Goal: Task Accomplishment & Management: Manage account settings

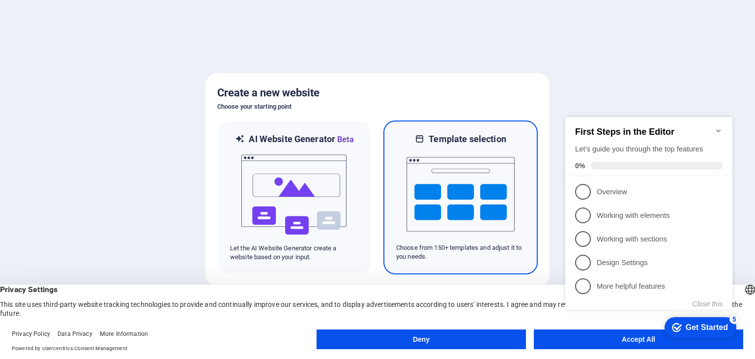
click at [479, 189] on img at bounding box center [460, 194] width 108 height 98
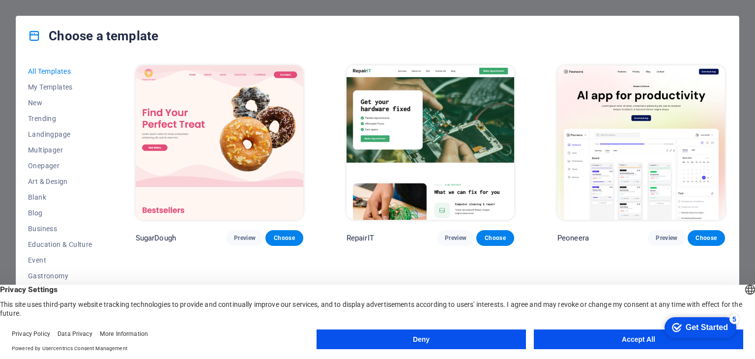
click at [645, 339] on button "Accept All" at bounding box center [638, 339] width 209 height 20
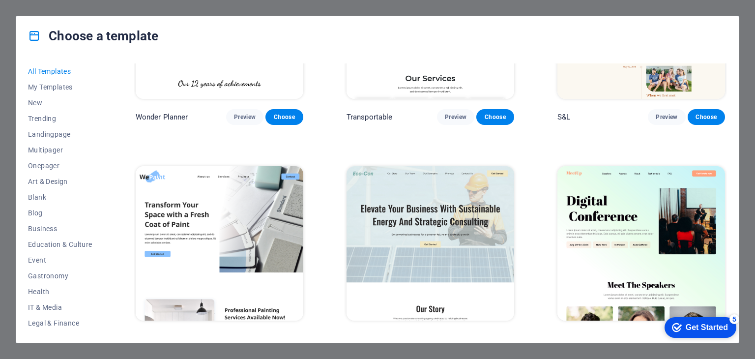
scroll to position [442, 0]
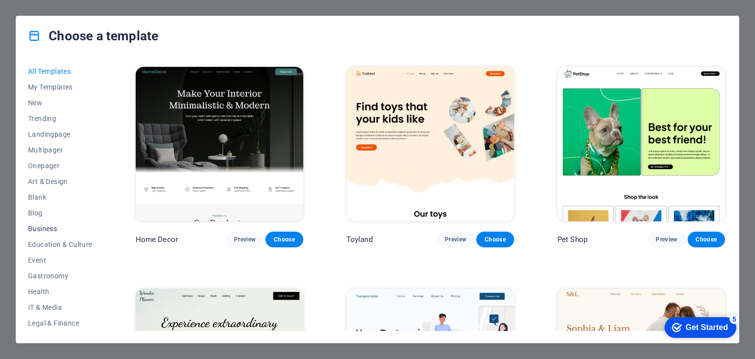
click at [44, 228] on span "Business" at bounding box center [60, 229] width 64 height 8
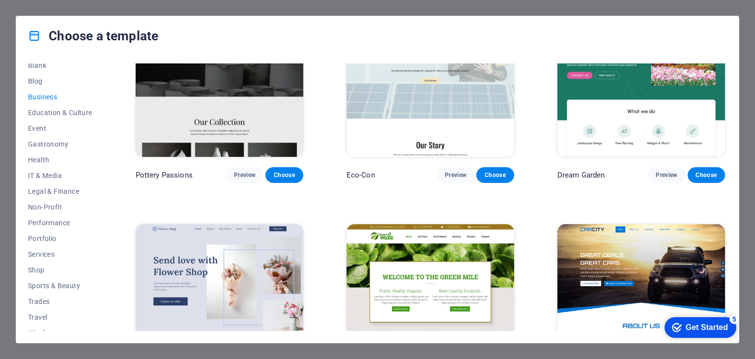
scroll to position [141, 0]
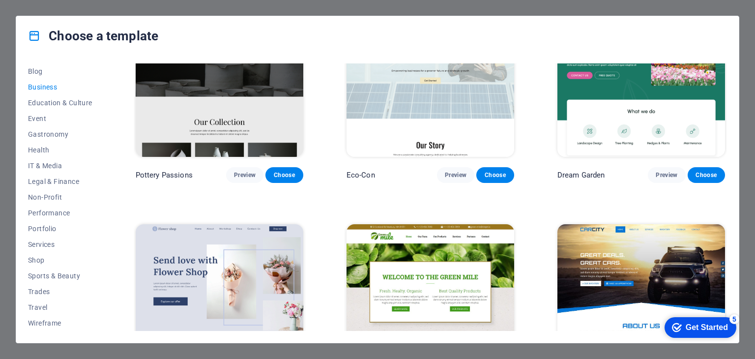
click at [707, 323] on div "Get Started" at bounding box center [706, 327] width 42 height 9
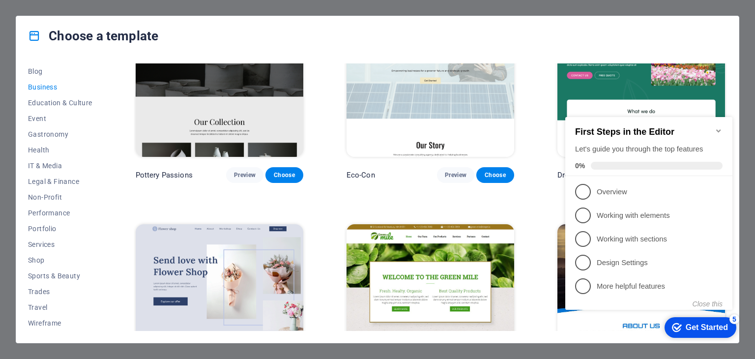
click at [719, 129] on icon "Minimize checklist" at bounding box center [718, 130] width 4 height 3
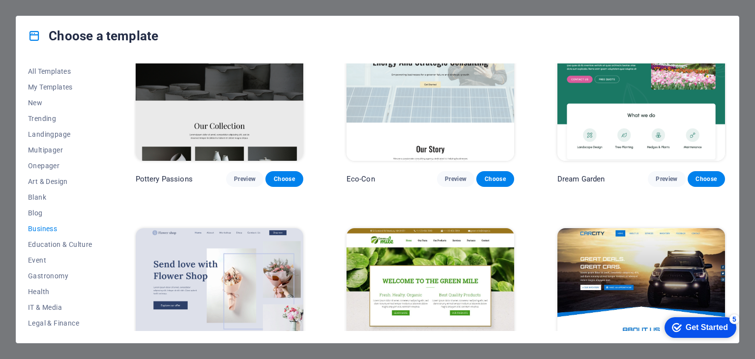
scroll to position [63, 0]
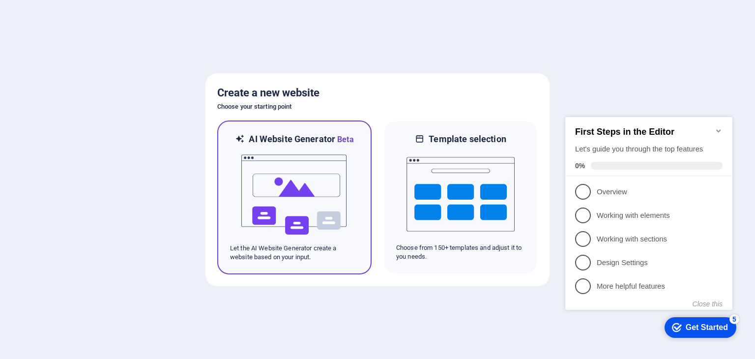
click at [301, 196] on img at bounding box center [294, 194] width 108 height 98
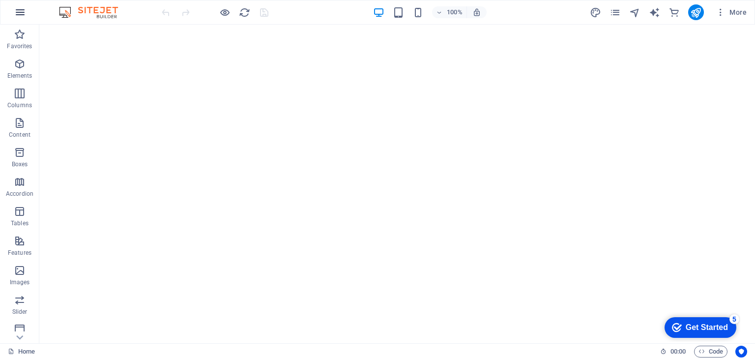
click at [21, 13] on icon "button" at bounding box center [20, 12] width 12 height 12
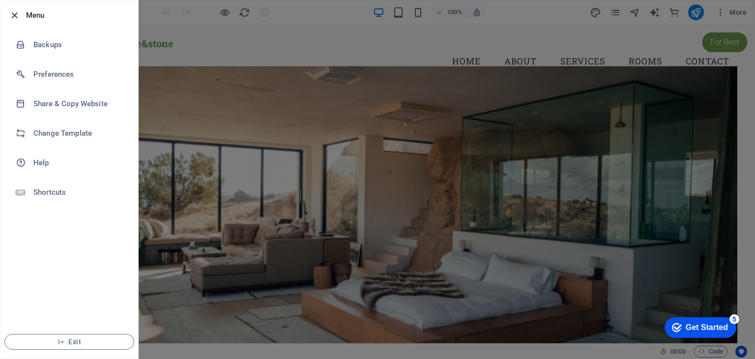
click at [12, 12] on icon "button" at bounding box center [14, 15] width 11 height 11
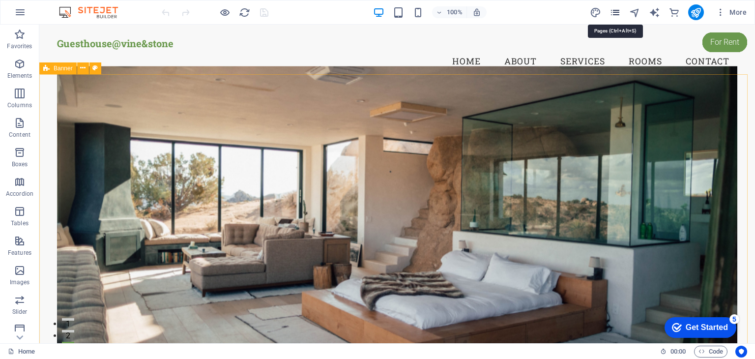
click at [615, 13] on icon "pages" at bounding box center [614, 12] width 11 height 11
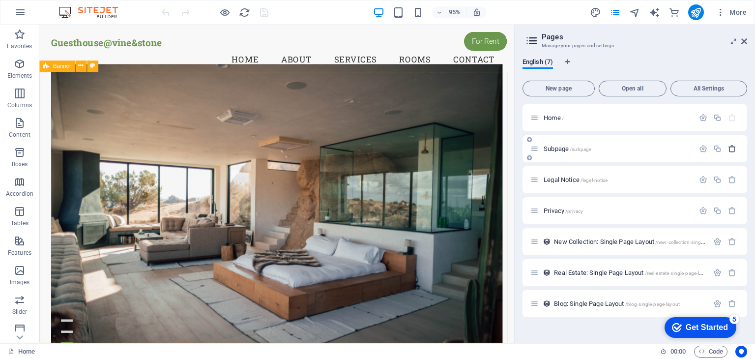
click at [733, 148] on icon "button" at bounding box center [732, 148] width 8 height 8
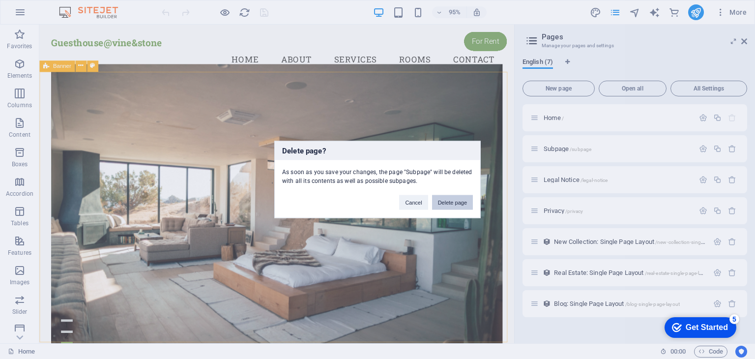
click at [453, 202] on button "Delete page" at bounding box center [452, 202] width 41 height 15
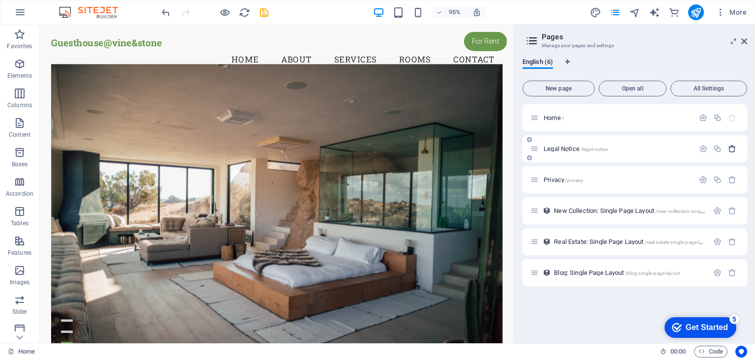
click at [732, 146] on icon "button" at bounding box center [732, 148] width 8 height 8
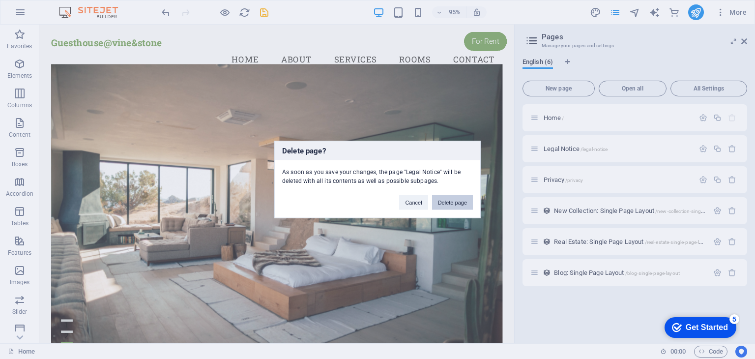
click at [453, 205] on button "Delete page" at bounding box center [452, 202] width 41 height 15
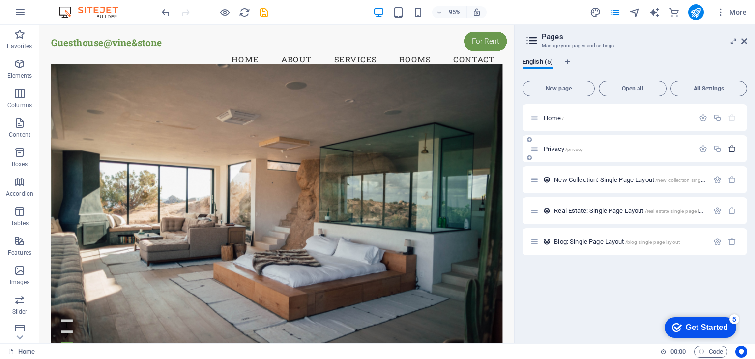
click at [732, 150] on icon "button" at bounding box center [732, 148] width 8 height 8
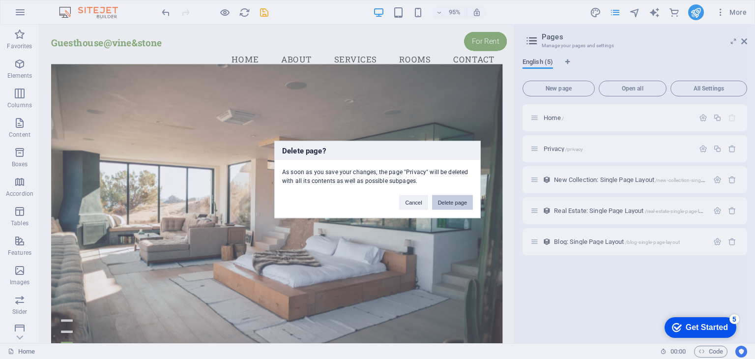
drag, startPoint x: 453, startPoint y: 202, endPoint x: 466, endPoint y: 187, distance: 20.2
click at [453, 202] on button "Delete page" at bounding box center [452, 202] width 41 height 15
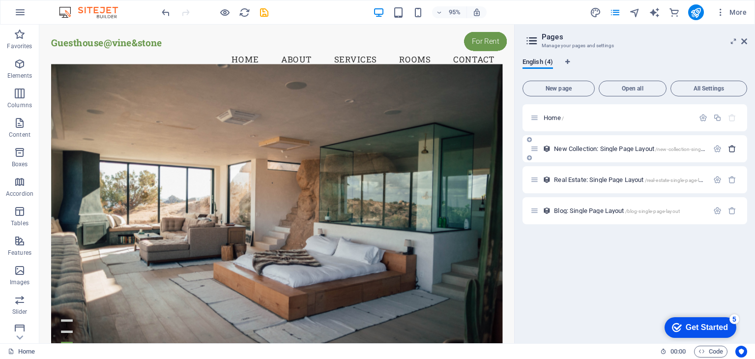
click at [730, 151] on icon "button" at bounding box center [732, 148] width 8 height 8
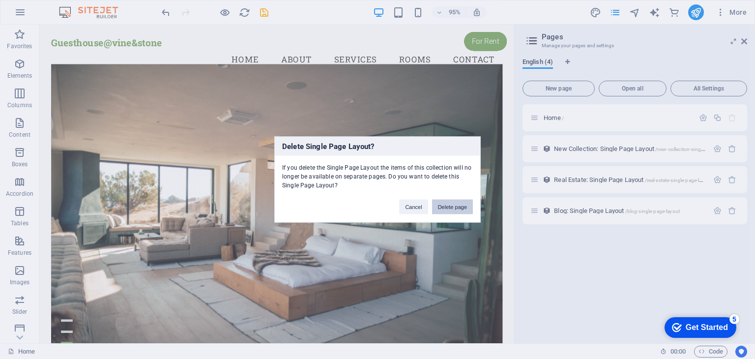
click at [444, 205] on button "Delete page" at bounding box center [452, 206] width 41 height 15
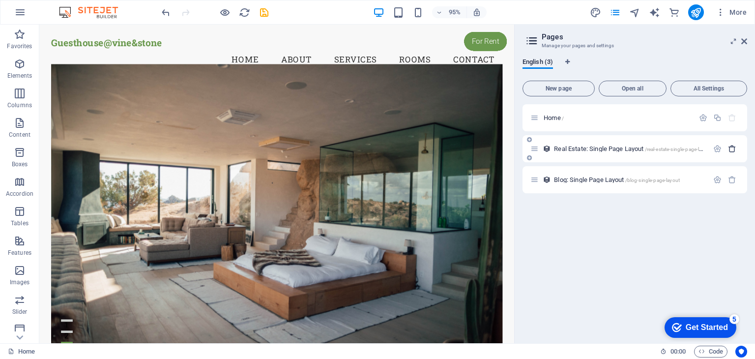
click at [731, 148] on icon "button" at bounding box center [732, 148] width 8 height 8
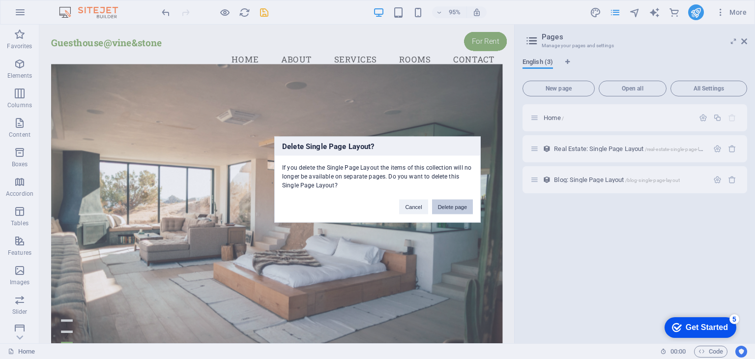
drag, startPoint x: 450, startPoint y: 206, endPoint x: 477, endPoint y: 191, distance: 31.0
click at [450, 206] on button "Delete page" at bounding box center [452, 206] width 41 height 15
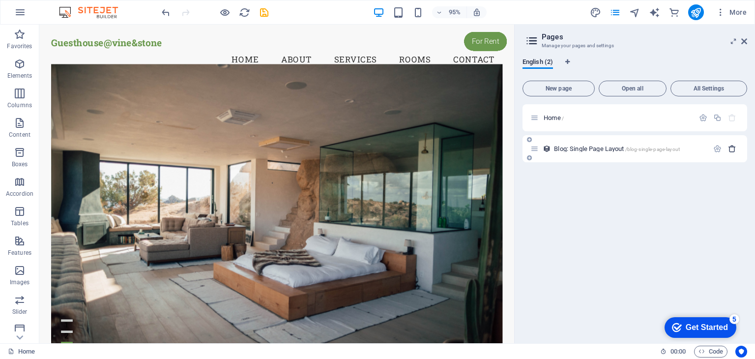
click at [733, 148] on icon "button" at bounding box center [732, 148] width 8 height 8
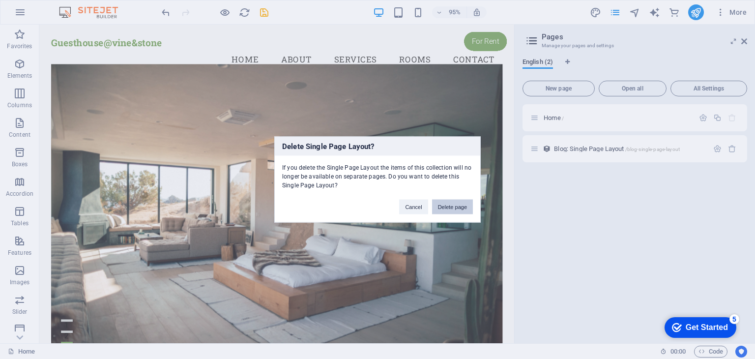
click at [449, 205] on button "Delete page" at bounding box center [452, 206] width 41 height 15
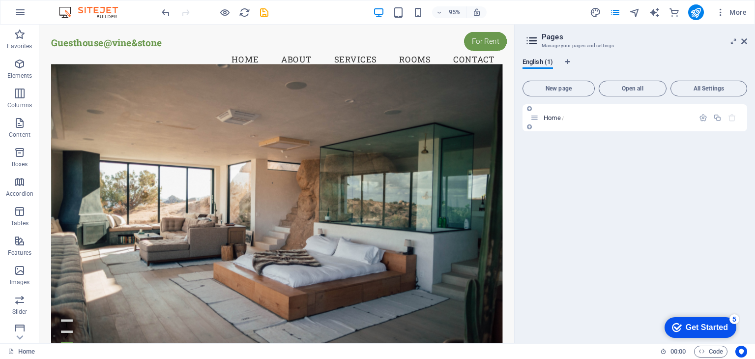
click at [547, 118] on span "Home /" at bounding box center [553, 117] width 20 height 7
click at [544, 116] on span "Home /" at bounding box center [553, 117] width 20 height 7
click at [534, 118] on icon at bounding box center [534, 117] width 8 height 8
click at [745, 40] on icon at bounding box center [744, 41] width 6 height 8
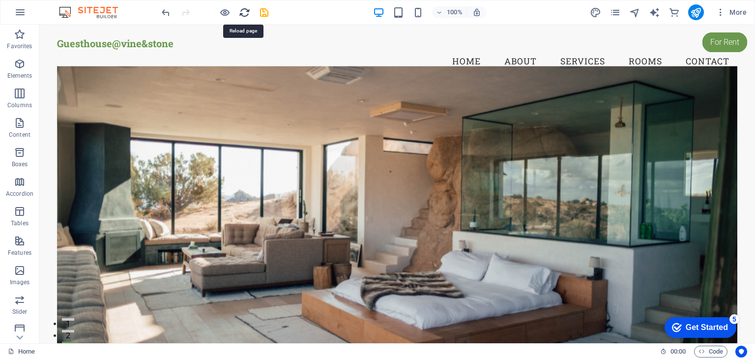
click at [244, 14] on icon "reload" at bounding box center [244, 12] width 11 height 11
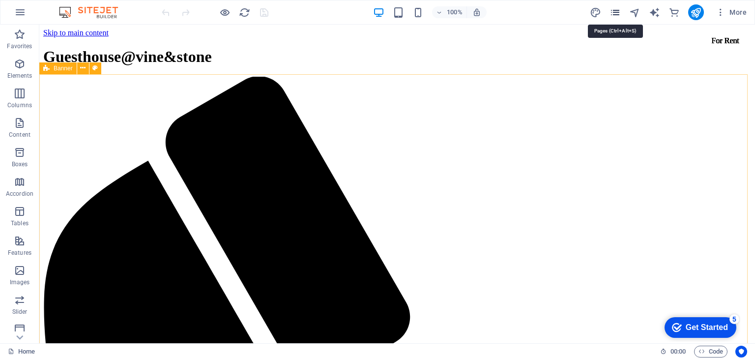
click at [616, 12] on icon "pages" at bounding box center [614, 12] width 11 height 11
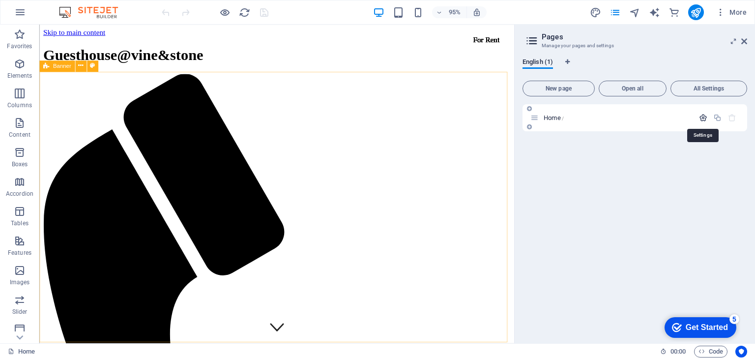
click at [705, 117] on icon "button" at bounding box center [703, 117] width 8 height 8
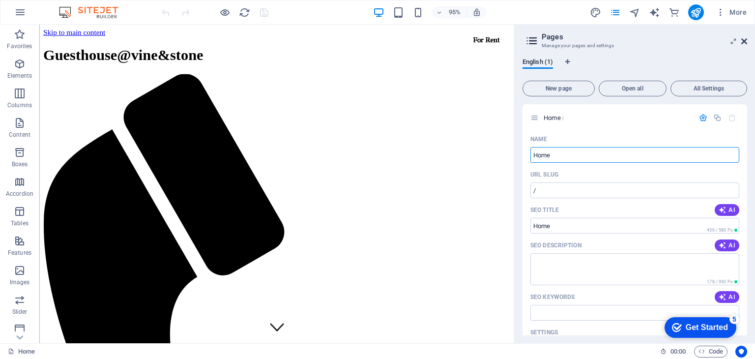
click at [745, 40] on icon at bounding box center [744, 41] width 6 height 8
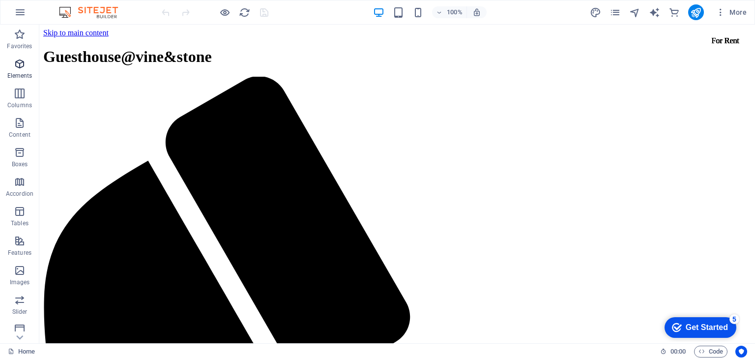
click at [18, 70] on span "Elements" at bounding box center [19, 70] width 39 height 24
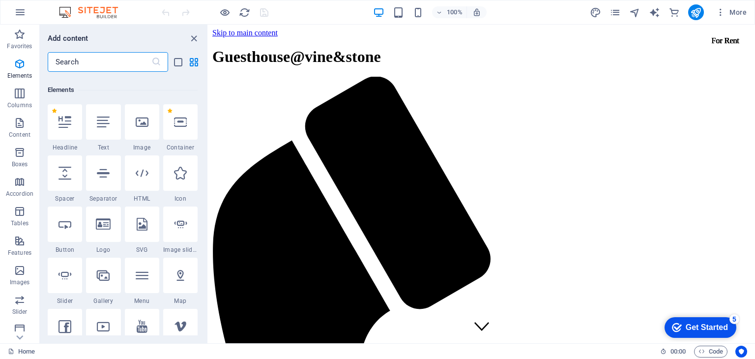
scroll to position [104, 0]
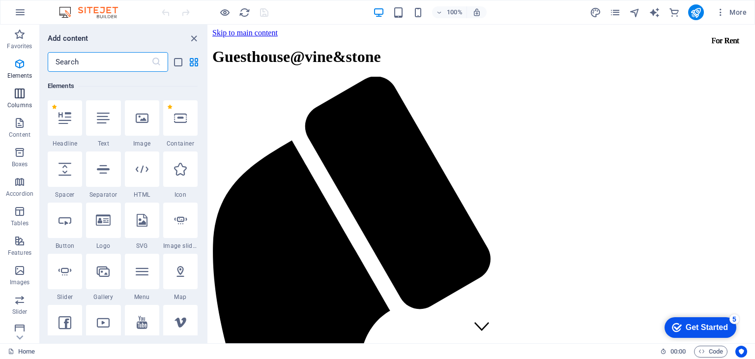
click at [20, 92] on icon "button" at bounding box center [20, 93] width 12 height 12
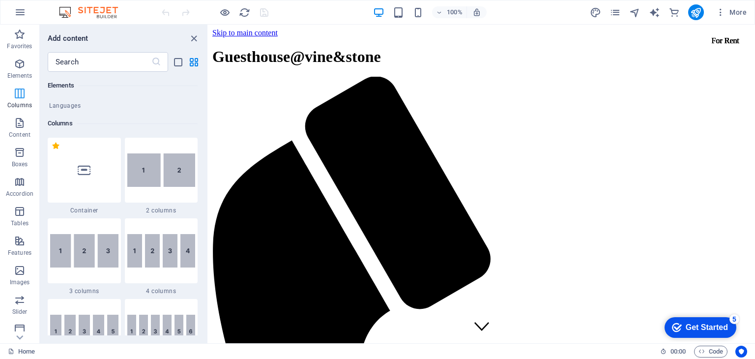
scroll to position [486, 0]
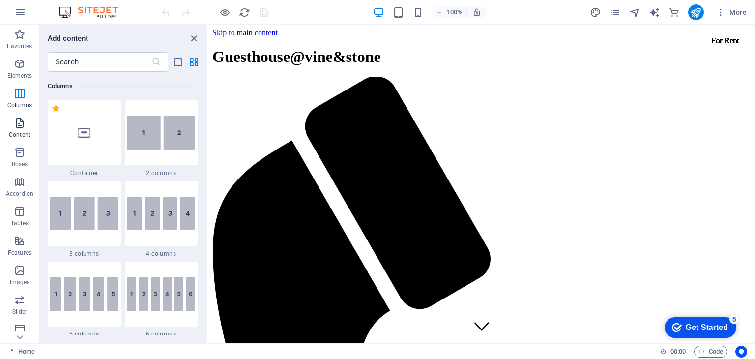
click at [21, 127] on icon "button" at bounding box center [20, 123] width 12 height 12
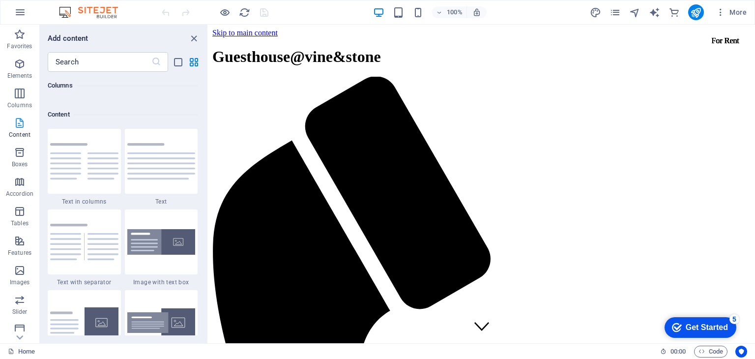
scroll to position [1718, 0]
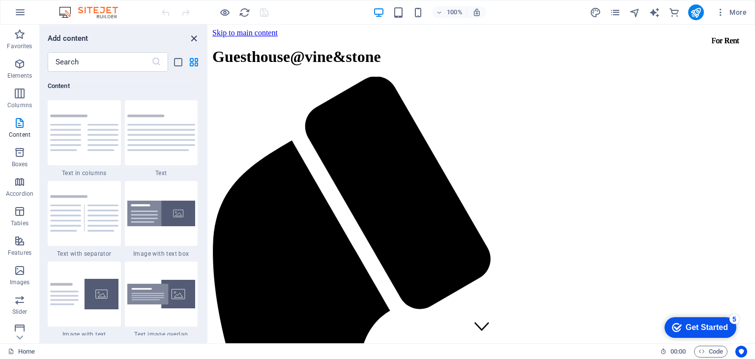
click at [192, 38] on icon "close panel" at bounding box center [193, 38] width 11 height 11
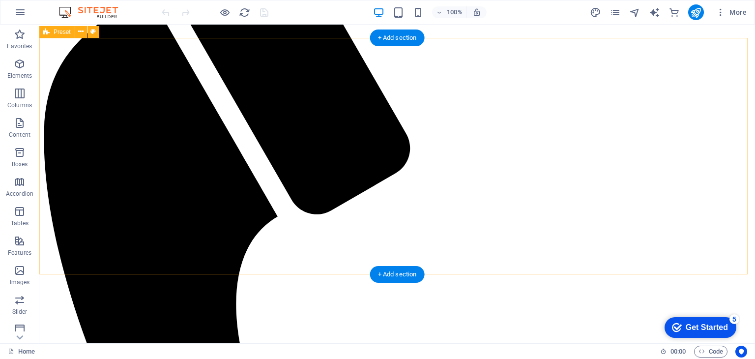
scroll to position [0, 0]
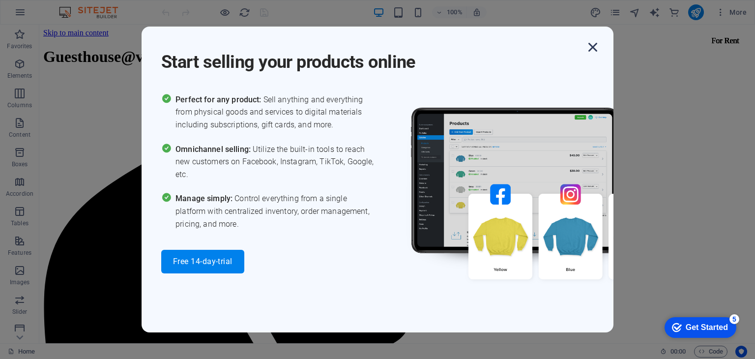
click at [594, 46] on icon "button" at bounding box center [593, 47] width 18 height 18
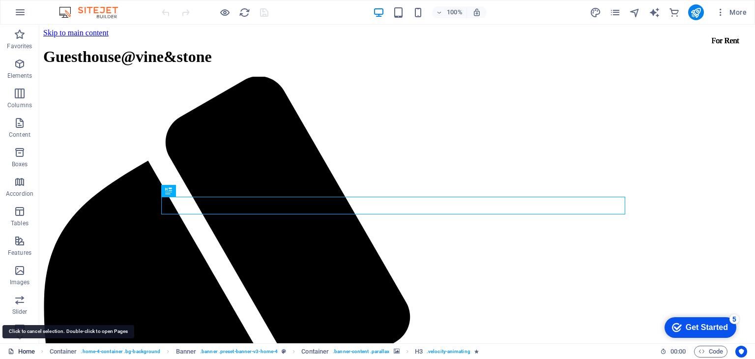
click at [35, 353] on div "Home Container . home-4-container .bg-background Banner . banner .preset-banner…" at bounding box center [330, 351] width 644 height 12
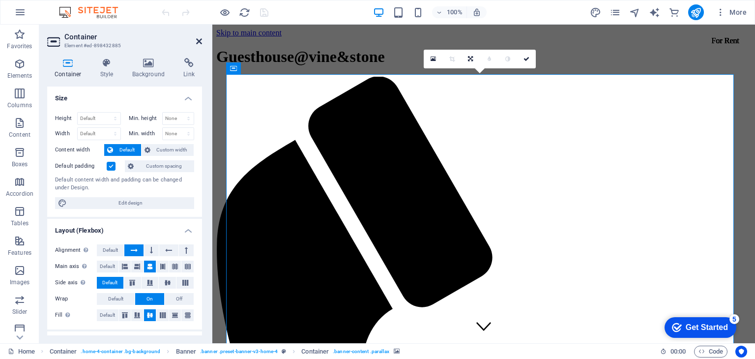
click at [199, 41] on icon at bounding box center [199, 41] width 6 height 8
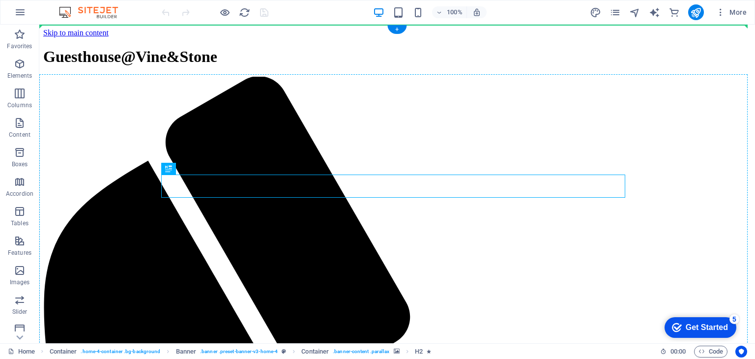
drag, startPoint x: 361, startPoint y: 188, endPoint x: 366, endPoint y: 168, distance: 20.7
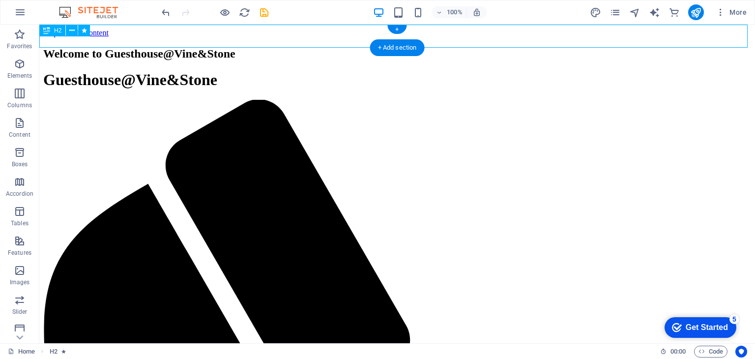
click at [338, 47] on div "Welcome to Guesthouse@Vine&Stone" at bounding box center [396, 53] width 707 height 13
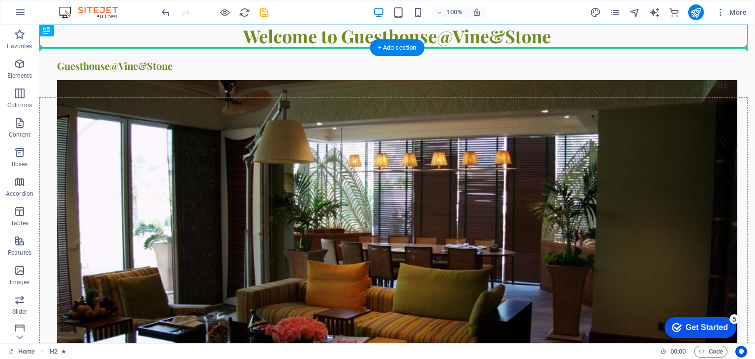
drag, startPoint x: 341, startPoint y: 37, endPoint x: 343, endPoint y: 194, distance: 156.2
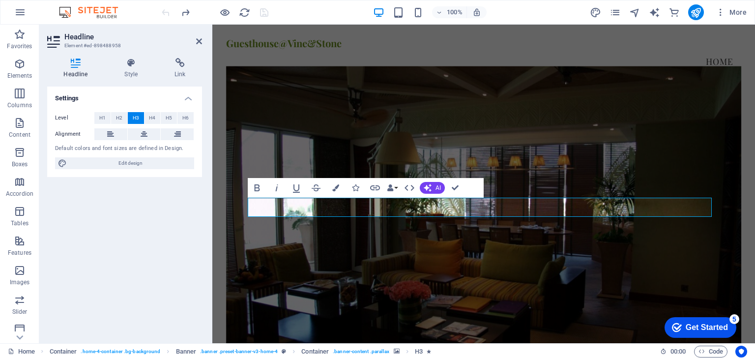
click at [496, 258] on figure at bounding box center [483, 211] width 515 height 290
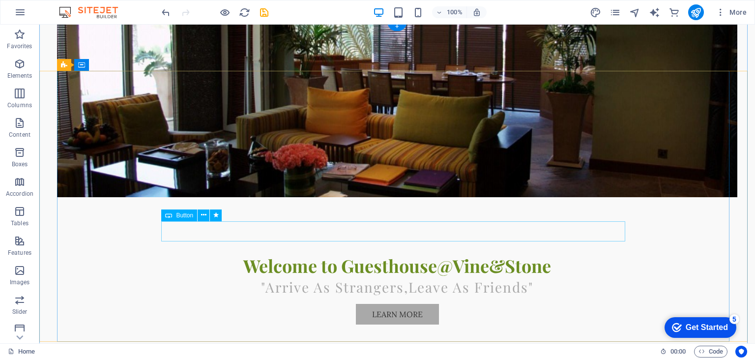
scroll to position [215, 0]
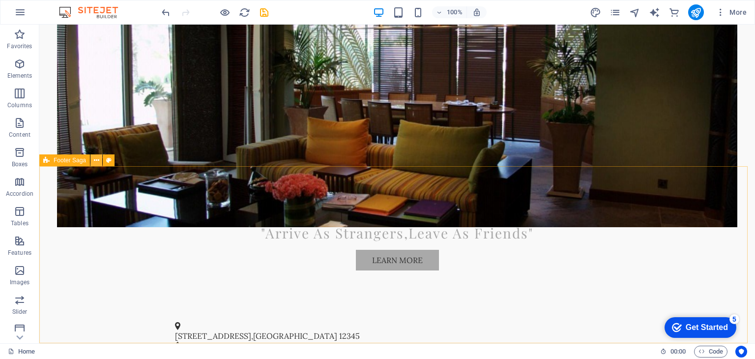
click at [98, 160] on icon at bounding box center [96, 160] width 5 height 10
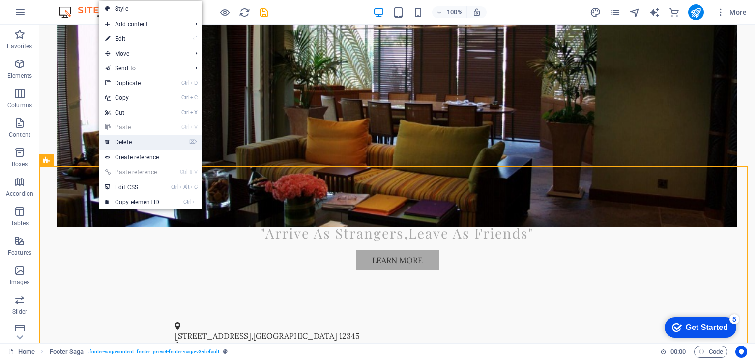
click at [141, 142] on link "⌦ Delete" at bounding box center [132, 142] width 66 height 15
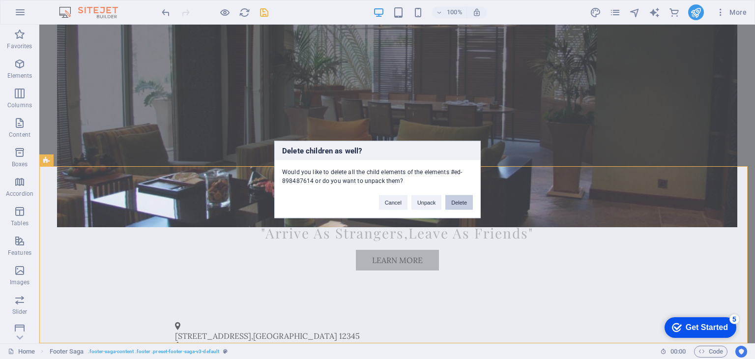
click at [461, 202] on button "Delete" at bounding box center [459, 202] width 28 height 15
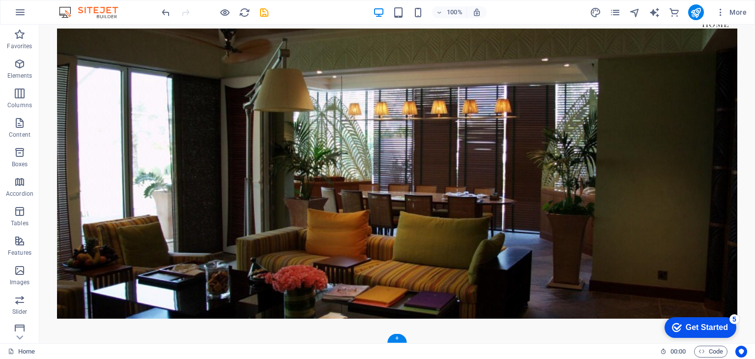
scroll to position [39, 0]
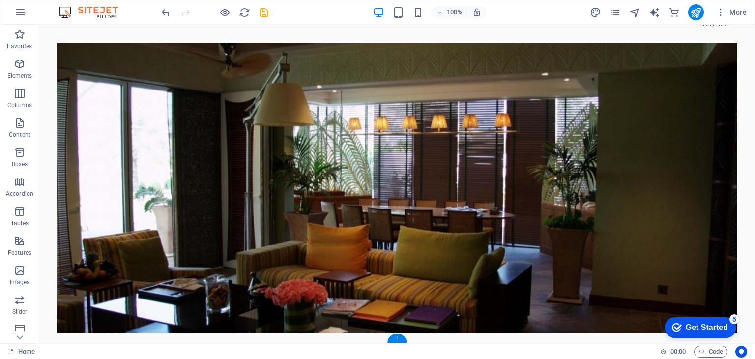
click at [289, 236] on figure at bounding box center [396, 188] width 679 height 290
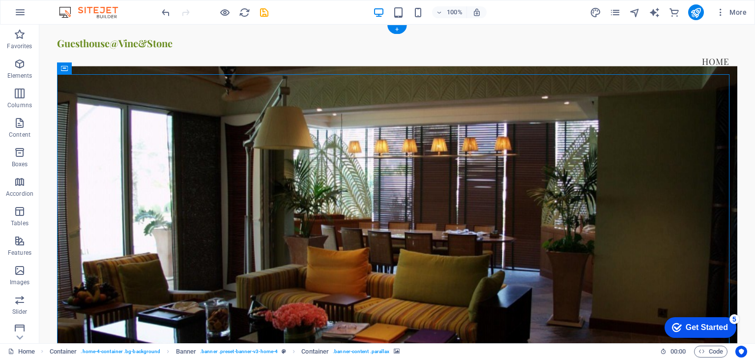
scroll to position [0, 0]
click at [248, 121] on figure at bounding box center [396, 211] width 679 height 290
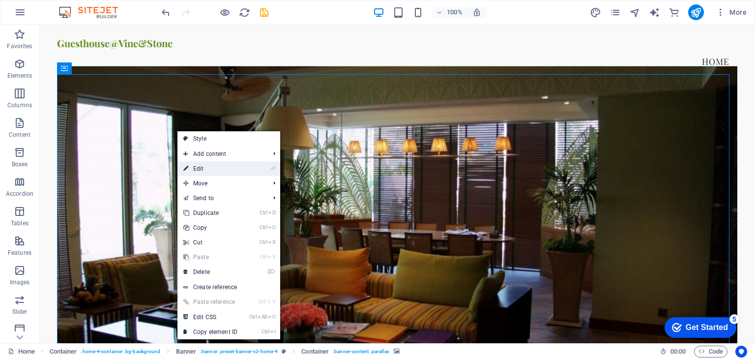
click at [214, 169] on link "⏎ Edit" at bounding box center [210, 168] width 66 height 15
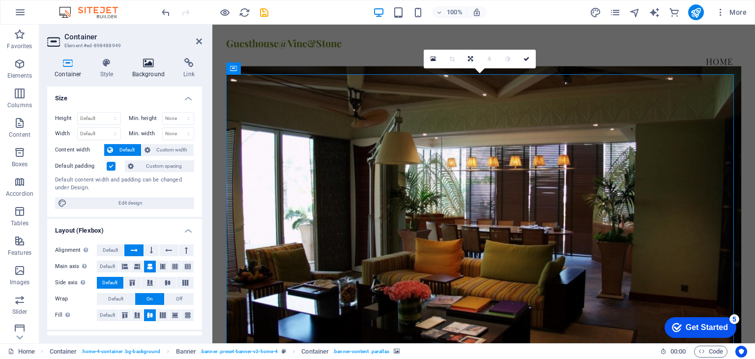
click at [147, 68] on h4 "Background" at bounding box center [151, 68] width 52 height 21
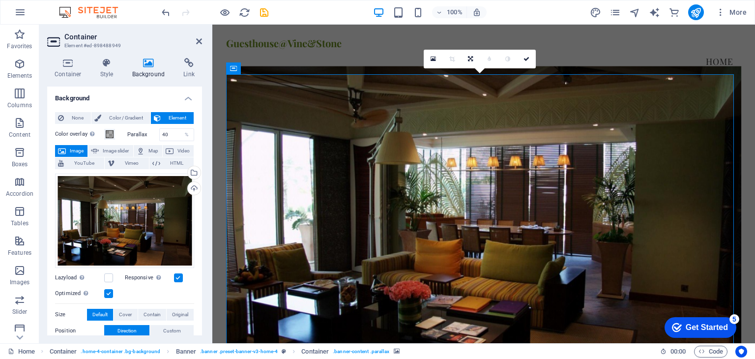
click at [69, 150] on span "Image" at bounding box center [77, 151] width 16 height 12
click at [193, 173] on div "Select files from the file manager, stock photos, or upload file(s)" at bounding box center [193, 173] width 15 height 15
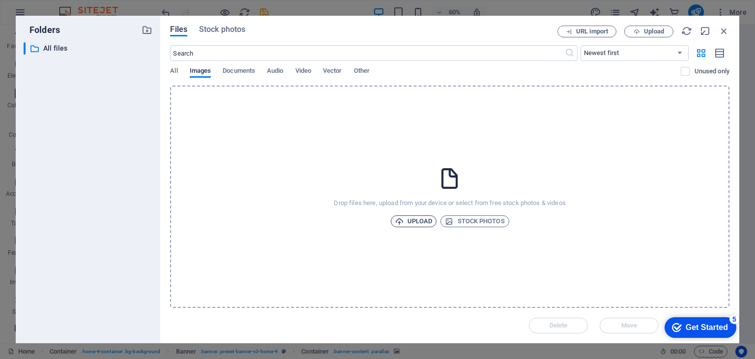
click at [413, 221] on span "Upload" at bounding box center [413, 221] width 37 height 12
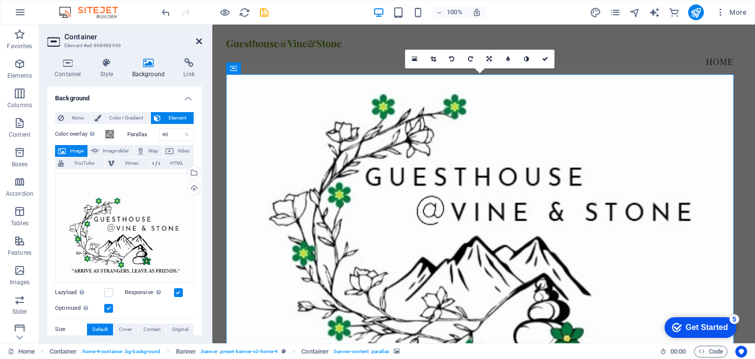
click at [199, 40] on icon at bounding box center [199, 41] width 6 height 8
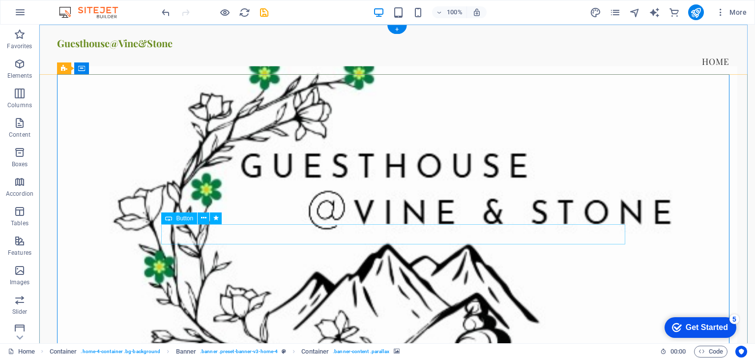
click at [203, 217] on icon at bounding box center [203, 218] width 5 height 10
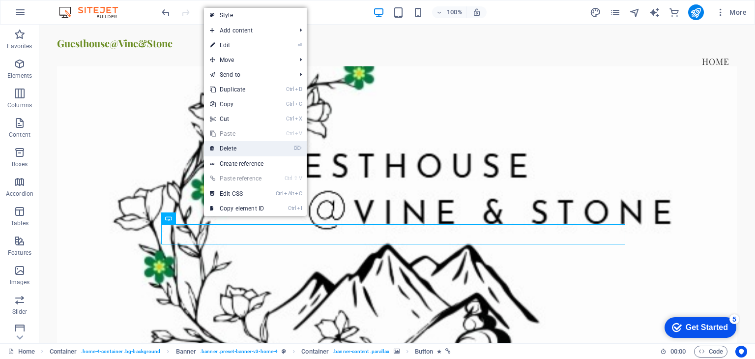
click at [236, 144] on link "⌦ Delete" at bounding box center [237, 148] width 66 height 15
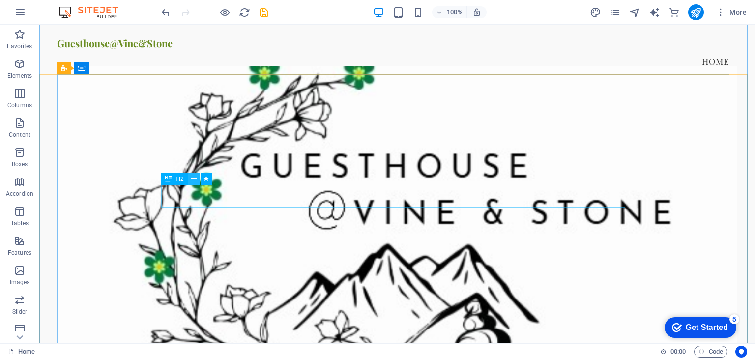
click at [191, 179] on icon at bounding box center [193, 178] width 5 height 10
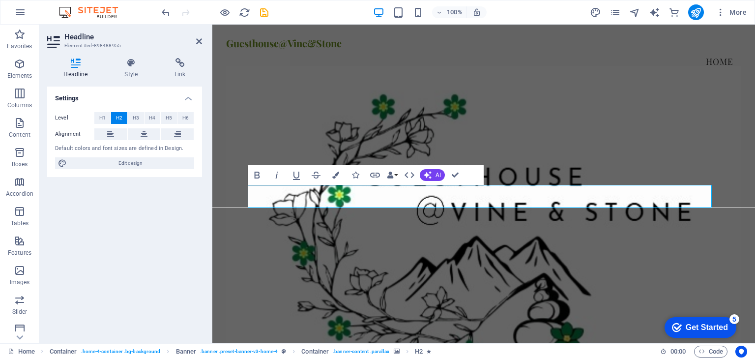
click at [617, 141] on figure at bounding box center [483, 211] width 515 height 290
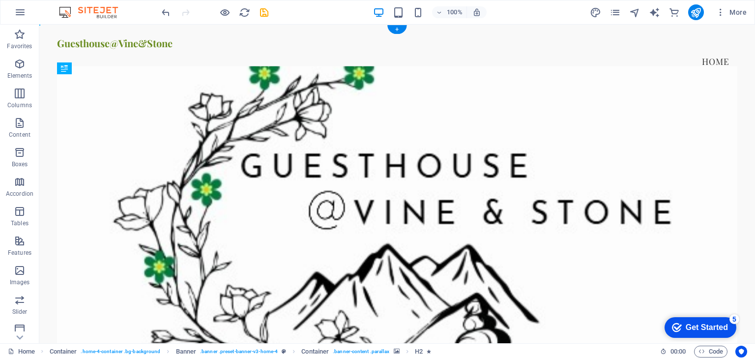
drag, startPoint x: 391, startPoint y: 193, endPoint x: 390, endPoint y: 206, distance: 12.8
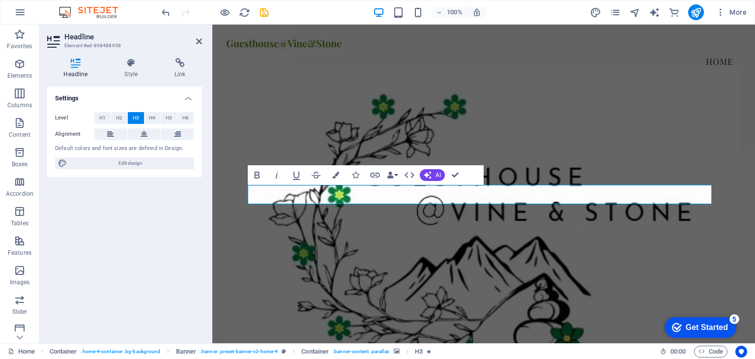
click at [487, 275] on figure at bounding box center [483, 211] width 515 height 290
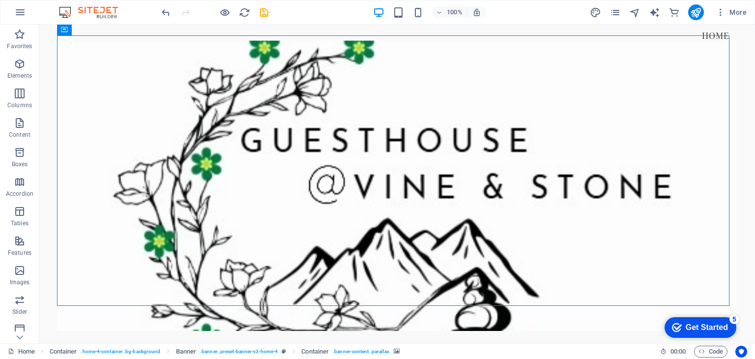
scroll to position [39, 0]
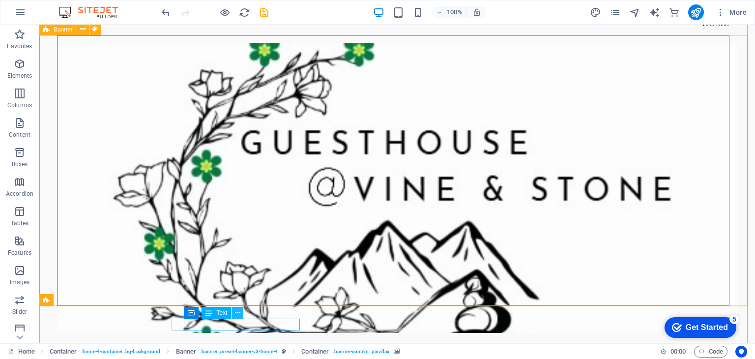
click at [235, 312] on icon at bounding box center [237, 313] width 5 height 10
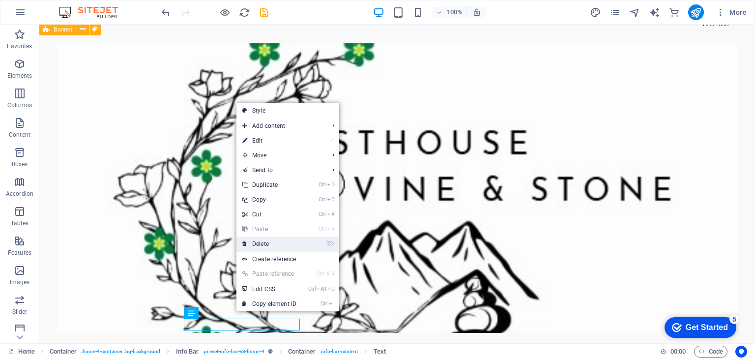
click at [273, 245] on link "⌦ Delete" at bounding box center [269, 243] width 66 height 15
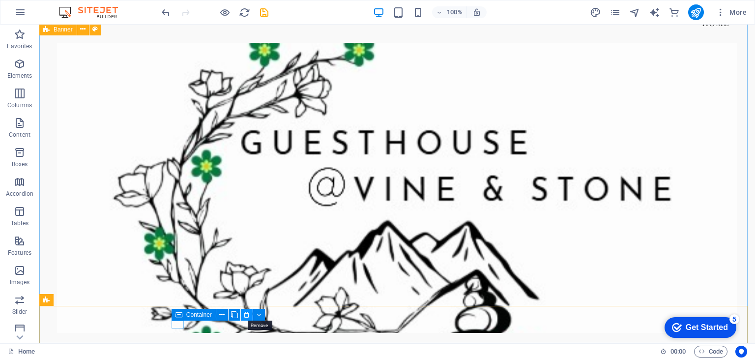
click at [247, 315] on icon at bounding box center [246, 315] width 5 height 10
click at [247, 313] on icon at bounding box center [246, 313] width 5 height 10
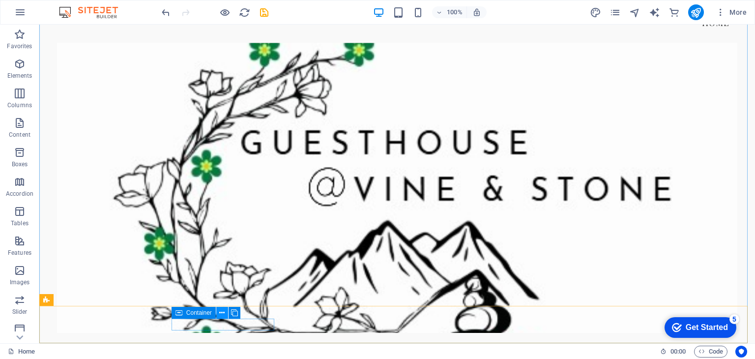
click at [225, 313] on button at bounding box center [222, 313] width 12 height 12
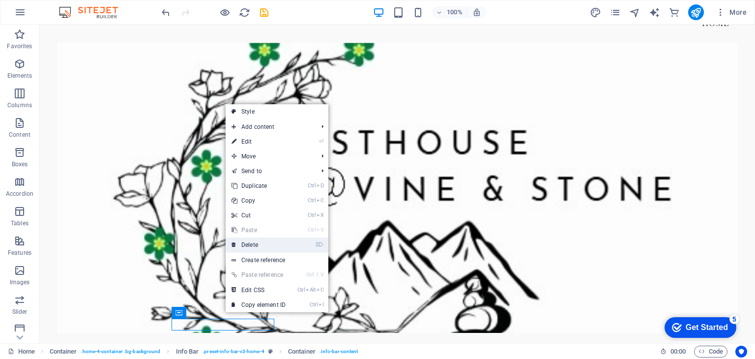
click at [256, 246] on link "⌦ Delete" at bounding box center [258, 244] width 66 height 15
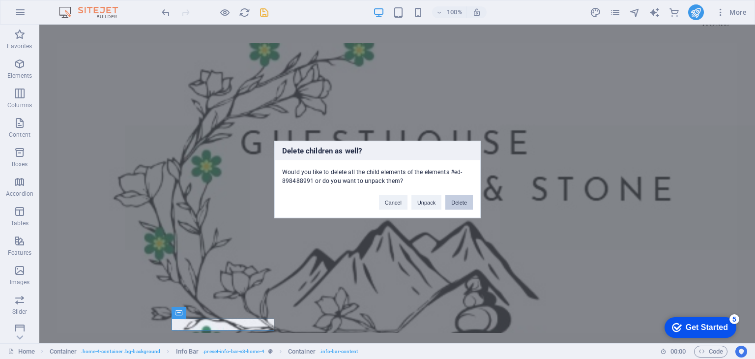
click at [462, 202] on button "Delete" at bounding box center [459, 202] width 28 height 15
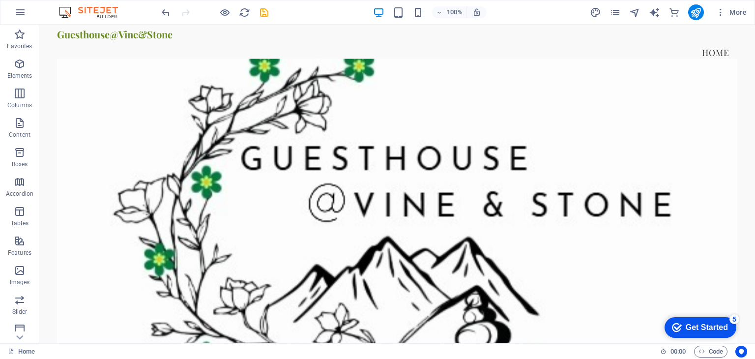
scroll to position [0, 0]
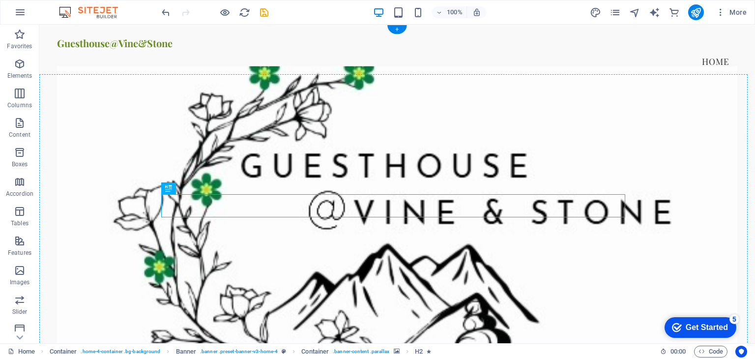
drag, startPoint x: 206, startPoint y: 212, endPoint x: 164, endPoint y: 253, distance: 58.4
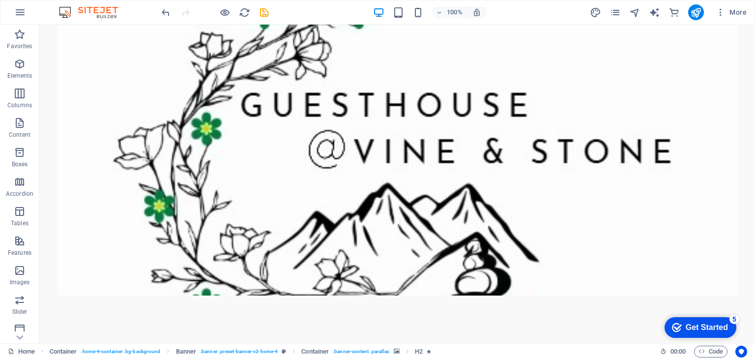
scroll to position [119, 0]
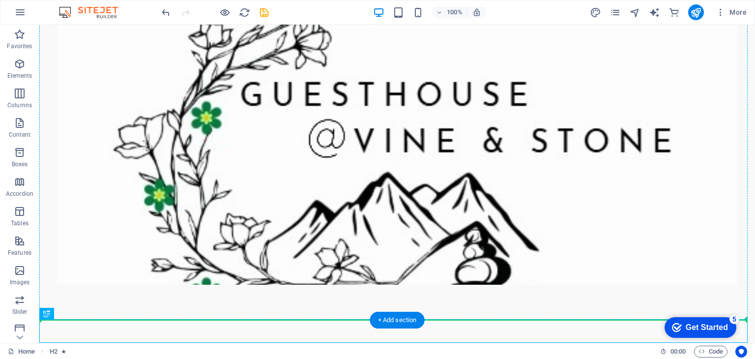
drag, startPoint x: 84, startPoint y: 338, endPoint x: 63, endPoint y: 235, distance: 104.8
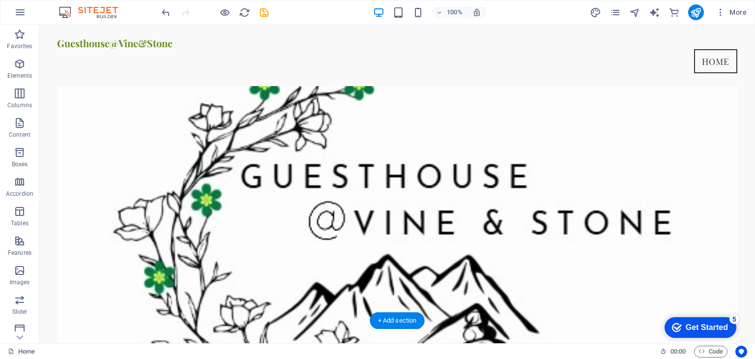
scroll to position [0, 0]
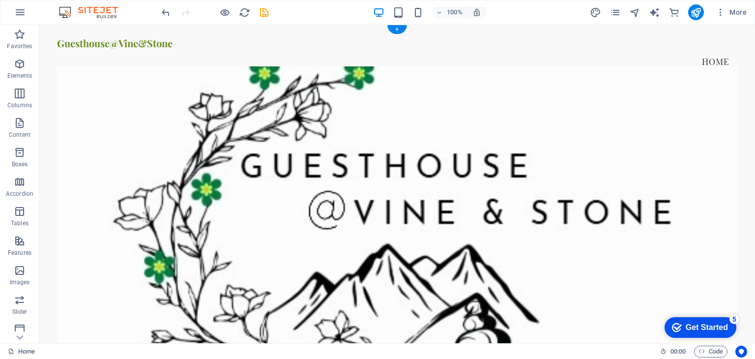
click at [257, 166] on figure at bounding box center [396, 211] width 679 height 290
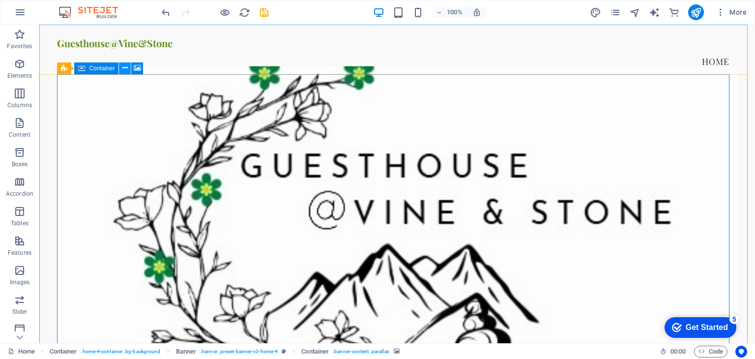
click at [125, 70] on icon at bounding box center [124, 68] width 5 height 10
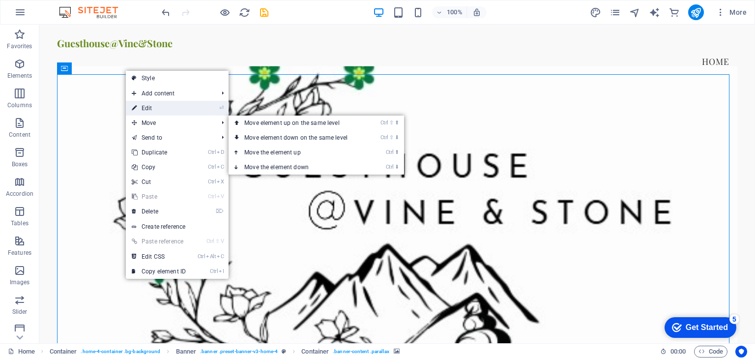
click at [163, 107] on link "⏎ Edit" at bounding box center [159, 108] width 66 height 15
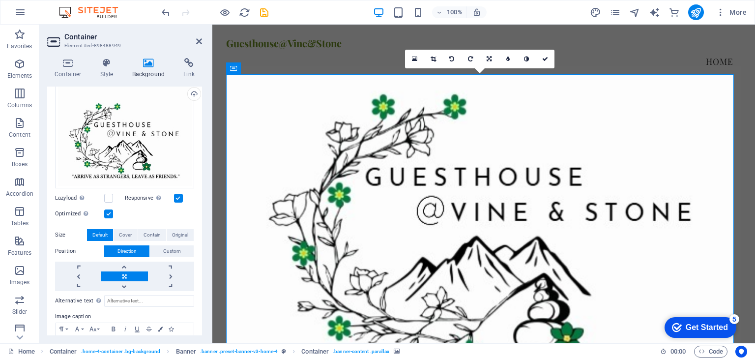
scroll to position [98, 0]
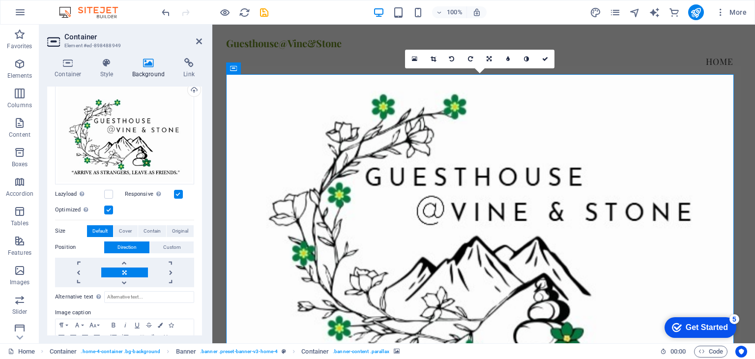
click at [122, 271] on link at bounding box center [124, 272] width 46 height 10
click at [175, 230] on span "Original" at bounding box center [180, 231] width 16 height 12
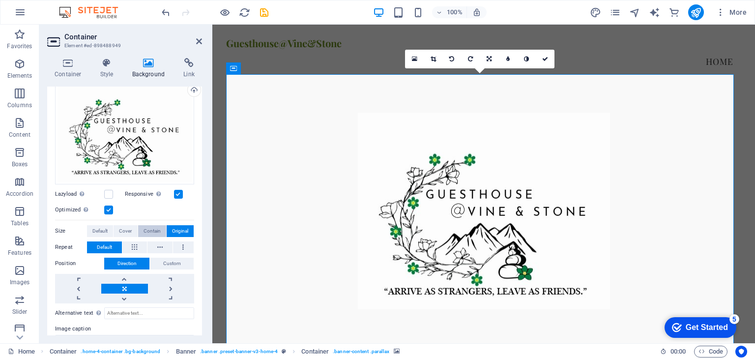
click at [148, 230] on span "Contain" at bounding box center [151, 231] width 17 height 12
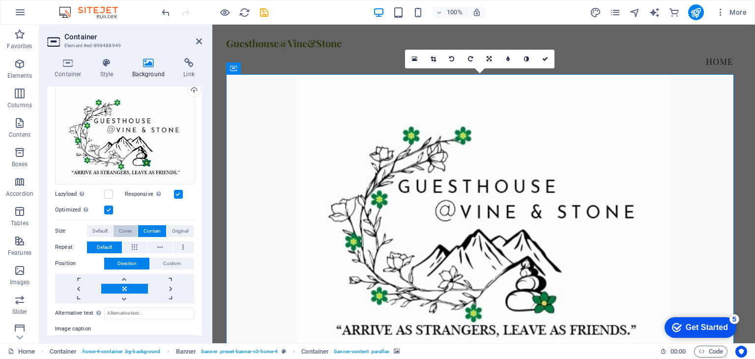
click at [129, 228] on span "Cover" at bounding box center [125, 231] width 13 height 12
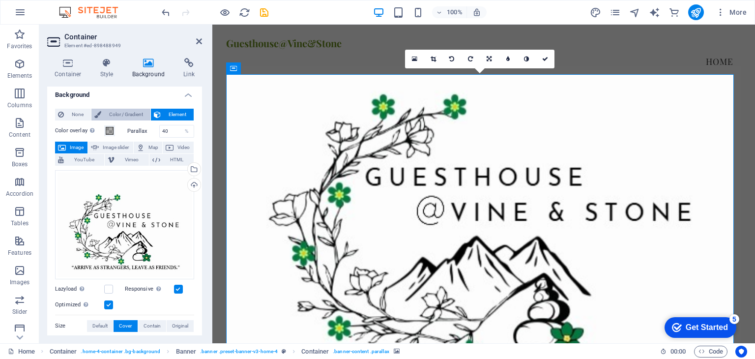
scroll to position [0, 0]
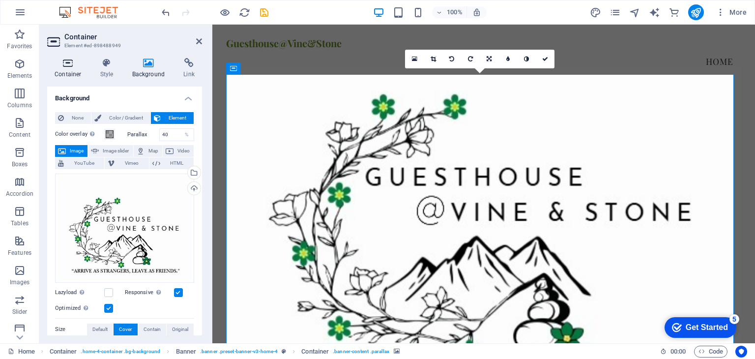
click at [65, 66] on icon at bounding box center [68, 63] width 42 height 10
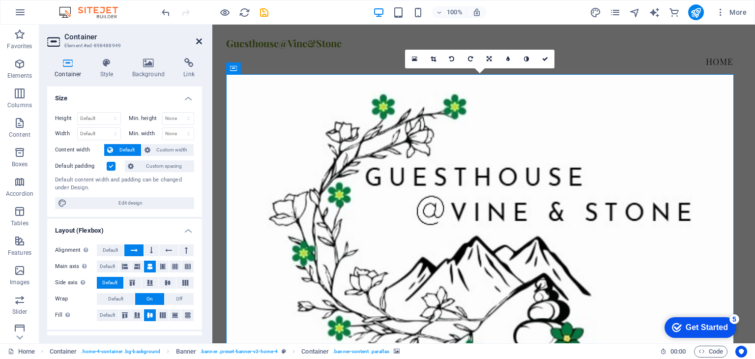
click at [199, 42] on icon at bounding box center [199, 41] width 6 height 8
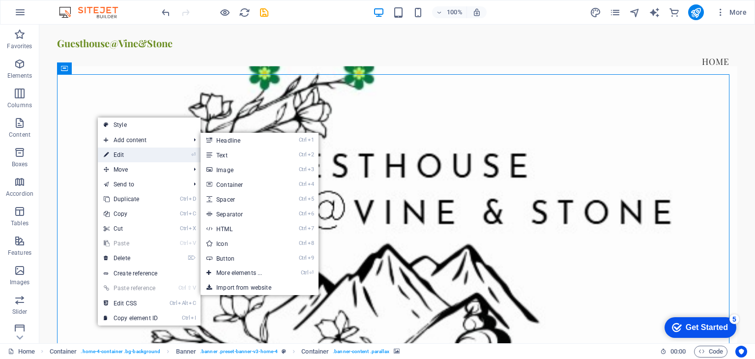
click at [129, 156] on link "⏎ Edit" at bounding box center [131, 154] width 66 height 15
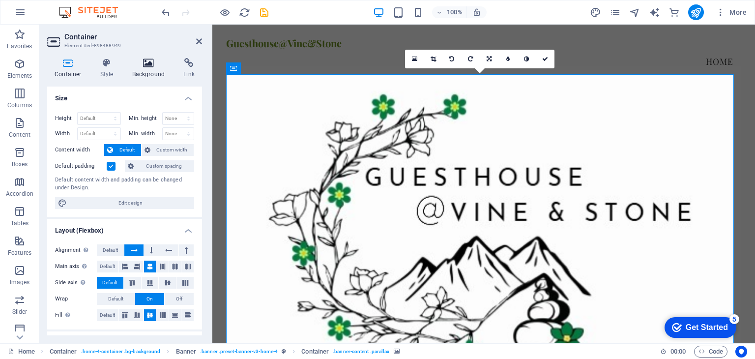
click at [149, 65] on icon at bounding box center [149, 63] width 48 height 10
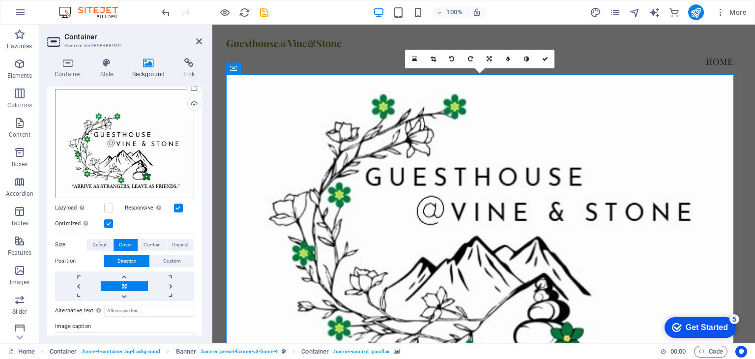
scroll to position [98, 0]
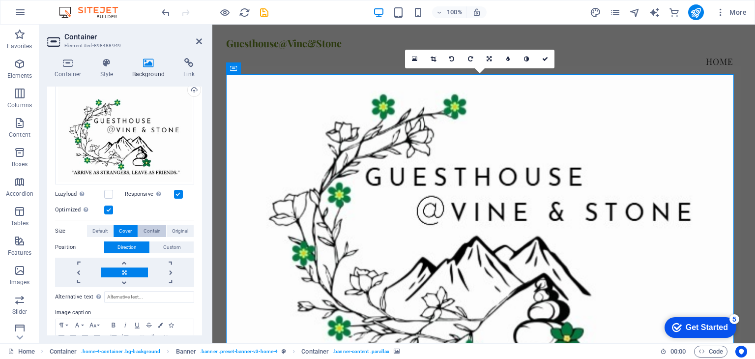
click at [150, 229] on span "Contain" at bounding box center [151, 231] width 17 height 12
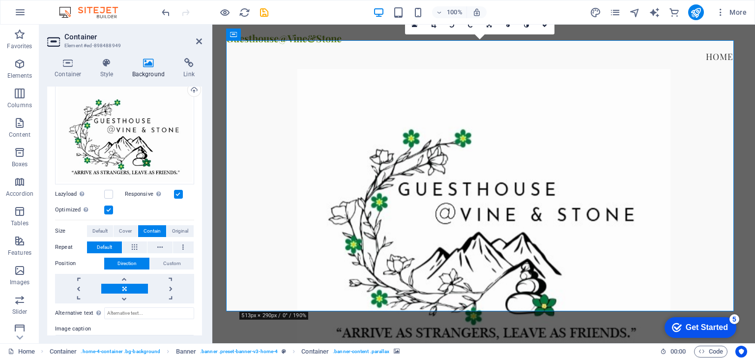
scroll to position [0, 0]
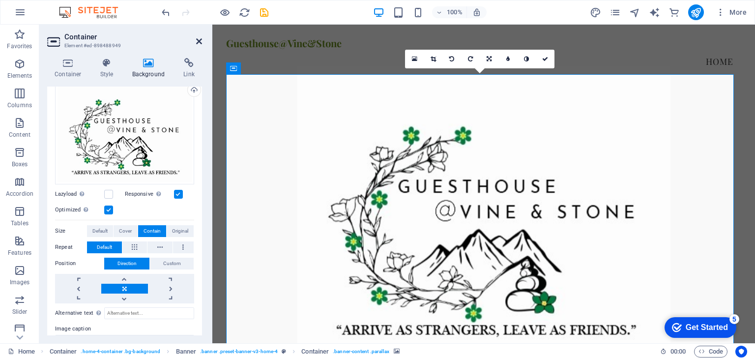
click at [197, 40] on icon at bounding box center [199, 41] width 6 height 8
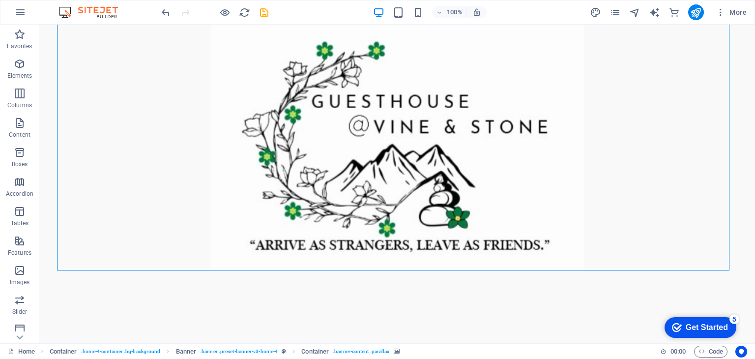
scroll to position [119, 0]
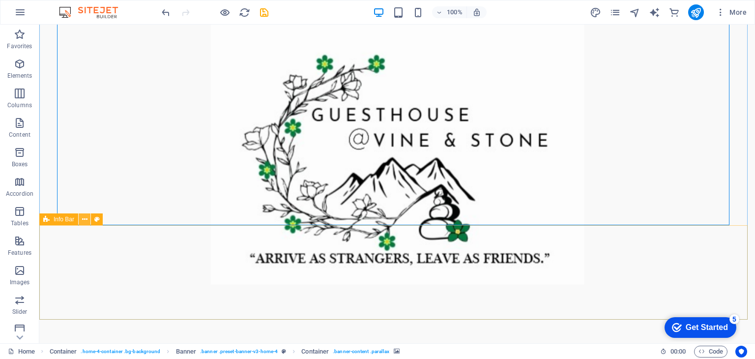
click at [86, 221] on icon at bounding box center [84, 219] width 5 height 10
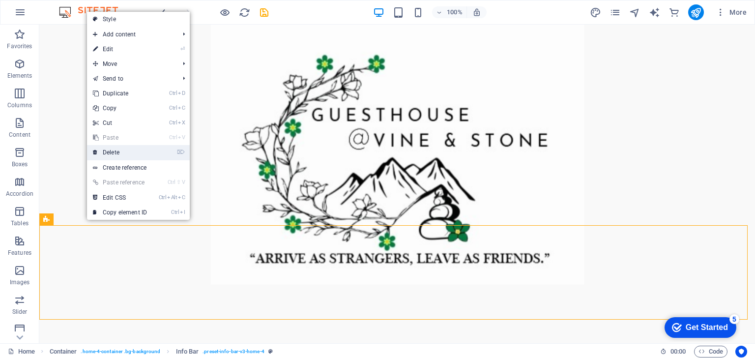
click at [116, 158] on link "⌦ Delete" at bounding box center [120, 152] width 66 height 15
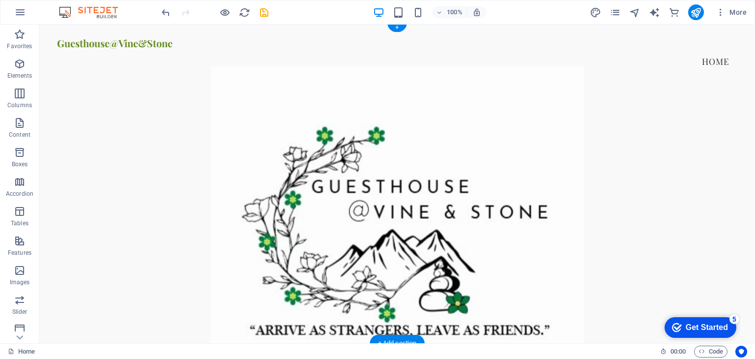
scroll to position [0, 0]
click at [615, 12] on icon "pages" at bounding box center [614, 12] width 11 height 11
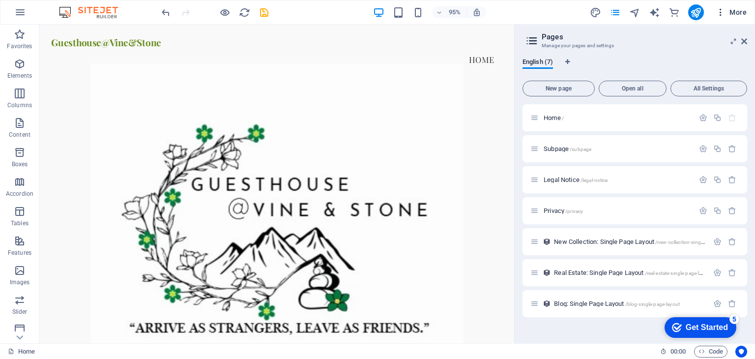
click at [741, 11] on span "More" at bounding box center [730, 12] width 31 height 10
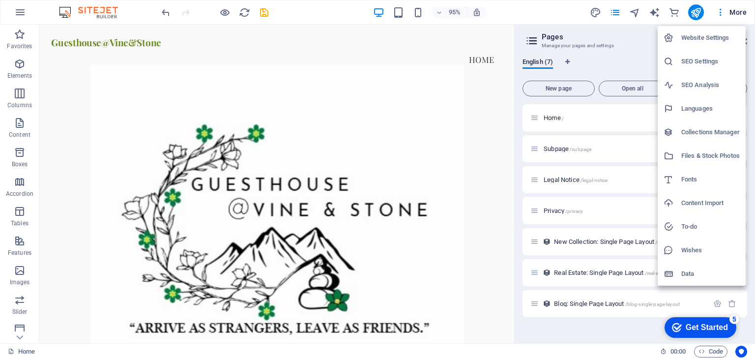
click at [519, 9] on div at bounding box center [377, 179] width 755 height 359
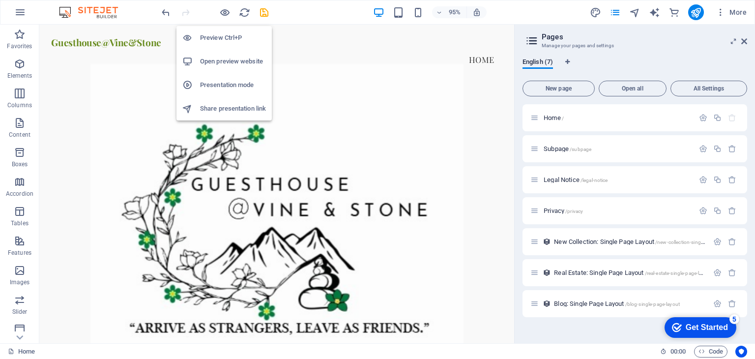
click at [217, 40] on h6 "Preview Ctrl+P" at bounding box center [233, 38] width 66 height 12
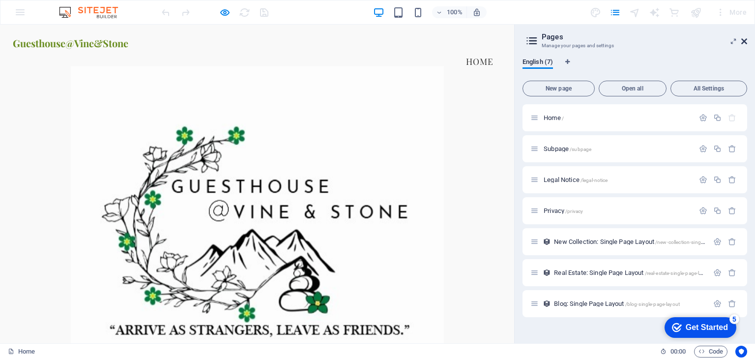
click at [745, 41] on icon at bounding box center [744, 41] width 6 height 8
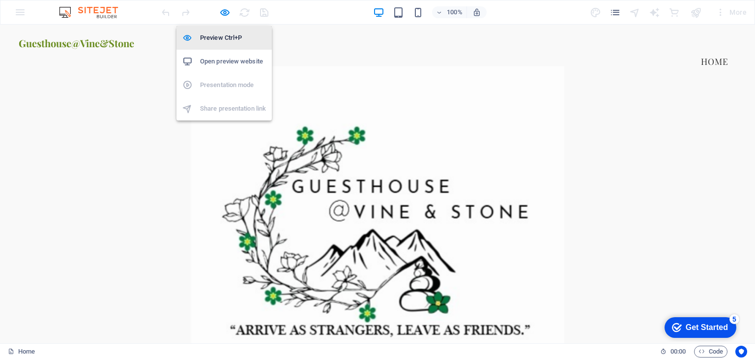
click at [217, 41] on h6 "Preview Ctrl+P" at bounding box center [233, 38] width 66 height 12
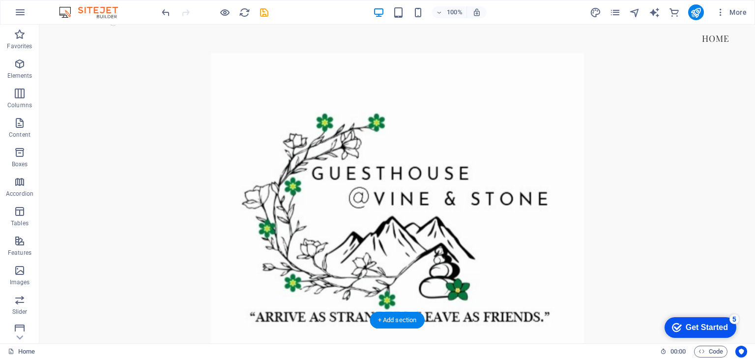
scroll to position [25, 0]
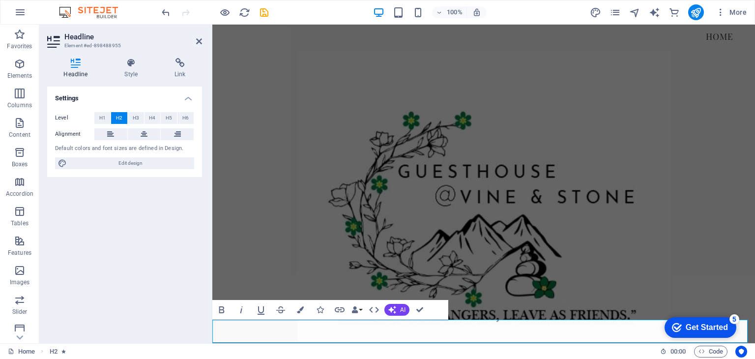
click at [220, 311] on icon "button" at bounding box center [222, 310] width 12 height 12
drag, startPoint x: 544, startPoint y: 332, endPoint x: 419, endPoint y: 332, distance: 124.8
click at [219, 309] on icon "button" at bounding box center [222, 310] width 12 height 12
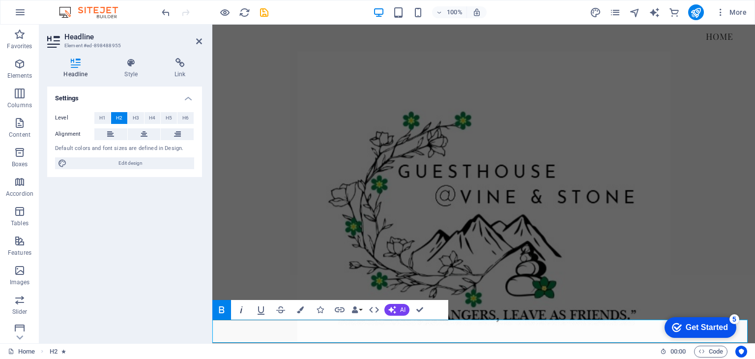
click at [240, 307] on icon "button" at bounding box center [241, 310] width 12 height 12
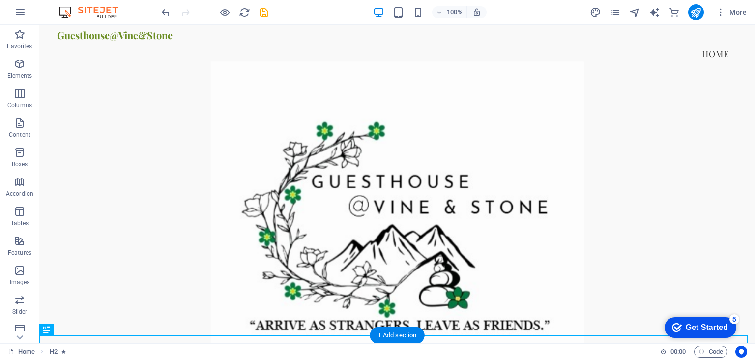
scroll to position [0, 0]
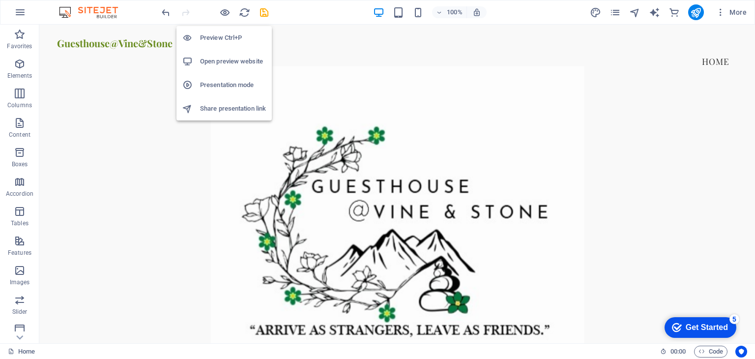
click at [225, 61] on h6 "Open preview website" at bounding box center [233, 62] width 66 height 12
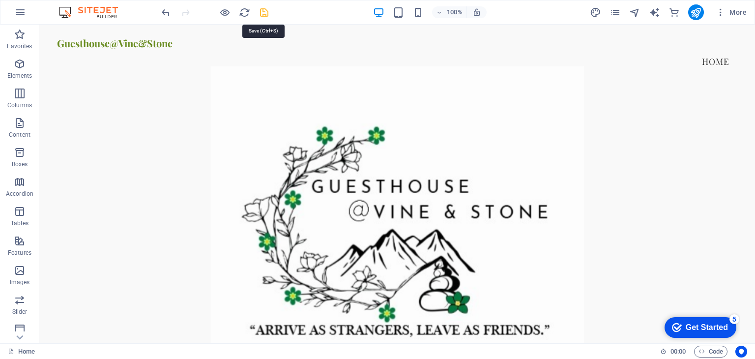
click at [262, 10] on icon "save" at bounding box center [263, 12] width 11 height 11
click at [243, 11] on icon "reload" at bounding box center [244, 12] width 11 height 11
click at [240, 13] on icon "reload" at bounding box center [244, 12] width 11 height 11
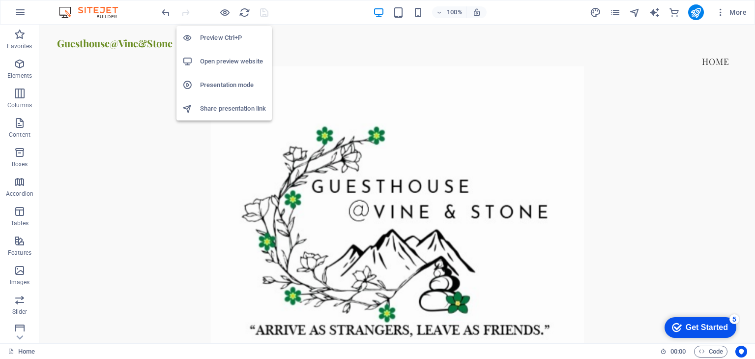
click at [222, 61] on h6 "Open preview website" at bounding box center [233, 62] width 66 height 12
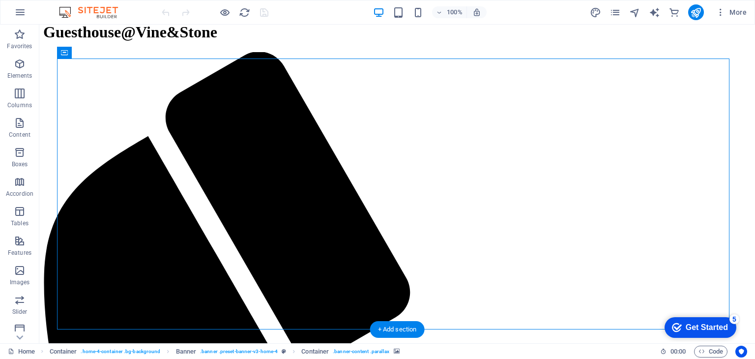
scroll to position [25, 0]
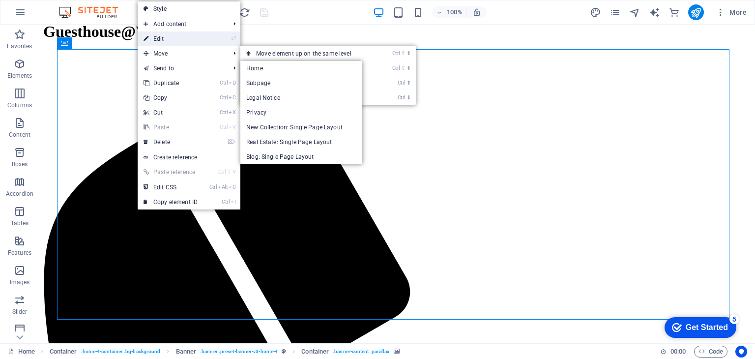
click at [172, 36] on link "⏎ Edit" at bounding box center [171, 38] width 66 height 15
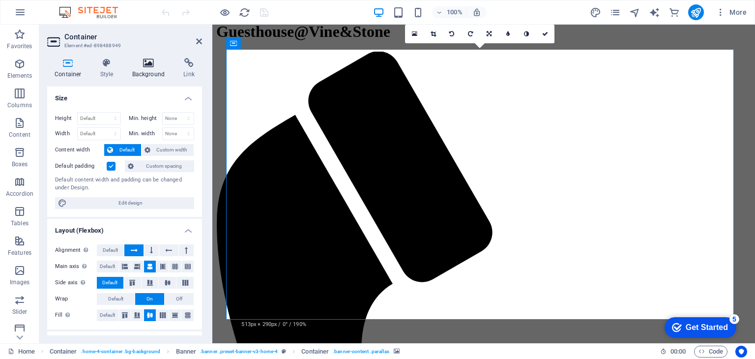
click at [150, 70] on h4 "Background" at bounding box center [151, 68] width 52 height 21
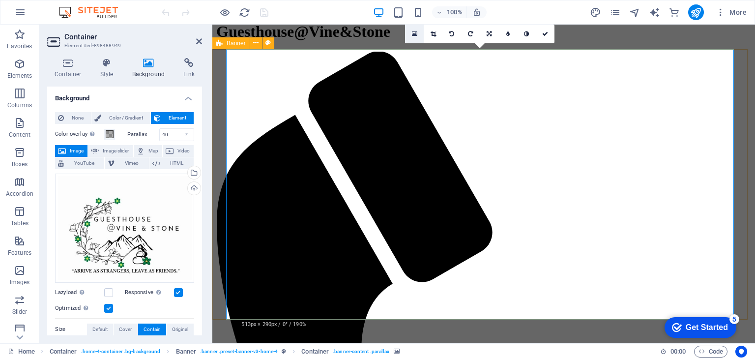
click at [414, 34] on icon at bounding box center [414, 33] width 5 height 7
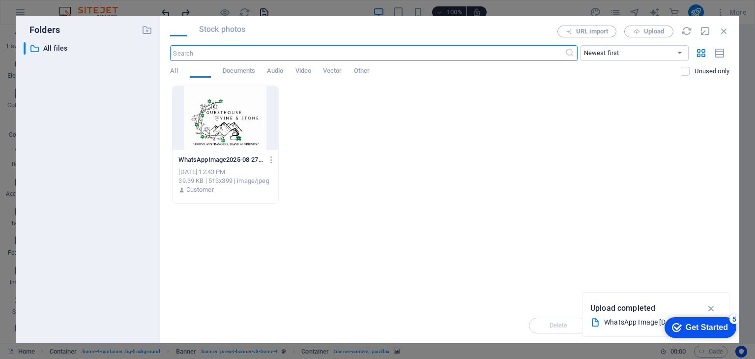
scroll to position [0, 0]
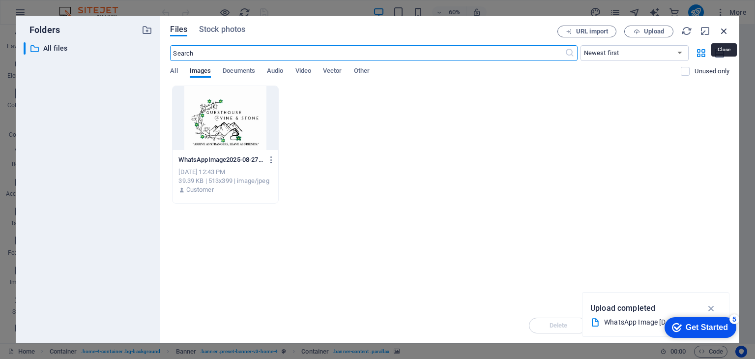
click at [723, 29] on icon "button" at bounding box center [723, 31] width 11 height 11
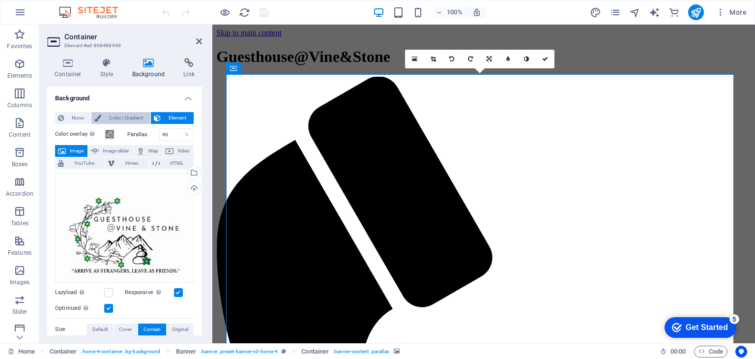
click at [130, 117] on span "Color / Gradient" at bounding box center [125, 118] width 43 height 12
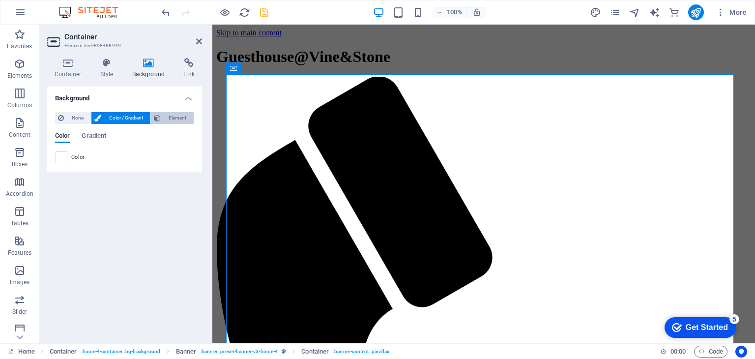
click at [167, 118] on span "Element" at bounding box center [177, 118] width 27 height 12
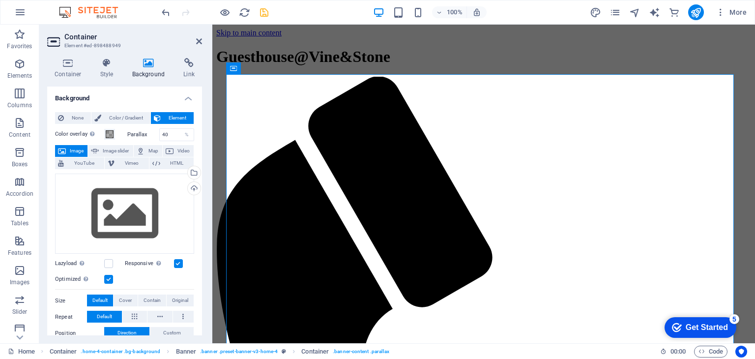
click at [78, 147] on span "Image" at bounding box center [77, 151] width 16 height 12
click at [193, 174] on div "Select files from the file manager, stock photos, or upload file(s)" at bounding box center [193, 173] width 15 height 15
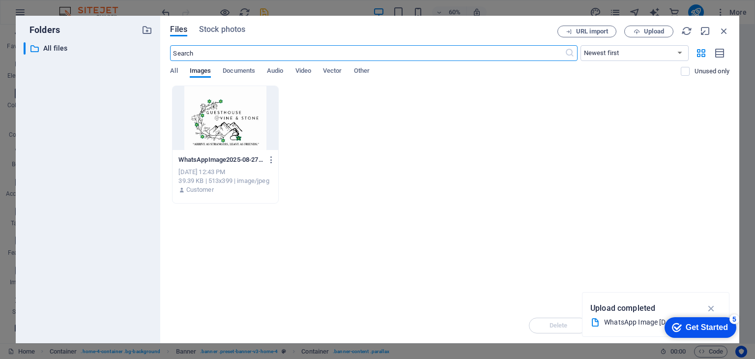
click at [210, 128] on div at bounding box center [224, 118] width 105 height 64
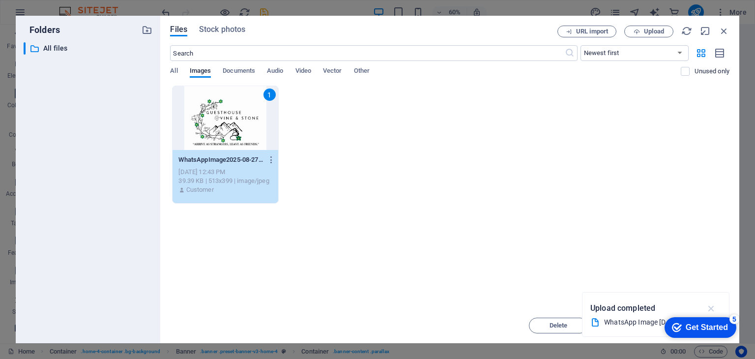
click at [712, 308] on icon "button" at bounding box center [710, 308] width 11 height 11
click at [216, 165] on div "WhatsAppImage2025-08-27at12.19.11-SSFmrNmDumHBupG4XFHHoQ.jpeg WhatsAppImage2025…" at bounding box center [224, 160] width 93 height 16
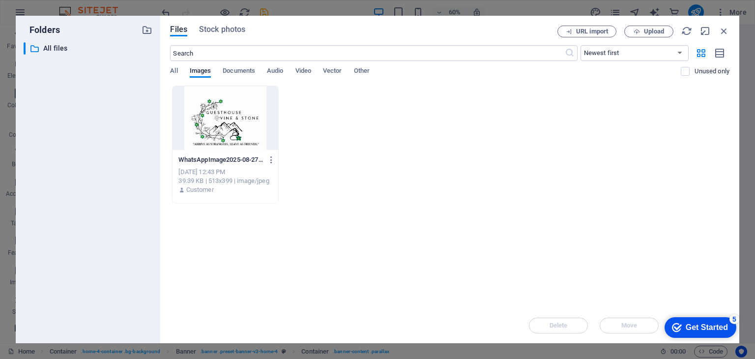
click at [216, 165] on div "WhatsAppImage2025-08-27at12.19.11-SSFmrNmDumHBupG4XFHHoQ.jpeg WhatsAppImage2025…" at bounding box center [224, 160] width 93 height 16
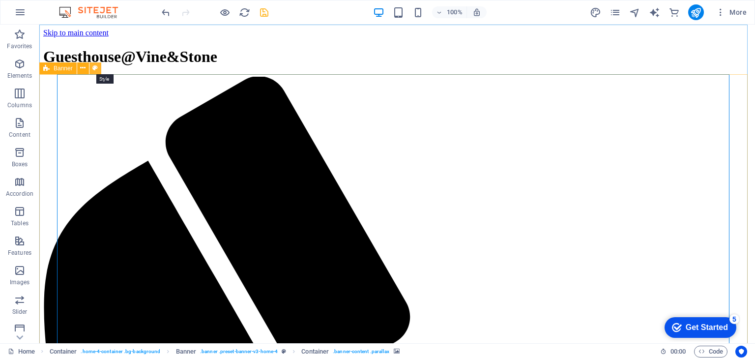
click at [96, 68] on icon at bounding box center [94, 68] width 5 height 10
select select "preset-banner-v3-home-4"
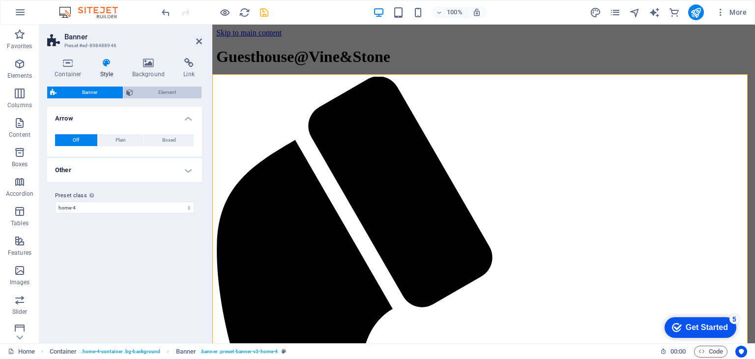
click at [162, 93] on span "Element" at bounding box center [167, 92] width 63 height 12
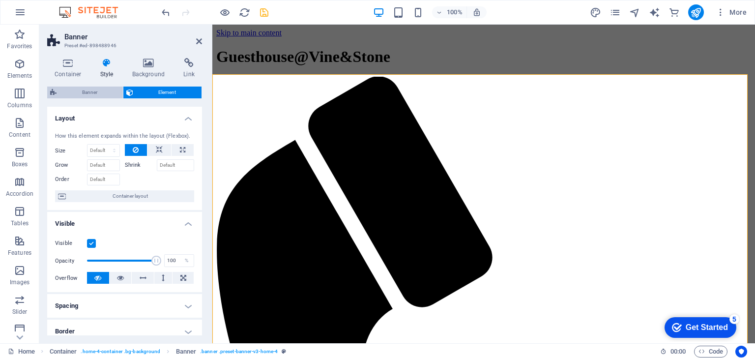
click at [96, 92] on span "Banner" at bounding box center [89, 92] width 60 height 12
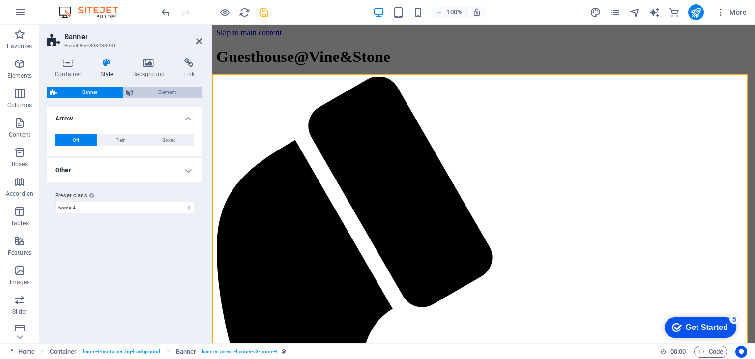
click at [153, 92] on span "Element" at bounding box center [167, 92] width 63 height 12
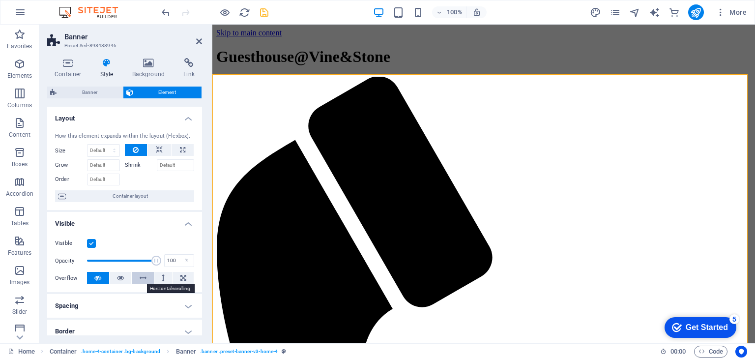
click at [140, 279] on icon at bounding box center [143, 278] width 7 height 12
click at [162, 276] on icon at bounding box center [163, 278] width 3 height 12
click at [142, 277] on icon at bounding box center [143, 278] width 7 height 12
click at [152, 67] on icon at bounding box center [149, 63] width 48 height 10
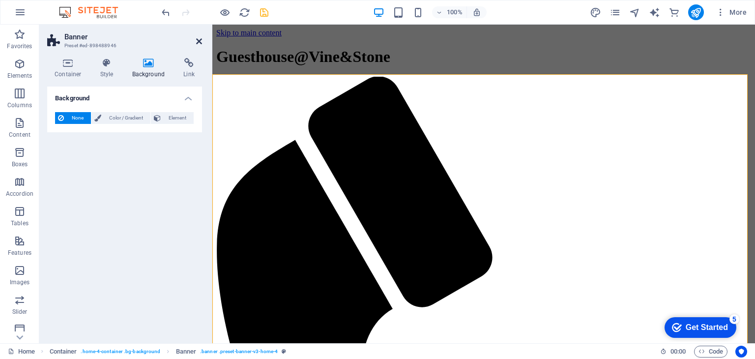
drag, startPoint x: 198, startPoint y: 41, endPoint x: 159, endPoint y: 21, distance: 43.5
click at [198, 41] on icon at bounding box center [199, 41] width 6 height 8
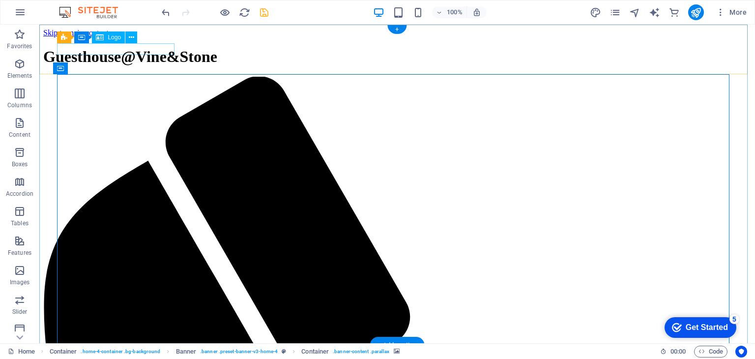
click at [112, 53] on div "Guesthouse@Vine&Stone" at bounding box center [396, 57] width 707 height 18
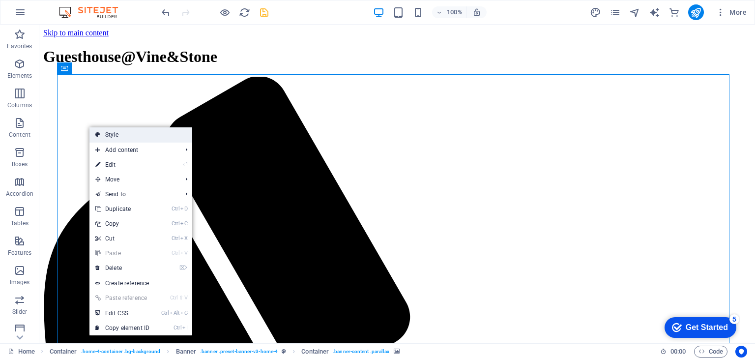
click at [129, 132] on link "Style" at bounding box center [140, 134] width 103 height 15
select select "preset-banner-v3-home-4"
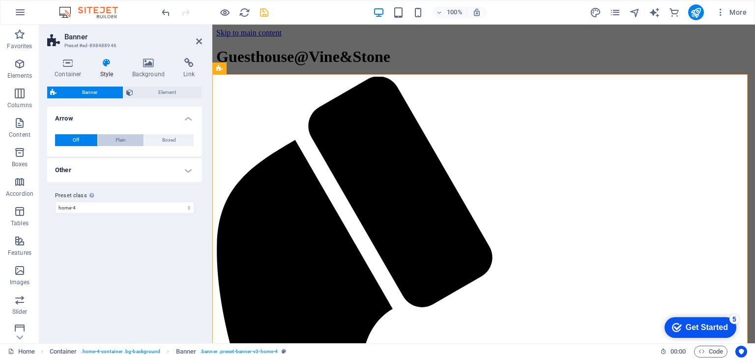
click at [126, 141] on span "Plain" at bounding box center [120, 140] width 10 height 12
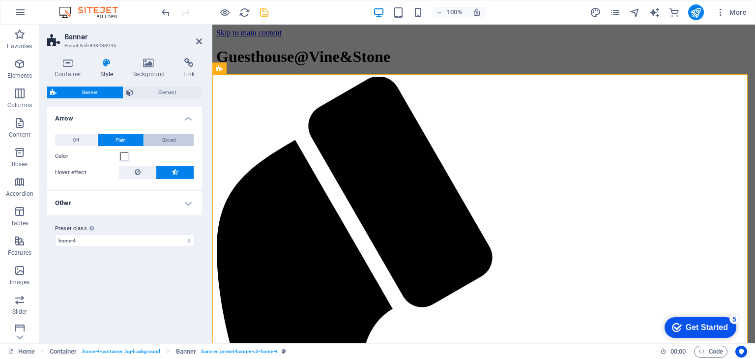
click at [174, 140] on span "Boxed" at bounding box center [169, 140] width 14 height 12
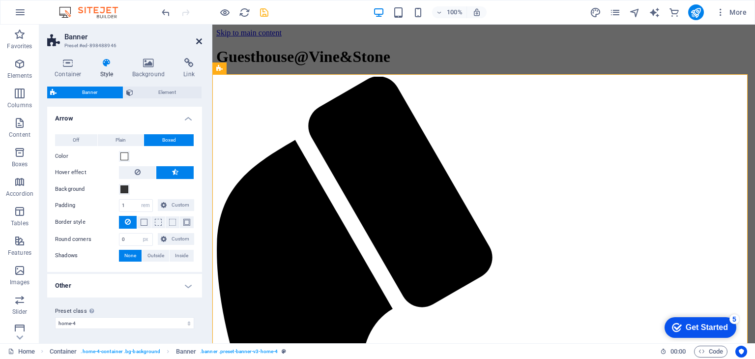
click at [197, 42] on icon at bounding box center [199, 41] width 6 height 8
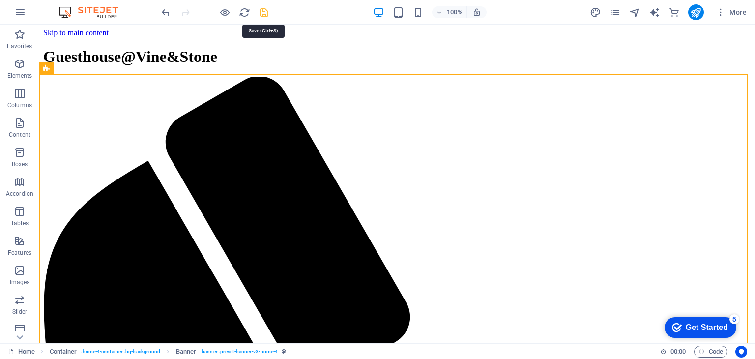
click at [264, 12] on icon "save" at bounding box center [263, 12] width 11 height 11
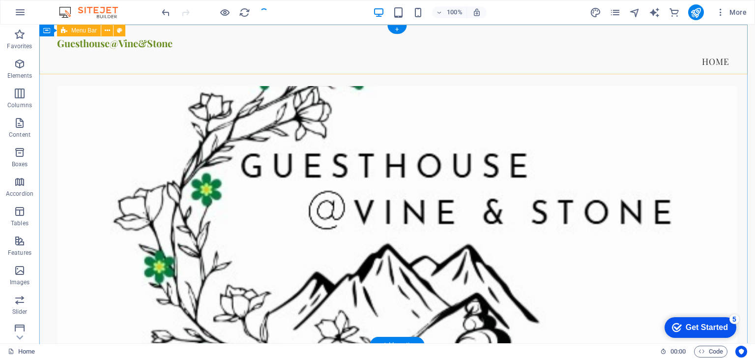
click at [155, 66] on div "Guesthouse@Vine&Stone Menu Home" at bounding box center [396, 55] width 715 height 61
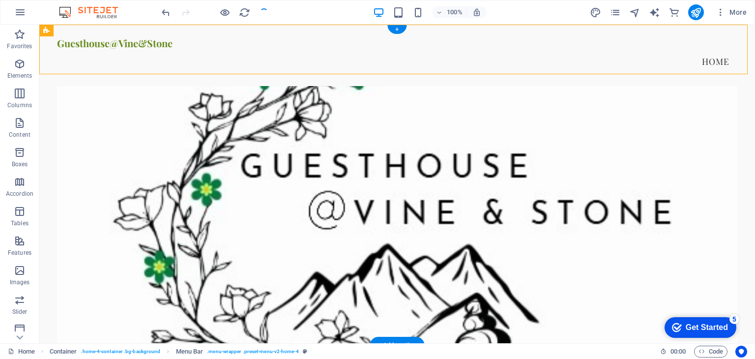
click at [108, 111] on figure at bounding box center [396, 211] width 679 height 290
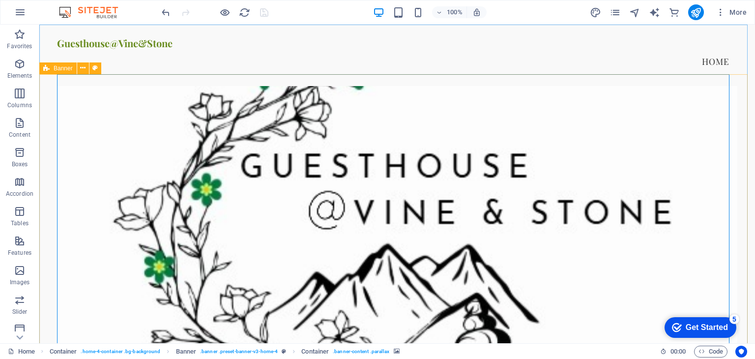
click at [61, 69] on span "Banner" at bounding box center [63, 68] width 19 height 6
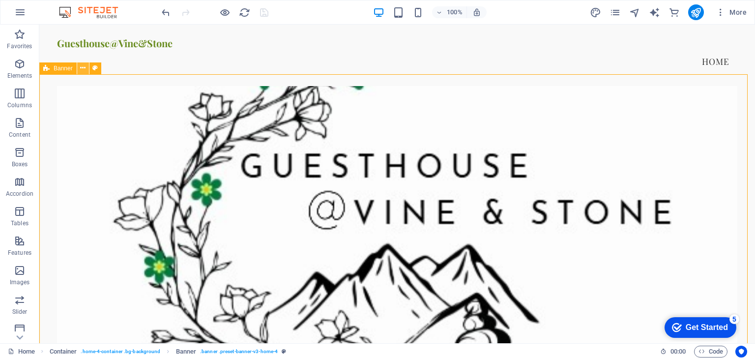
click at [83, 69] on icon at bounding box center [82, 68] width 5 height 10
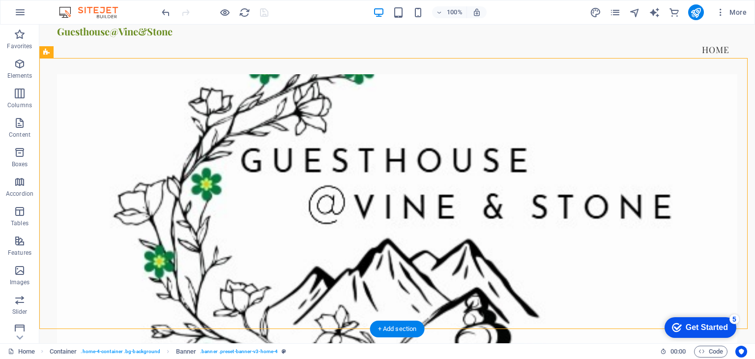
scroll to position [25, 0]
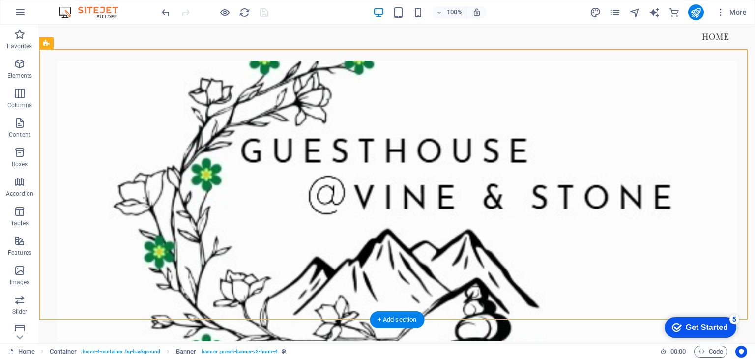
click at [372, 178] on figure at bounding box center [396, 196] width 679 height 290
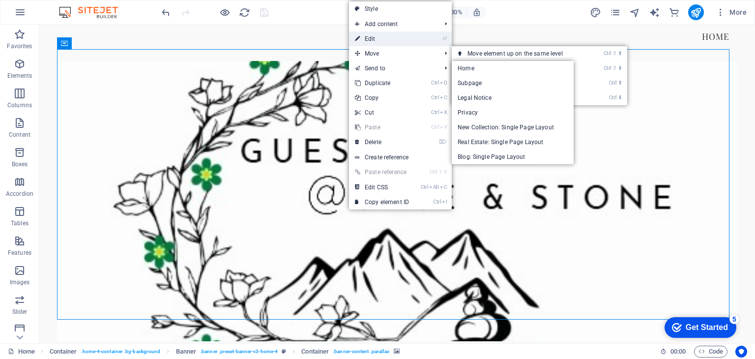
click at [360, 38] on link "⏎ Edit" at bounding box center [382, 38] width 66 height 15
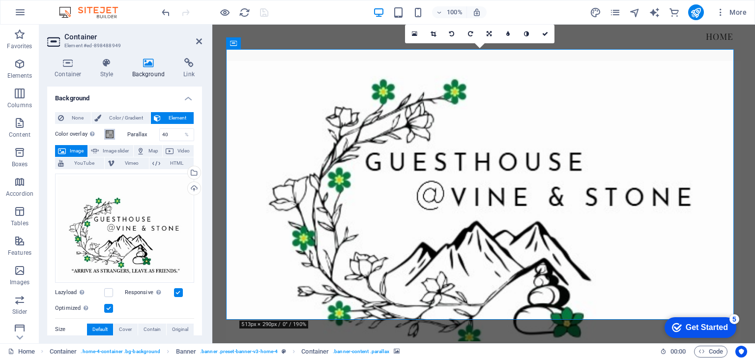
click at [109, 134] on span at bounding box center [110, 134] width 8 height 8
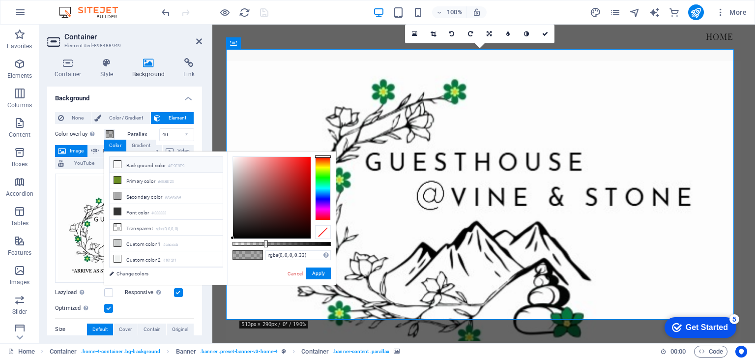
click at [116, 164] on icon at bounding box center [117, 164] width 7 height 7
type input "rgba(249, 249, 249, 0.33)"
click at [197, 126] on div "None Color / Gradient Element Stretch background to full-width Color overlay Pl…" at bounding box center [124, 291] width 155 height 375
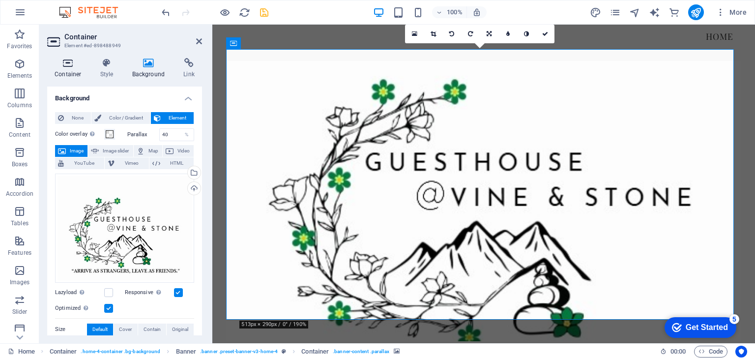
click at [66, 66] on icon at bounding box center [68, 63] width 42 height 10
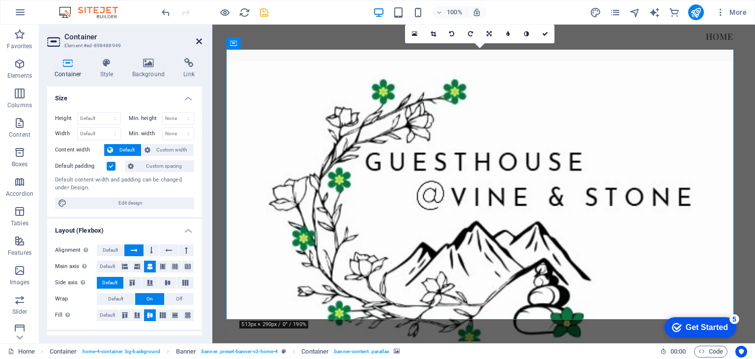
drag, startPoint x: 200, startPoint y: 42, endPoint x: 158, endPoint y: 29, distance: 43.7
click at [200, 42] on icon at bounding box center [199, 41] width 6 height 8
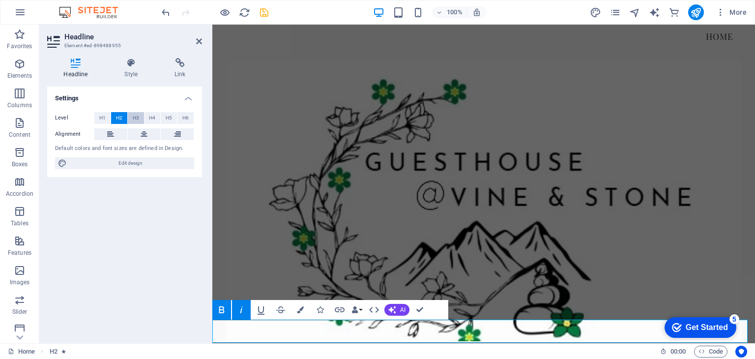
click at [135, 116] on span "H3" at bounding box center [136, 118] width 6 height 12
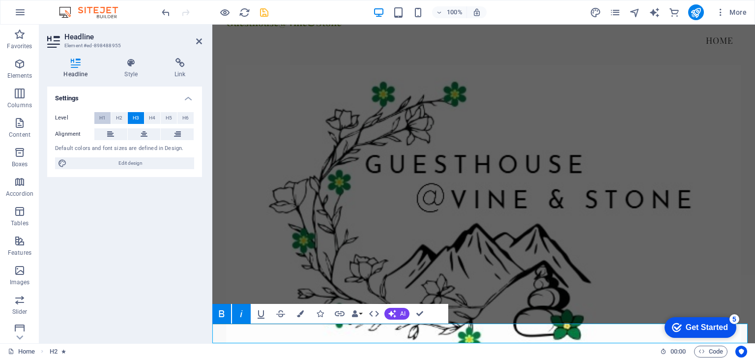
click at [98, 118] on button "H1" at bounding box center [102, 118] width 16 height 12
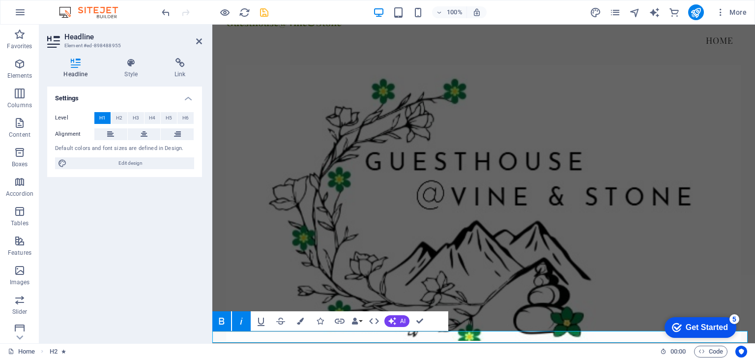
scroll to position [14, 0]
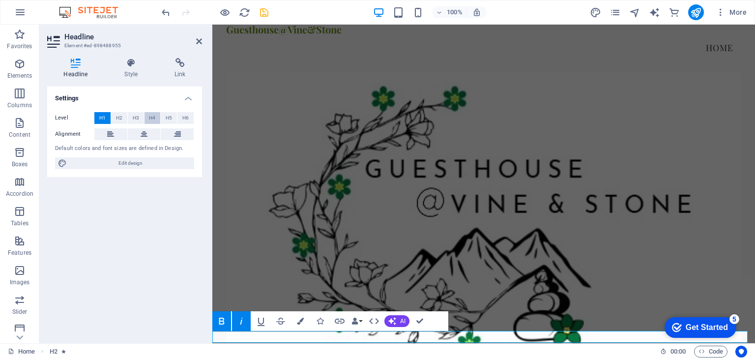
click at [156, 117] on button "H4" at bounding box center [152, 118] width 16 height 12
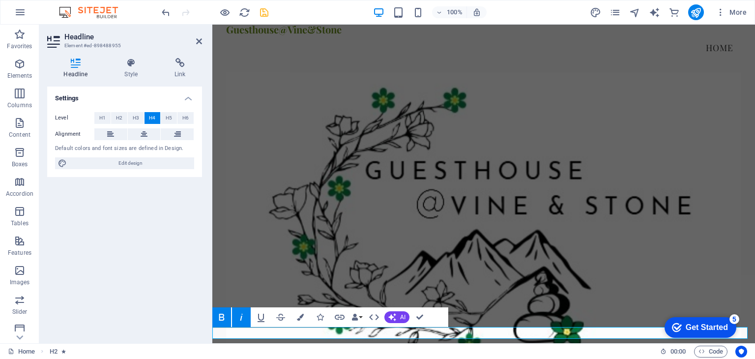
scroll to position [18, 0]
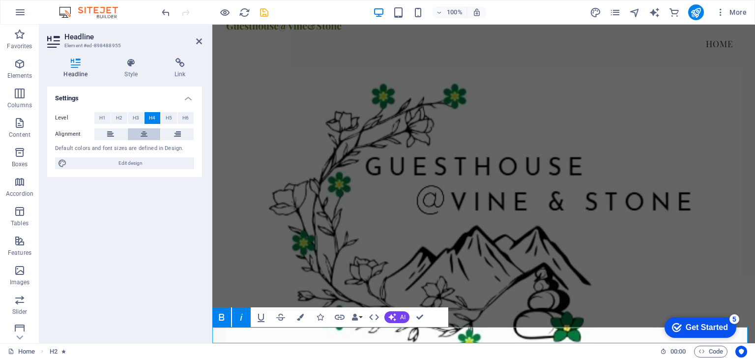
click at [139, 136] on button at bounding box center [144, 134] width 33 height 12
click at [187, 118] on span "H6" at bounding box center [185, 118] width 6 height 12
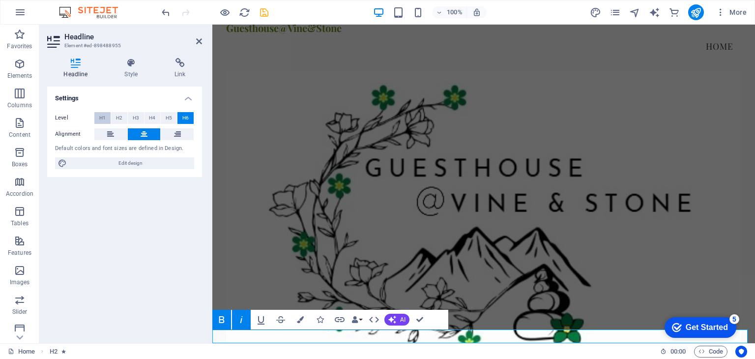
click at [103, 116] on span "H1" at bounding box center [102, 118] width 6 height 12
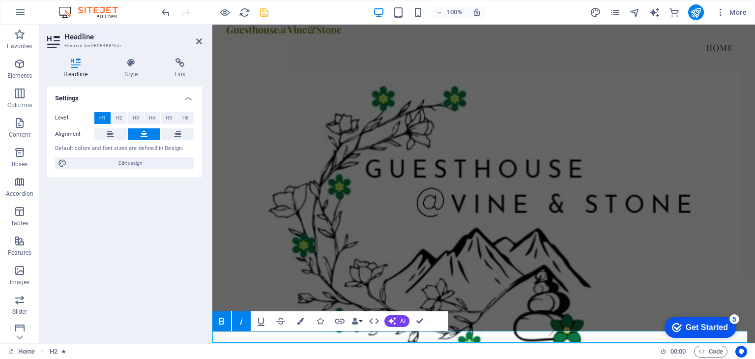
click at [103, 116] on span "H1" at bounding box center [102, 118] width 6 height 12
click at [107, 133] on icon at bounding box center [110, 134] width 7 height 12
click at [132, 131] on button at bounding box center [144, 134] width 33 height 12
click at [244, 319] on icon "button" at bounding box center [241, 321] width 12 height 12
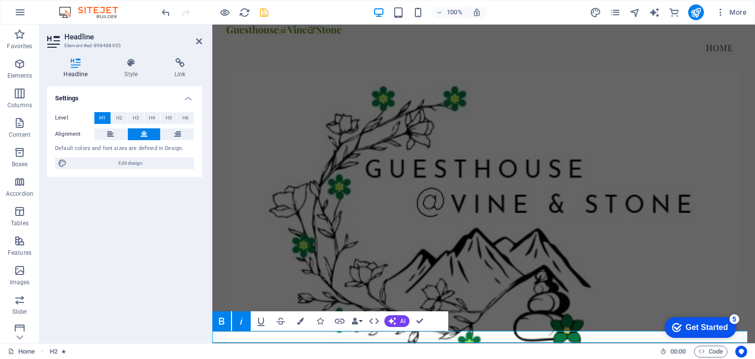
scroll to position [25, 0]
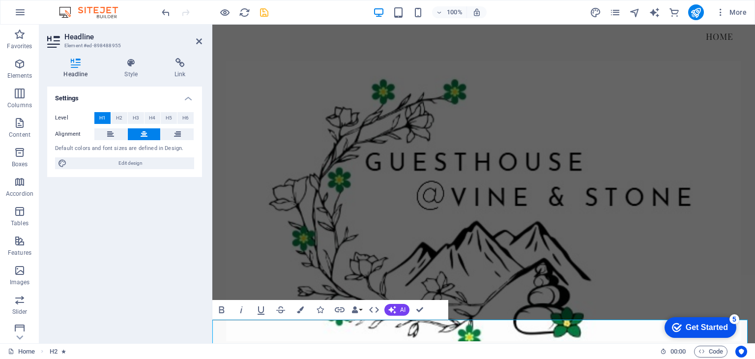
drag, startPoint x: 520, startPoint y: 339, endPoint x: 422, endPoint y: 329, distance: 99.2
click at [243, 309] on icon "button" at bounding box center [241, 310] width 12 height 12
click at [219, 309] on icon "button" at bounding box center [221, 309] width 5 height 7
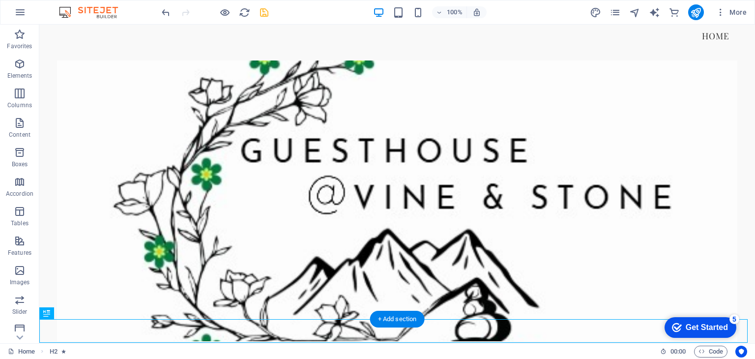
scroll to position [26, 0]
drag, startPoint x: 83, startPoint y: 337, endPoint x: 104, endPoint y: 113, distance: 225.0
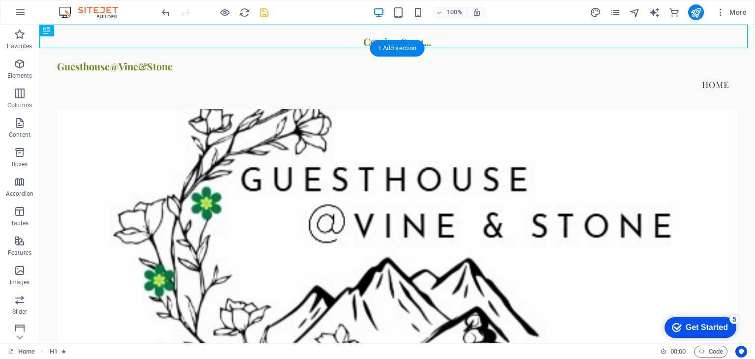
scroll to position [0, 0]
drag, startPoint x: 86, startPoint y: 54, endPoint x: 163, endPoint y: 89, distance: 84.2
click at [74, 30] on icon at bounding box center [71, 31] width 5 height 10
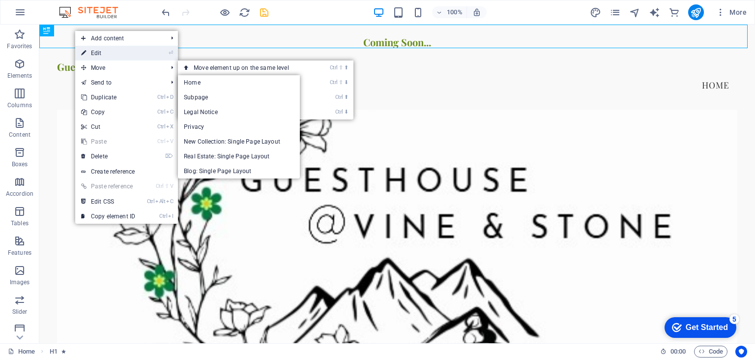
click at [112, 50] on link "⏎ Edit" at bounding box center [108, 53] width 66 height 15
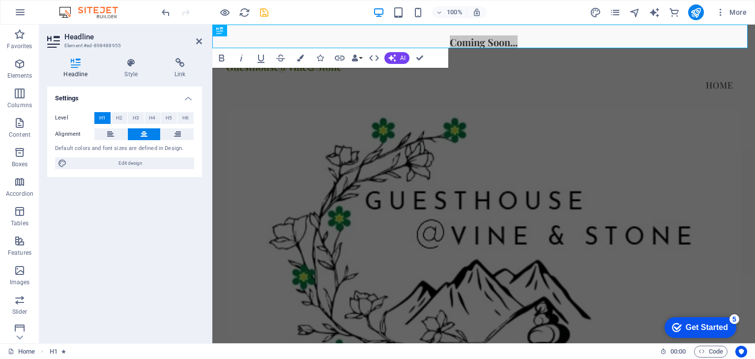
click at [191, 97] on h4 "Settings" at bounding box center [124, 95] width 155 height 18
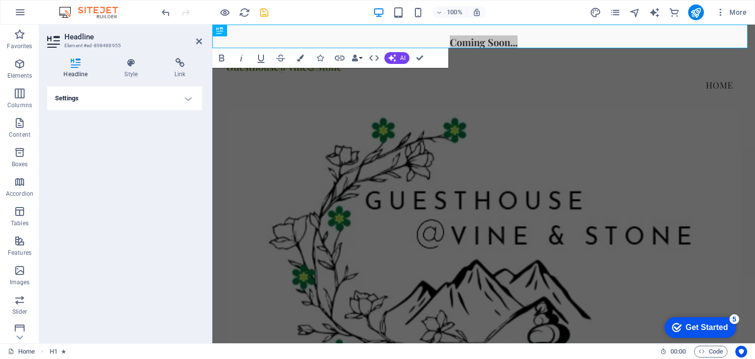
click at [191, 97] on h4 "Settings" at bounding box center [124, 98] width 155 height 24
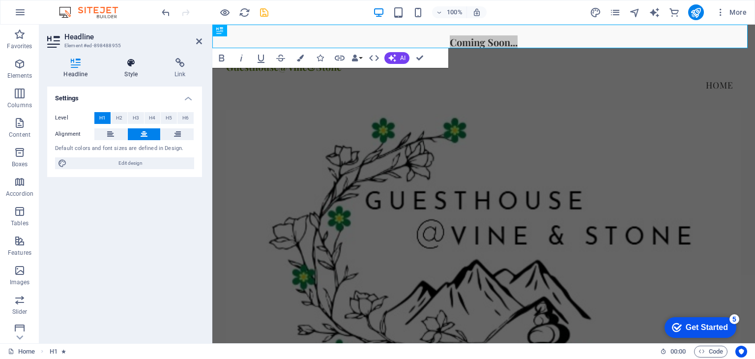
click at [133, 69] on h4 "Style" at bounding box center [133, 68] width 50 height 21
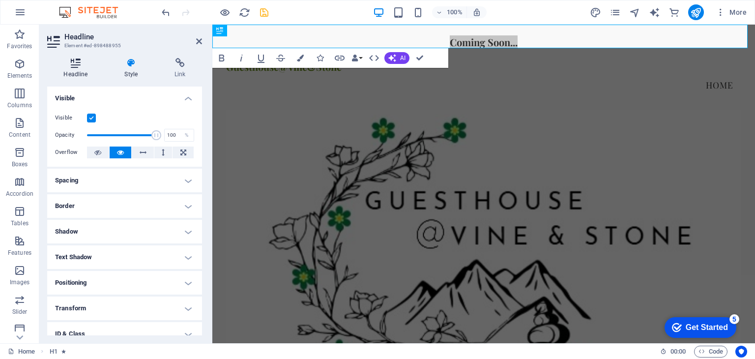
click at [74, 68] on h4 "Headline" at bounding box center [77, 68] width 61 height 21
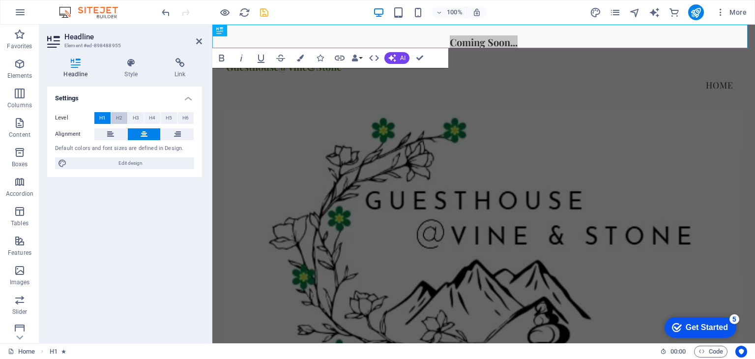
click at [116, 117] on span "H2" at bounding box center [119, 118] width 6 height 12
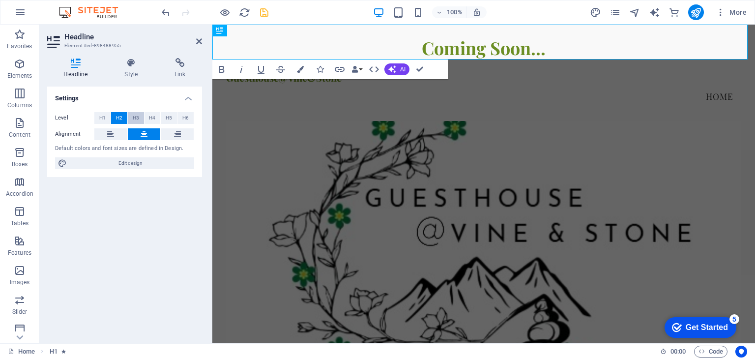
click at [136, 118] on span "H3" at bounding box center [136, 118] width 6 height 12
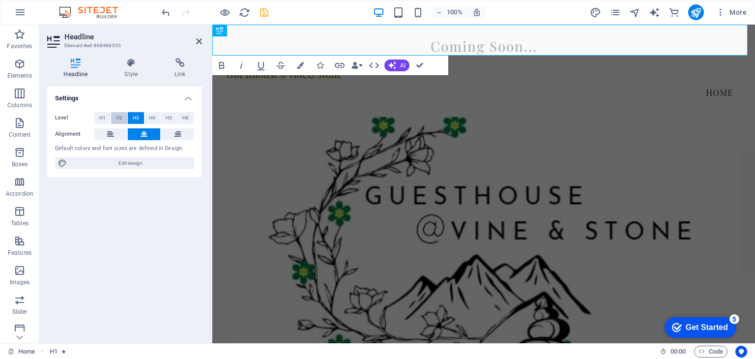
click at [118, 118] on span "H2" at bounding box center [119, 118] width 6 height 12
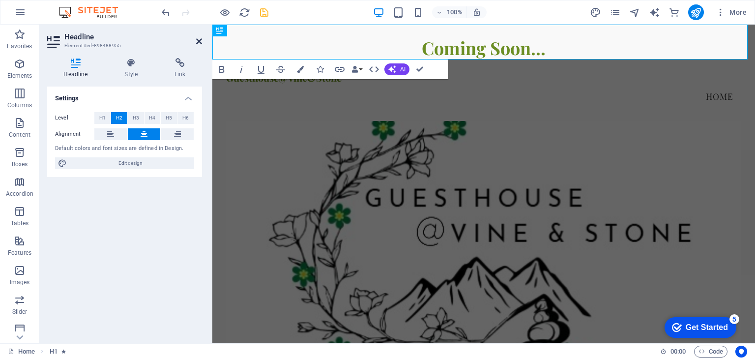
click at [201, 39] on icon at bounding box center [199, 41] width 6 height 8
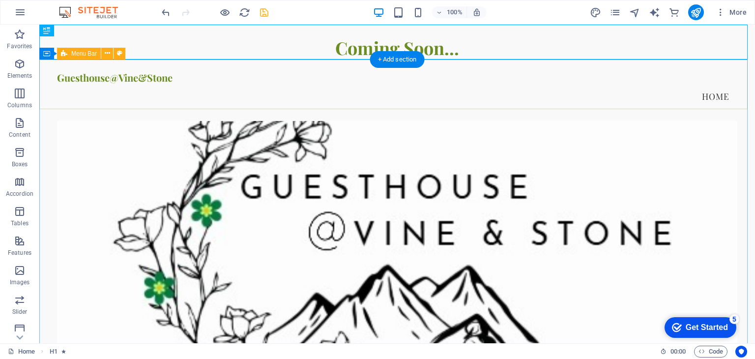
click at [453, 103] on div "Guesthouse@Vine&Stone Menu Home" at bounding box center [396, 89] width 715 height 61
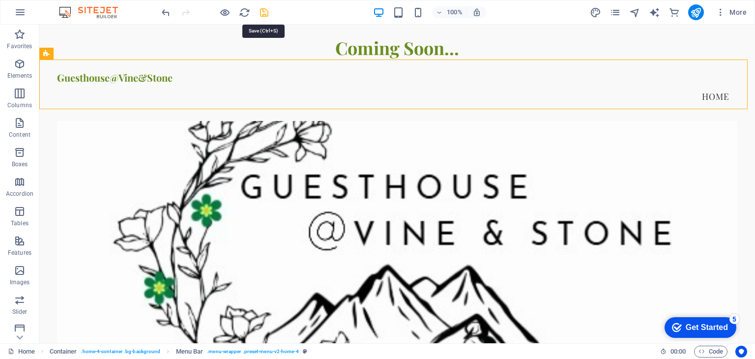
click at [268, 11] on icon "save" at bounding box center [263, 12] width 11 height 11
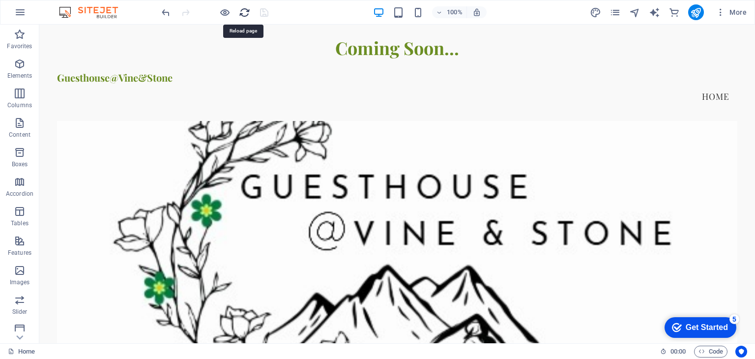
click at [246, 11] on icon "reload" at bounding box center [244, 12] width 11 height 11
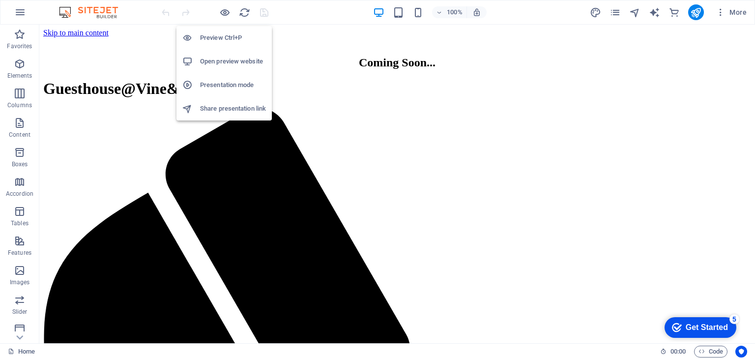
click at [225, 63] on h6 "Open preview website" at bounding box center [233, 62] width 66 height 12
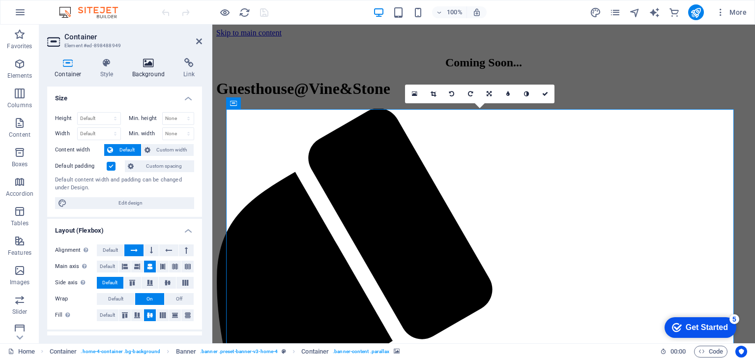
click at [147, 69] on h4 "Background" at bounding box center [151, 68] width 52 height 21
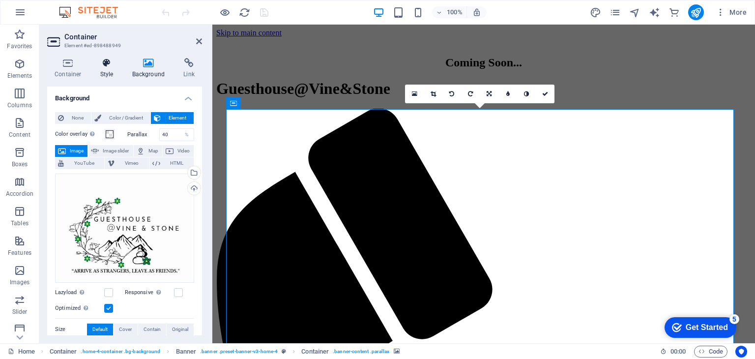
click at [109, 69] on h4 "Style" at bounding box center [109, 68] width 32 height 21
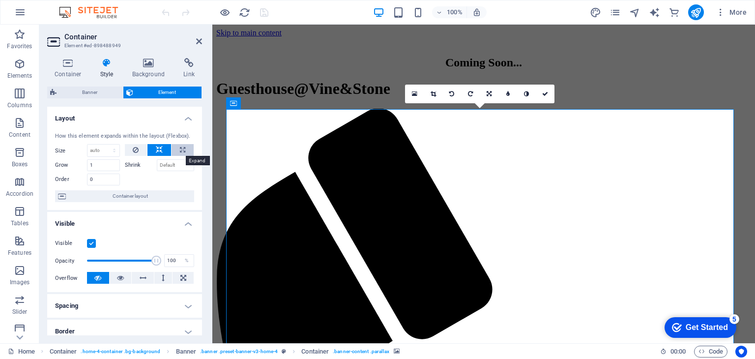
click at [180, 150] on icon at bounding box center [182, 150] width 5 height 12
type input "100"
select select "%"
click at [158, 149] on icon at bounding box center [159, 150] width 7 height 12
select select "DISABLED_OPTION_VALUE"
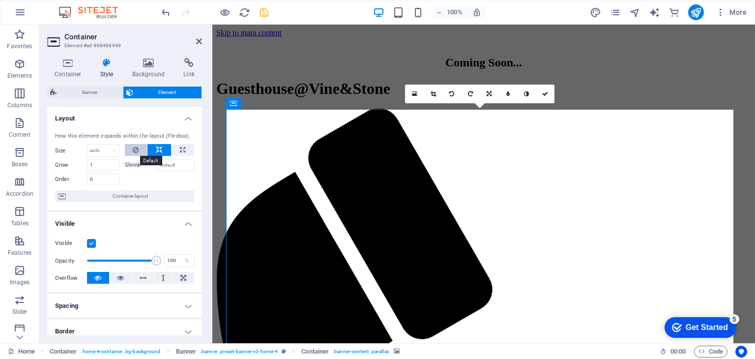
click at [137, 149] on icon at bounding box center [136, 150] width 6 height 12
click at [181, 148] on icon at bounding box center [182, 150] width 5 height 12
type input "100"
select select "%"
click at [136, 148] on icon at bounding box center [136, 150] width 6 height 12
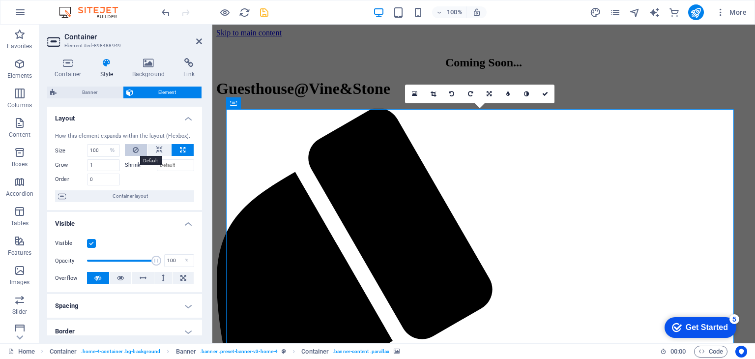
select select "DISABLED_OPTION_VALUE"
click at [153, 69] on h4 "Background" at bounding box center [151, 68] width 52 height 21
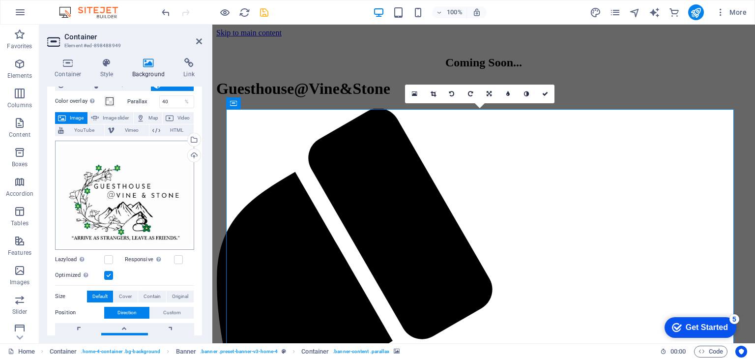
scroll to position [142, 0]
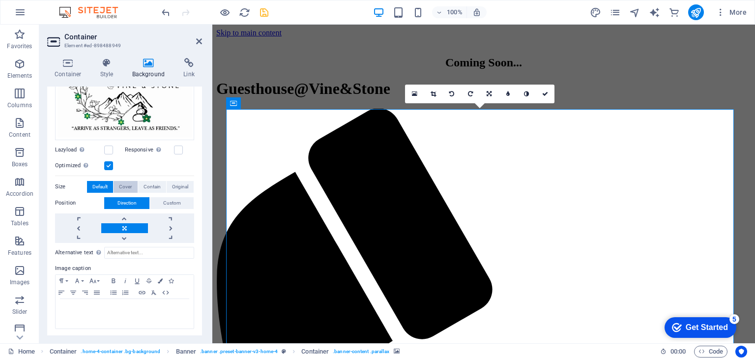
click at [126, 183] on span "Cover" at bounding box center [125, 187] width 13 height 12
click at [145, 184] on span "Contain" at bounding box center [151, 187] width 17 height 12
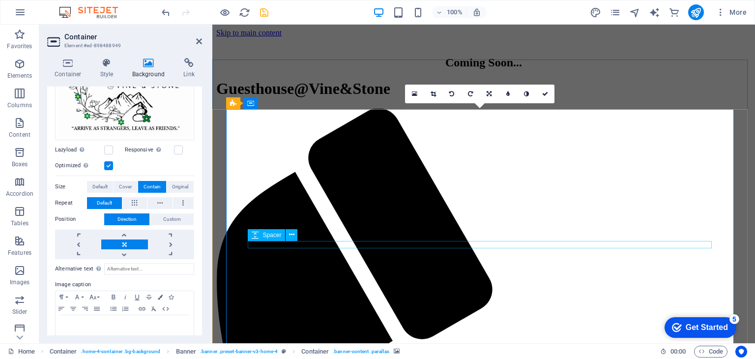
scroll to position [36, 0]
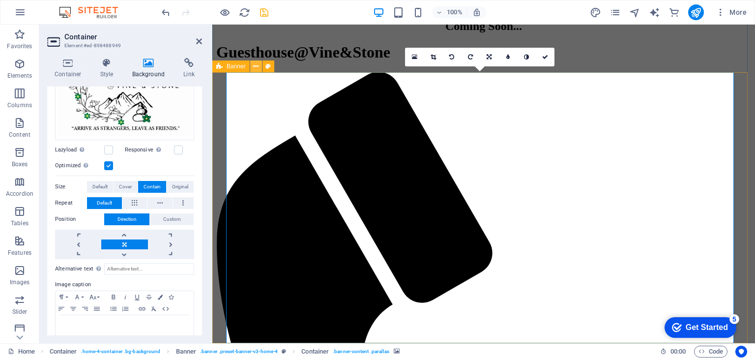
click at [257, 65] on icon at bounding box center [255, 66] width 5 height 10
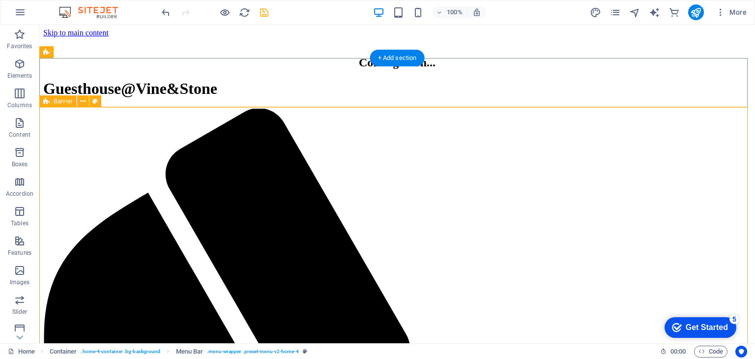
scroll to position [0, 0]
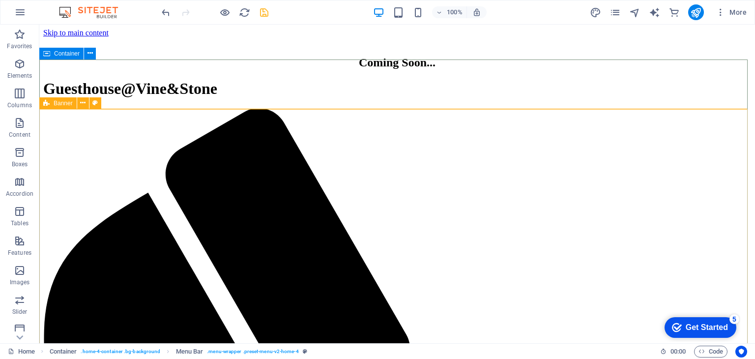
click at [53, 51] on div "Container" at bounding box center [61, 54] width 44 height 12
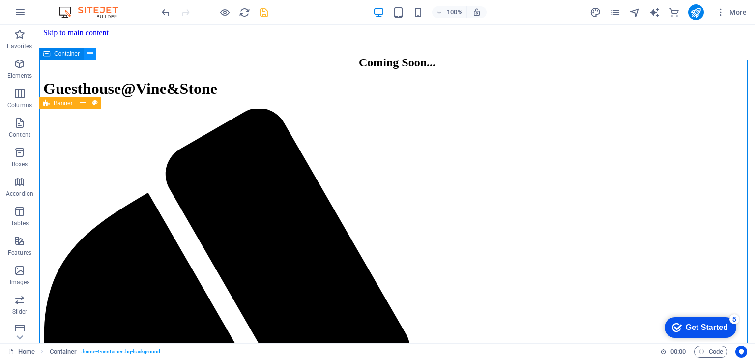
click at [90, 54] on icon at bounding box center [89, 53] width 5 height 10
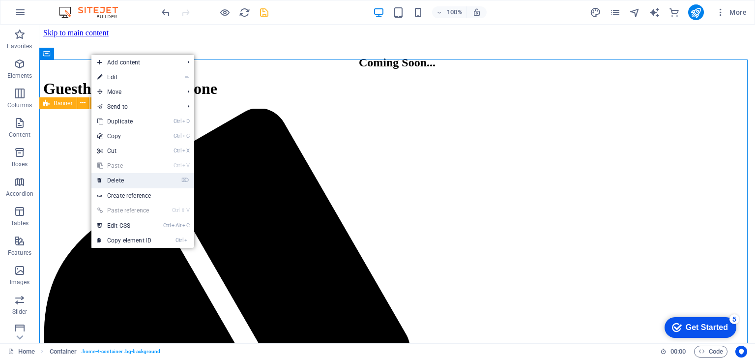
click at [129, 180] on link "⌦ Delete" at bounding box center [124, 180] width 66 height 15
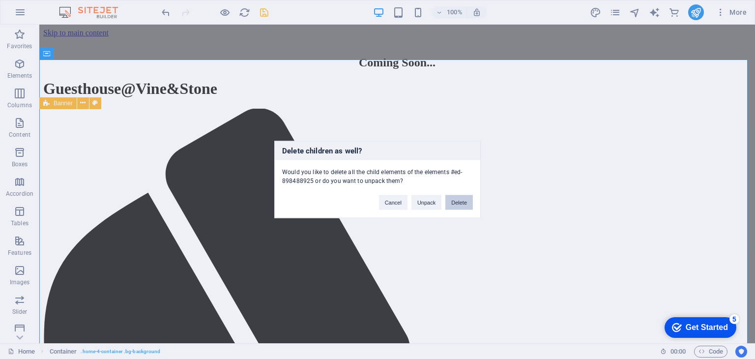
click at [457, 201] on button "Delete" at bounding box center [459, 202] width 28 height 15
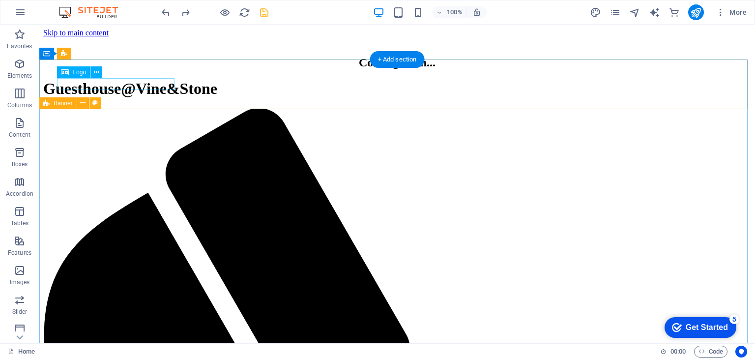
click at [144, 84] on div "Guesthouse@Vine&Stone" at bounding box center [396, 89] width 707 height 18
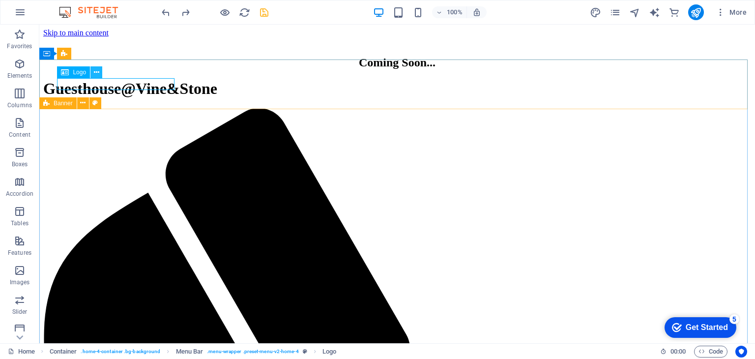
click at [94, 72] on icon at bounding box center [96, 72] width 5 height 10
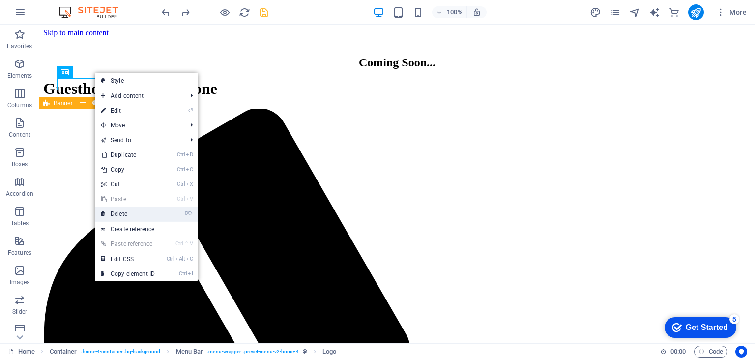
click at [128, 215] on link "⌦ Delete" at bounding box center [128, 213] width 66 height 15
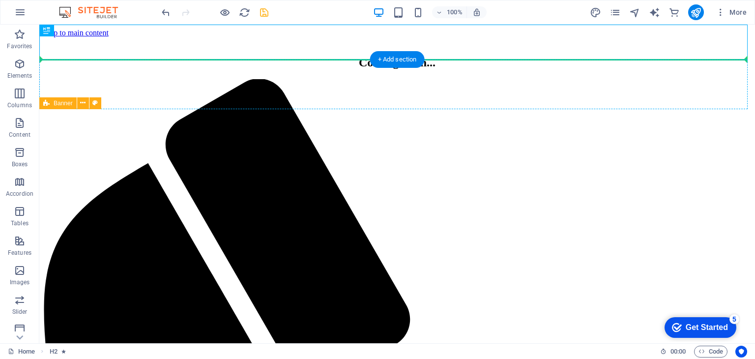
drag, startPoint x: 86, startPoint y: 56, endPoint x: 60, endPoint y: 82, distance: 36.5
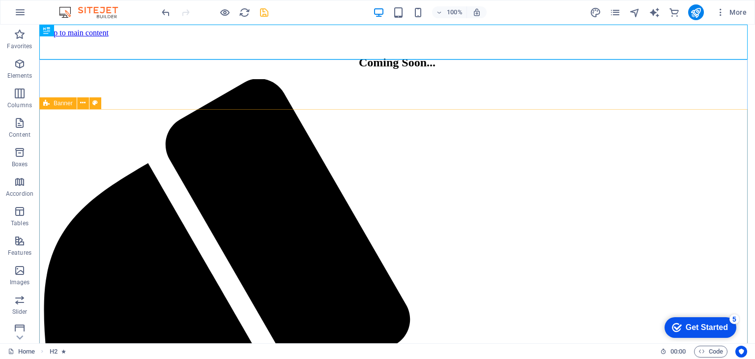
click at [49, 105] on icon at bounding box center [46, 103] width 6 height 12
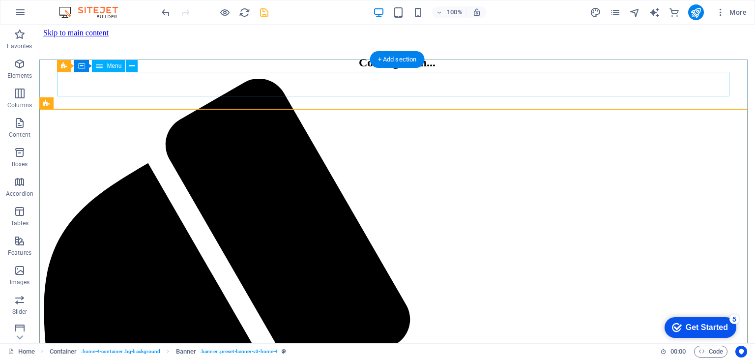
drag, startPoint x: 340, startPoint y: 48, endPoint x: 340, endPoint y: 88, distance: 40.3
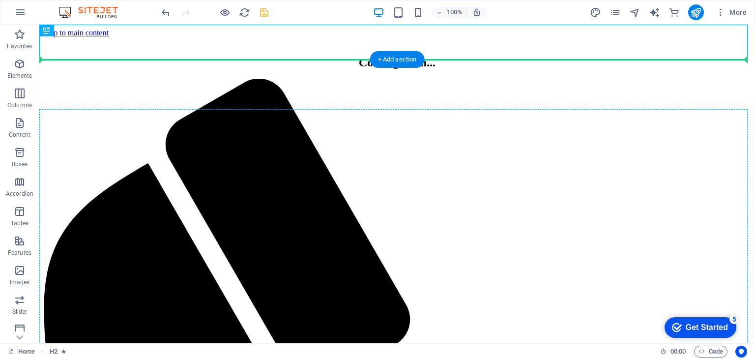
drag, startPoint x: 350, startPoint y: 50, endPoint x: 367, endPoint y: 128, distance: 80.6
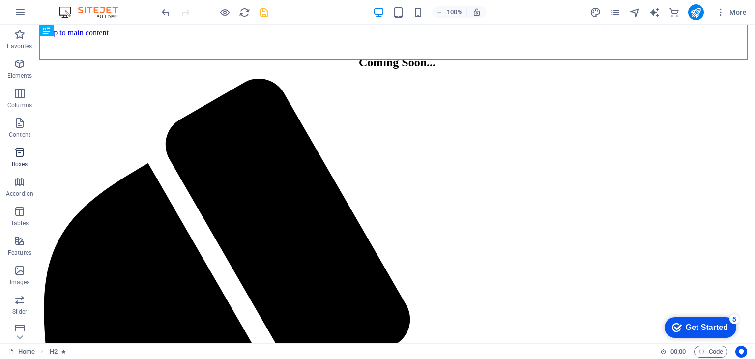
click at [17, 158] on icon "button" at bounding box center [20, 152] width 12 height 12
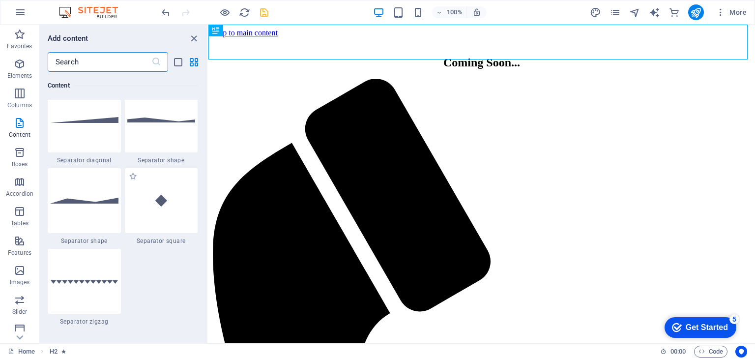
scroll to position [2309, 0]
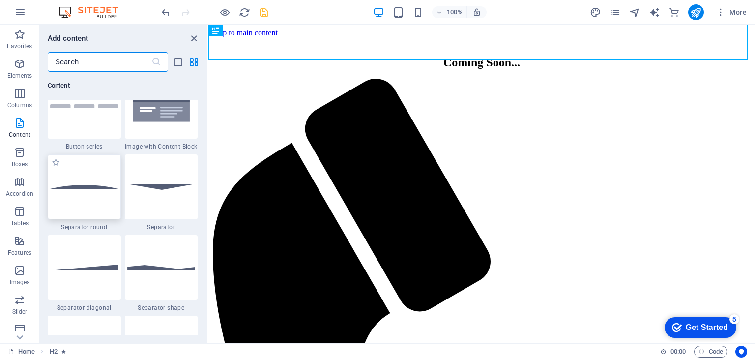
click at [84, 199] on div at bounding box center [84, 186] width 73 height 65
click at [208, 193] on div "Container Menu Container Container Menu Bar Container Banner Drag here to repla…" at bounding box center [481, 184] width 546 height 318
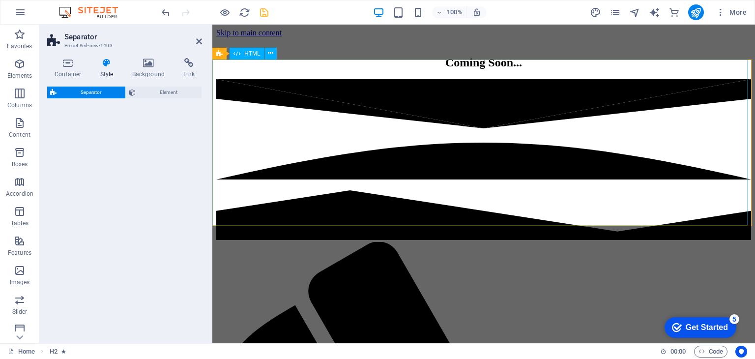
select select "circle"
select select "rem"
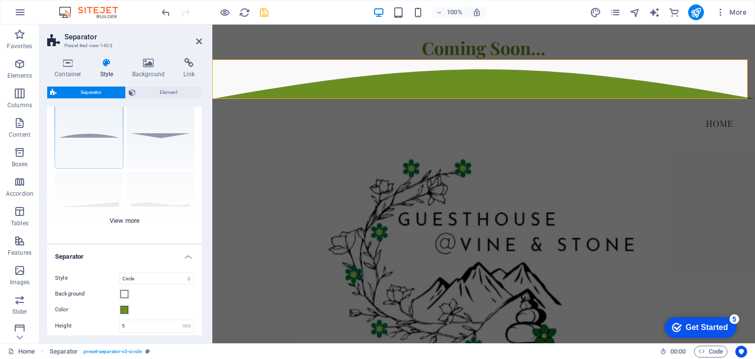
scroll to position [0, 0]
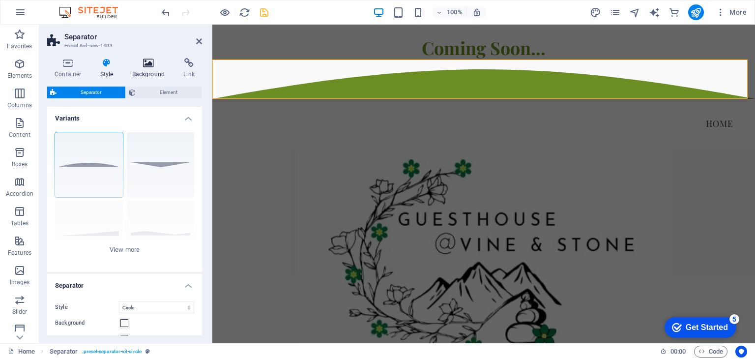
click at [147, 68] on h4 "Background" at bounding box center [151, 68] width 52 height 21
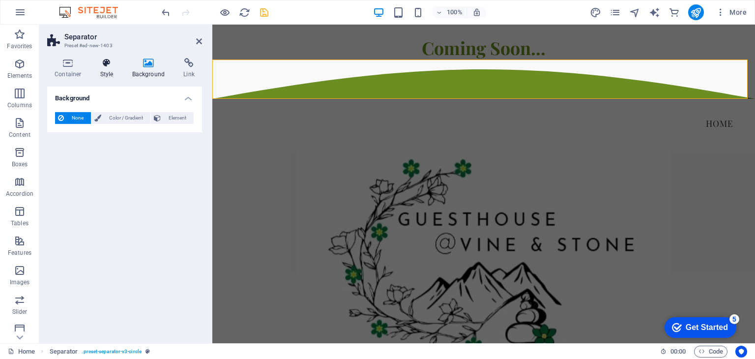
click at [106, 69] on h4 "Style" at bounding box center [109, 68] width 32 height 21
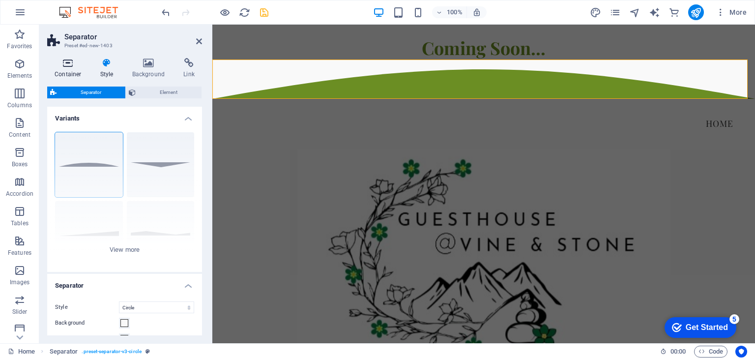
click at [68, 68] on h4 "Container" at bounding box center [70, 68] width 46 height 21
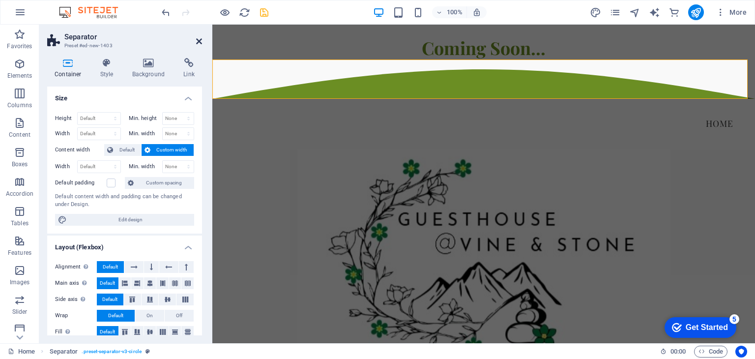
click at [197, 41] on icon at bounding box center [199, 41] width 6 height 8
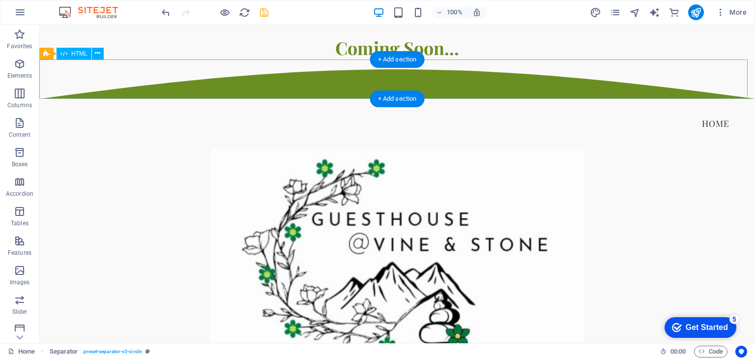
click at [325, 84] on div at bounding box center [396, 78] width 715 height 39
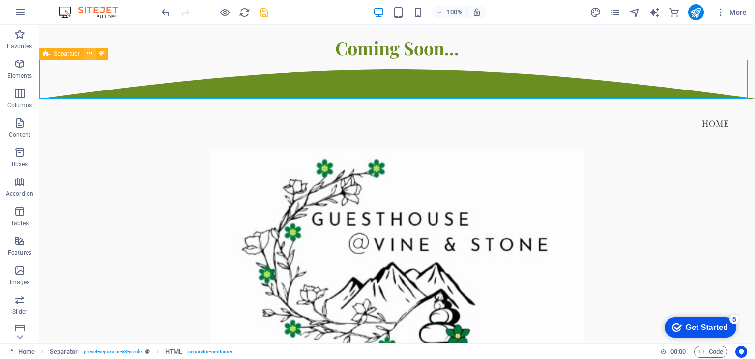
click at [89, 54] on icon at bounding box center [89, 53] width 5 height 10
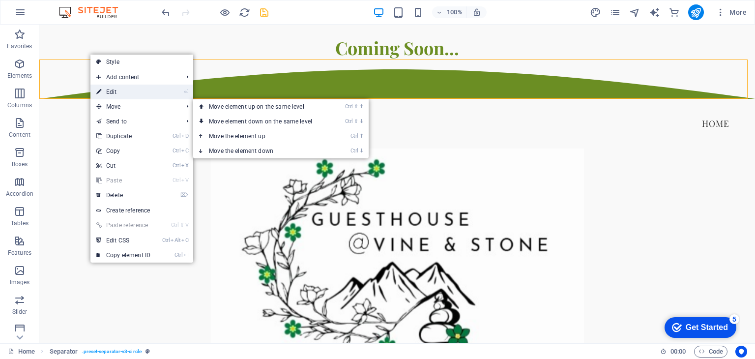
click at [128, 89] on link "⏎ Edit" at bounding box center [123, 91] width 66 height 15
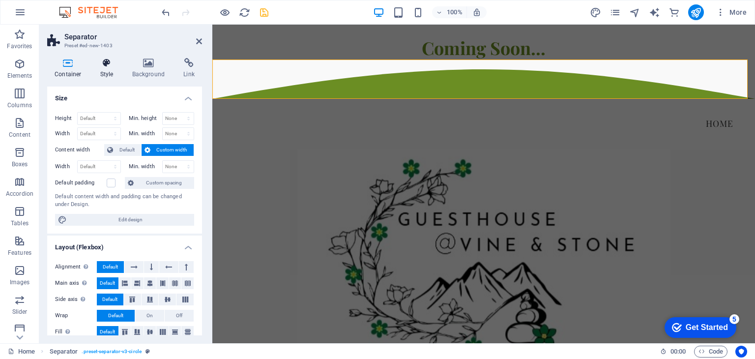
click at [109, 71] on h4 "Style" at bounding box center [109, 68] width 32 height 21
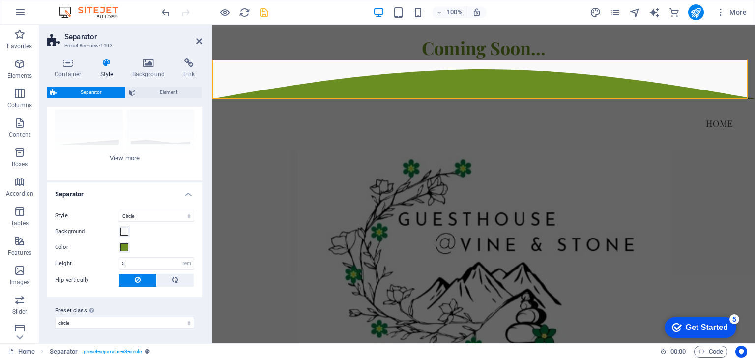
scroll to position [92, 0]
click at [147, 66] on icon at bounding box center [149, 63] width 48 height 10
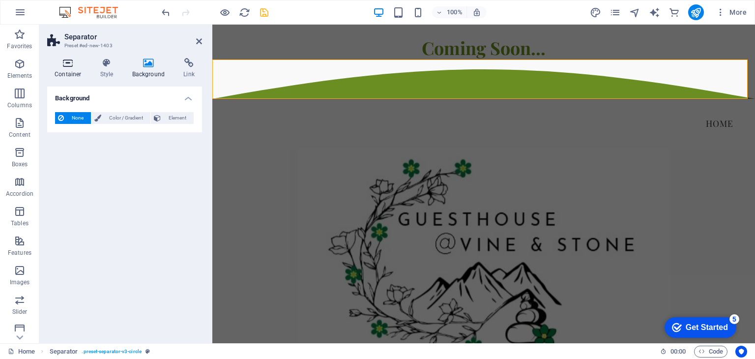
click at [66, 64] on icon at bounding box center [68, 63] width 42 height 10
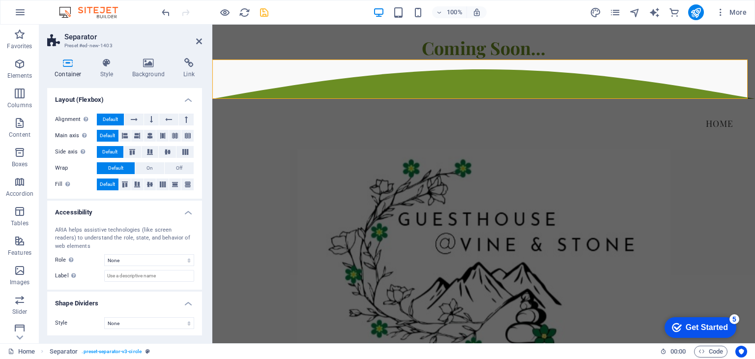
scroll to position [148, 0]
click at [198, 37] on icon at bounding box center [199, 41] width 6 height 8
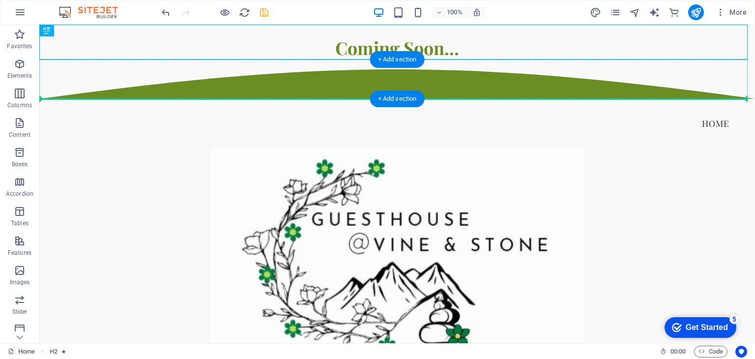
drag, startPoint x: 271, startPoint y: 38, endPoint x: 269, endPoint y: 82, distance: 43.3
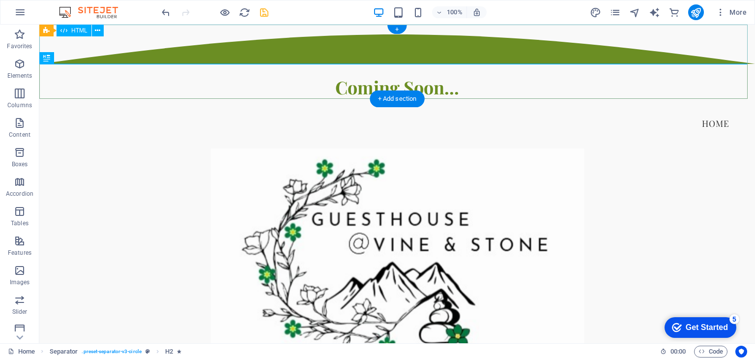
click at [193, 53] on div at bounding box center [396, 44] width 715 height 39
click at [218, 52] on div at bounding box center [396, 44] width 715 height 39
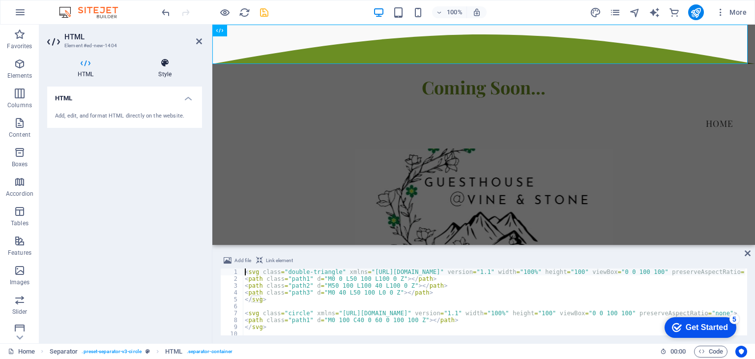
click at [167, 69] on h4 "Style" at bounding box center [165, 68] width 74 height 21
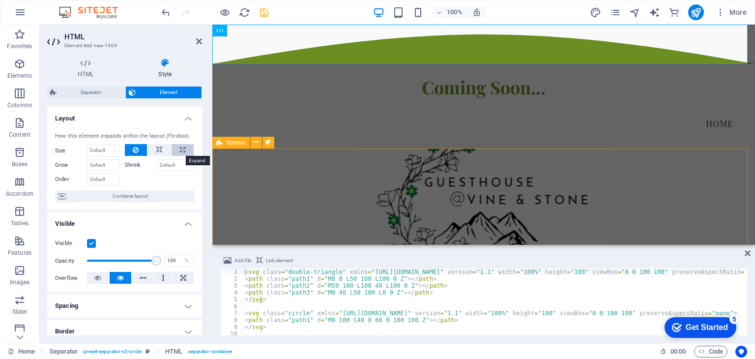
click at [183, 149] on icon at bounding box center [182, 150] width 5 height 12
type input "100"
select select "%"
click at [130, 149] on button at bounding box center [136, 150] width 23 height 12
select select "DISABLED_OPTION_VALUE"
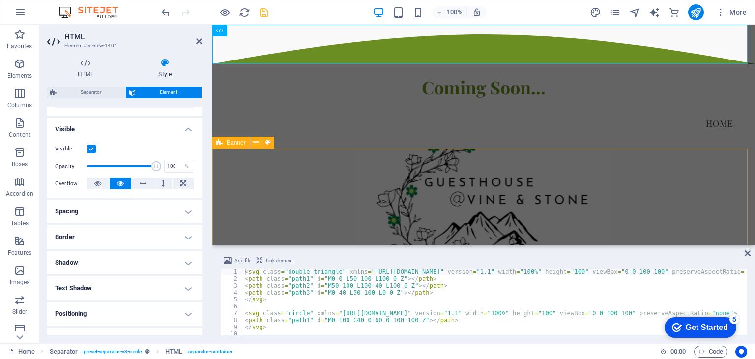
scroll to position [147, 0]
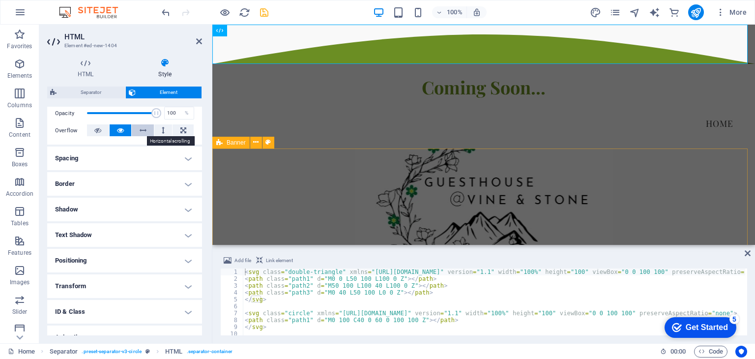
click at [145, 128] on icon at bounding box center [143, 130] width 7 height 12
click at [183, 128] on icon at bounding box center [183, 130] width 6 height 12
click at [197, 44] on icon at bounding box center [199, 41] width 6 height 8
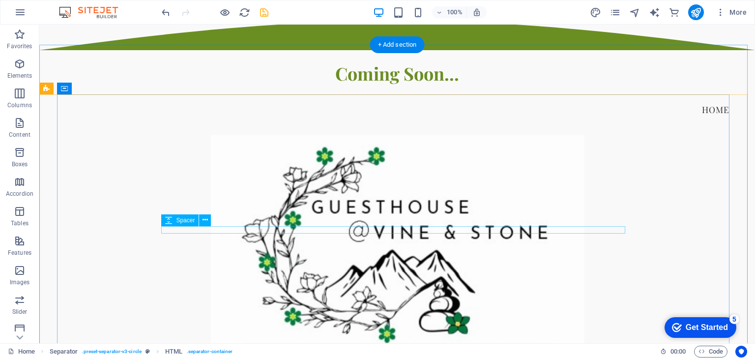
scroll to position [0, 0]
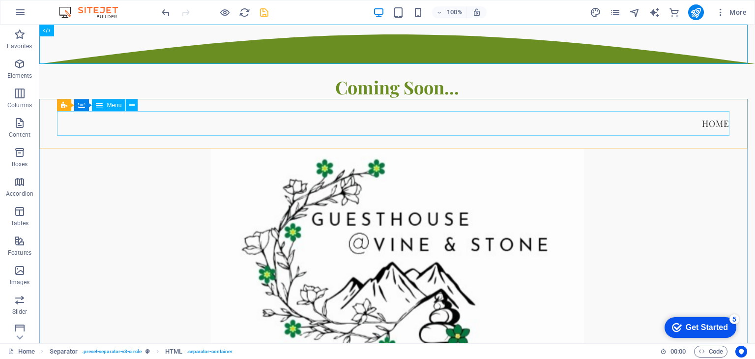
click at [102, 107] on icon at bounding box center [99, 105] width 7 height 12
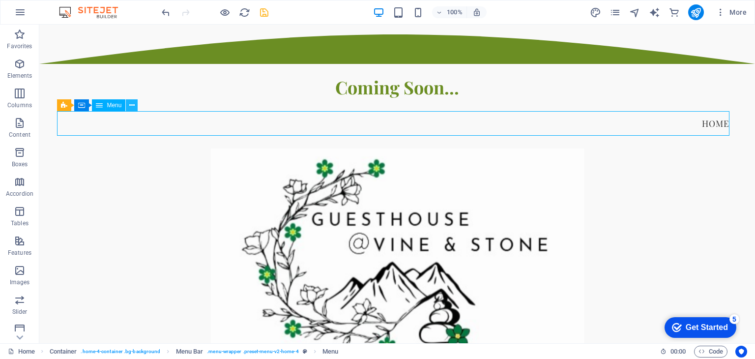
click at [130, 105] on icon at bounding box center [131, 105] width 5 height 10
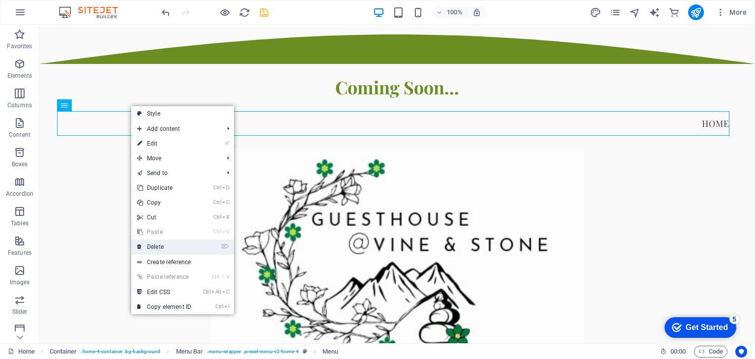
click at [161, 246] on link "⌦ Delete" at bounding box center [164, 246] width 66 height 15
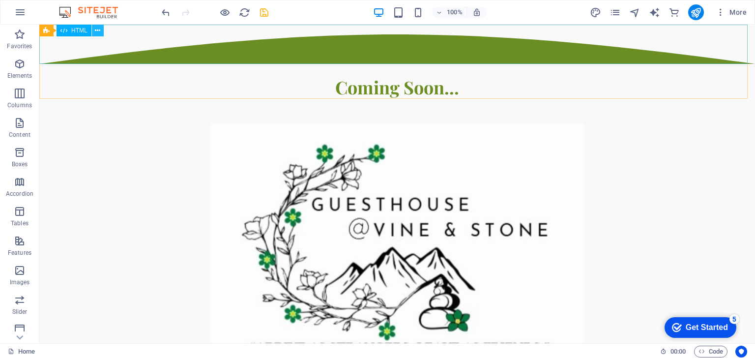
click at [97, 33] on icon at bounding box center [97, 31] width 5 height 10
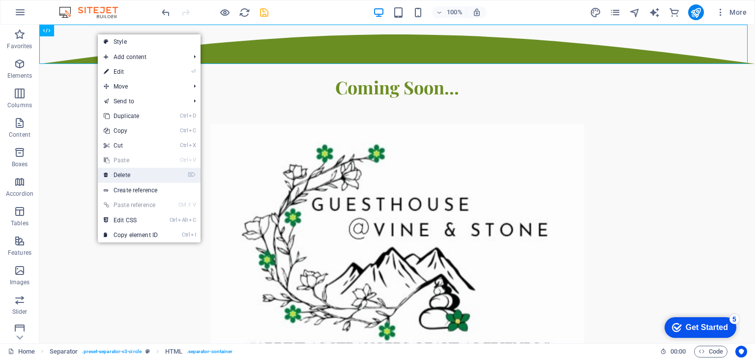
click at [130, 176] on link "⌦ Delete" at bounding box center [131, 175] width 66 height 15
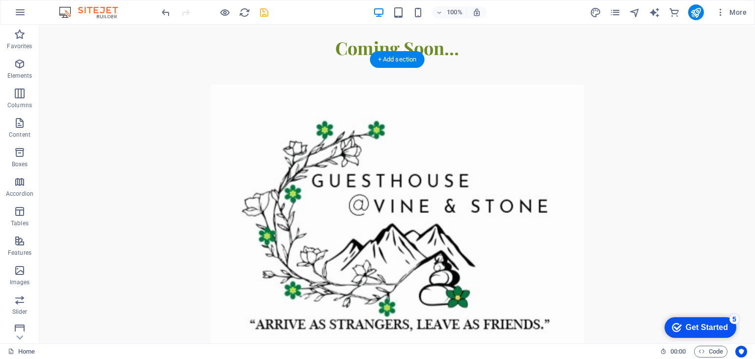
click at [250, 120] on figure at bounding box center [396, 205] width 679 height 290
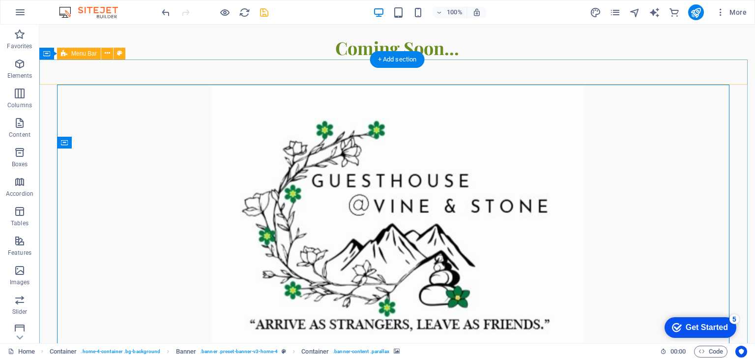
drag, startPoint x: 167, startPoint y: 116, endPoint x: 171, endPoint y: 63, distance: 53.2
click at [171, 63] on header "Menu" at bounding box center [396, 259] width 715 height 401
click at [88, 54] on span "Menu Bar" at bounding box center [84, 54] width 26 height 6
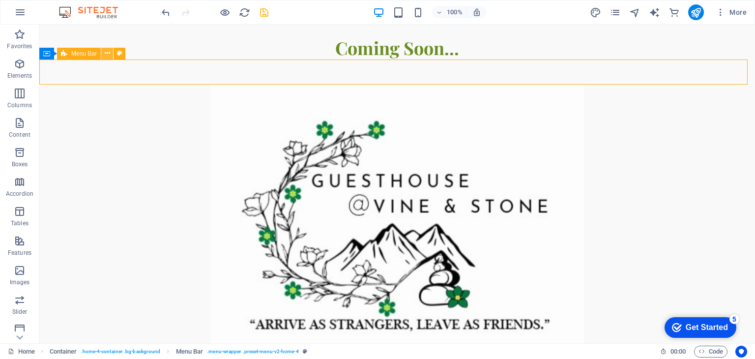
click at [110, 55] on icon at bounding box center [107, 53] width 5 height 10
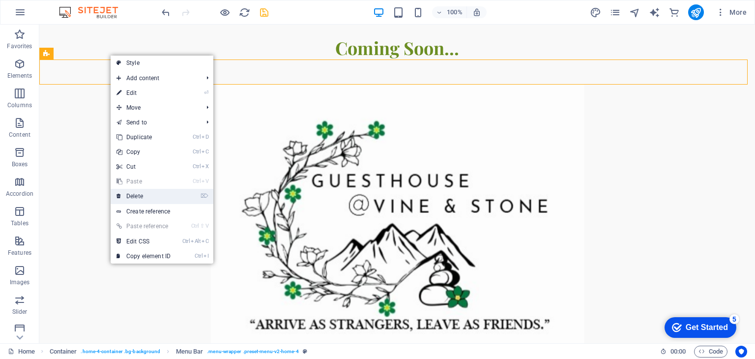
click at [142, 197] on link "⌦ Delete" at bounding box center [144, 196] width 66 height 15
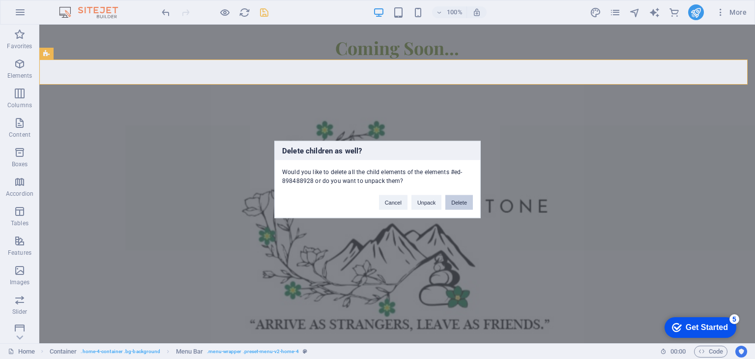
click at [453, 202] on button "Delete" at bounding box center [459, 202] width 28 height 15
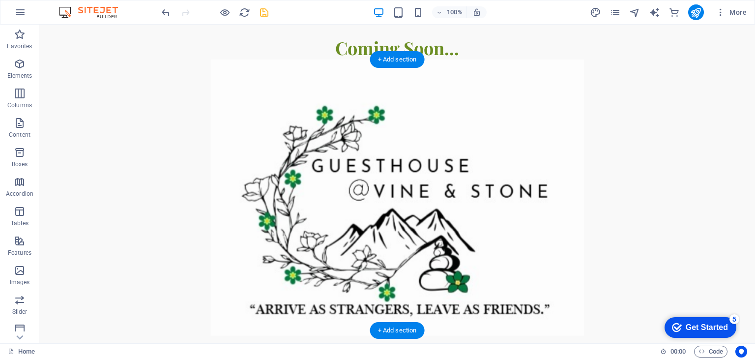
click at [628, 167] on figure at bounding box center [396, 190] width 679 height 290
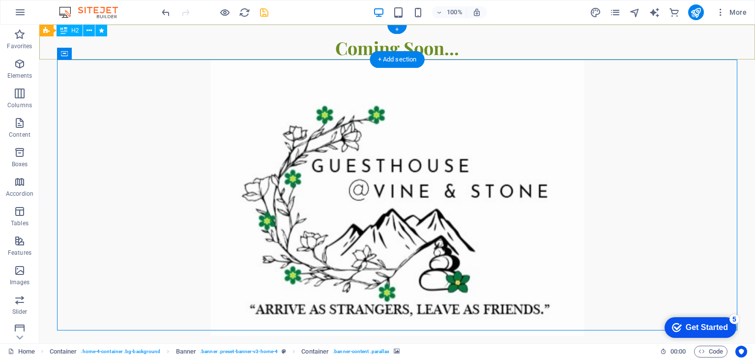
click at [655, 44] on div "​​​​ Coming Soon..." at bounding box center [396, 42] width 715 height 35
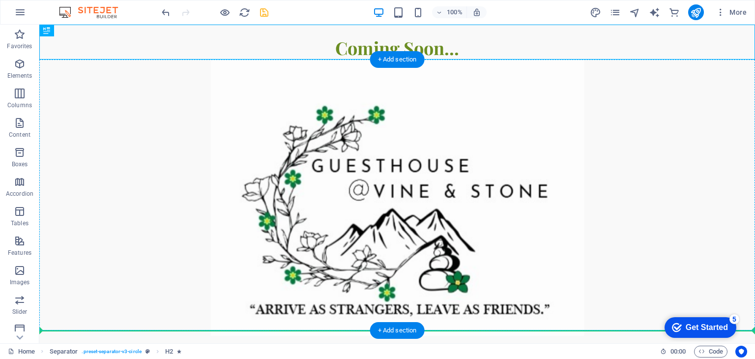
drag, startPoint x: 102, startPoint y: 56, endPoint x: 69, endPoint y: 289, distance: 235.2
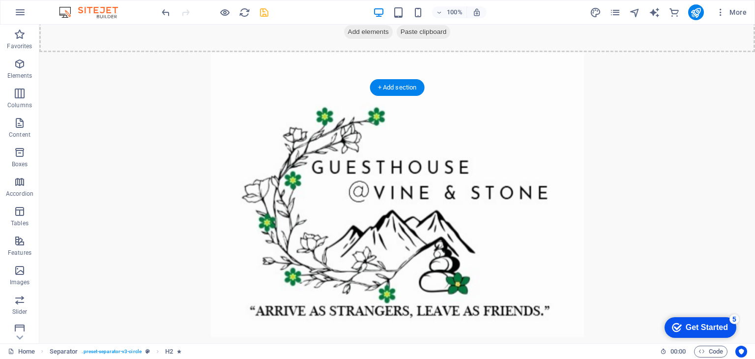
scroll to position [56, 0]
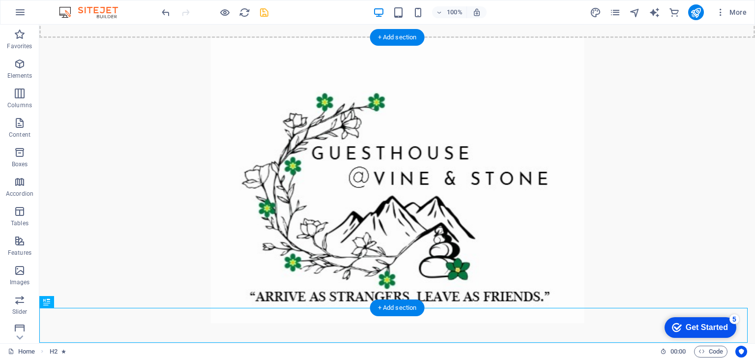
click at [663, 150] on figure at bounding box center [396, 178] width 679 height 290
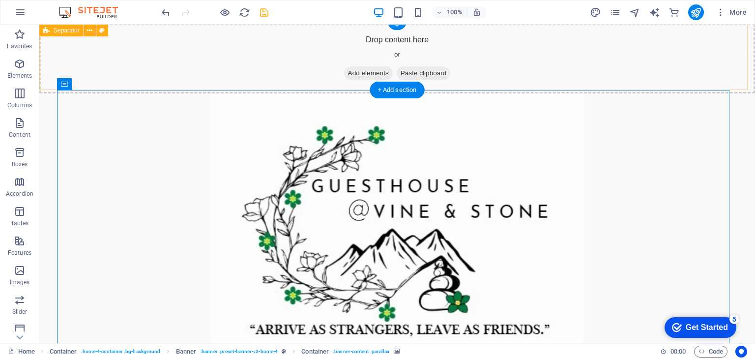
scroll to position [0, 0]
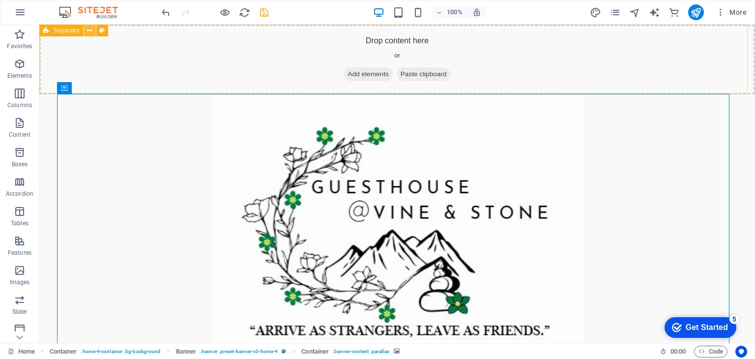
click at [90, 31] on icon at bounding box center [89, 31] width 5 height 10
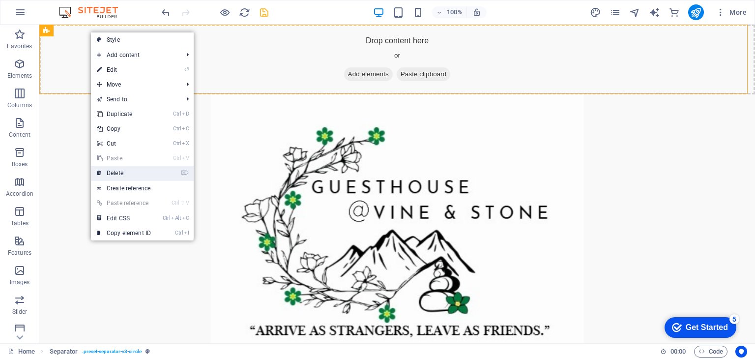
click at [126, 172] on link "⌦ Delete" at bounding box center [124, 173] width 66 height 15
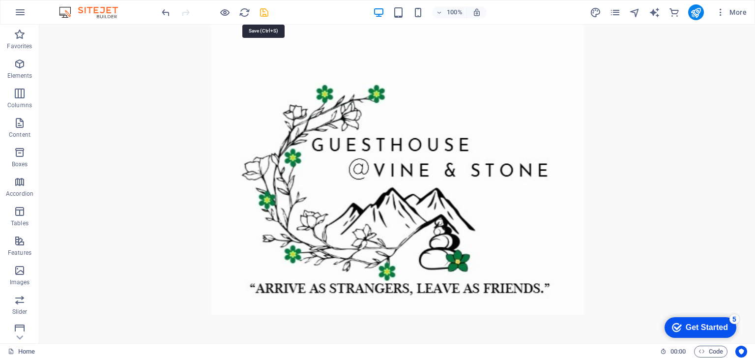
click at [261, 12] on icon "save" at bounding box center [263, 12] width 11 height 11
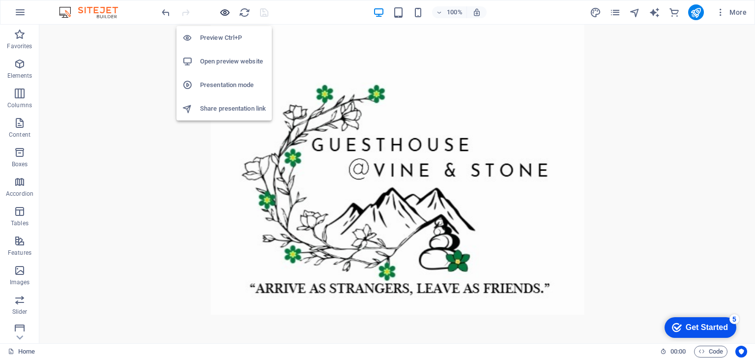
click at [224, 14] on icon "button" at bounding box center [224, 12] width 11 height 11
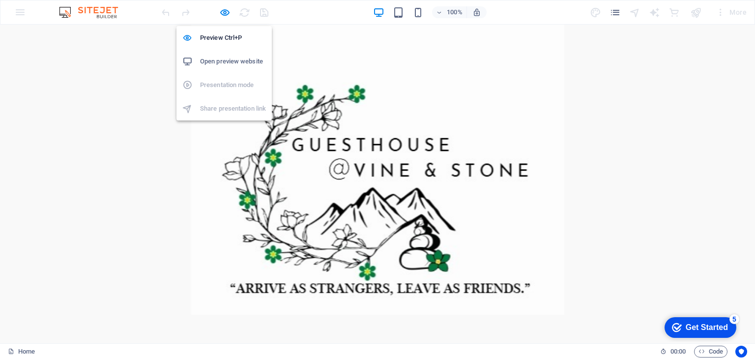
click at [218, 62] on h6 "Open preview website" at bounding box center [233, 62] width 66 height 12
click at [220, 12] on icon "button" at bounding box center [224, 12] width 11 height 11
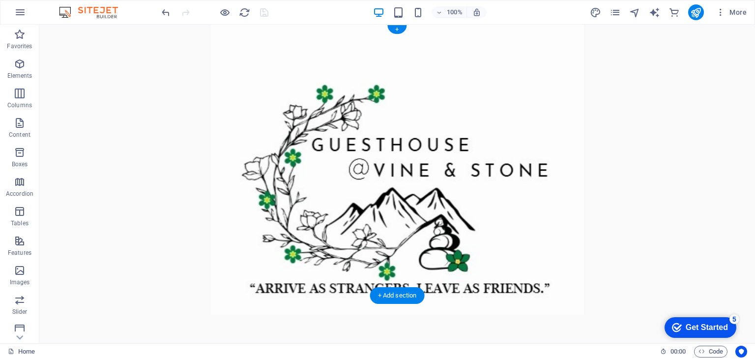
click at [288, 174] on figure at bounding box center [396, 170] width 679 height 290
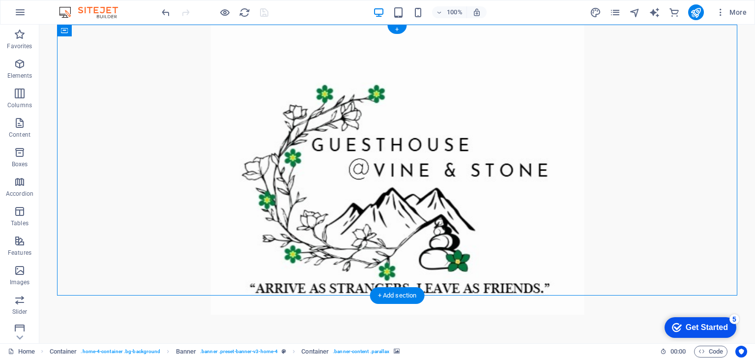
click at [154, 87] on figure at bounding box center [396, 170] width 679 height 290
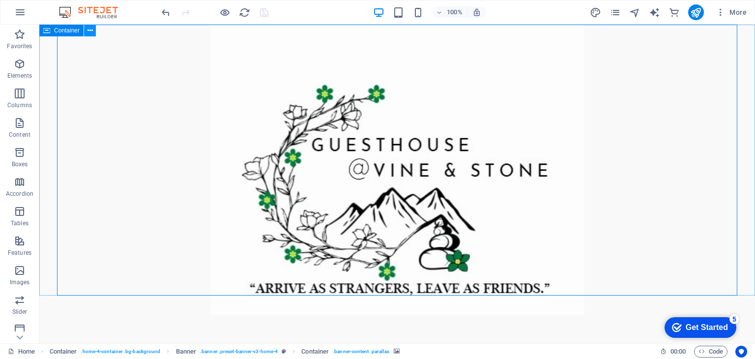
click at [91, 31] on icon at bounding box center [89, 31] width 5 height 10
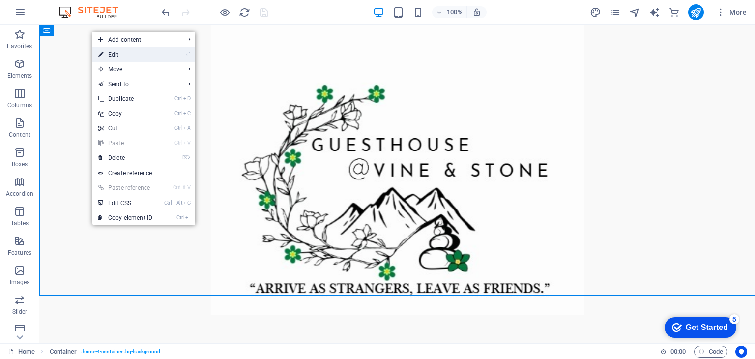
click at [126, 56] on link "⏎ Edit" at bounding box center [125, 54] width 66 height 15
select select "header"
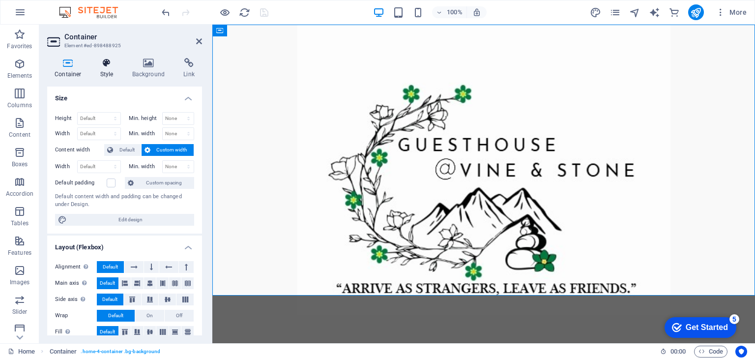
click at [105, 64] on icon at bounding box center [107, 63] width 28 height 10
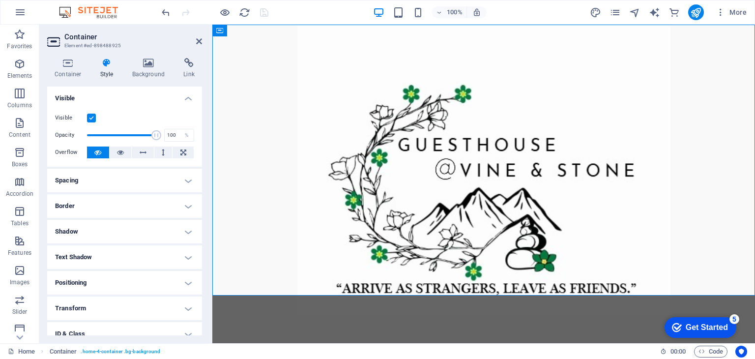
click at [183, 232] on h4 "Shadow" at bounding box center [124, 232] width 155 height 24
click at [142, 250] on span "Outside" at bounding box center [141, 251] width 17 height 12
type input "2"
type input "4"
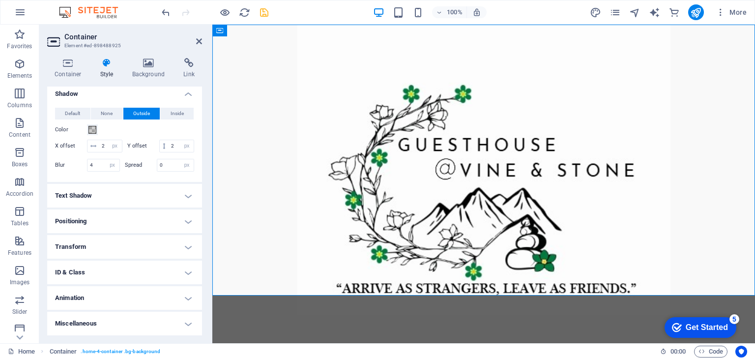
scroll to position [2, 0]
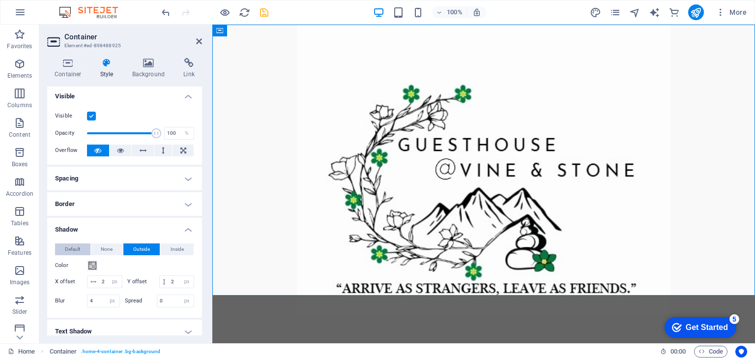
click at [73, 248] on span "Default" at bounding box center [72, 249] width 15 height 12
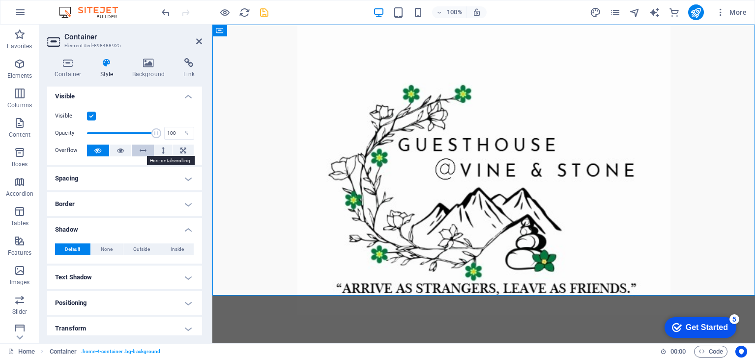
click at [143, 151] on icon at bounding box center [143, 150] width 7 height 12
click at [196, 42] on icon at bounding box center [199, 41] width 6 height 8
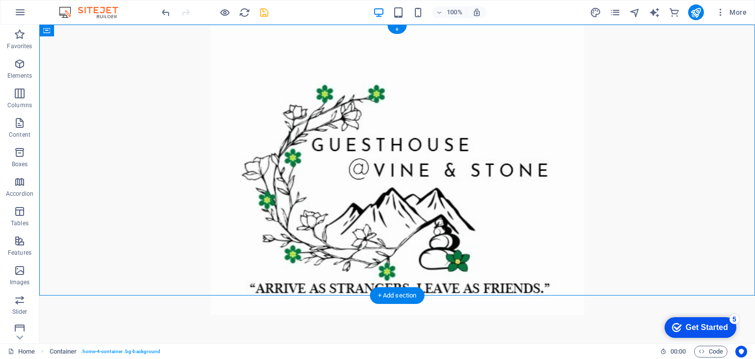
click at [290, 201] on figure at bounding box center [396, 170] width 679 height 290
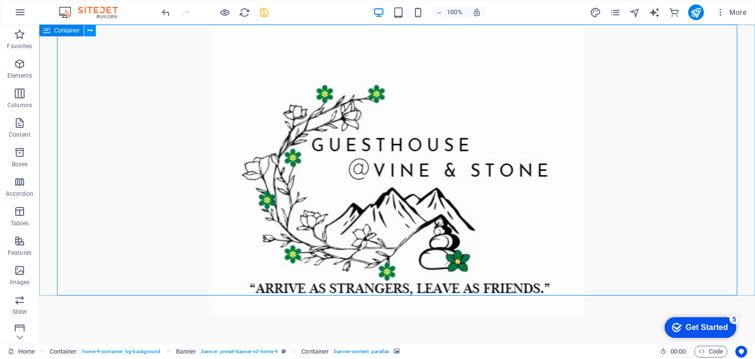
click at [89, 32] on icon at bounding box center [89, 31] width 5 height 10
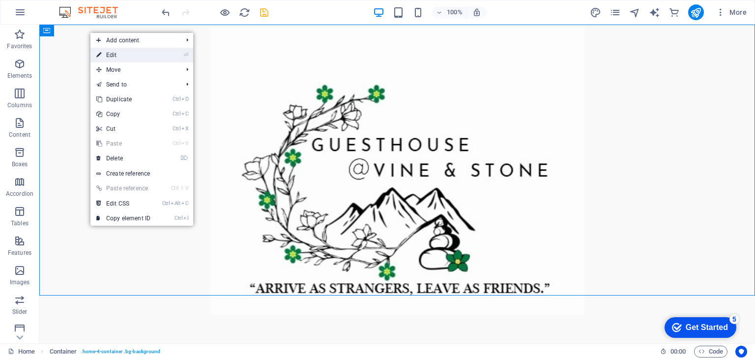
click at [128, 52] on link "⏎ Edit" at bounding box center [123, 55] width 66 height 15
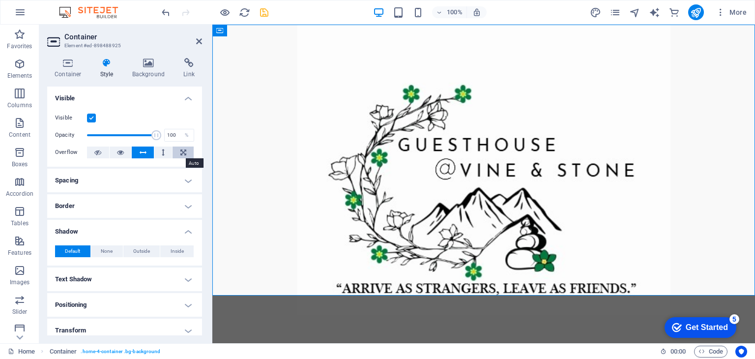
click at [181, 151] on icon at bounding box center [183, 152] width 6 height 12
click at [91, 116] on label at bounding box center [91, 117] width 9 height 9
click at [0, 0] on input "Visible" at bounding box center [0, 0] width 0 height 0
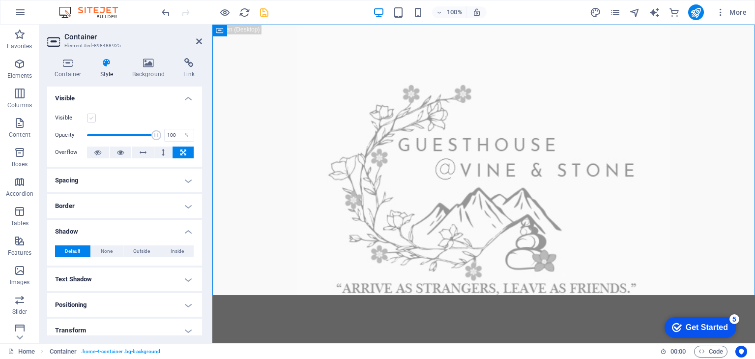
click at [89, 116] on label at bounding box center [91, 117] width 9 height 9
click at [0, 0] on input "Visible" at bounding box center [0, 0] width 0 height 0
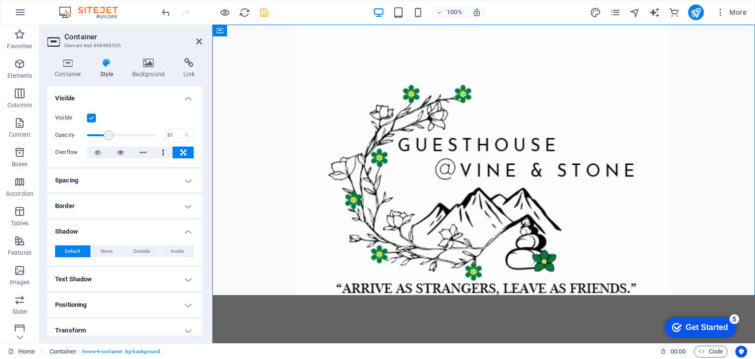
drag, startPoint x: 155, startPoint y: 134, endPoint x: 108, endPoint y: 135, distance: 47.2
click at [108, 135] on span at bounding box center [109, 135] width 10 height 10
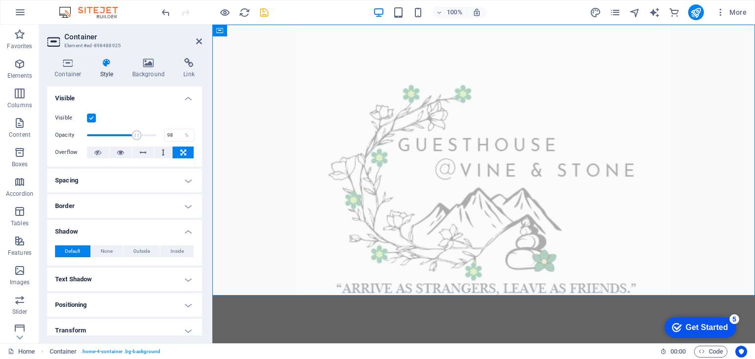
type input "100"
drag, startPoint x: 106, startPoint y: 136, endPoint x: 181, endPoint y: 136, distance: 74.7
click at [181, 136] on div "Opacity 100 %" at bounding box center [124, 135] width 139 height 15
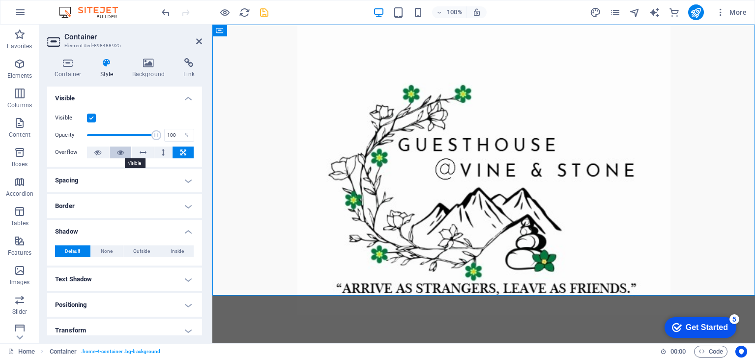
click at [117, 152] on icon at bounding box center [120, 152] width 7 height 12
click at [186, 232] on h4 "Shadow" at bounding box center [124, 229] width 155 height 18
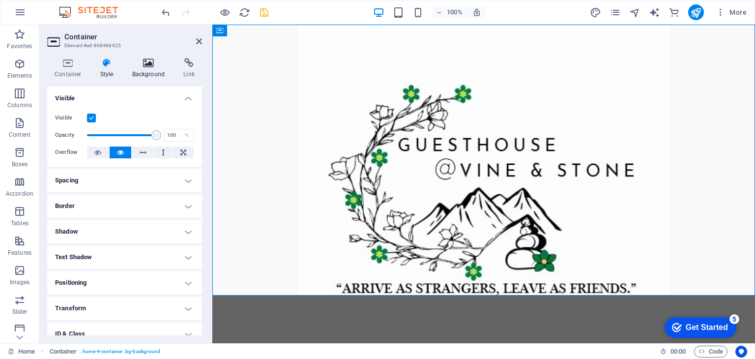
click at [145, 67] on icon at bounding box center [149, 63] width 48 height 10
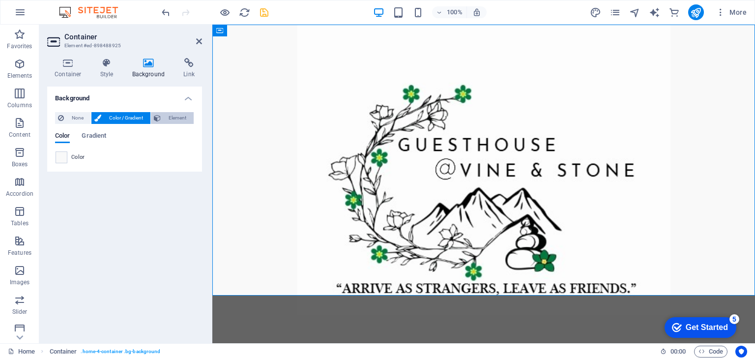
click at [176, 118] on span "Element" at bounding box center [177, 118] width 27 height 12
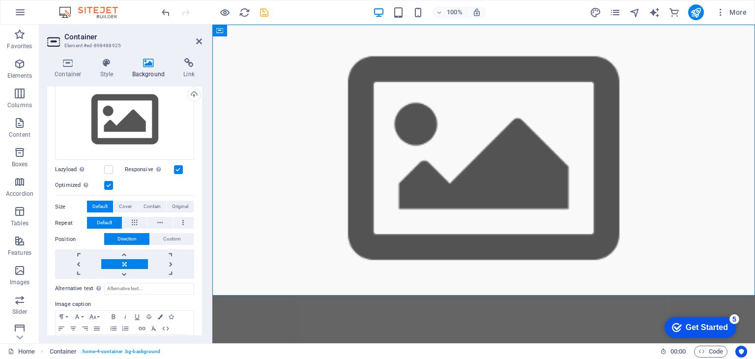
scroll to position [98, 0]
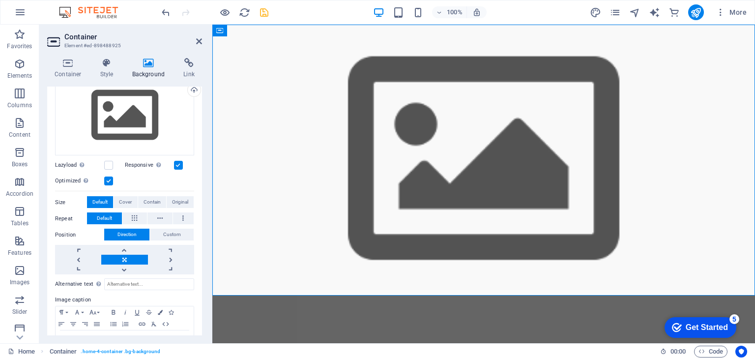
click at [124, 256] on link at bounding box center [124, 259] width 46 height 10
click at [167, 248] on link at bounding box center [171, 250] width 46 height 10
click at [128, 255] on link at bounding box center [124, 259] width 46 height 10
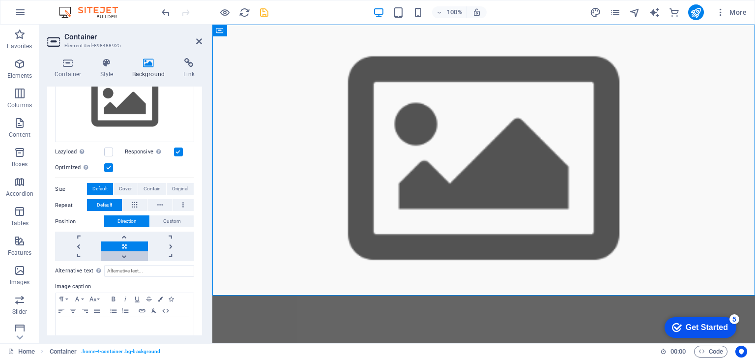
scroll to position [130, 0]
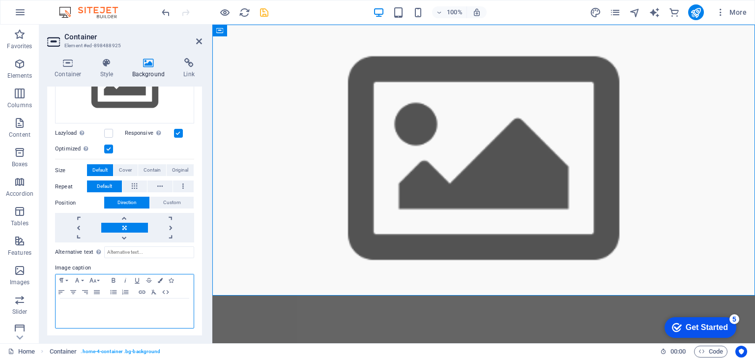
click at [105, 308] on p at bounding box center [124, 307] width 128 height 9
click at [64, 307] on p "COming Soon..." at bounding box center [124, 307] width 128 height 9
click at [127, 314] on div "Coming Soon..." at bounding box center [125, 312] width 138 height 29
click at [73, 72] on h4 "Container" at bounding box center [70, 68] width 46 height 21
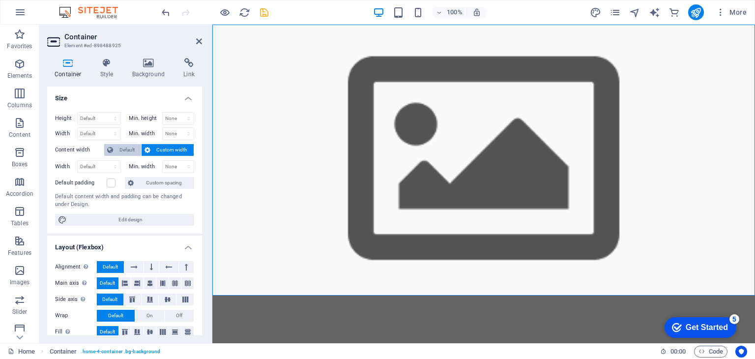
click at [125, 148] on span "Default" at bounding box center [127, 150] width 22 height 12
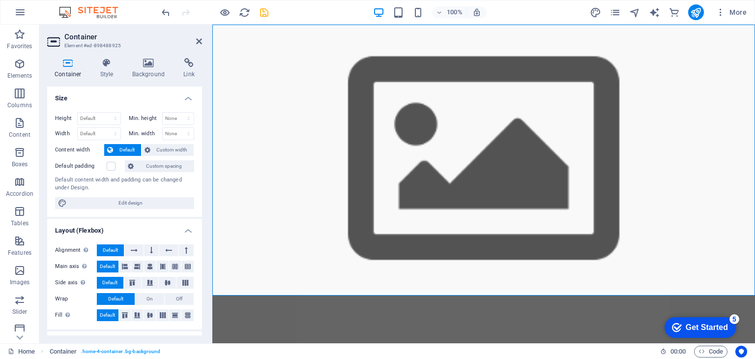
click at [195, 40] on h2 "Container" at bounding box center [133, 36] width 138 height 9
click at [199, 41] on icon at bounding box center [199, 41] width 6 height 8
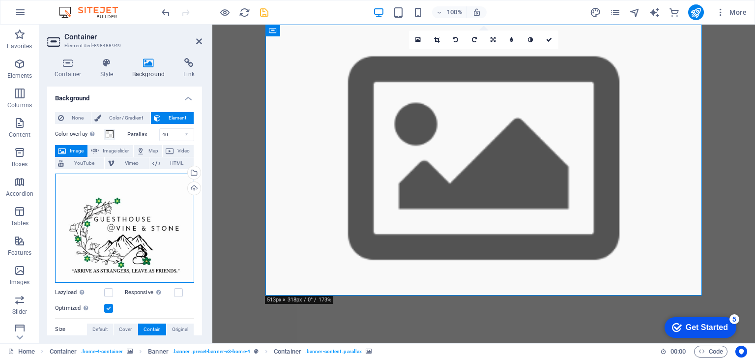
click at [129, 213] on div "Drag files here, click to choose files or select files from Files or our free s…" at bounding box center [124, 227] width 139 height 109
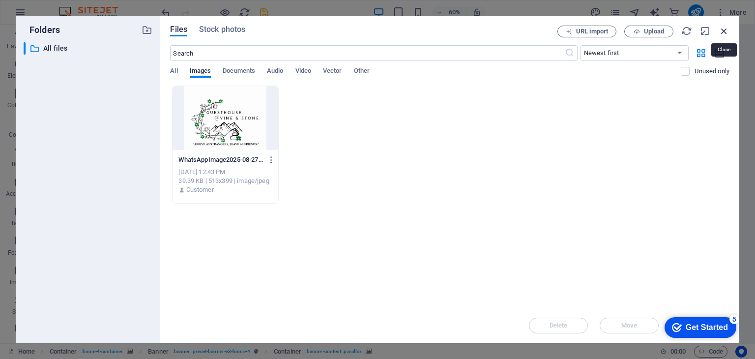
click at [727, 28] on icon "button" at bounding box center [723, 31] width 11 height 11
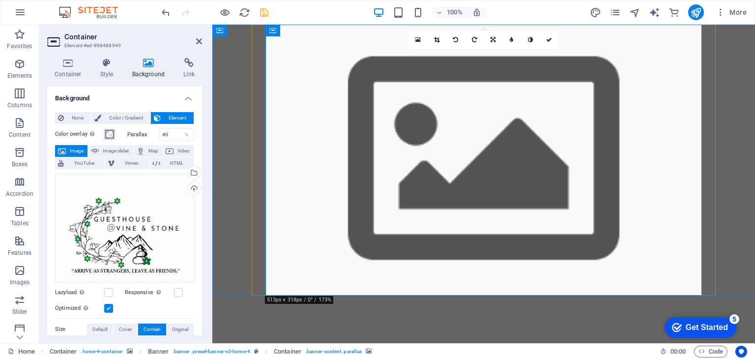
click at [110, 134] on span at bounding box center [110, 134] width 8 height 8
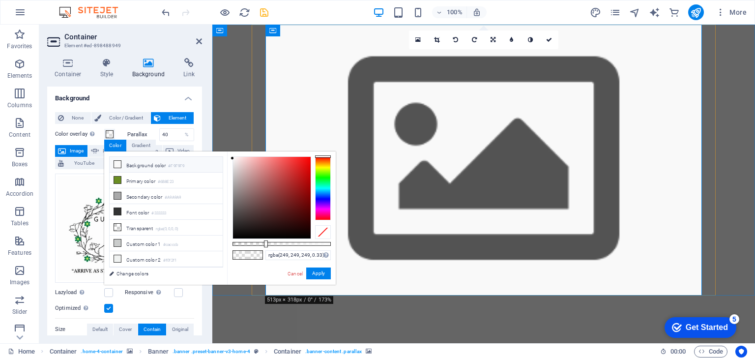
click at [118, 162] on icon at bounding box center [117, 164] width 7 height 7
click at [116, 166] on icon at bounding box center [117, 164] width 7 height 7
click at [169, 134] on input "40" at bounding box center [177, 135] width 34 height 12
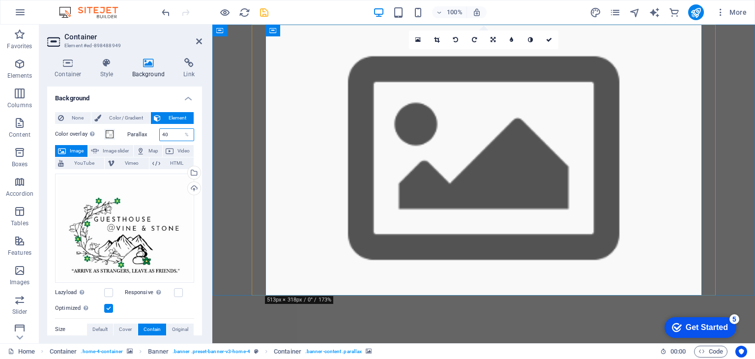
drag, startPoint x: 161, startPoint y: 135, endPoint x: 153, endPoint y: 134, distance: 7.4
click at [153, 134] on div "Parallax 40 %" at bounding box center [160, 134] width 67 height 13
type input "100"
click at [198, 126] on div "None Color / Gradient Element Stretch background to full-width Color overlay Pl…" at bounding box center [124, 316] width 155 height 424
click at [108, 290] on label at bounding box center [108, 292] width 9 height 9
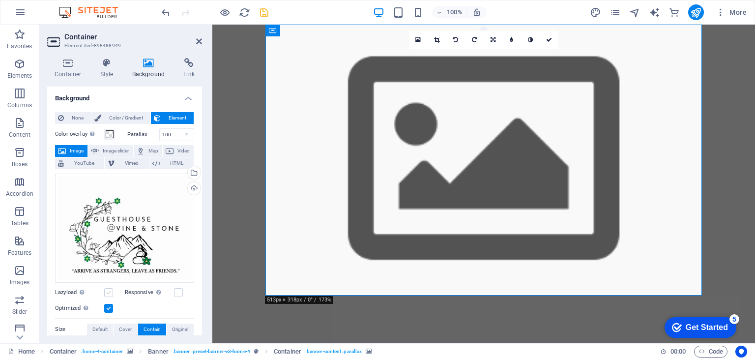
click at [0, 0] on input "Lazyload Loading images after the page loads improves page speed." at bounding box center [0, 0] width 0 height 0
click at [108, 290] on label at bounding box center [108, 292] width 9 height 9
click at [0, 0] on input "Lazyload Loading images after the page loads improves page speed." at bounding box center [0, 0] width 0 height 0
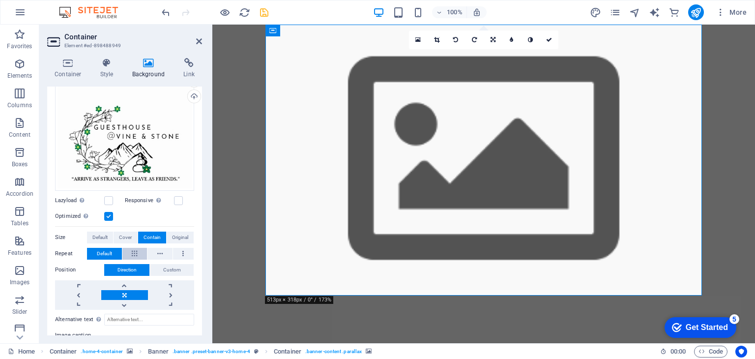
scroll to position [98, 0]
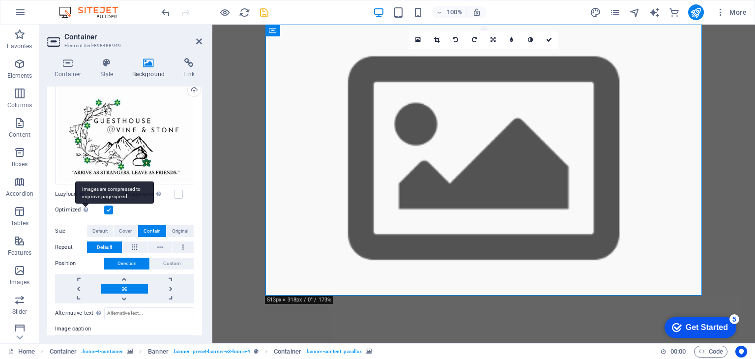
click at [85, 203] on div "Images are compressed to improve page speed." at bounding box center [114, 192] width 79 height 22
click at [0, 0] on input "Optimized Images are compressed to improve page speed." at bounding box center [0, 0] width 0 height 0
click at [110, 209] on label at bounding box center [108, 209] width 9 height 9
click at [0, 0] on input "Optimized Images are compressed to improve page speed." at bounding box center [0, 0] width 0 height 0
click at [175, 230] on span "Original" at bounding box center [180, 231] width 16 height 12
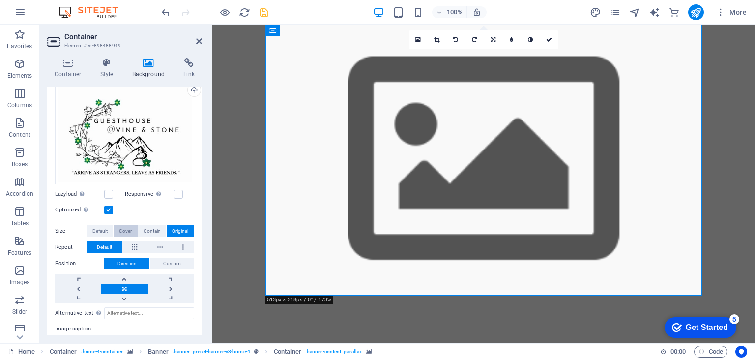
click at [129, 230] on span "Cover" at bounding box center [125, 231] width 13 height 12
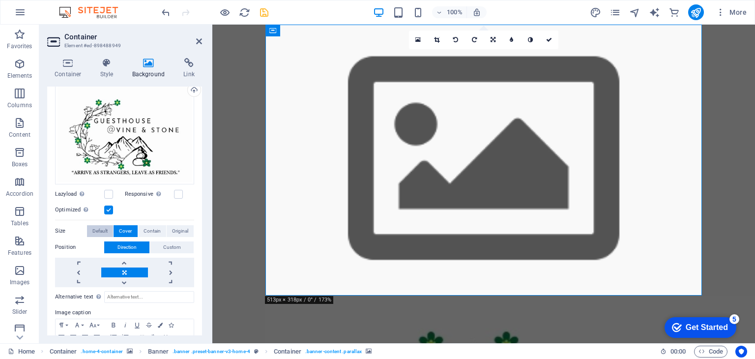
click at [99, 229] on span "Default" at bounding box center [99, 231] width 15 height 12
click at [130, 229] on span "Cover" at bounding box center [125, 231] width 13 height 12
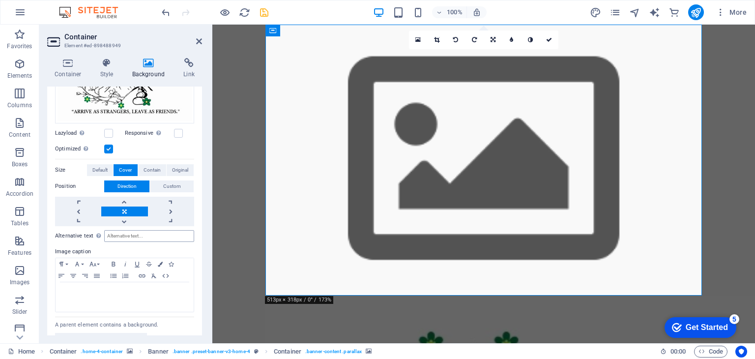
scroll to position [174, 0]
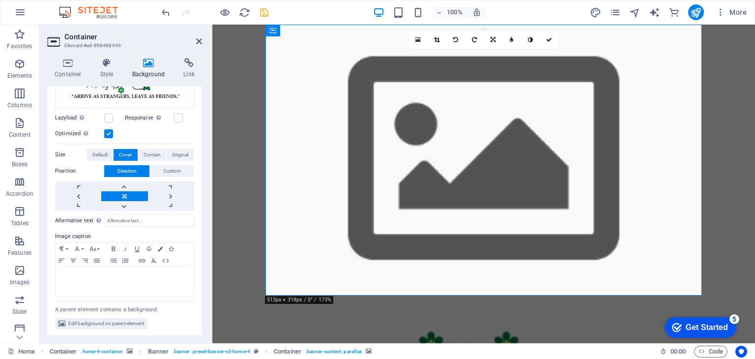
click at [132, 192] on link at bounding box center [124, 196] width 46 height 10
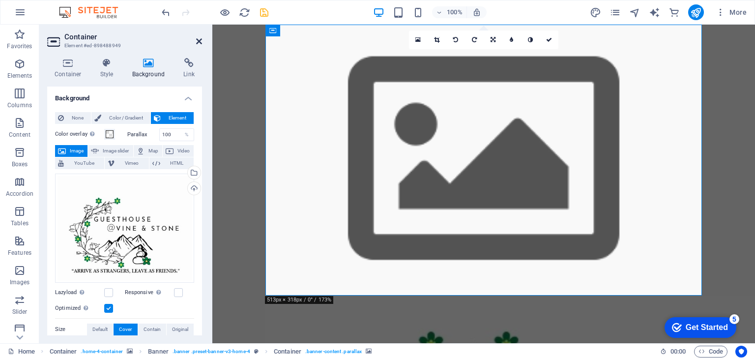
click at [198, 40] on icon at bounding box center [199, 41] width 6 height 8
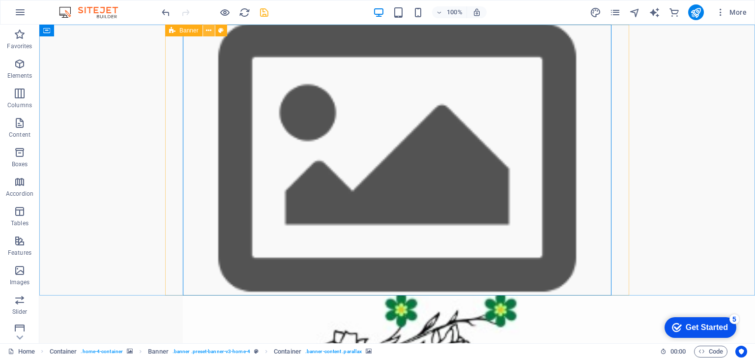
click at [207, 32] on icon at bounding box center [208, 31] width 5 height 10
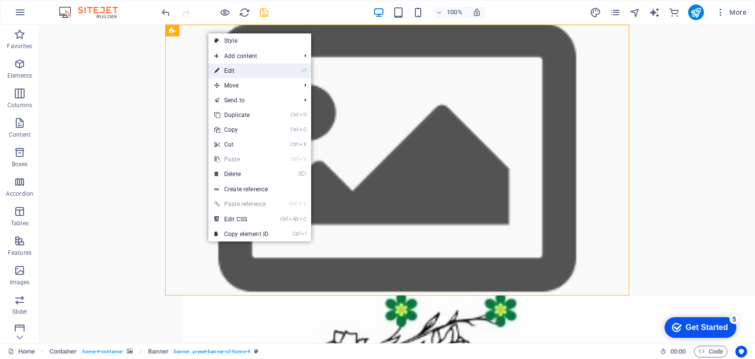
click at [235, 67] on link "⏎ Edit" at bounding box center [241, 70] width 66 height 15
select select "vh"
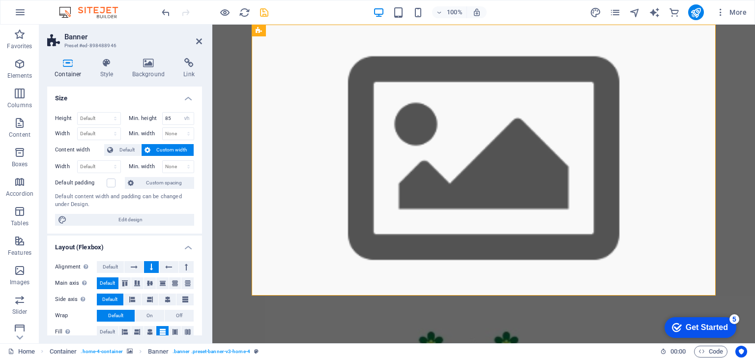
click at [232, 44] on figure at bounding box center [483, 160] width 542 height 271
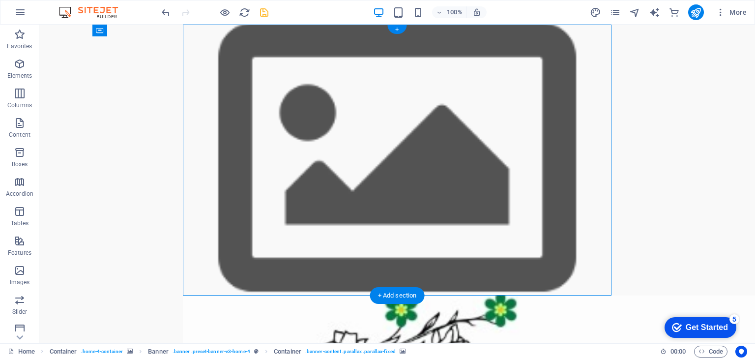
click at [104, 130] on figure at bounding box center [396, 160] width 715 height 271
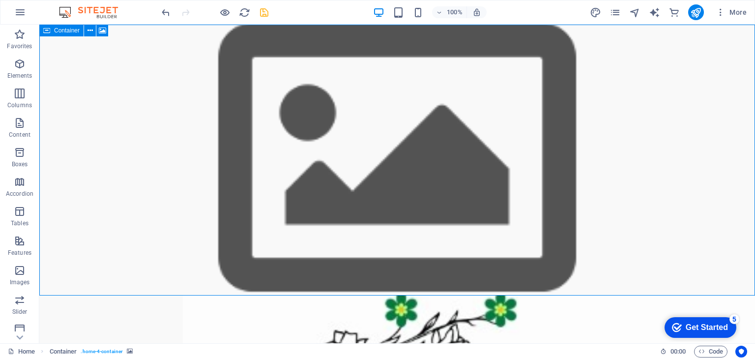
click at [49, 34] on icon at bounding box center [46, 31] width 7 height 12
click at [100, 32] on icon at bounding box center [102, 31] width 7 height 10
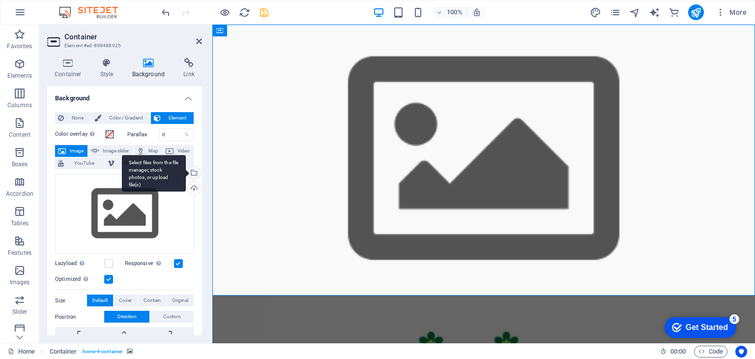
click at [192, 172] on div "Select files from the file manager, stock photos, or upload file(s)" at bounding box center [193, 173] width 15 height 15
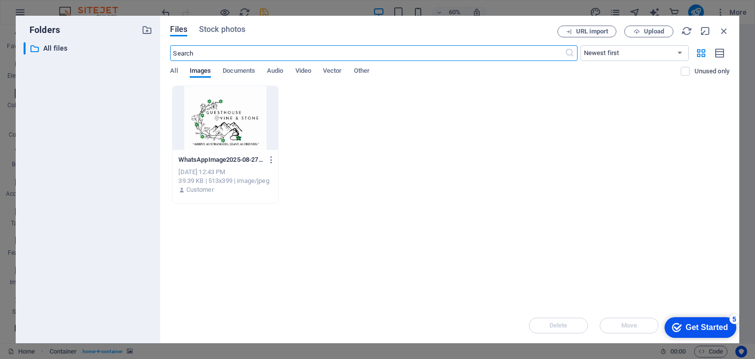
click at [238, 116] on div at bounding box center [224, 118] width 105 height 64
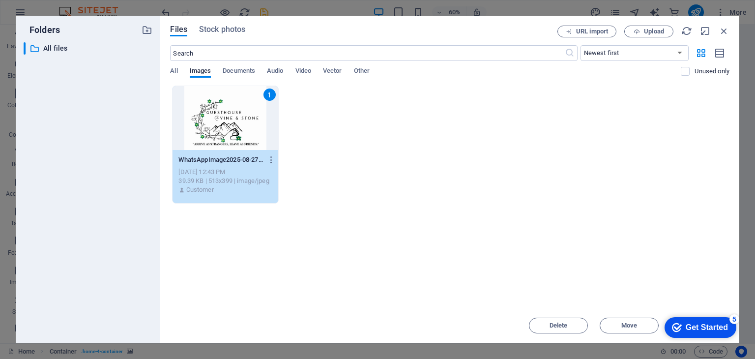
click at [238, 116] on div "1" at bounding box center [224, 118] width 105 height 64
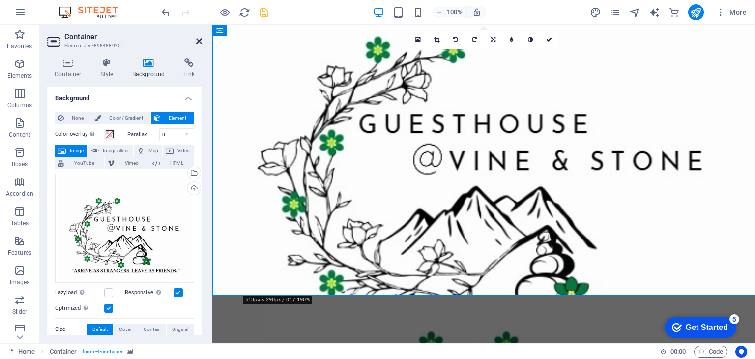
click at [198, 40] on icon at bounding box center [199, 41] width 6 height 8
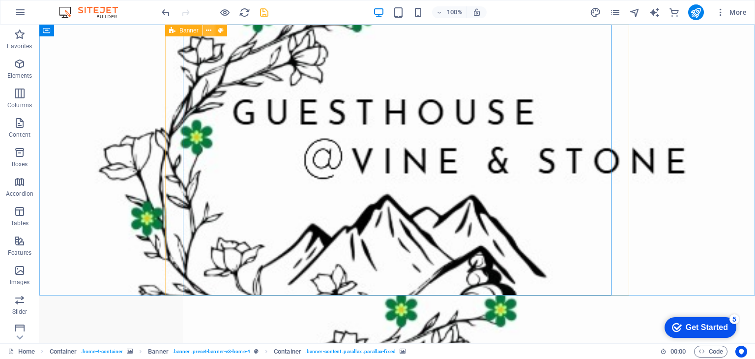
click at [208, 32] on icon at bounding box center [208, 31] width 5 height 10
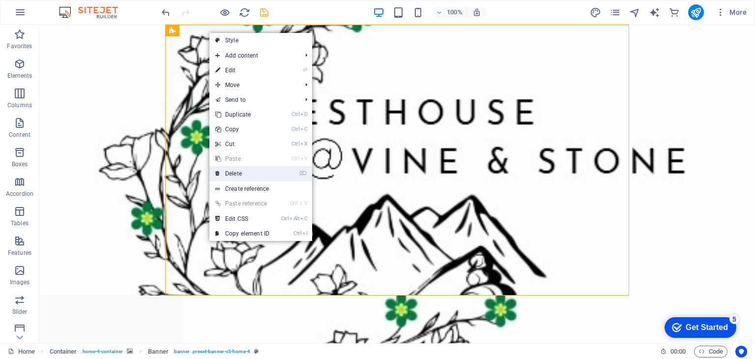
click at [249, 171] on link "⌦ Delete" at bounding box center [242, 173] width 66 height 15
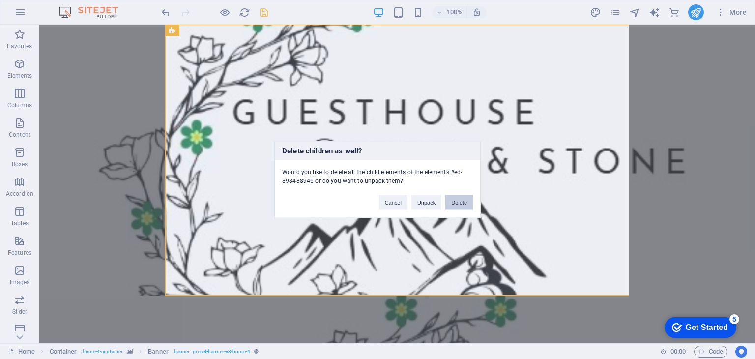
click at [462, 202] on button "Delete" at bounding box center [459, 202] width 28 height 15
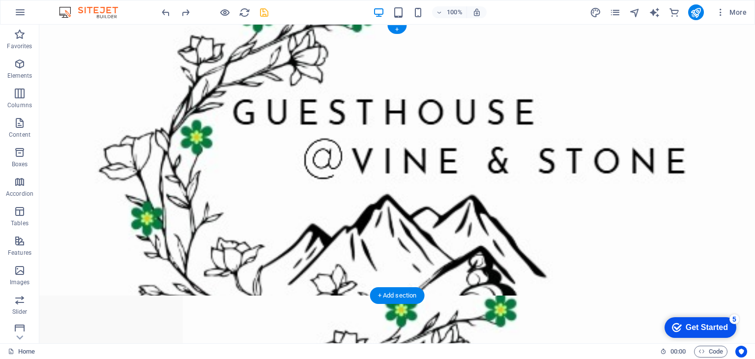
click at [111, 193] on figure at bounding box center [396, 160] width 715 height 271
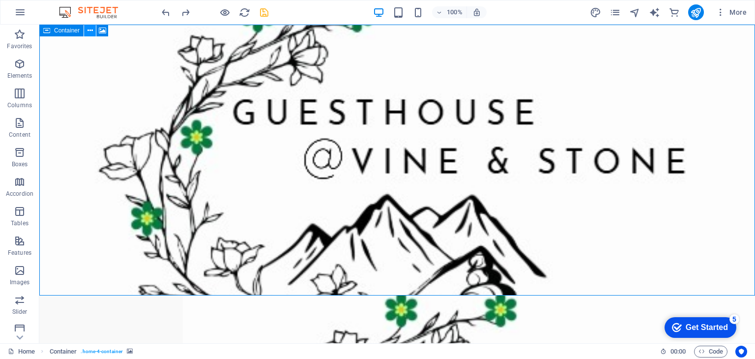
click at [88, 33] on icon at bounding box center [89, 31] width 5 height 10
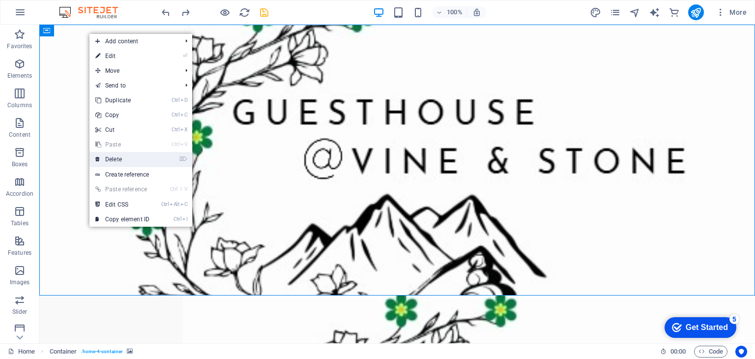
click at [126, 158] on link "⌦ Delete" at bounding box center [122, 159] width 66 height 15
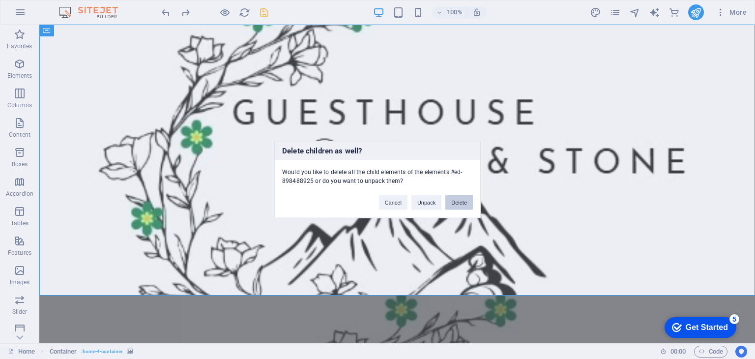
click at [463, 201] on button "Delete" at bounding box center [459, 202] width 28 height 15
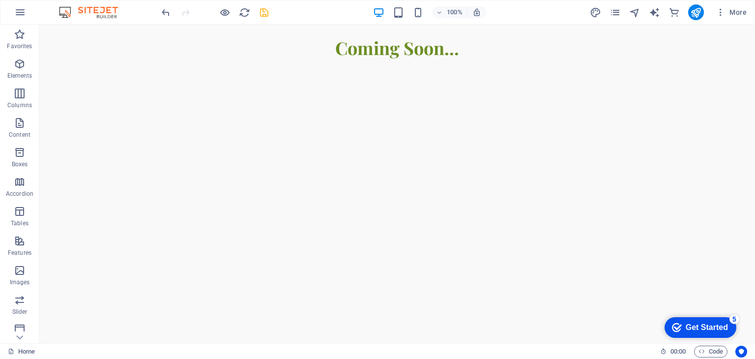
click at [324, 59] on html "Skip to main content ​​​​ Coming Soon..." at bounding box center [396, 42] width 715 height 35
drag, startPoint x: 19, startPoint y: 272, endPoint x: 81, endPoint y: 175, distance: 114.7
click at [19, 272] on icon "button" at bounding box center [20, 270] width 12 height 12
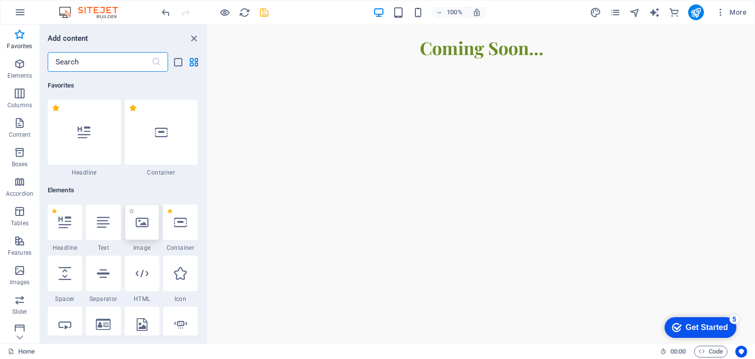
click at [141, 232] on div at bounding box center [142, 221] width 34 height 35
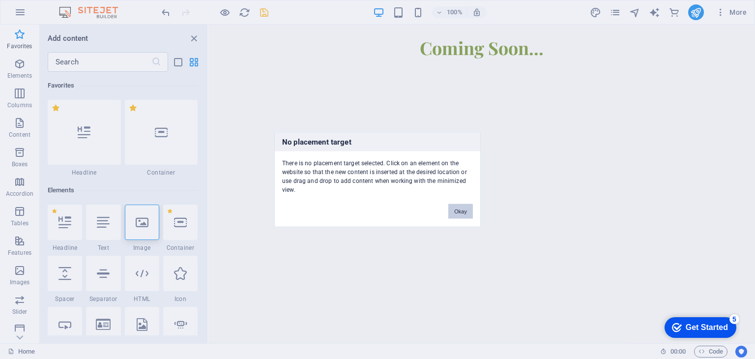
click at [467, 213] on button "Okay" at bounding box center [460, 211] width 25 height 15
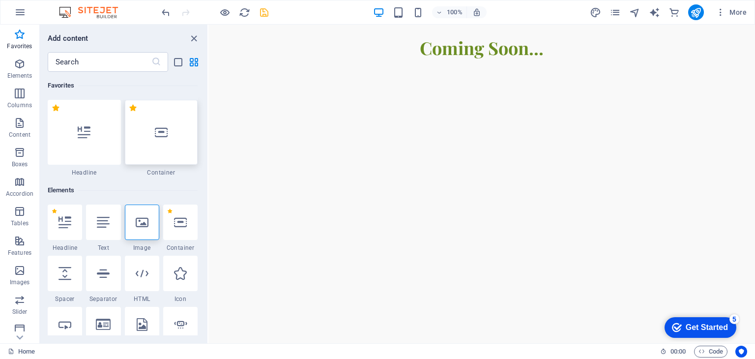
click at [168, 146] on div at bounding box center [161, 132] width 73 height 65
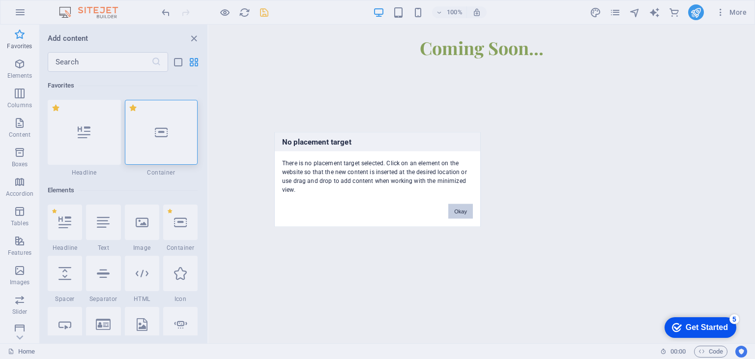
click at [457, 207] on button "Okay" at bounding box center [460, 211] width 25 height 15
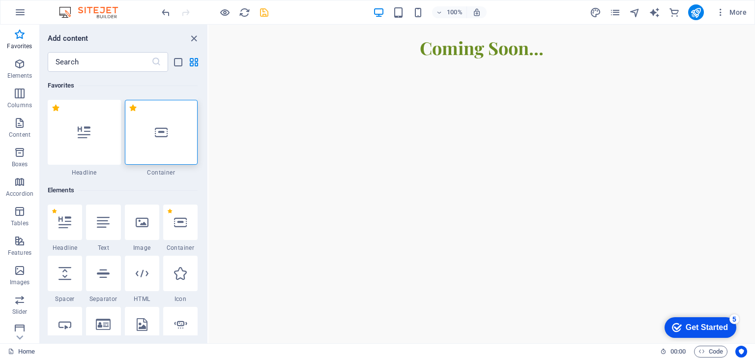
click at [328, 59] on html "Skip to main content ​​​​ Coming Soon..." at bounding box center [481, 42] width 546 height 35
drag, startPoint x: 328, startPoint y: 168, endPoint x: 280, endPoint y: 153, distance: 51.0
click at [280, 59] on html "Skip to main content ​​​​ Coming Soon..." at bounding box center [481, 42] width 546 height 35
click at [18, 213] on icon "button" at bounding box center [20, 211] width 12 height 12
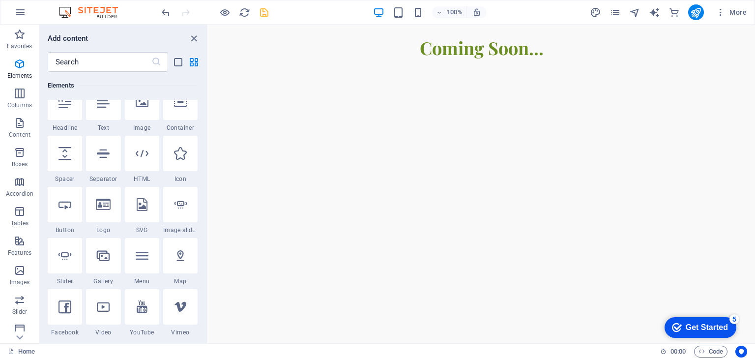
scroll to position [147, 0]
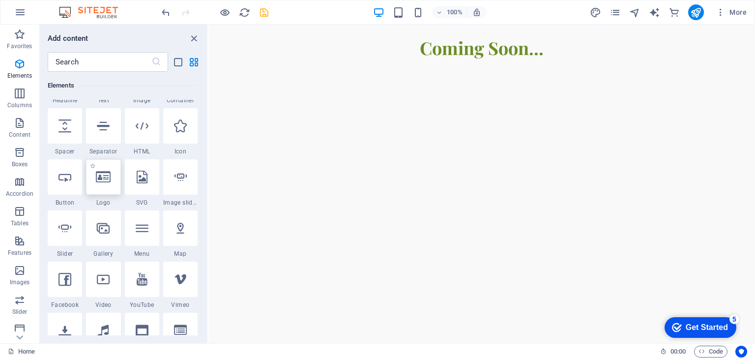
click at [104, 187] on div at bounding box center [103, 176] width 34 height 35
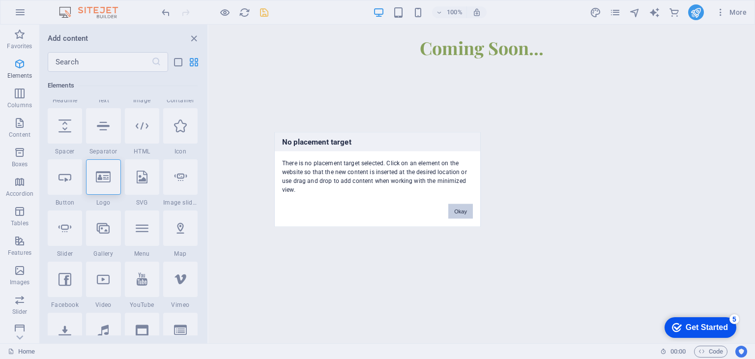
click at [456, 209] on button "Okay" at bounding box center [460, 211] width 25 height 15
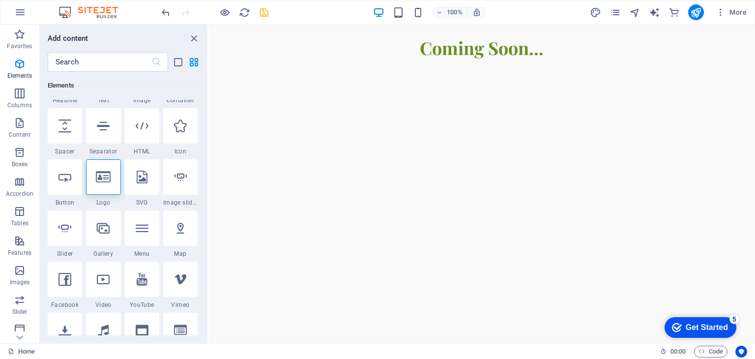
click at [364, 59] on html "Skip to main content ​​​​ Coming Soon..." at bounding box center [481, 42] width 546 height 35
drag, startPoint x: 364, startPoint y: 192, endPoint x: 298, endPoint y: 166, distance: 71.4
click at [298, 59] on html "Skip to main content ​​​​ Coming Soon..." at bounding box center [481, 42] width 546 height 35
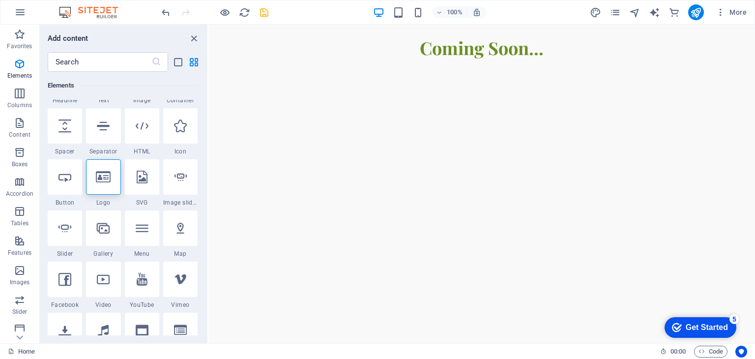
click at [298, 59] on html "Skip to main content ​​​​ Coming Soon..." at bounding box center [481, 42] width 546 height 35
click at [193, 40] on icon "close panel" at bounding box center [193, 38] width 11 height 11
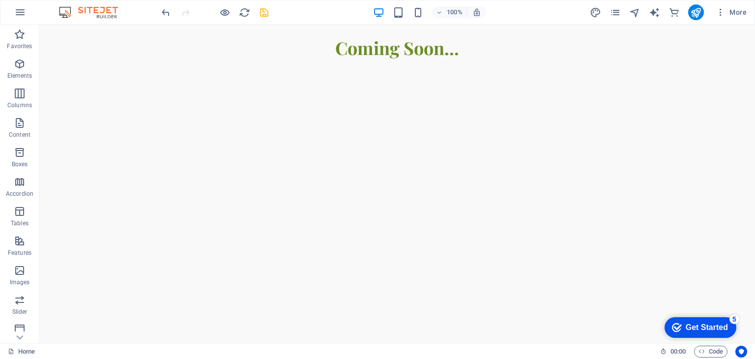
click at [246, 59] on html "Skip to main content ​​​​ Coming Soon..." at bounding box center [396, 42] width 715 height 35
drag, startPoint x: 246, startPoint y: 154, endPoint x: 184, endPoint y: 195, distance: 74.3
click at [184, 59] on html "Skip to main content ​​​​ Coming Soon..." at bounding box center [396, 42] width 715 height 35
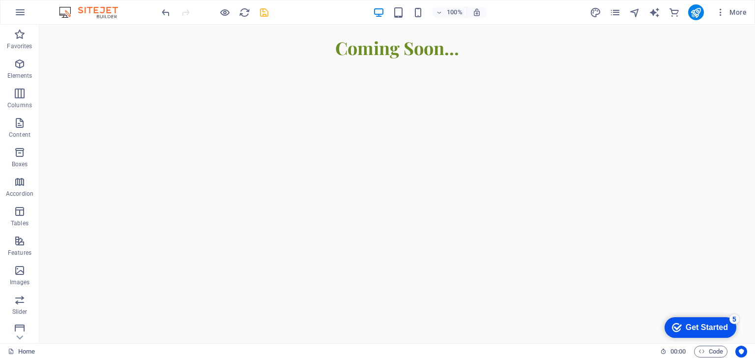
click at [184, 59] on html "Skip to main content ​​​​ Coming Soon..." at bounding box center [396, 42] width 715 height 35
click at [185, 59] on html "Skip to main content ​​​​ Coming Soon..." at bounding box center [396, 42] width 715 height 35
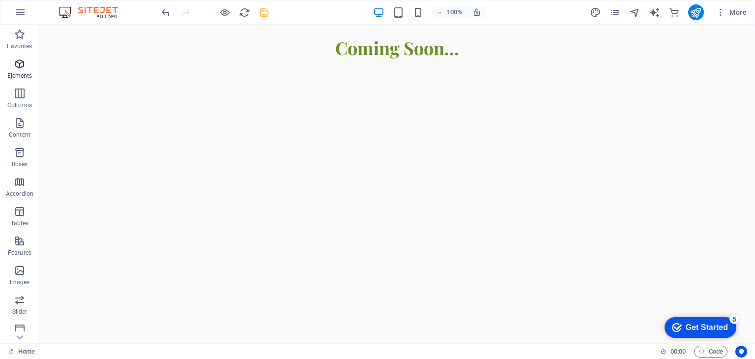
click at [20, 73] on p "Elements" at bounding box center [19, 76] width 25 height 8
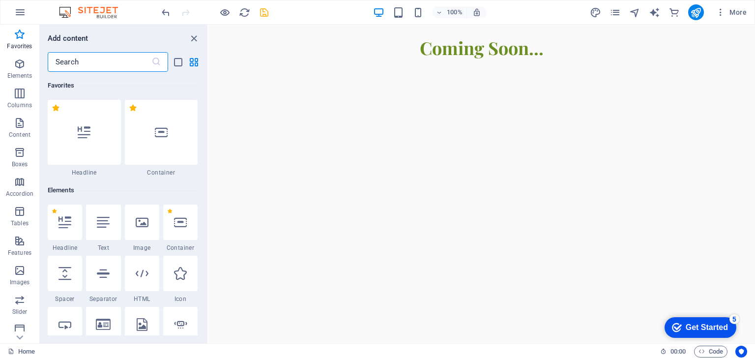
scroll to position [0, 0]
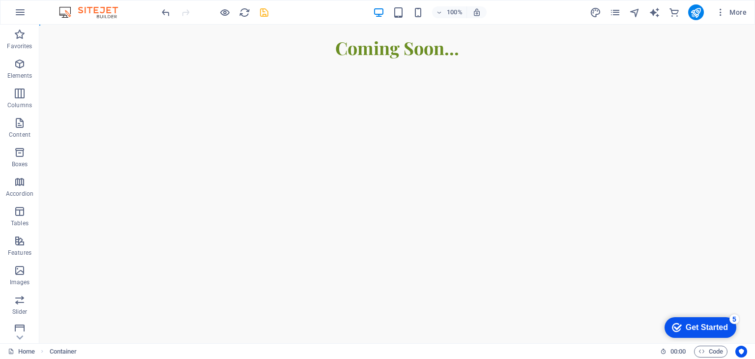
click at [252, 59] on html "Skip to main content ​​​​ Coming Soon..." at bounding box center [396, 42] width 715 height 35
click at [407, 59] on html "Skip to main content ​​​​ Coming Soon..." at bounding box center [396, 42] width 715 height 35
click at [410, 48] on div "​​​​ Coming Soon..." at bounding box center [396, 42] width 715 height 35
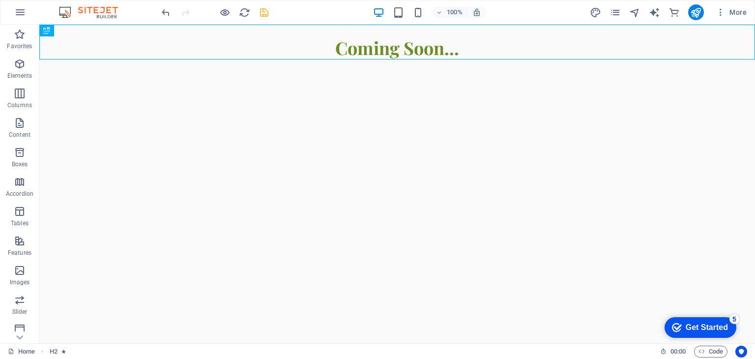
drag, startPoint x: 209, startPoint y: 108, endPoint x: 173, endPoint y: 95, distance: 38.1
click at [171, 59] on html "Skip to main content ​​​​ Coming Soon..." at bounding box center [396, 42] width 715 height 35
click at [167, 13] on icon "undo" at bounding box center [165, 12] width 11 height 11
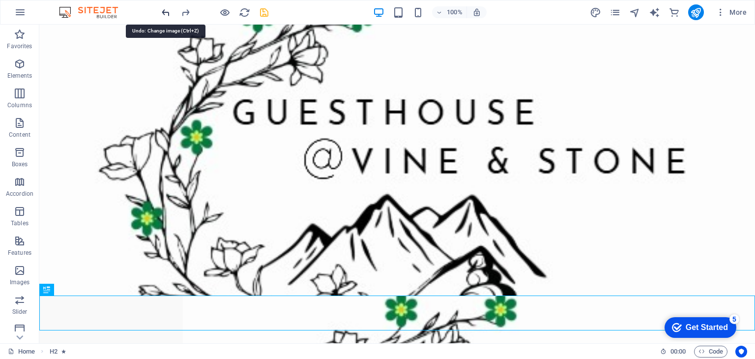
click at [167, 13] on icon "undo" at bounding box center [165, 12] width 11 height 11
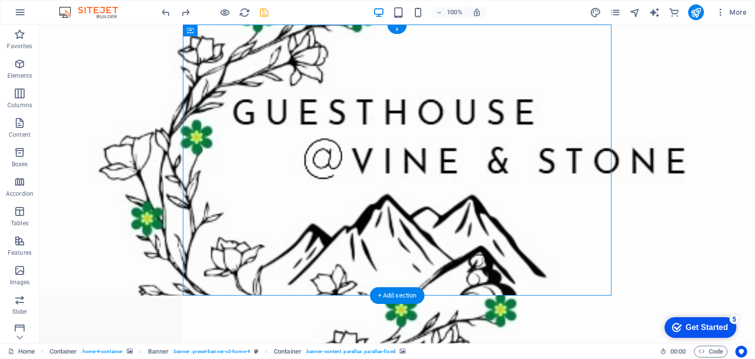
click at [146, 153] on figure at bounding box center [396, 160] width 715 height 271
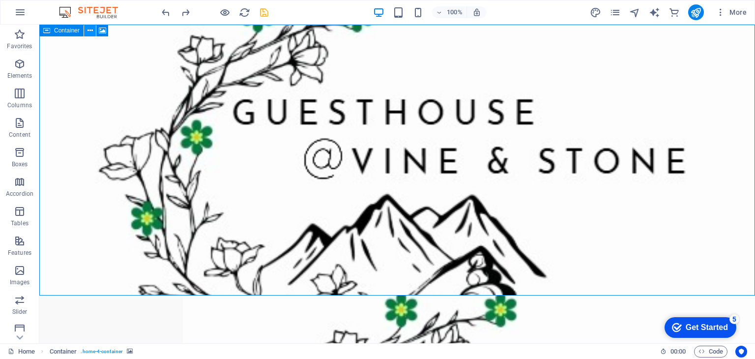
click at [91, 32] on icon at bounding box center [89, 31] width 5 height 10
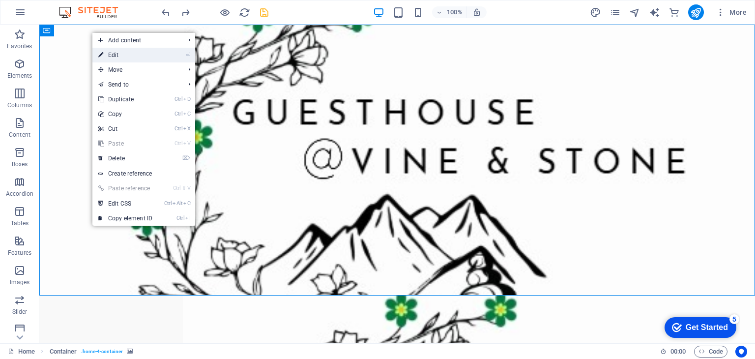
click at [132, 54] on link "⏎ Edit" at bounding box center [125, 55] width 66 height 15
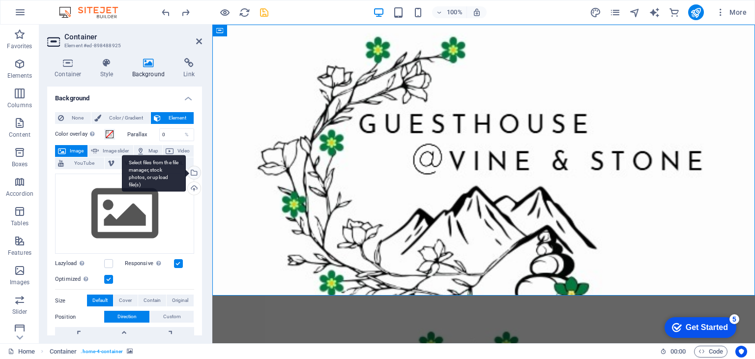
click at [186, 173] on div "Select files from the file manager, stock photos, or upload file(s)" at bounding box center [154, 173] width 64 height 37
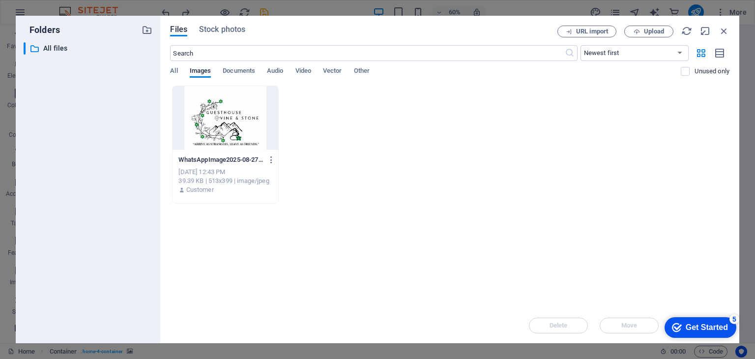
click at [234, 128] on div at bounding box center [224, 118] width 105 height 64
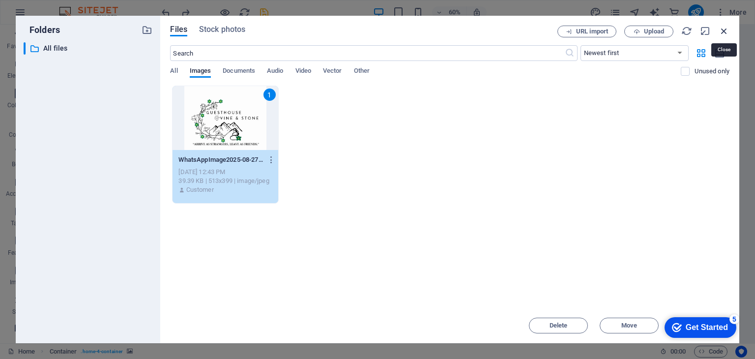
click at [724, 30] on icon "button" at bounding box center [723, 31] width 11 height 11
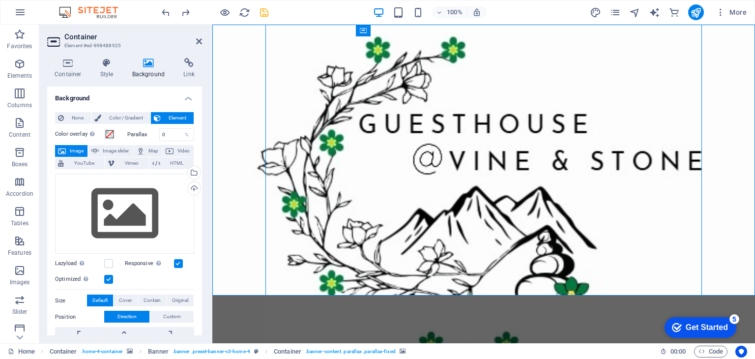
click at [241, 144] on figure at bounding box center [483, 160] width 542 height 271
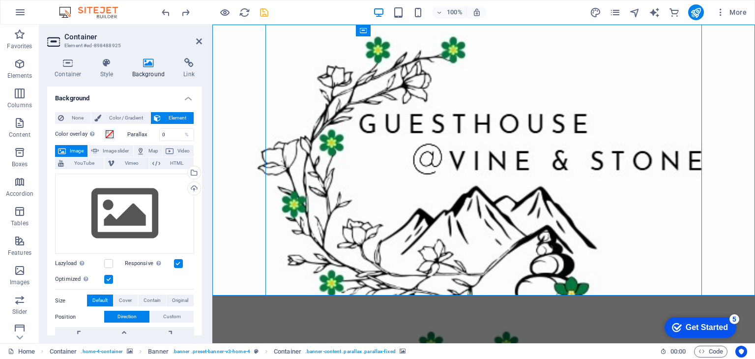
click at [246, 148] on figure at bounding box center [483, 160] width 542 height 271
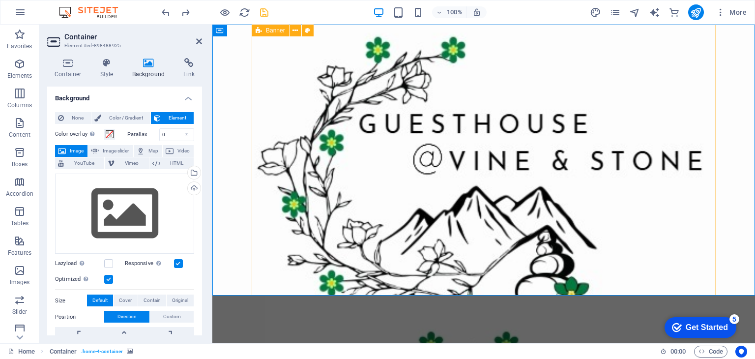
click at [241, 152] on figure at bounding box center [483, 160] width 542 height 271
click at [81, 117] on span "None" at bounding box center [77, 118] width 21 height 12
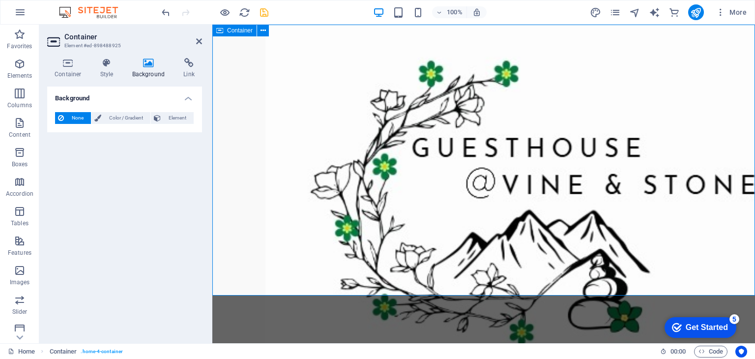
click at [236, 157] on div at bounding box center [483, 160] width 542 height 271
click at [118, 114] on span "Color / Gradient" at bounding box center [125, 118] width 43 height 12
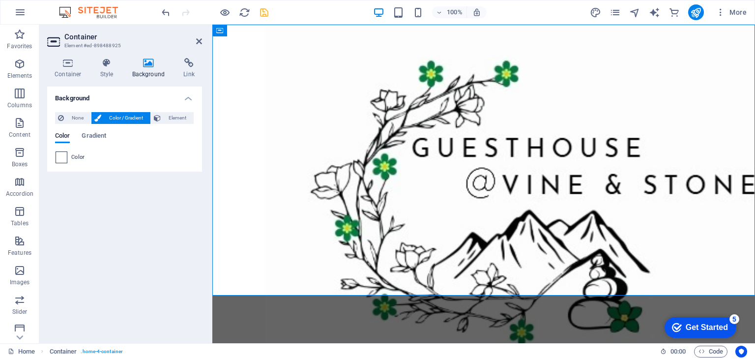
click at [61, 159] on span at bounding box center [61, 157] width 11 height 11
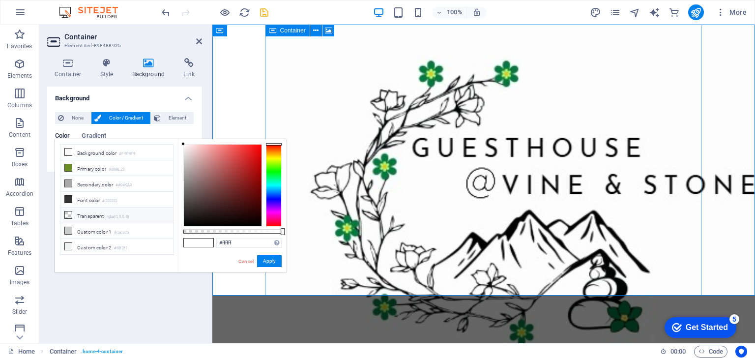
click at [79, 212] on li "Transparent rgba(0,0,0,.0)" at bounding box center [116, 215] width 113 height 16
click at [85, 243] on li "Custom color 2 #f0f2f1" at bounding box center [116, 247] width 113 height 16
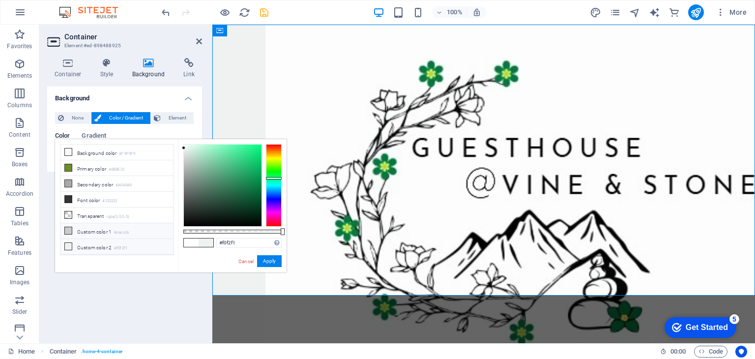
click at [96, 230] on li "Custom color 1 #cacccb" at bounding box center [116, 231] width 113 height 16
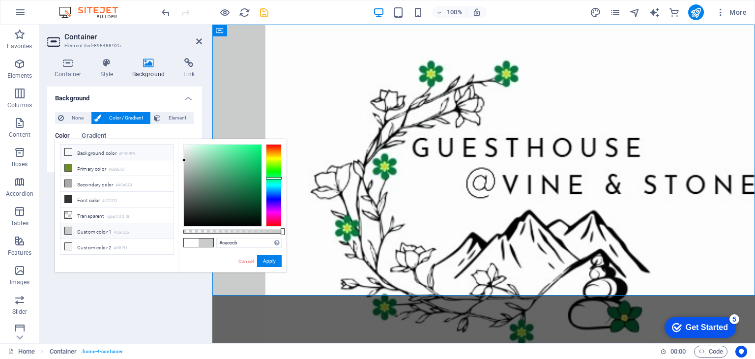
click at [106, 151] on li "Background color #F9F9F9" at bounding box center [116, 152] width 113 height 16
type input "#f9f9f9"
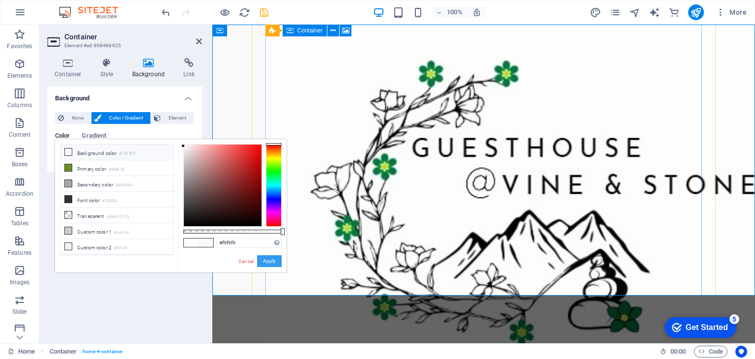
click at [273, 261] on button "Apply" at bounding box center [269, 261] width 25 height 12
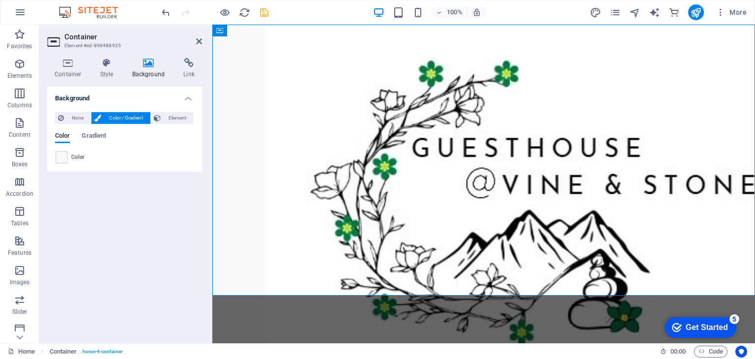
click at [332, 191] on figure at bounding box center [536, 184] width 542 height 318
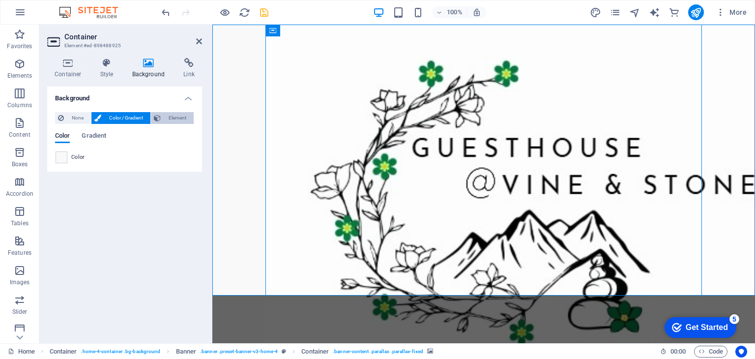
click at [181, 120] on span "Element" at bounding box center [177, 118] width 27 height 12
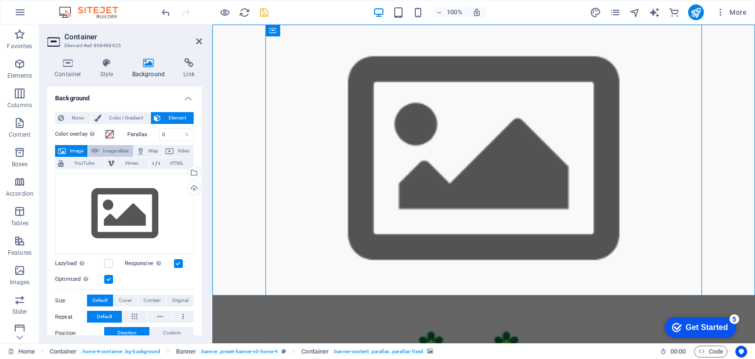
click at [98, 152] on button "Image slider" at bounding box center [110, 151] width 45 height 12
select select "ms"
select select "s"
select select "progressive"
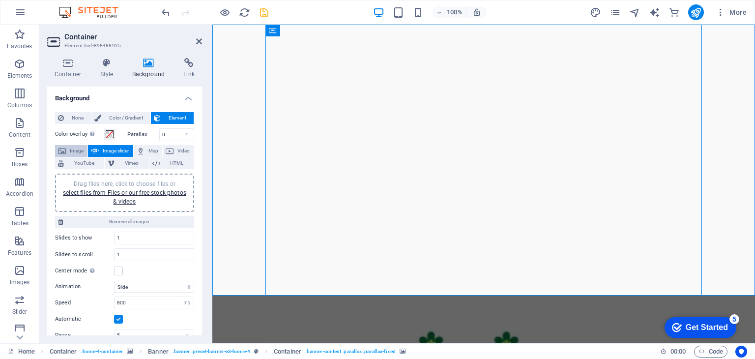
click at [75, 150] on span "Image" at bounding box center [77, 151] width 16 height 12
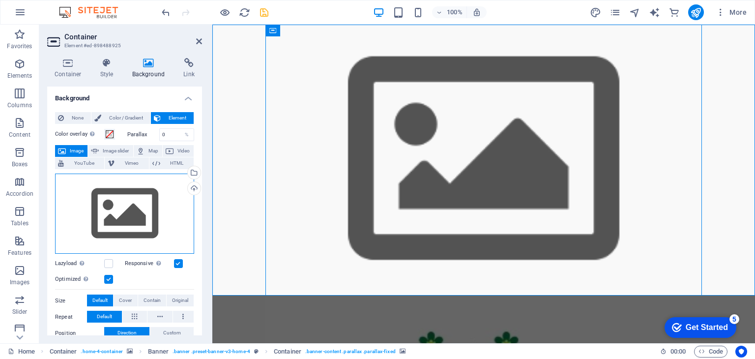
click at [130, 216] on div "Drag files here, click to choose files or select files from Files or our free s…" at bounding box center [124, 213] width 139 height 81
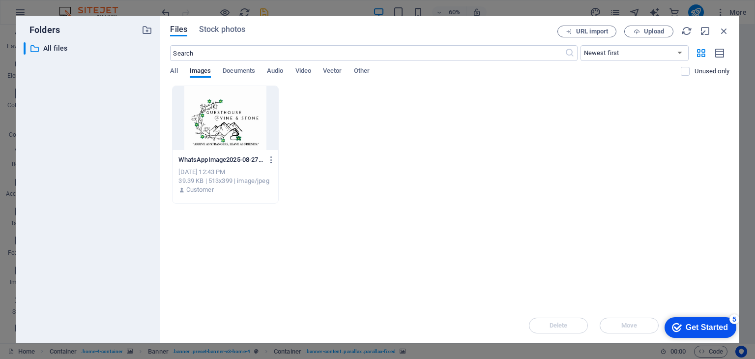
click at [221, 152] on div "WhatsAppImage2025-08-27at12.19.11-SSFmrNmDumHBupG4XFHHoQ.jpeg WhatsAppImage2025…" at bounding box center [224, 160] width 93 height 16
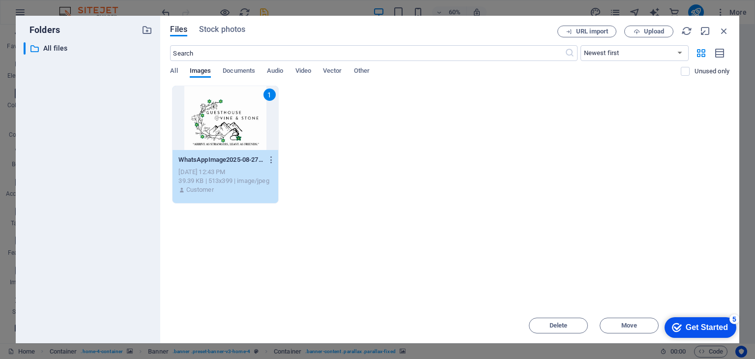
click at [221, 158] on p "WhatsAppImage2025-08-27at12.19.11-SSFmrNmDumHBupG4XFHHoQ.jpeg" at bounding box center [220, 159] width 84 height 9
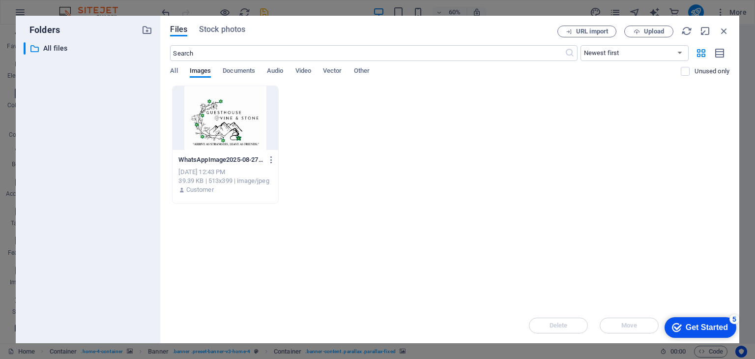
click at [221, 158] on p "WhatsAppImage2025-08-27at12.19.11-SSFmrNmDumHBupG4XFHHoQ.jpeg" at bounding box center [220, 159] width 84 height 9
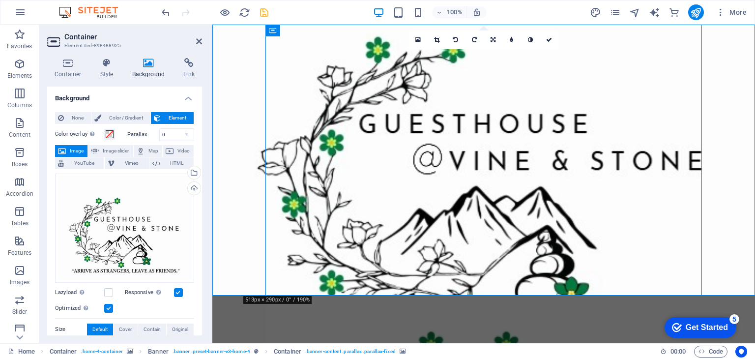
click at [235, 166] on figure at bounding box center [483, 160] width 542 height 271
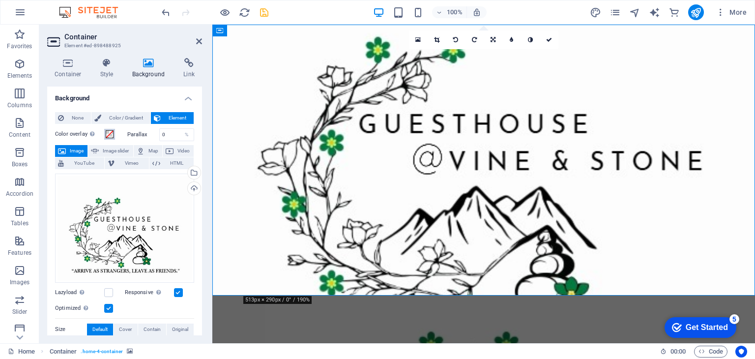
click at [110, 133] on span at bounding box center [110, 134] width 8 height 8
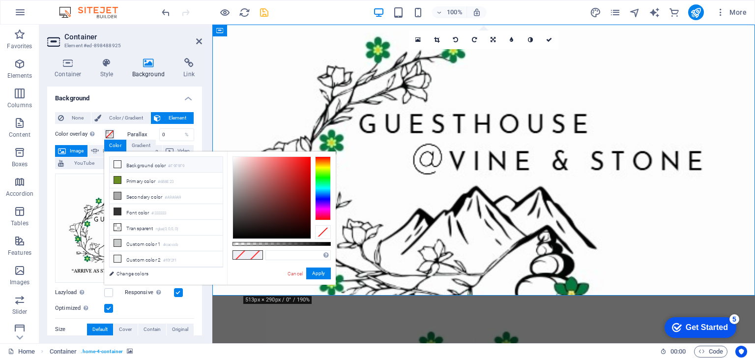
click at [120, 164] on span at bounding box center [117, 164] width 8 height 8
type input "#f9f9f9"
click at [322, 274] on button "Apply" at bounding box center [318, 273] width 25 height 12
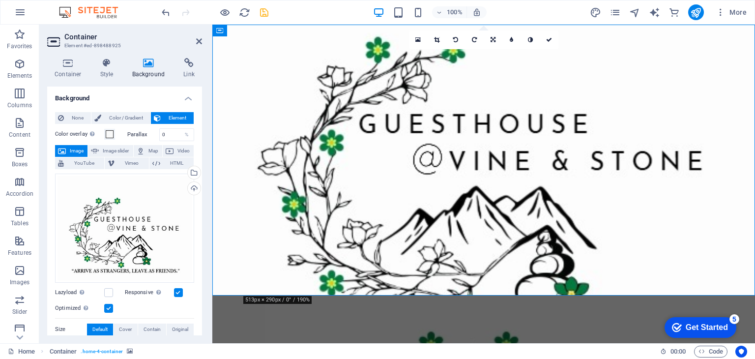
click at [241, 166] on figure at bounding box center [483, 160] width 542 height 271
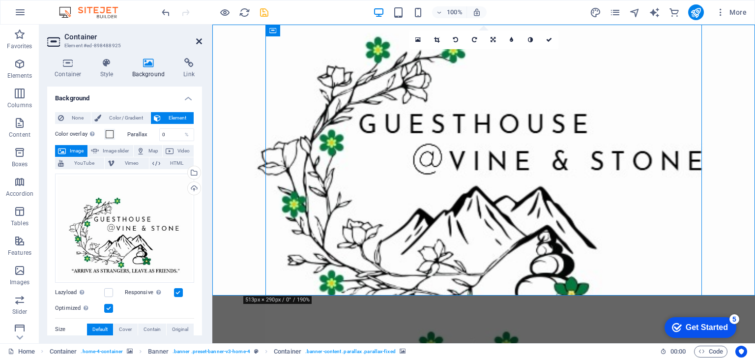
click at [198, 38] on icon at bounding box center [199, 41] width 6 height 8
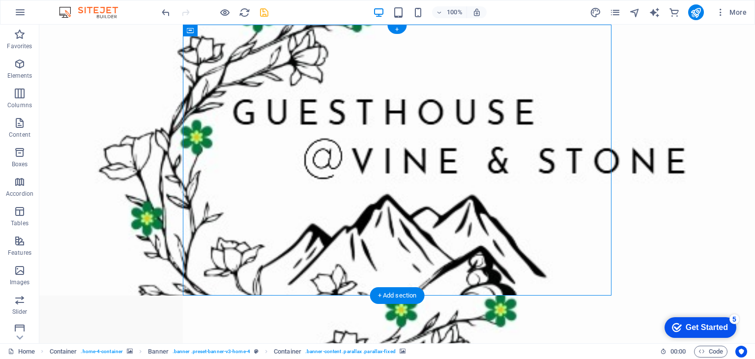
click at [136, 158] on figure at bounding box center [396, 160] width 715 height 271
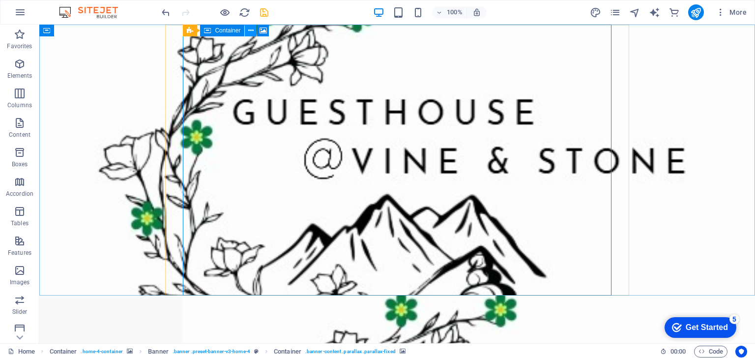
click at [251, 31] on icon at bounding box center [250, 31] width 5 height 10
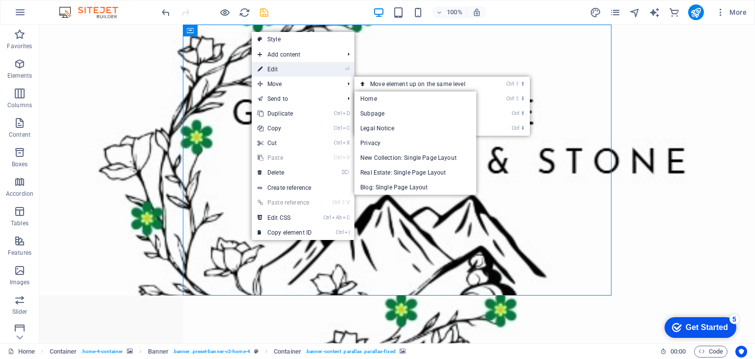
click at [290, 73] on link "⏎ Edit" at bounding box center [285, 69] width 66 height 15
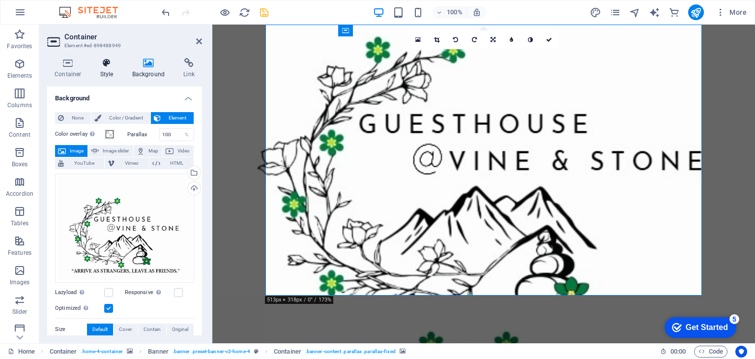
click at [110, 70] on h4 "Style" at bounding box center [109, 68] width 32 height 21
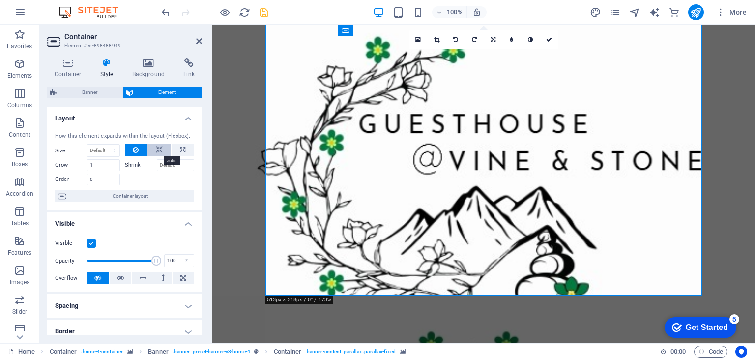
click at [158, 148] on icon at bounding box center [159, 150] width 7 height 12
click at [177, 148] on button at bounding box center [182, 150] width 22 height 12
type input "100"
select select "%"
click at [156, 149] on icon at bounding box center [159, 150] width 7 height 12
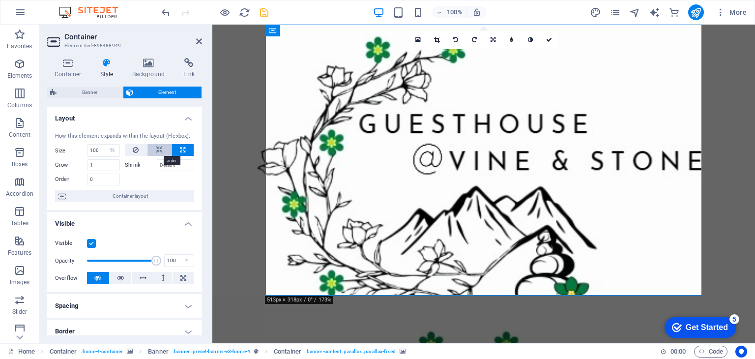
select select "DISABLED_OPTION_VALUE"
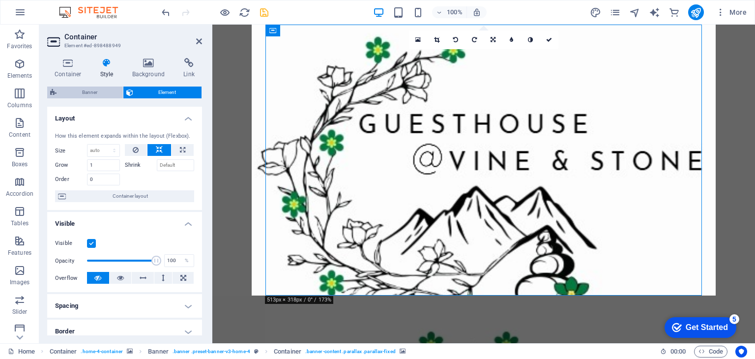
click at [83, 94] on span "Banner" at bounding box center [89, 92] width 60 height 12
select select "rem"
select select "px"
select select "preset-banner-v3-home-4"
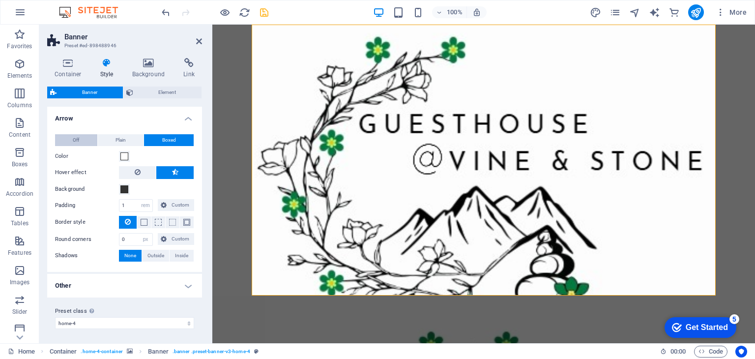
click at [79, 141] on button "Off" at bounding box center [76, 140] width 42 height 12
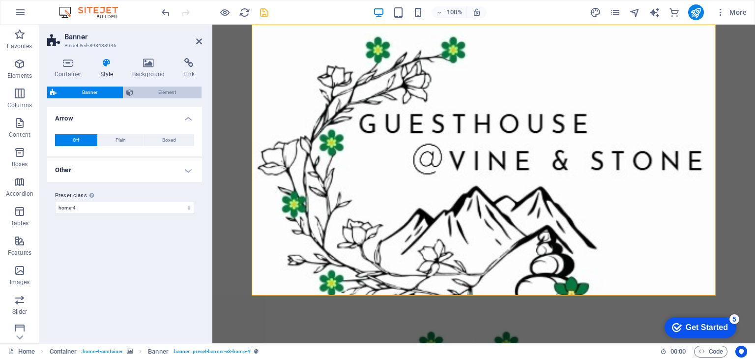
click at [153, 89] on span "Element" at bounding box center [167, 92] width 63 height 12
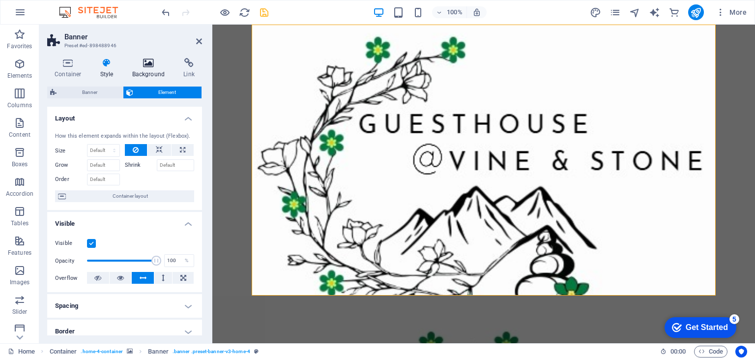
click at [151, 68] on h4 "Background" at bounding box center [151, 68] width 52 height 21
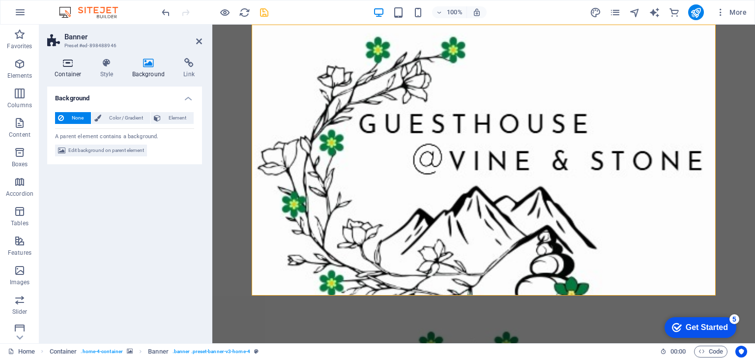
click at [61, 69] on h4 "Container" at bounding box center [70, 68] width 46 height 21
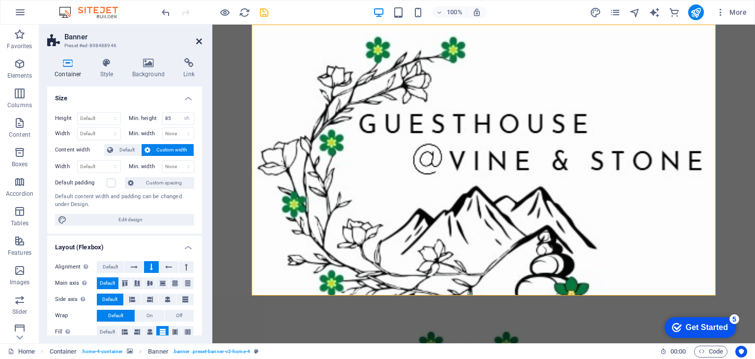
click at [198, 41] on icon at bounding box center [199, 41] width 6 height 8
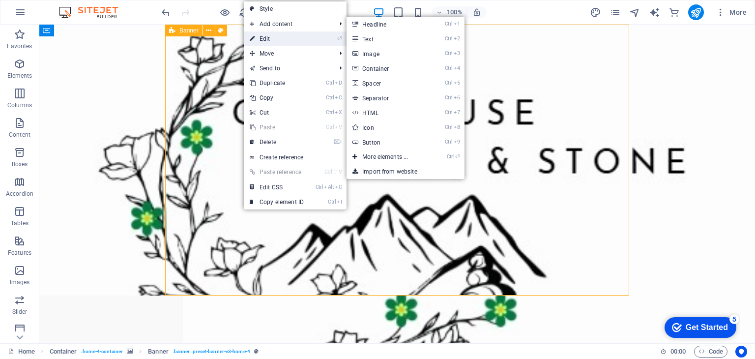
click at [277, 38] on link "⏎ Edit" at bounding box center [277, 38] width 66 height 15
select select "vh"
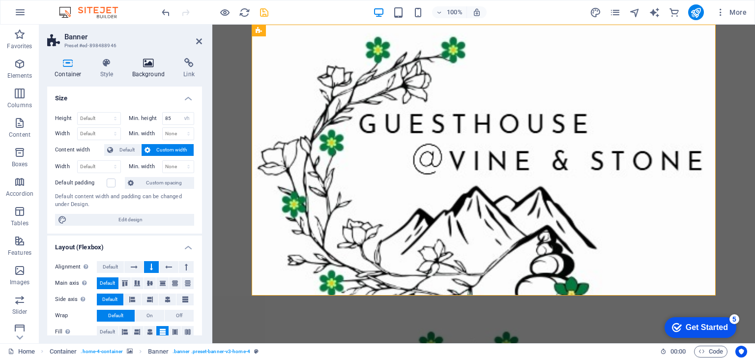
click at [145, 73] on h4 "Background" at bounding box center [151, 68] width 52 height 21
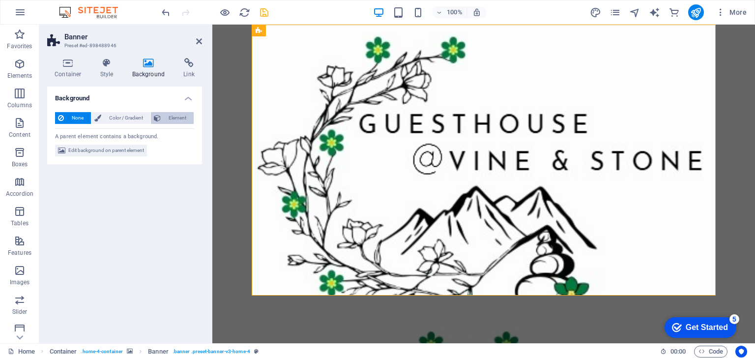
click at [169, 118] on span "Element" at bounding box center [177, 118] width 27 height 12
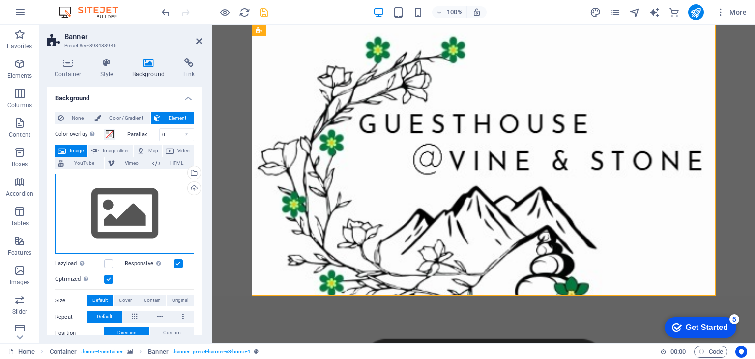
click at [130, 197] on div "Drag files here, click to choose files or select files from Files or our free s…" at bounding box center [124, 213] width 139 height 81
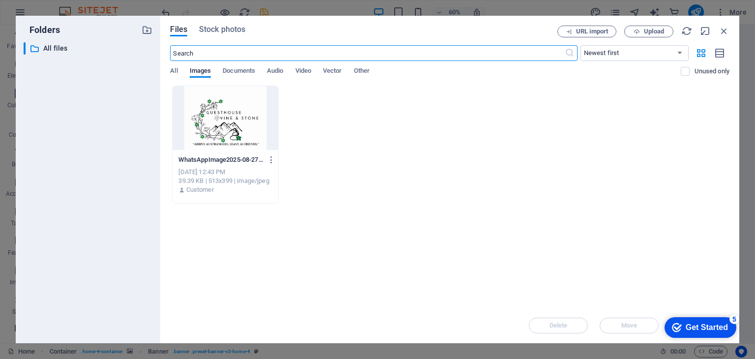
click at [239, 120] on div at bounding box center [224, 118] width 105 height 64
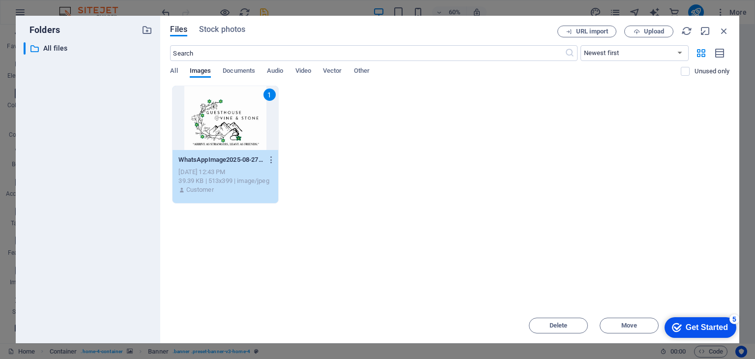
click at [239, 120] on div "1" at bounding box center [224, 118] width 105 height 64
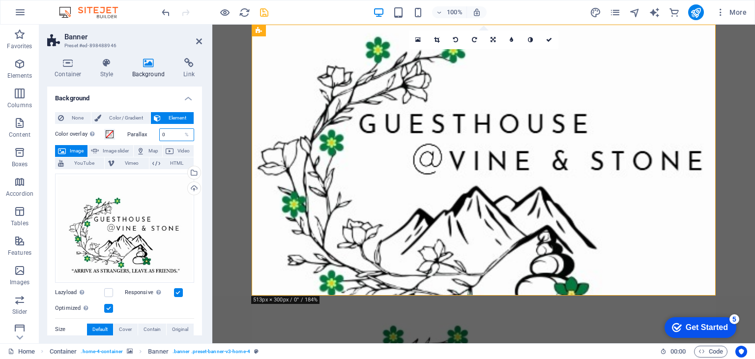
drag, startPoint x: 169, startPoint y: 133, endPoint x: 159, endPoint y: 133, distance: 9.8
click at [160, 133] on input "0" at bounding box center [177, 135] width 34 height 12
type input "100"
click at [142, 133] on label "Parallax" at bounding box center [143, 134] width 32 height 5
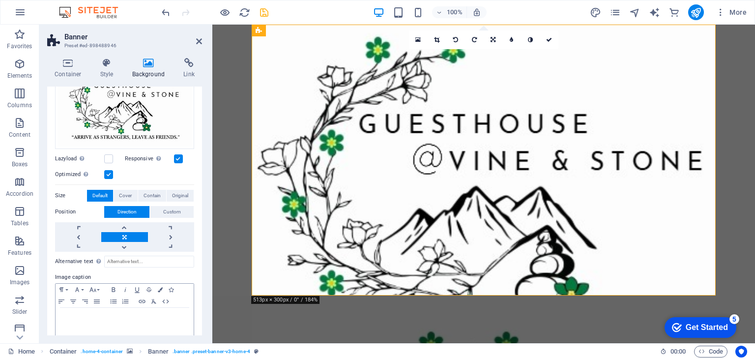
scroll to position [174, 0]
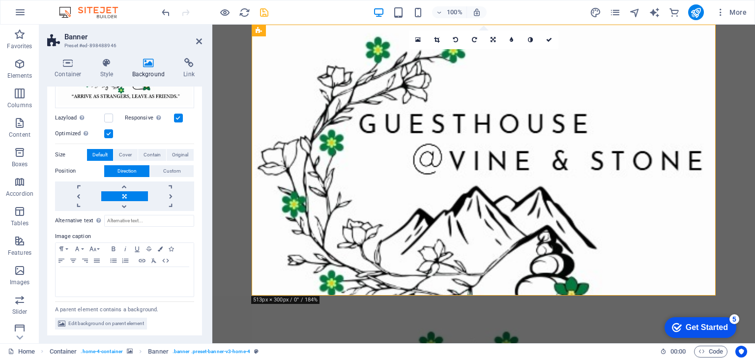
click at [122, 194] on link at bounding box center [124, 196] width 46 height 10
click at [175, 168] on span "Custom" at bounding box center [172, 171] width 18 height 12
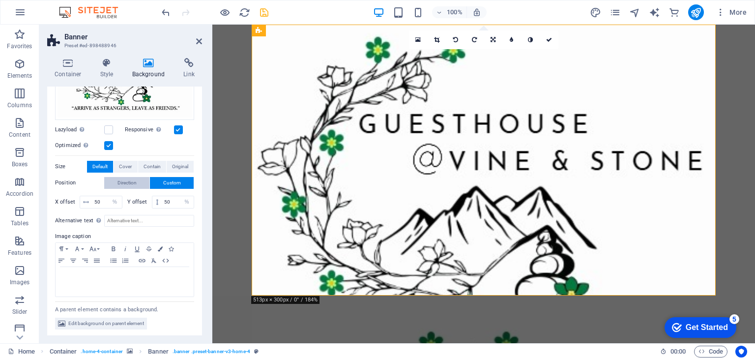
click at [129, 178] on span "Direction" at bounding box center [126, 183] width 19 height 12
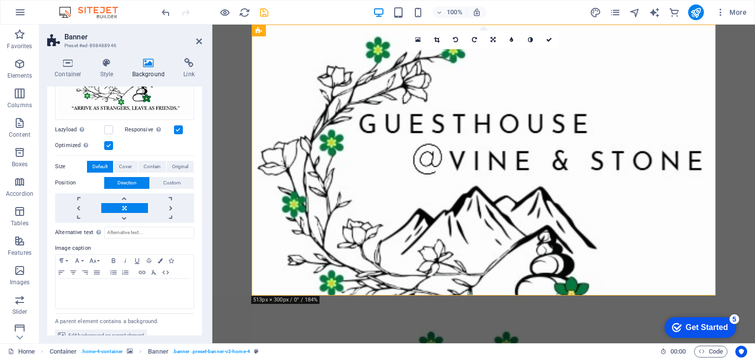
click at [129, 204] on link at bounding box center [124, 208] width 46 height 10
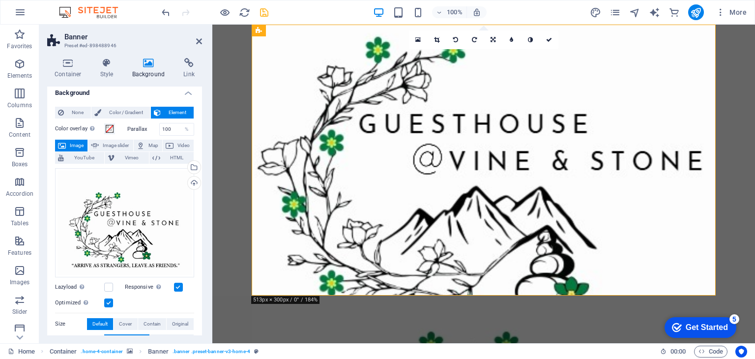
scroll to position [0, 0]
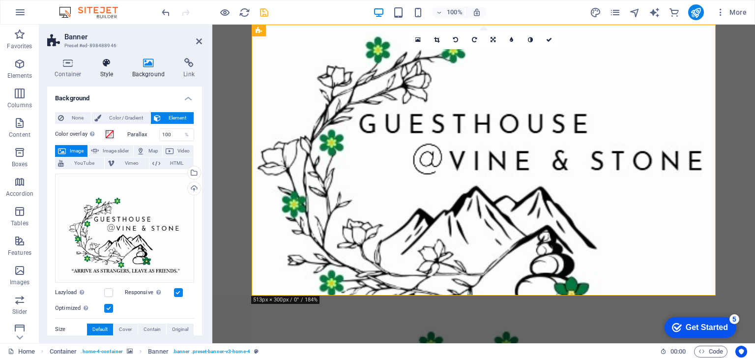
click at [100, 69] on h4 "Style" at bounding box center [109, 68] width 32 height 21
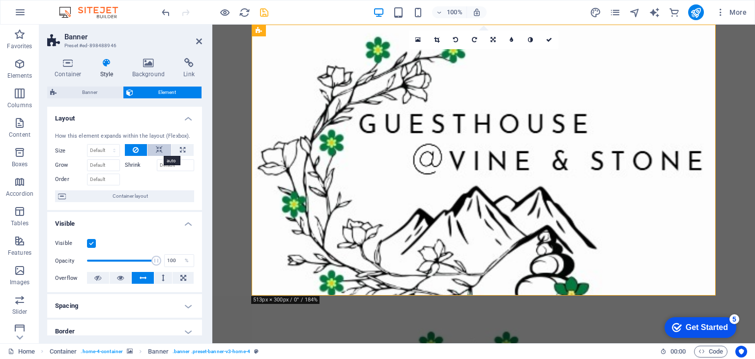
click at [156, 150] on icon at bounding box center [159, 150] width 7 height 12
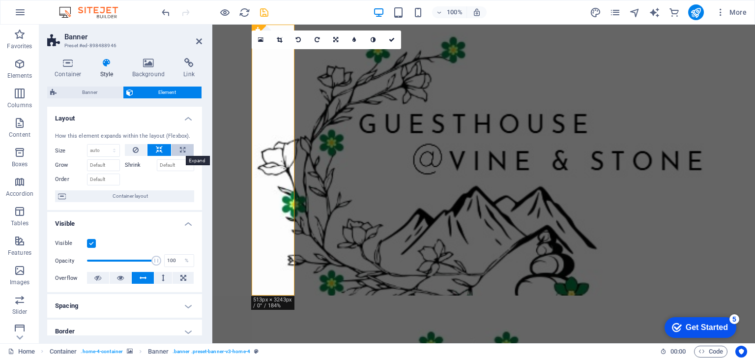
click at [182, 149] on icon at bounding box center [182, 150] width 5 height 12
type input "100"
select select "%"
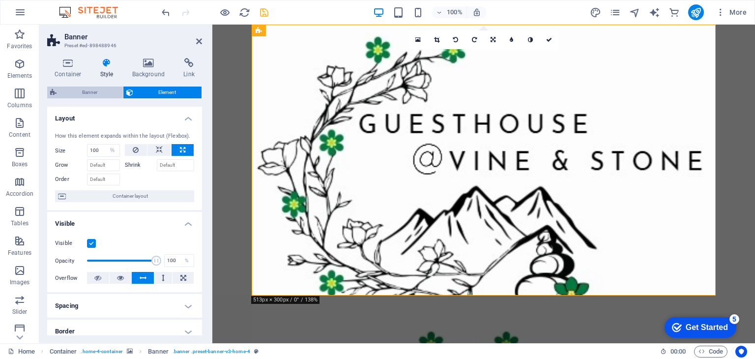
click at [90, 92] on span "Banner" at bounding box center [89, 92] width 60 height 12
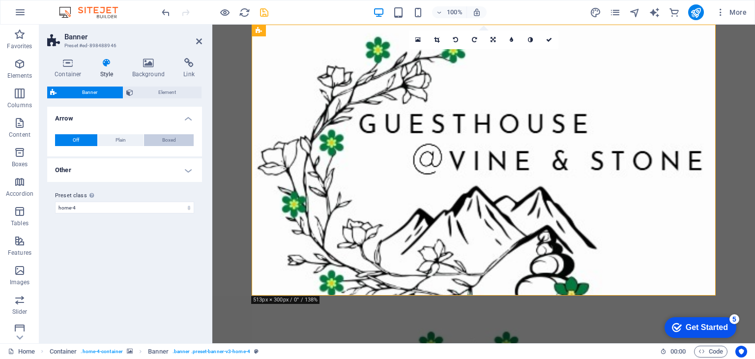
click at [168, 141] on span "Boxed" at bounding box center [169, 140] width 14 height 12
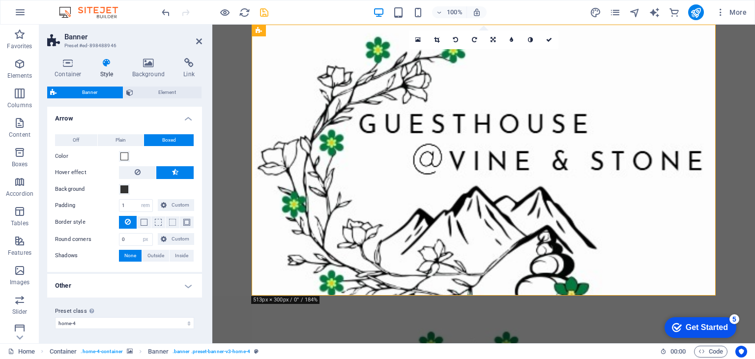
click at [168, 141] on span "Boxed" at bounding box center [169, 140] width 14 height 12
click at [141, 170] on button at bounding box center [137, 172] width 37 height 13
click at [158, 254] on span "Outside" at bounding box center [155, 255] width 17 height 12
type input "2"
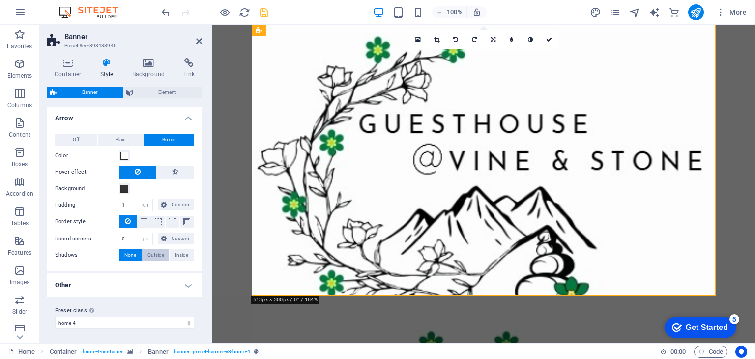
type input "2"
type input "4"
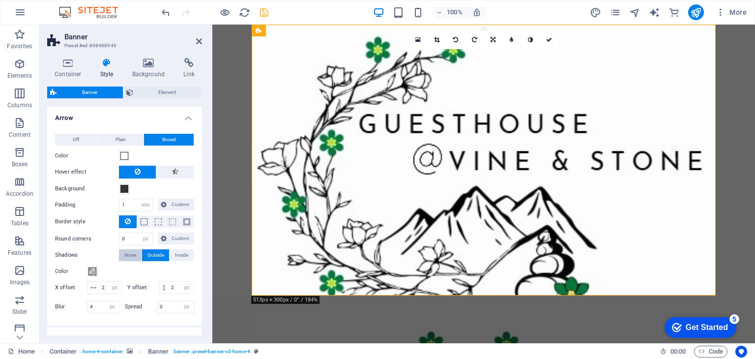
click at [120, 250] on button "None" at bounding box center [130, 255] width 23 height 12
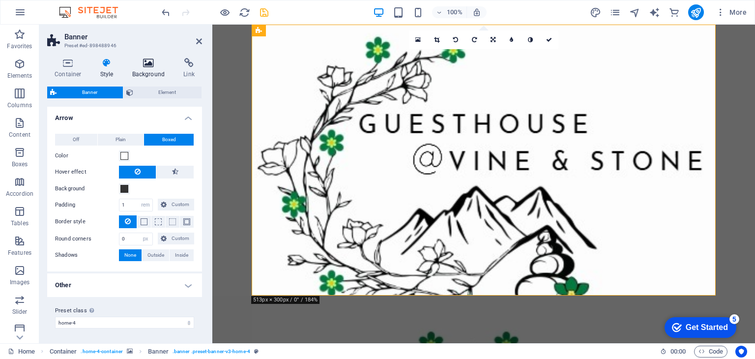
click at [149, 69] on h4 "Background" at bounding box center [151, 68] width 52 height 21
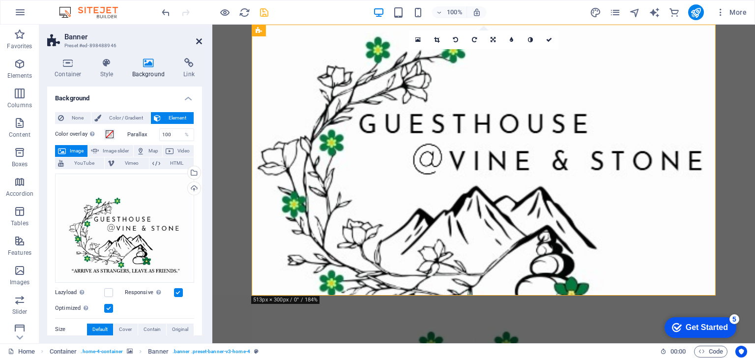
click at [198, 40] on icon at bounding box center [199, 41] width 6 height 8
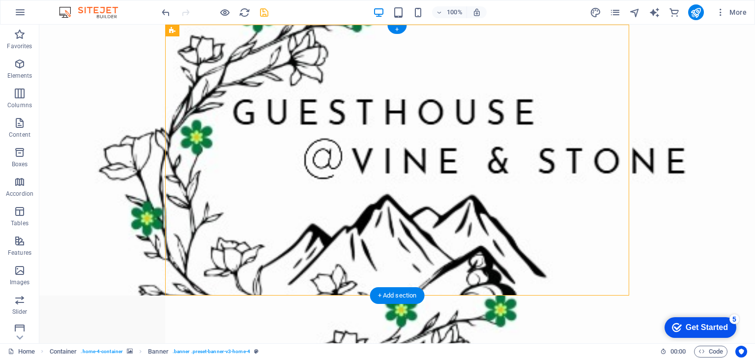
click at [140, 190] on figure at bounding box center [396, 160] width 715 height 271
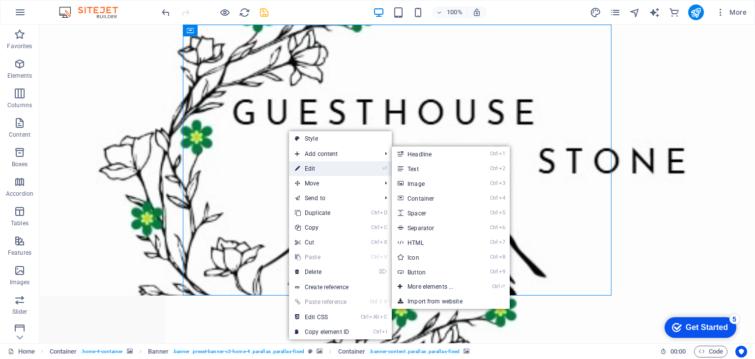
click at [312, 167] on link "⏎ Edit" at bounding box center [322, 168] width 66 height 15
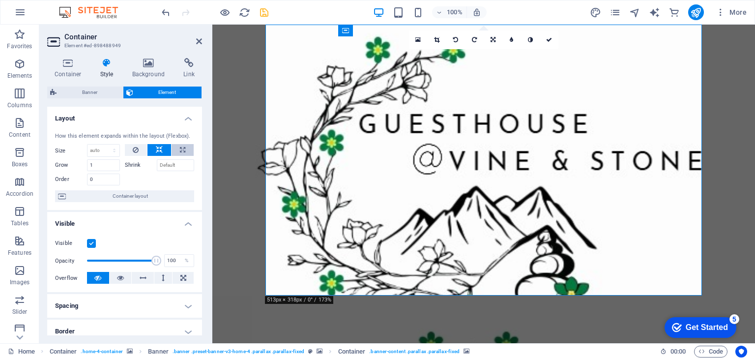
click at [180, 150] on icon at bounding box center [182, 150] width 5 height 12
type input "100"
select select "%"
click at [74, 71] on h4 "Container" at bounding box center [70, 68] width 46 height 21
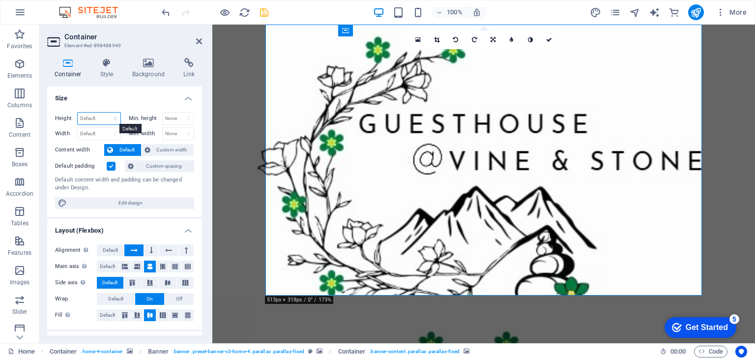
click at [114, 120] on select "Default px rem % vh vw" at bounding box center [99, 119] width 43 height 12
click at [78, 113] on select "Default px rem % vh vw" at bounding box center [99, 119] width 43 height 12
select select "DISABLED_OPTION_VALUE"
click at [163, 149] on span "Custom width" at bounding box center [172, 150] width 38 height 12
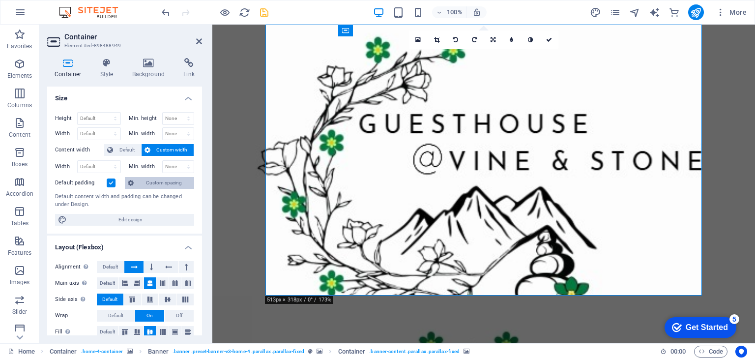
click at [158, 181] on span "Custom spacing" at bounding box center [164, 183] width 55 height 12
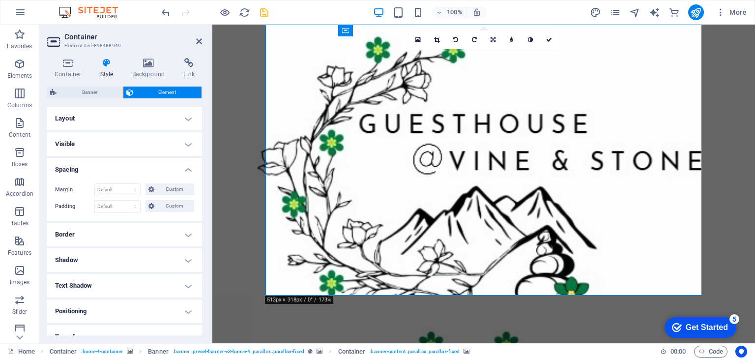
click at [185, 116] on h4 "Layout" at bounding box center [124, 119] width 155 height 24
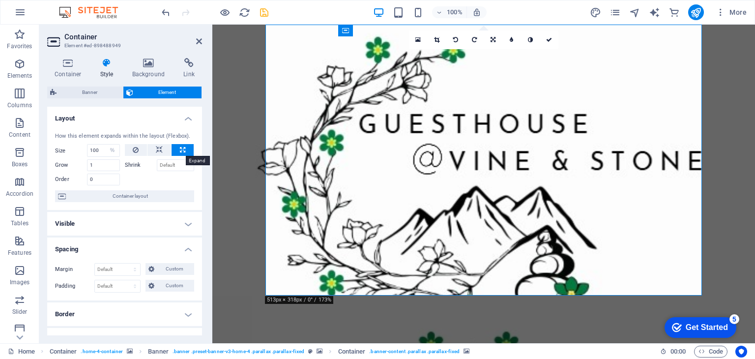
click at [180, 149] on icon at bounding box center [182, 150] width 5 height 12
click at [160, 149] on icon at bounding box center [159, 150] width 7 height 12
select select "DISABLED_OPTION_VALUE"
click at [176, 148] on button at bounding box center [182, 150] width 22 height 12
type input "100"
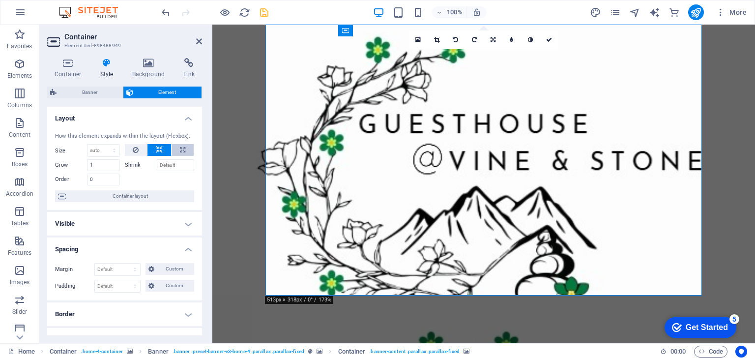
select select "%"
click at [184, 118] on h4 "Layout" at bounding box center [124, 116] width 155 height 18
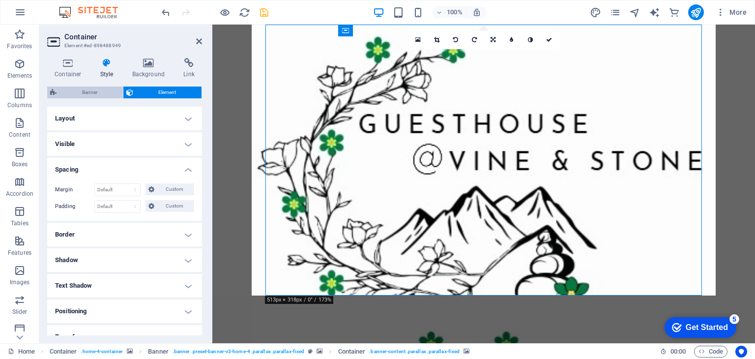
click at [96, 89] on span "Banner" at bounding box center [89, 92] width 60 height 12
select select "rem"
select select "px"
select select "preset-banner-v3-home-4"
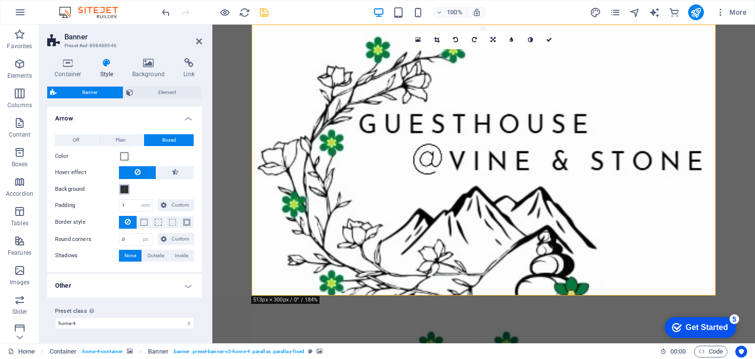
click at [125, 190] on span at bounding box center [124, 189] width 8 height 8
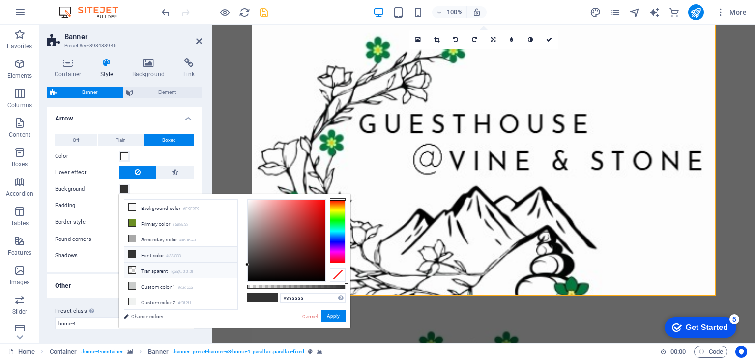
click at [133, 269] on icon at bounding box center [132, 269] width 7 height 7
type input "rgba(0, 0, 0, 0)"
click at [326, 315] on button "Apply" at bounding box center [333, 316] width 25 height 12
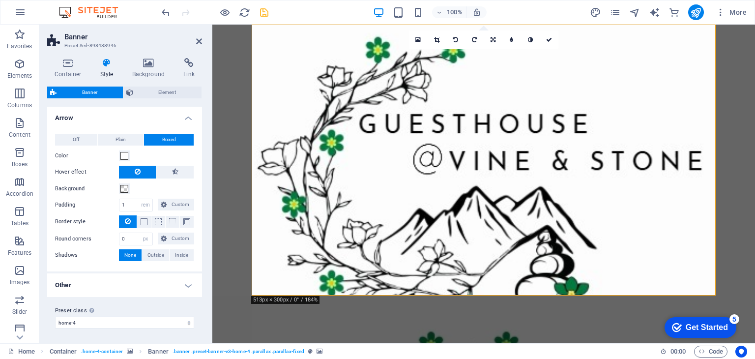
click at [184, 283] on h4 "Other" at bounding box center [124, 285] width 155 height 24
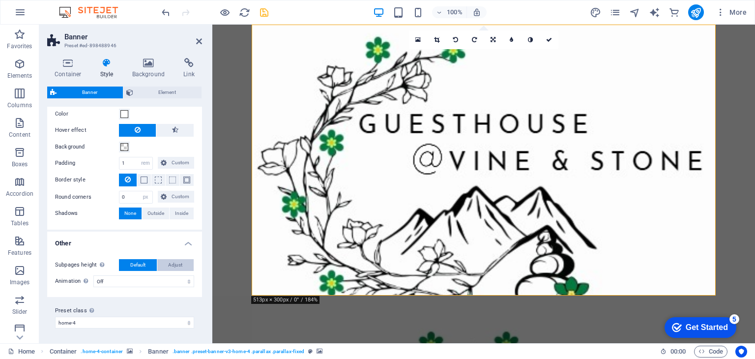
click at [175, 265] on span "Adjust" at bounding box center [175, 265] width 14 height 12
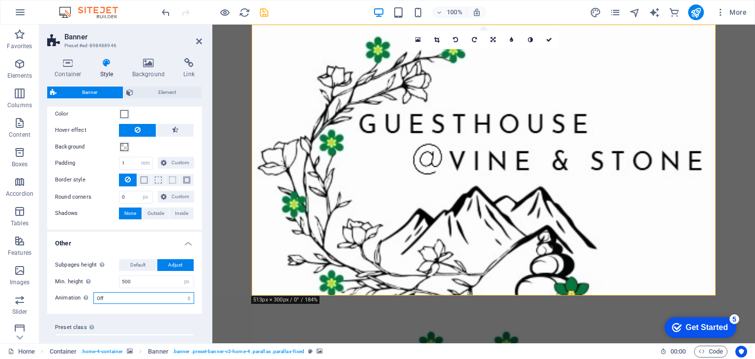
click at [177, 295] on select "Off Zoom: in & out Slide: left to right Slide: up to down" at bounding box center [143, 298] width 101 height 12
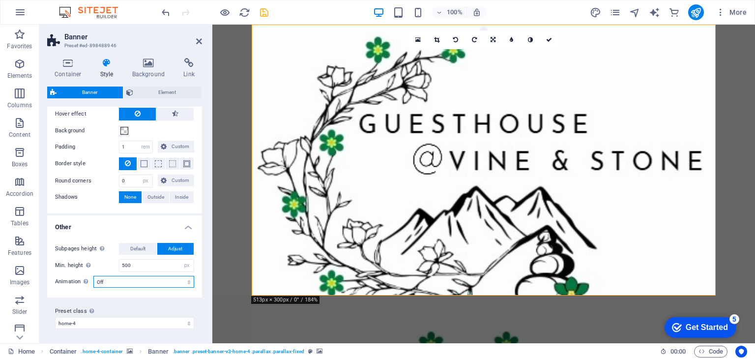
scroll to position [59, 0]
click at [149, 278] on select "Off Zoom: in & out Slide: left to right Slide: up to down" at bounding box center [143, 281] width 101 height 12
select select "zoominout"
click at [93, 275] on select "Off Zoom: in & out Slide: left to right Slide: up to down" at bounding box center [143, 281] width 101 height 12
click at [198, 40] on icon at bounding box center [199, 41] width 6 height 8
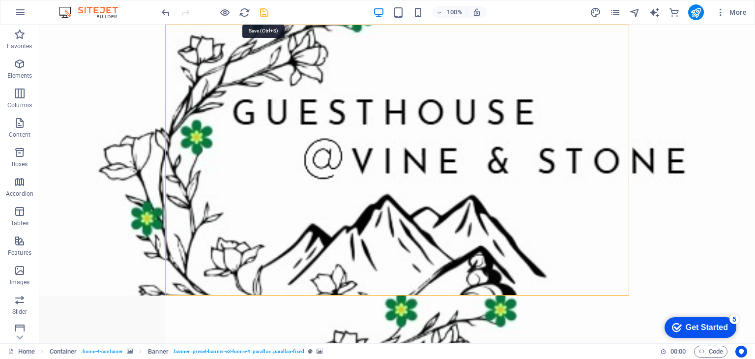
click at [265, 14] on icon "save" at bounding box center [263, 12] width 11 height 11
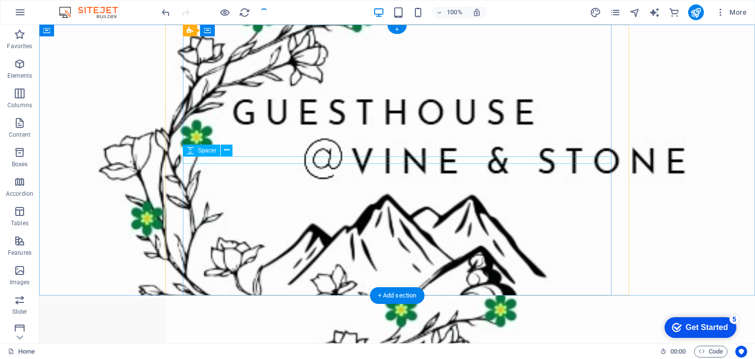
click at [262, 335] on div at bounding box center [397, 338] width 428 height 7
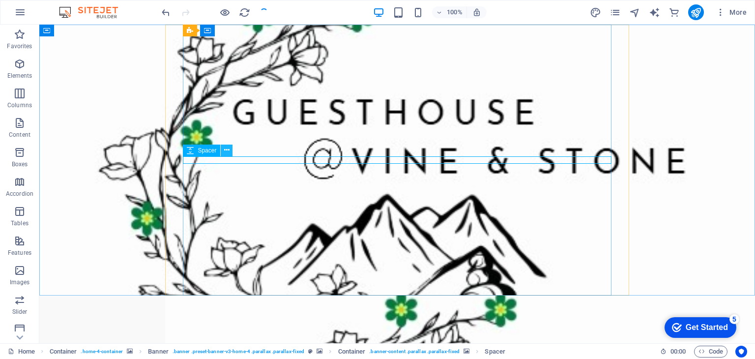
click at [225, 150] on icon at bounding box center [226, 150] width 5 height 10
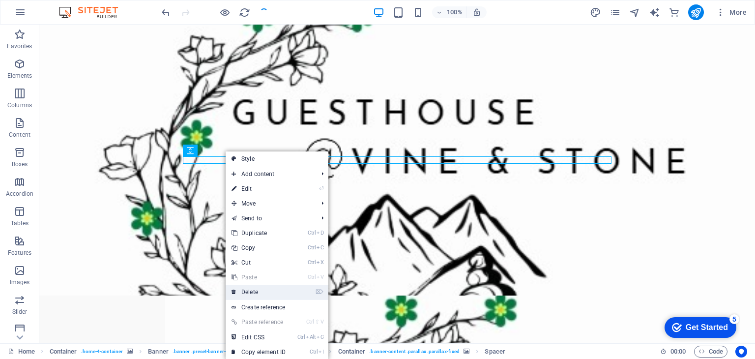
click at [257, 295] on link "⌦ Delete" at bounding box center [258, 291] width 66 height 15
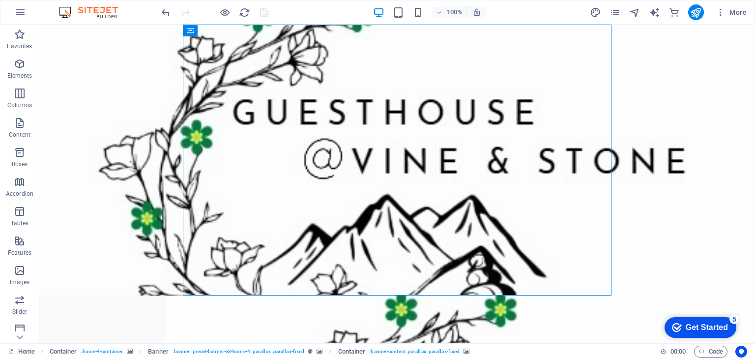
click at [265, 9] on div at bounding box center [215, 12] width 110 height 16
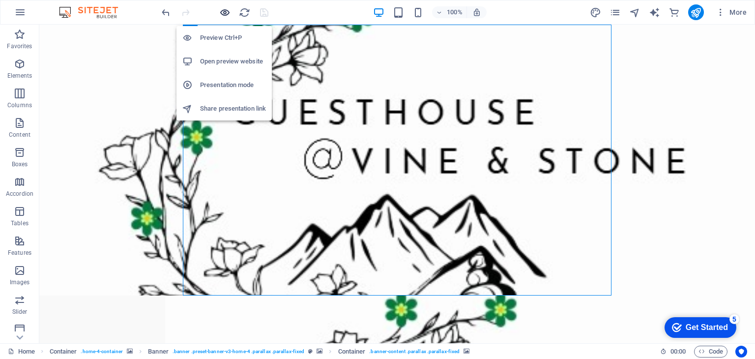
click at [226, 10] on icon "button" at bounding box center [224, 12] width 11 height 11
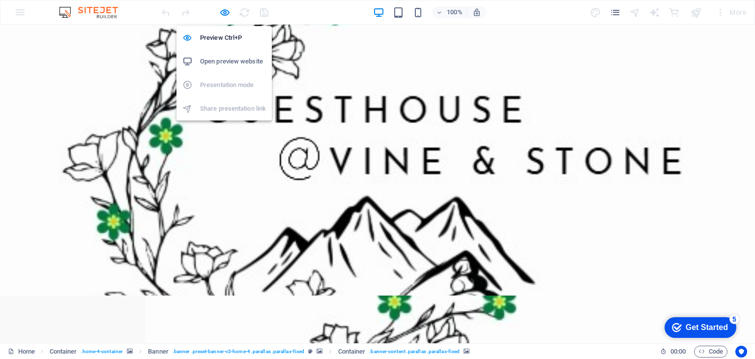
click at [225, 61] on h6 "Open preview website" at bounding box center [233, 62] width 66 height 12
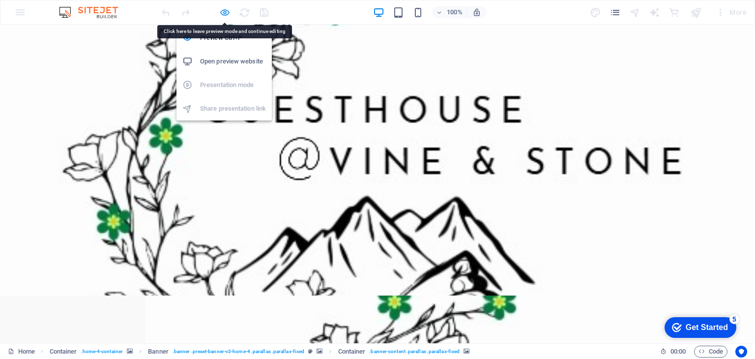
click at [220, 14] on icon "button" at bounding box center [224, 12] width 11 height 11
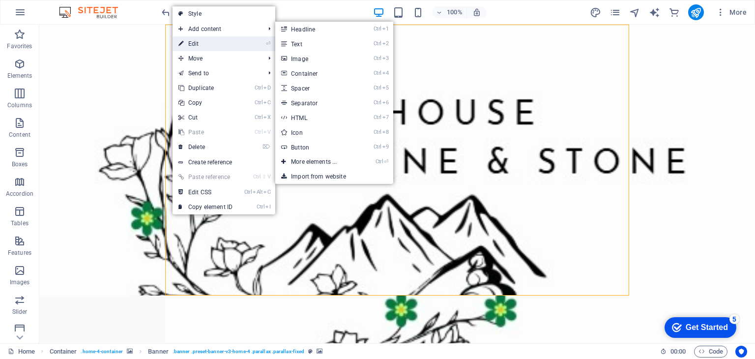
click at [202, 41] on link "⏎ Edit" at bounding box center [205, 43] width 66 height 15
select select "rem"
select select "px"
select select "zoominout"
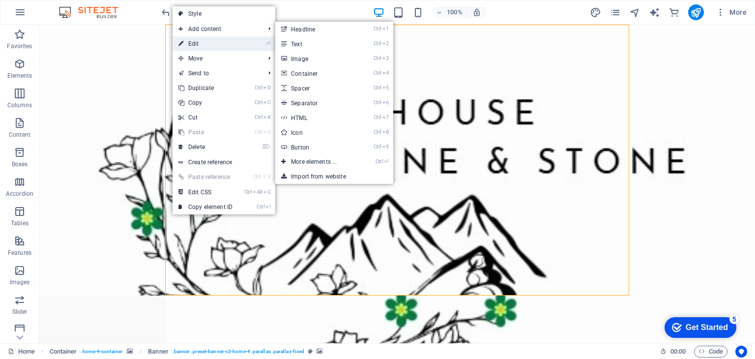
select select "preset-banner-v3-home-4"
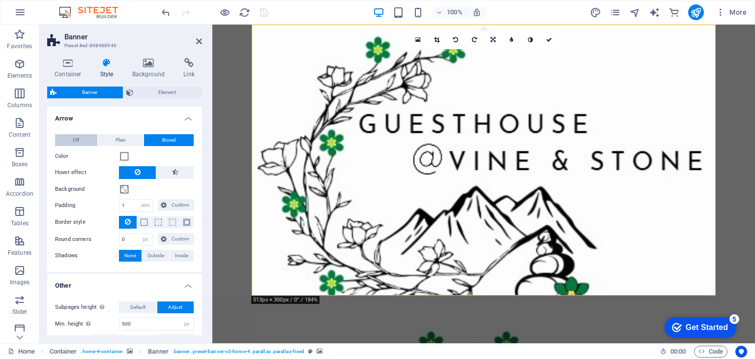
click at [78, 137] on span "Off" at bounding box center [76, 140] width 6 height 12
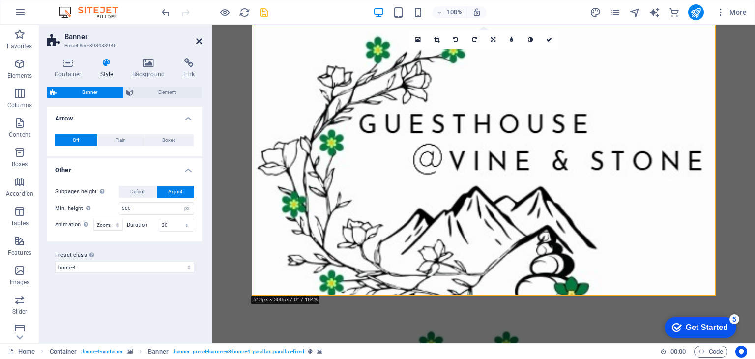
click at [198, 41] on icon at bounding box center [199, 41] width 6 height 8
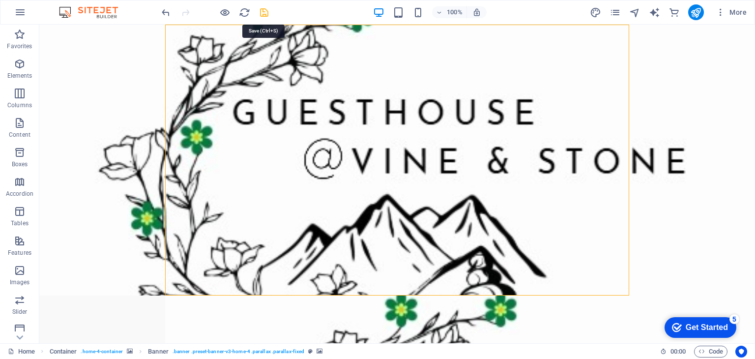
click at [265, 12] on icon "save" at bounding box center [263, 12] width 11 height 11
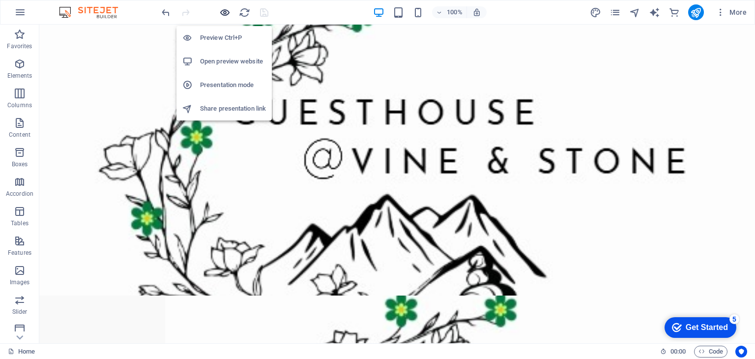
click at [226, 12] on icon "button" at bounding box center [224, 12] width 11 height 11
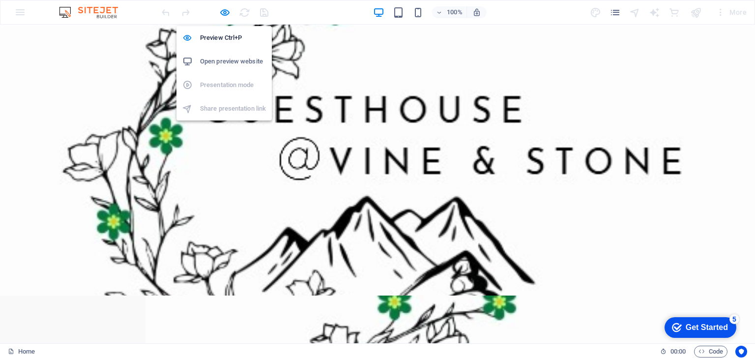
click at [224, 64] on h6 "Open preview website" at bounding box center [233, 62] width 66 height 12
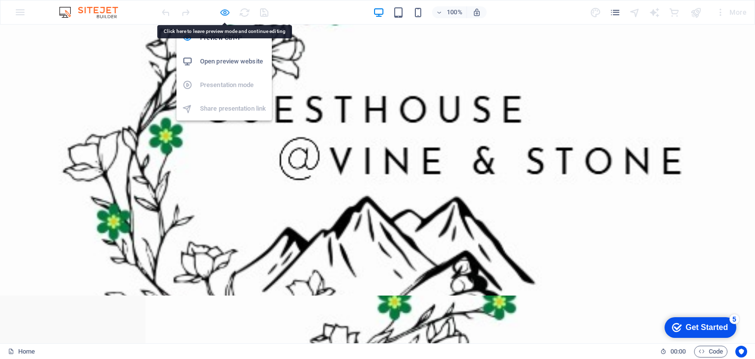
click at [219, 12] on icon "button" at bounding box center [224, 12] width 11 height 11
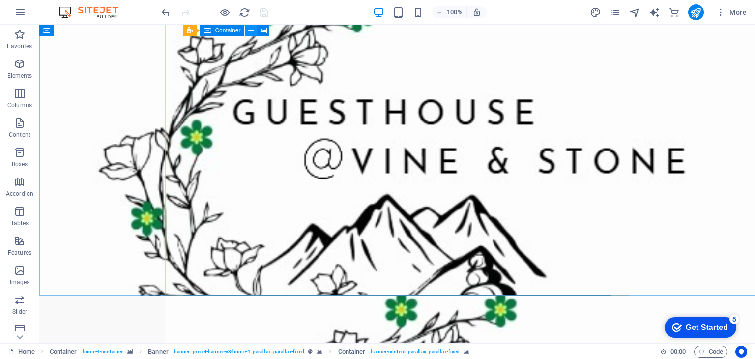
click at [248, 32] on icon at bounding box center [250, 31] width 5 height 10
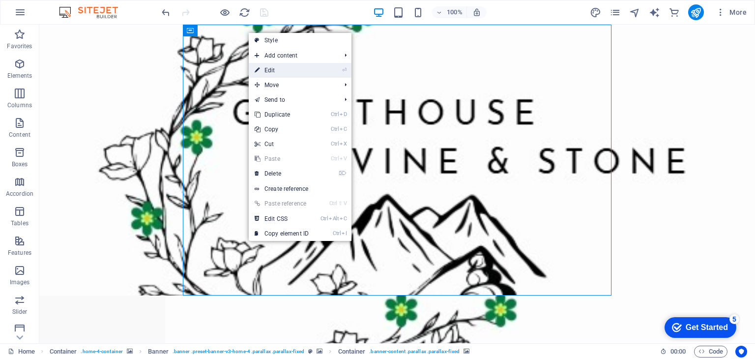
click at [279, 70] on link "⏎ Edit" at bounding box center [282, 70] width 66 height 15
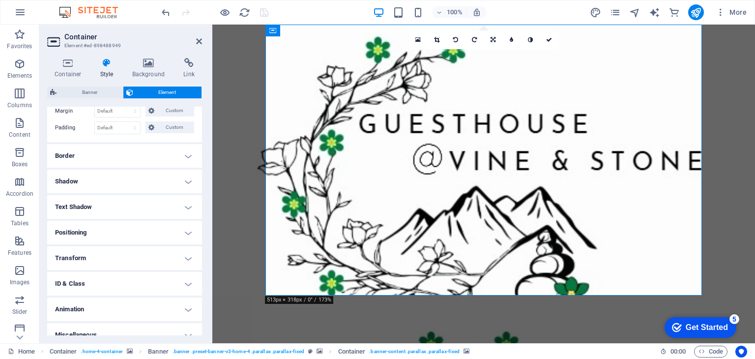
scroll to position [89, 0]
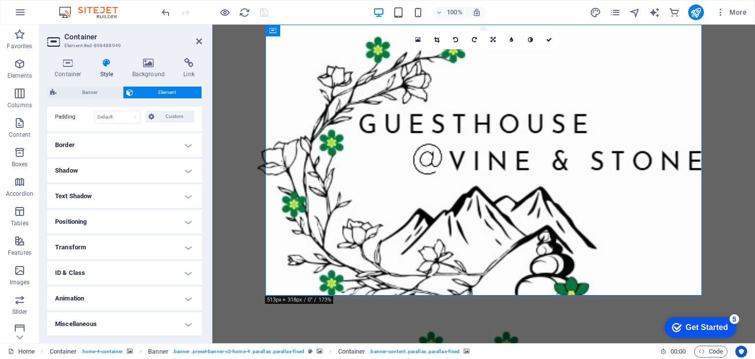
click at [187, 298] on h4 "Animation" at bounding box center [124, 298] width 155 height 24
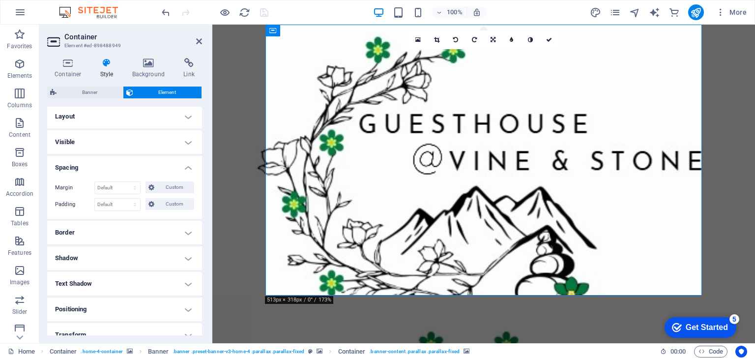
scroll to position [0, 0]
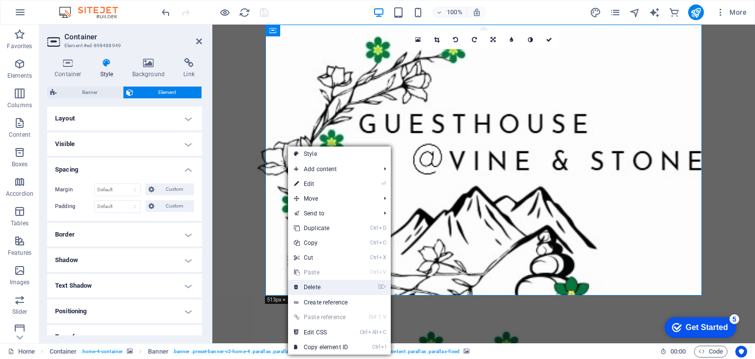
click at [326, 289] on link "⌦ Delete" at bounding box center [321, 287] width 66 height 15
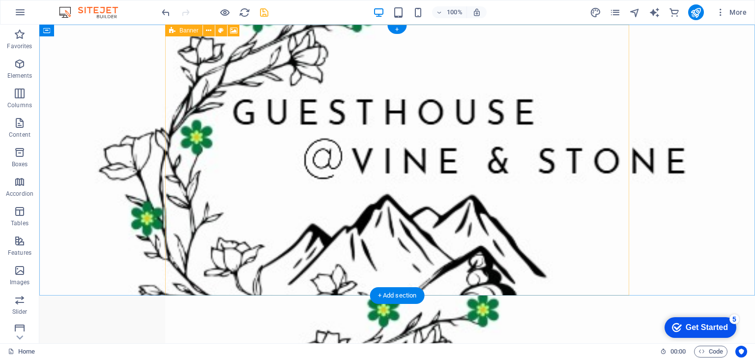
click at [211, 295] on div "Drop content here or Add elements Paste clipboard" at bounding box center [397, 330] width 428 height 70
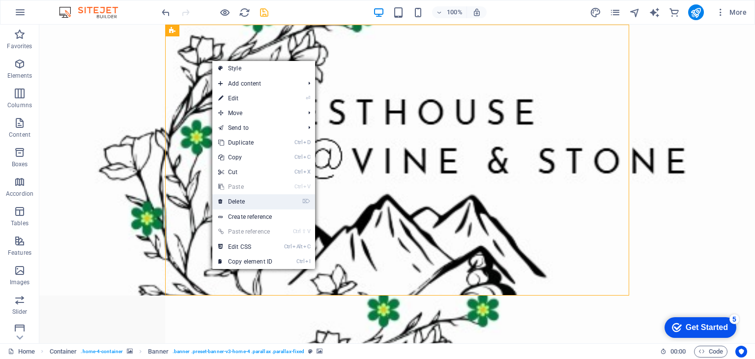
click at [244, 201] on link "⌦ Delete" at bounding box center [245, 201] width 66 height 15
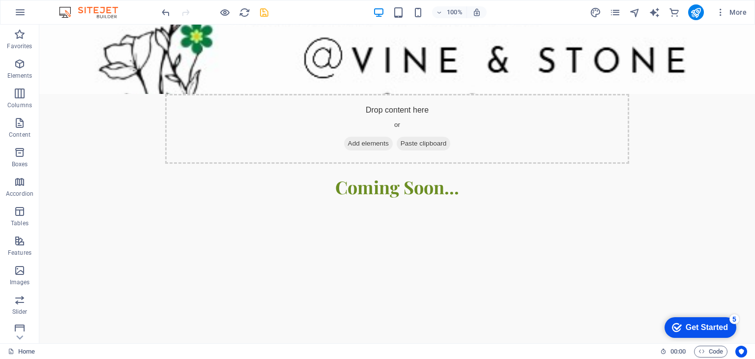
click at [268, 160] on html "Skip to main content Drop content here or Add elements Paste clipboard ​​​​ Com…" at bounding box center [396, 112] width 715 height 174
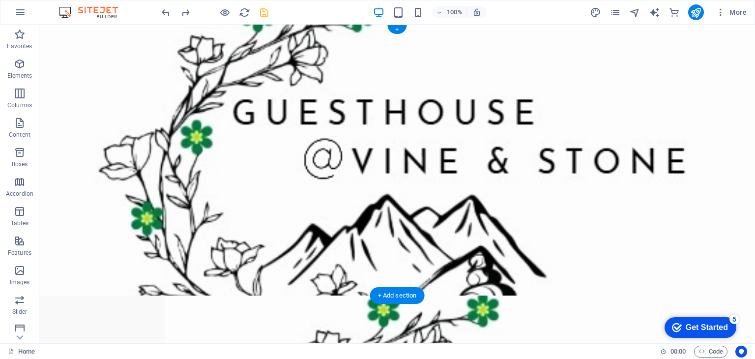
click at [672, 126] on figure at bounding box center [396, 160] width 715 height 271
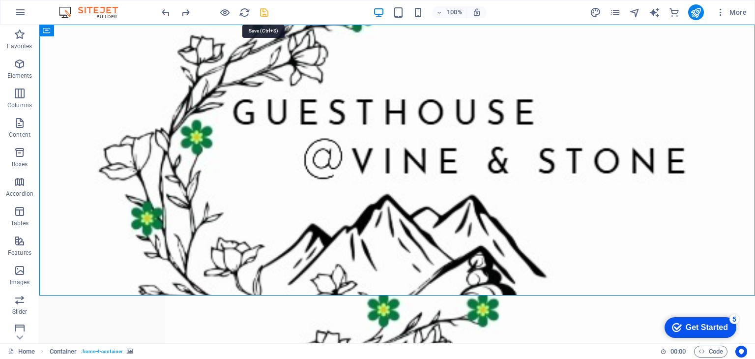
click at [264, 10] on icon "save" at bounding box center [263, 12] width 11 height 11
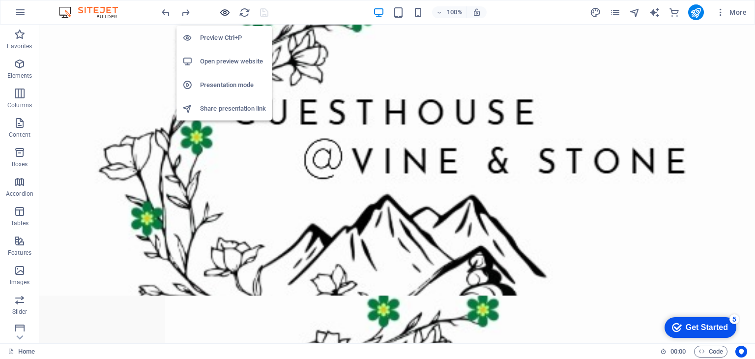
click at [224, 12] on icon "button" at bounding box center [224, 12] width 11 height 11
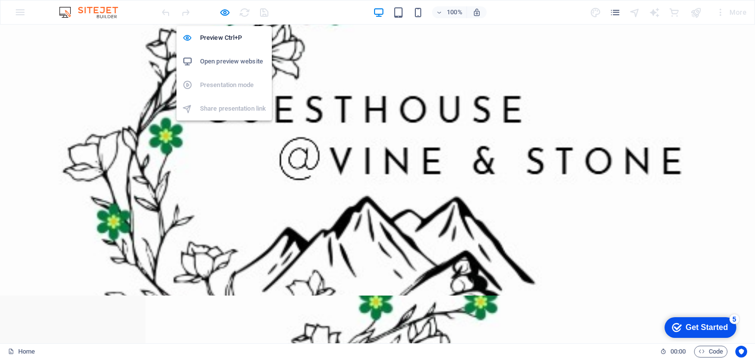
click at [227, 59] on h6 "Open preview website" at bounding box center [233, 62] width 66 height 12
click at [224, 13] on icon "button" at bounding box center [224, 12] width 11 height 11
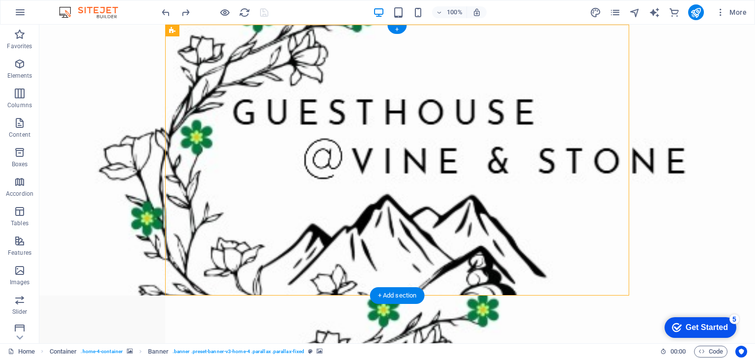
select select "px"
select select "zoominout"
select select "preset-banner-v3-home-4"
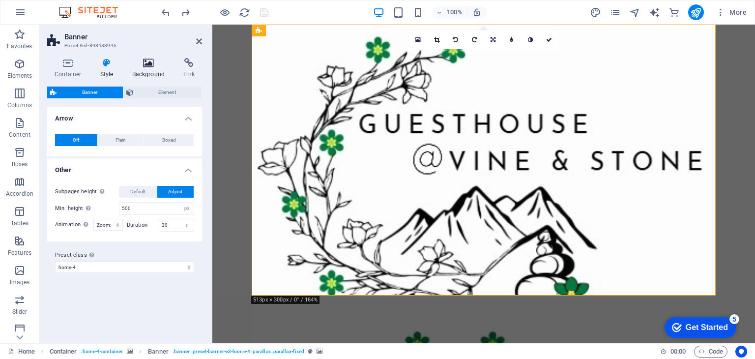
click at [144, 68] on h4 "Background" at bounding box center [151, 68] width 52 height 21
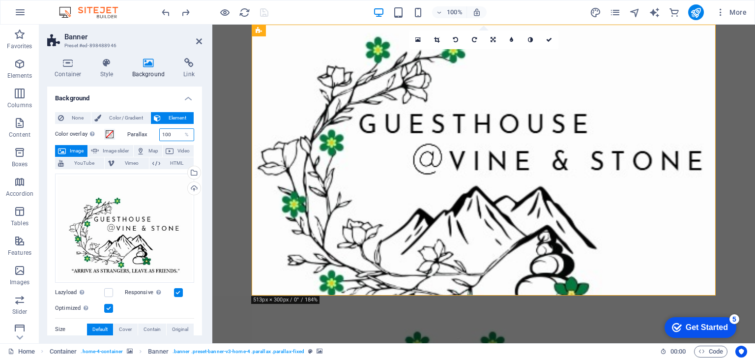
drag, startPoint x: 169, startPoint y: 134, endPoint x: 156, endPoint y: 135, distance: 13.3
click at [156, 135] on div "Parallax 100 %" at bounding box center [160, 134] width 67 height 13
click at [196, 134] on div "None Color / Gradient Element Stretch background to full-width Color overlay Pl…" at bounding box center [124, 308] width 155 height 408
drag, startPoint x: 167, startPoint y: 133, endPoint x: 154, endPoint y: 133, distance: 13.3
click at [154, 133] on div "Parallax 50 %" at bounding box center [160, 134] width 67 height 13
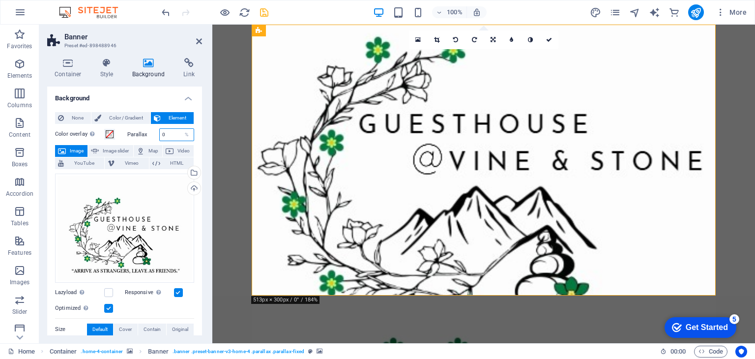
type input "0"
click at [196, 136] on div "None Color / Gradient Element Stretch background to full-width Color overlay Pl…" at bounding box center [124, 308] width 155 height 408
click at [111, 69] on h4 "Style" at bounding box center [109, 68] width 32 height 21
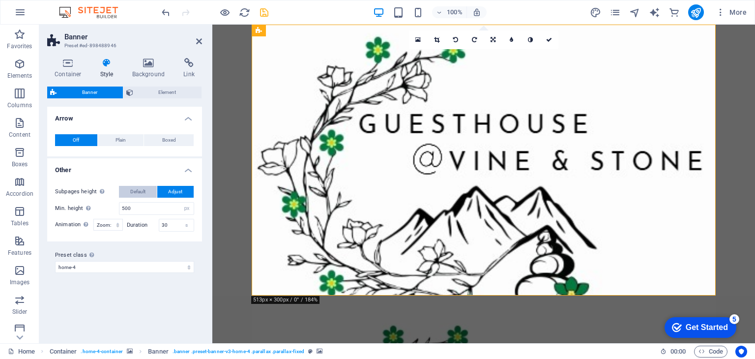
click at [145, 191] on button "Default" at bounding box center [138, 192] width 38 height 12
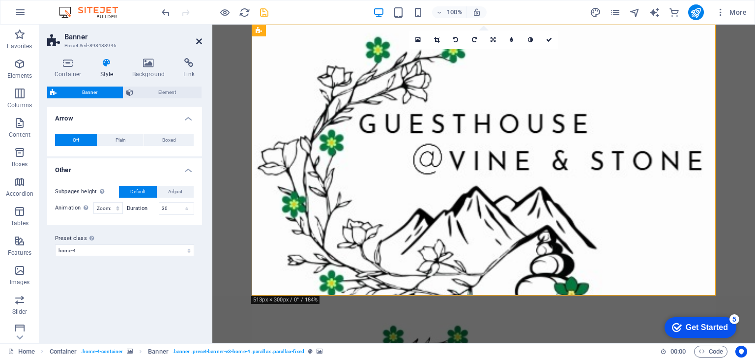
click at [198, 39] on icon at bounding box center [199, 41] width 6 height 8
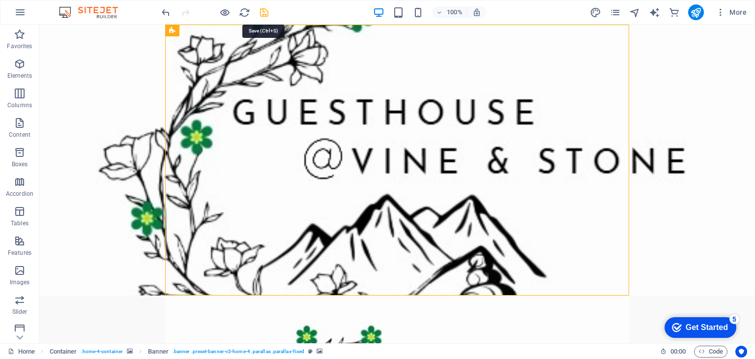
click at [263, 13] on icon "save" at bounding box center [263, 12] width 11 height 11
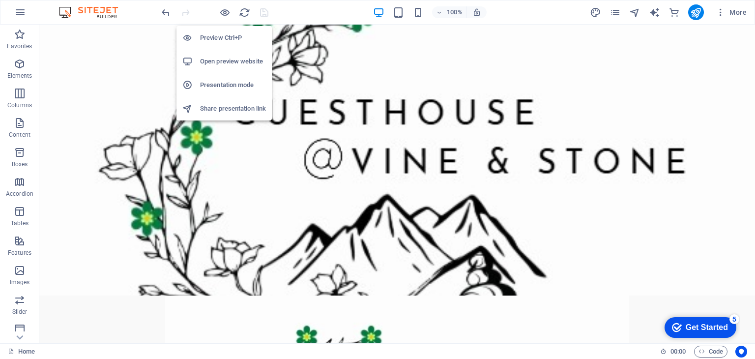
click at [214, 64] on h6 "Open preview website" at bounding box center [233, 62] width 66 height 12
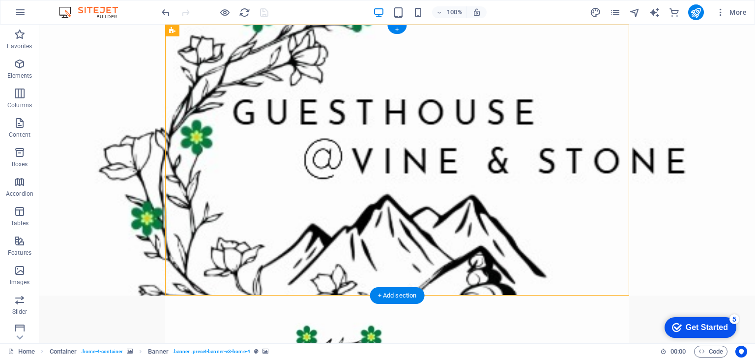
select select "zoominout"
select select "preset-banner-v3-home-4"
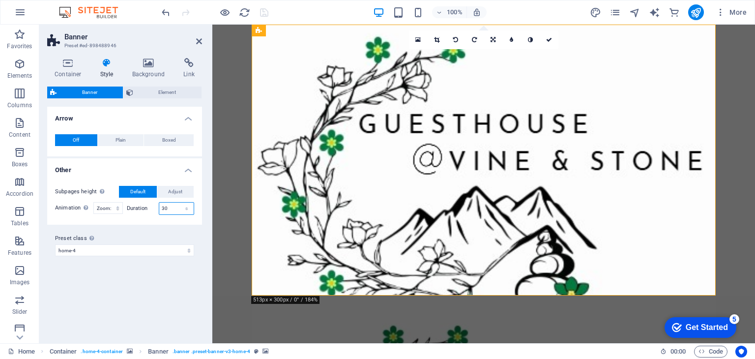
drag, startPoint x: 171, startPoint y: 207, endPoint x: 161, endPoint y: 207, distance: 10.3
click at [161, 207] on input "30" at bounding box center [176, 208] width 35 height 12
type input "20"
click at [107, 209] on select "Off Zoom: in & out Slide: left to right Slide: up to down" at bounding box center [107, 208] width 29 height 12
click at [93, 202] on select "Off Zoom: in & out Slide: left to right Slide: up to down" at bounding box center [107, 208] width 29 height 12
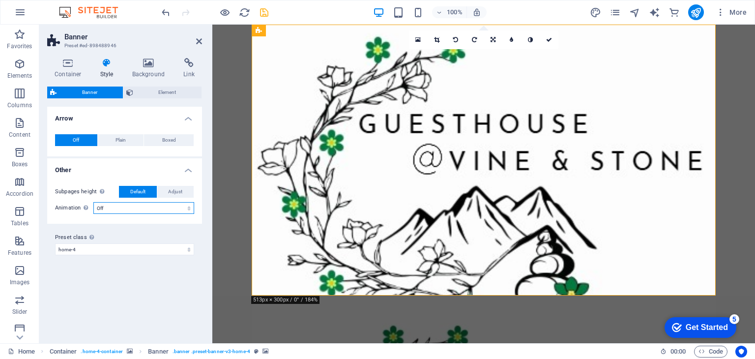
click at [118, 208] on select "Off Zoom: in & out Slide: left to right Slide: up to down" at bounding box center [143, 208] width 101 height 12
select select "zoominout"
click at [93, 202] on select "Off Zoom: in & out Slide: left to right Slide: up to down" at bounding box center [143, 208] width 101 height 12
click at [170, 192] on span "Adjust" at bounding box center [175, 192] width 14 height 12
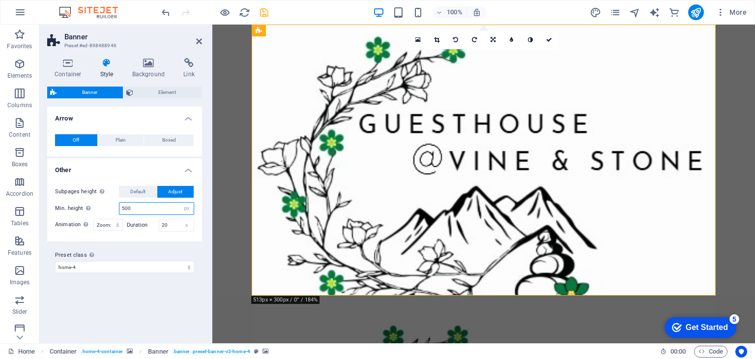
drag, startPoint x: 137, startPoint y: 209, endPoint x: 120, endPoint y: 207, distance: 17.3
click at [120, 207] on input "500" at bounding box center [156, 208] width 74 height 12
type input "500"
click at [206, 177] on div "Container Style Background Link Size Height Default px rem % vh vw Min. height …" at bounding box center [124, 196] width 170 height 293
click at [263, 13] on icon "save" at bounding box center [263, 12] width 11 height 11
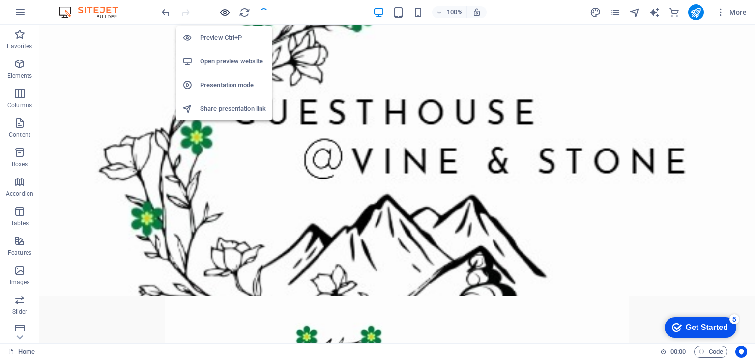
click at [224, 13] on icon "button" at bounding box center [224, 12] width 11 height 11
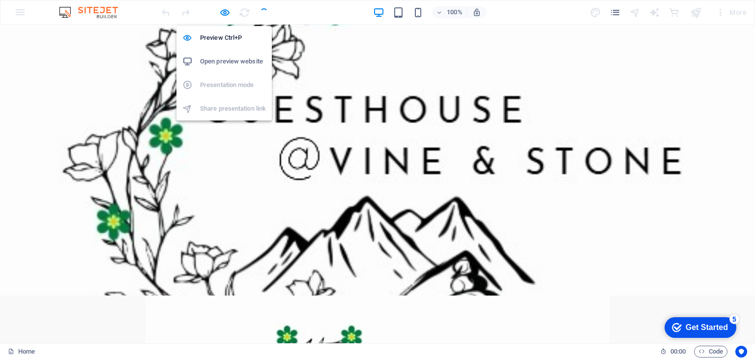
click at [224, 59] on h6 "Open preview website" at bounding box center [233, 62] width 66 height 12
click at [225, 10] on icon "button" at bounding box center [224, 12] width 11 height 11
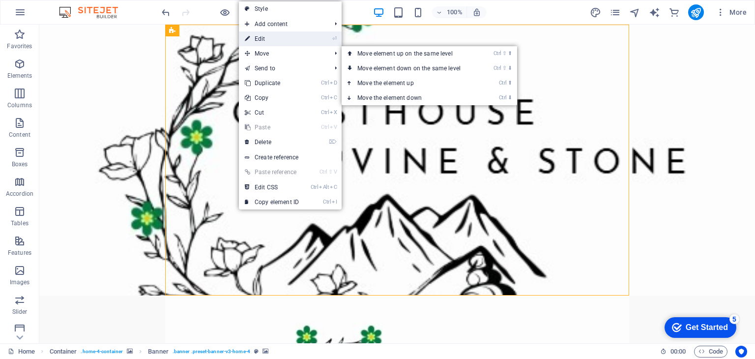
click at [278, 36] on link "⏎ Edit" at bounding box center [272, 38] width 66 height 15
select select "px"
select select "zoominout"
select select "preset-banner-v3-home-4"
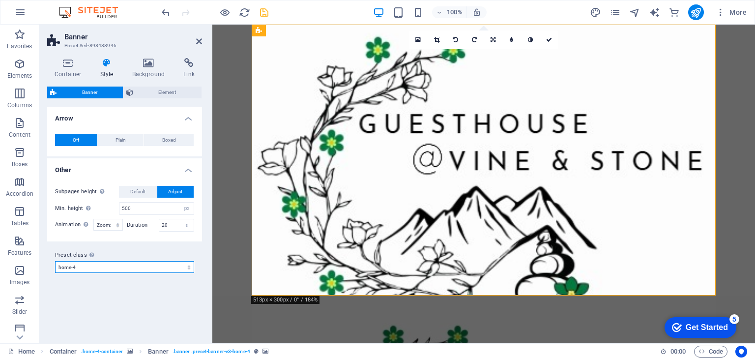
click at [179, 268] on select "default home-hero-logo-nav-h1-slogan home-hero-logo-nav-h1 home-logo-nav-h1-ima…" at bounding box center [124, 267] width 139 height 12
click at [145, 65] on icon at bounding box center [149, 63] width 48 height 10
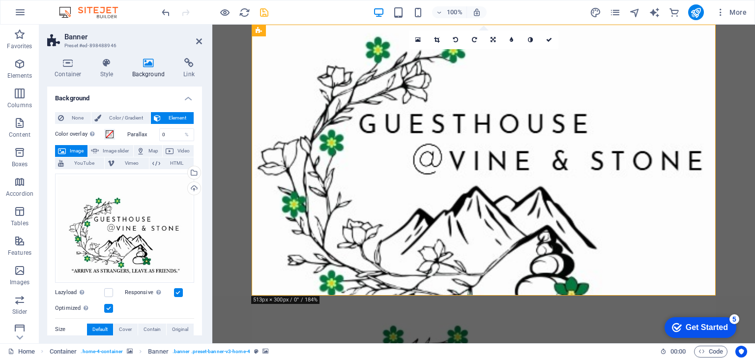
click at [178, 290] on label at bounding box center [178, 292] width 9 height 9
click at [0, 0] on input "Responsive Automatically load retina image and smartphone optimized sizes." at bounding box center [0, 0] width 0 height 0
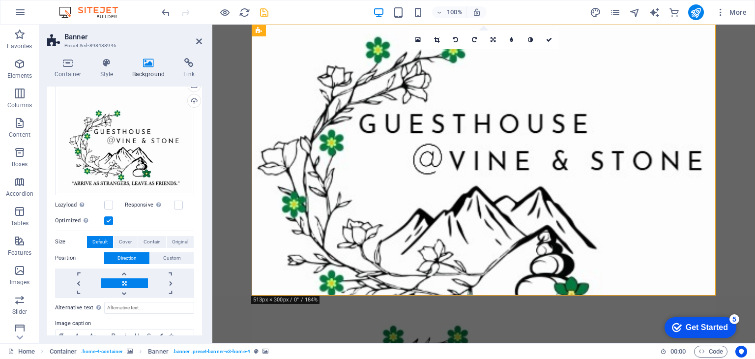
scroll to position [98, 0]
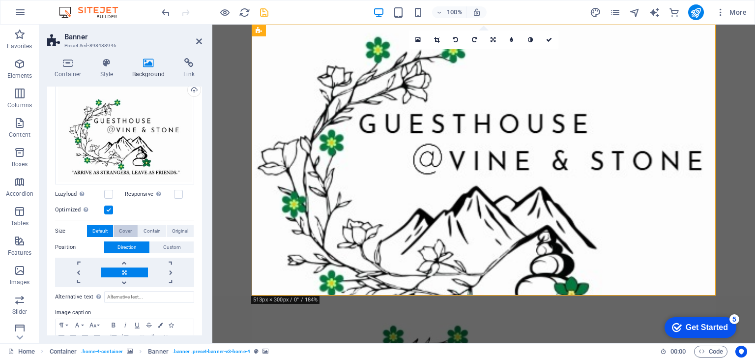
click at [126, 227] on span "Cover" at bounding box center [125, 231] width 13 height 12
click at [198, 40] on icon at bounding box center [199, 41] width 6 height 8
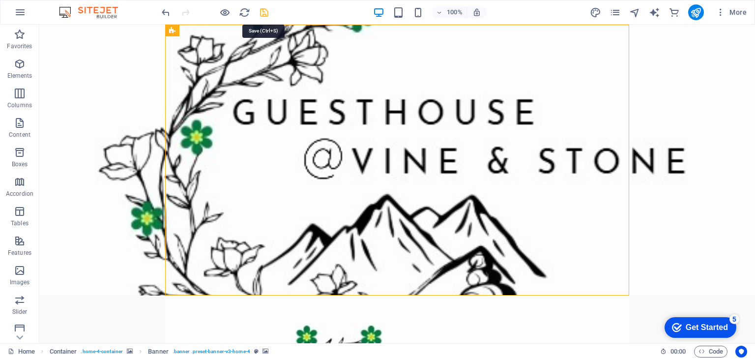
click at [263, 12] on icon "save" at bounding box center [263, 12] width 11 height 11
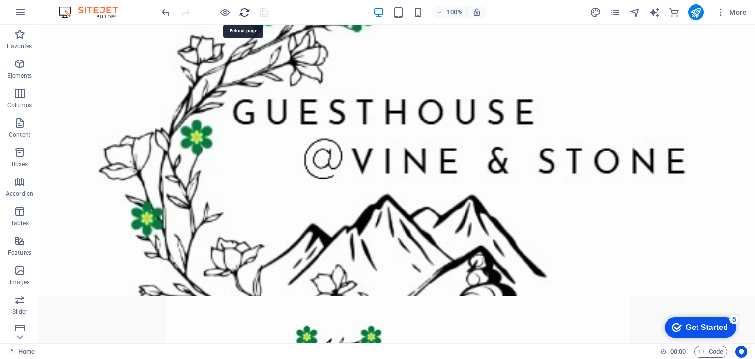
click at [244, 13] on icon "reload" at bounding box center [244, 12] width 11 height 11
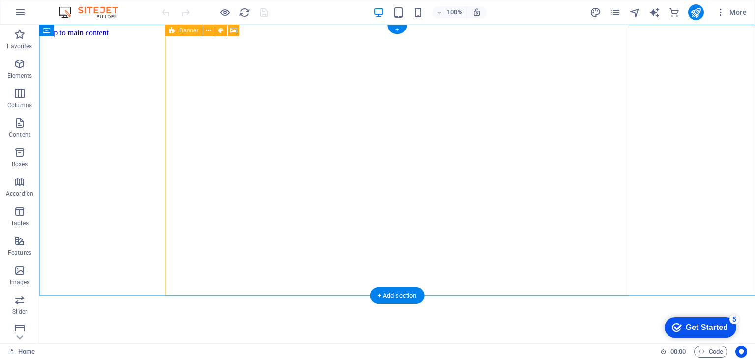
scroll to position [0, 0]
click at [284, 308] on figure at bounding box center [396, 308] width 707 height 0
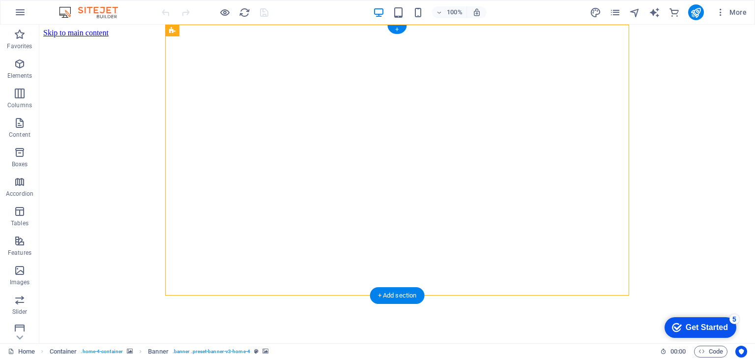
click at [284, 308] on figure at bounding box center [396, 308] width 707 height 0
select select "vh"
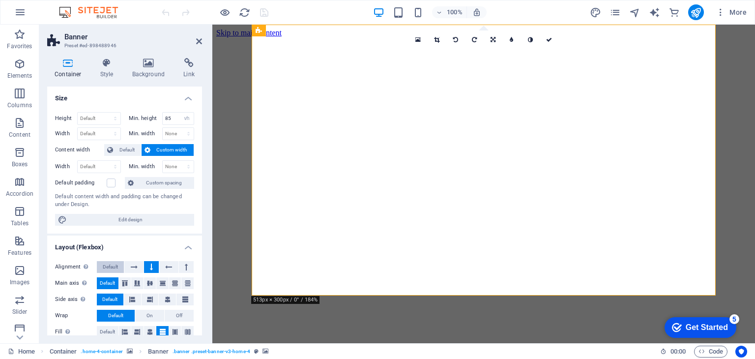
click at [108, 266] on span "Default" at bounding box center [110, 267] width 15 height 12
click at [314, 308] on figure at bounding box center [483, 308] width 535 height 0
click at [108, 71] on h4 "Style" at bounding box center [109, 68] width 32 height 21
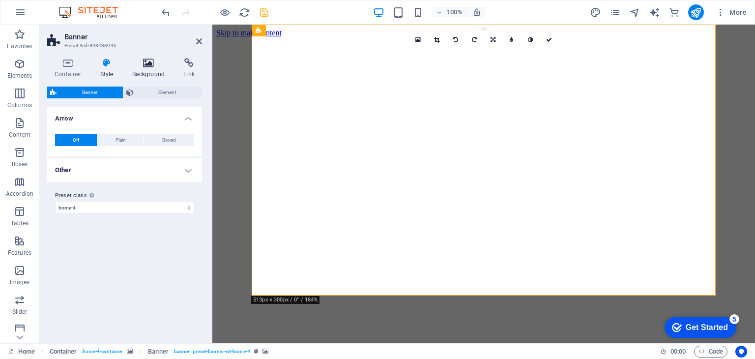
click at [155, 65] on icon at bounding box center [149, 63] width 48 height 10
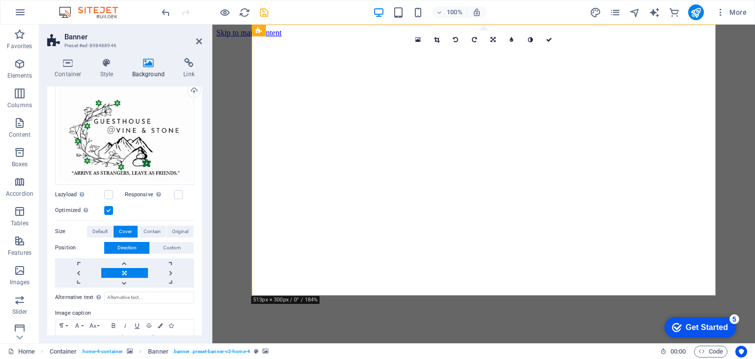
scroll to position [98, 0]
click at [175, 246] on span "Custom" at bounding box center [172, 247] width 18 height 12
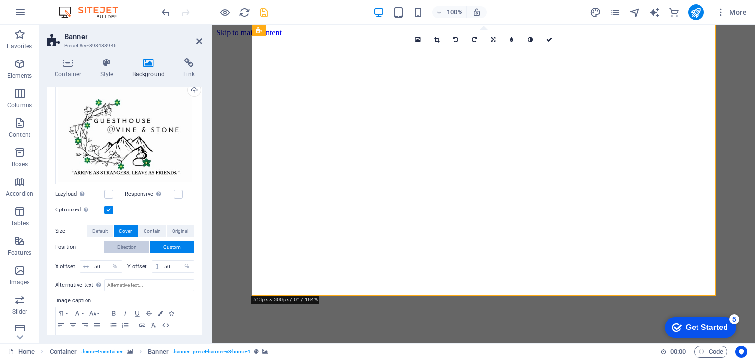
click at [126, 246] on span "Direction" at bounding box center [126, 247] width 19 height 12
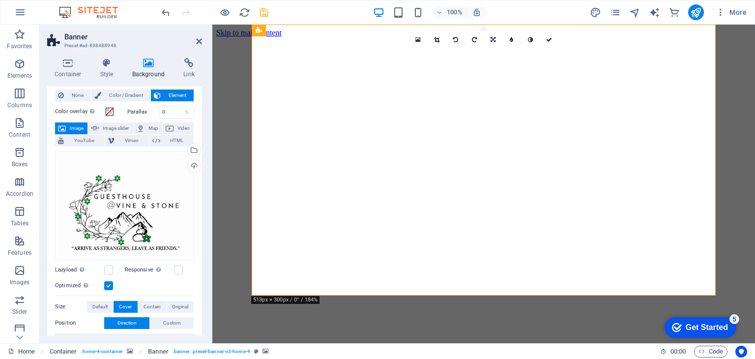
scroll to position [0, 0]
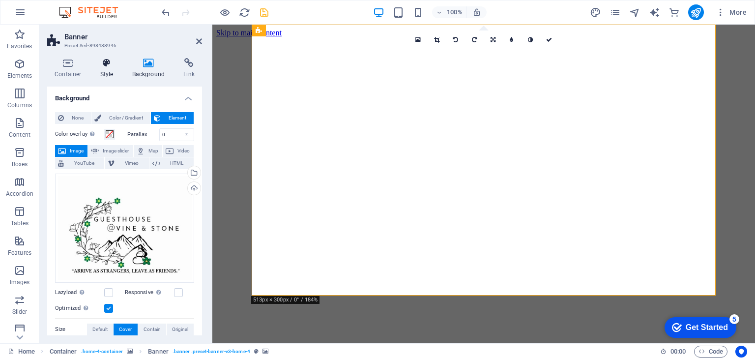
click at [107, 68] on h4 "Style" at bounding box center [109, 68] width 32 height 21
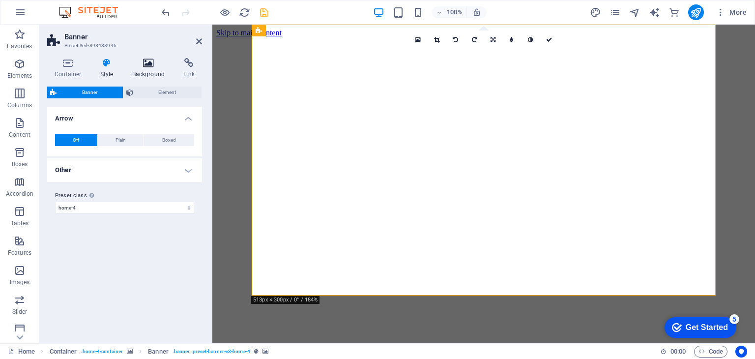
click at [147, 71] on h4 "Background" at bounding box center [151, 68] width 52 height 21
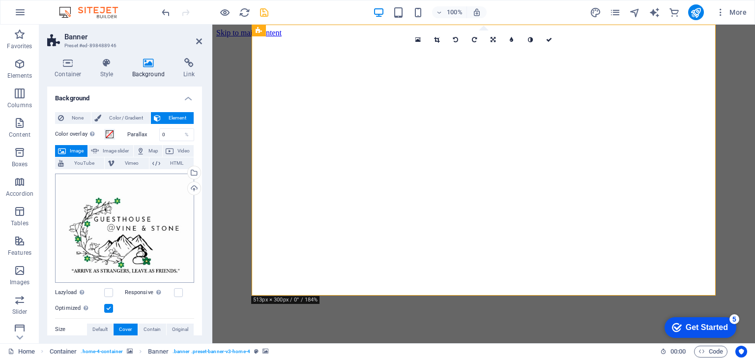
scroll to position [49, 0]
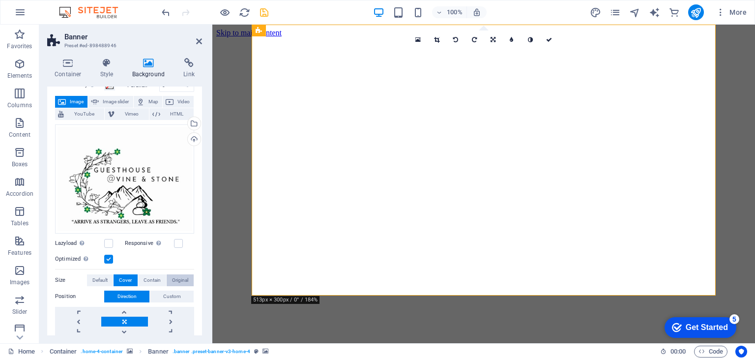
click at [185, 277] on span "Original" at bounding box center [180, 280] width 16 height 12
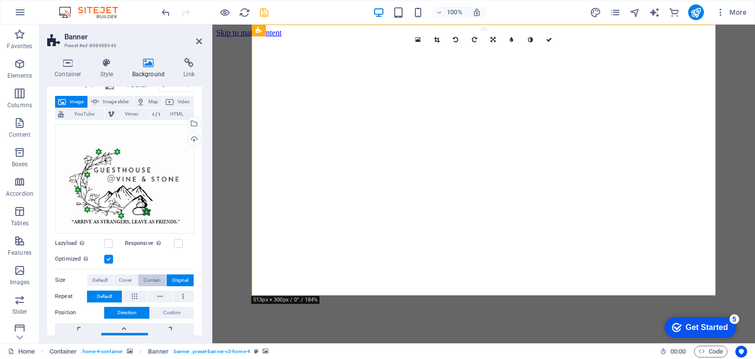
click at [151, 278] on span "Contain" at bounding box center [151, 280] width 17 height 12
click at [127, 279] on span "Cover" at bounding box center [125, 280] width 13 height 12
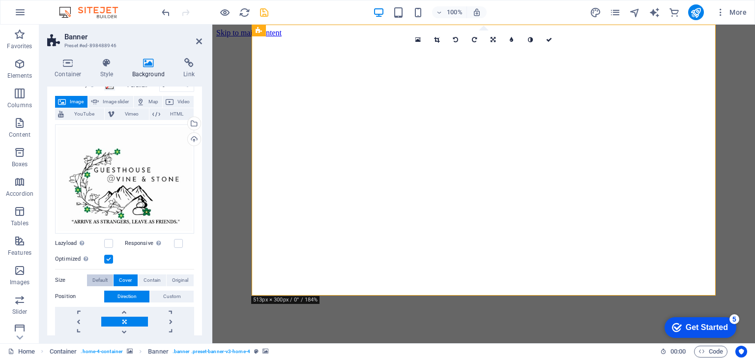
click at [98, 278] on span "Default" at bounding box center [99, 280] width 15 height 12
click at [151, 278] on span "Contain" at bounding box center [151, 280] width 17 height 12
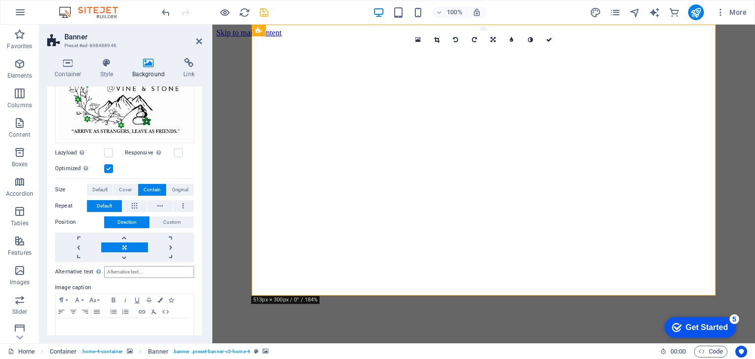
scroll to position [147, 0]
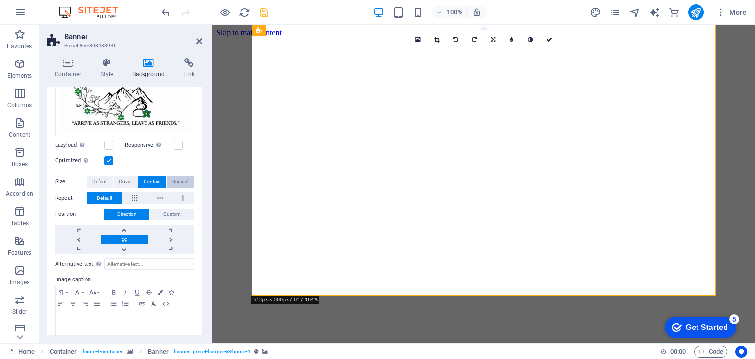
click at [173, 177] on span "Original" at bounding box center [180, 182] width 16 height 12
click at [266, 10] on icon "save" at bounding box center [263, 12] width 11 height 11
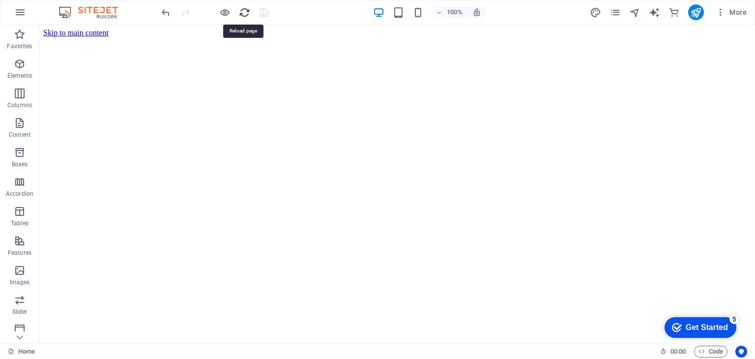
click at [244, 10] on icon "reload" at bounding box center [244, 12] width 11 height 11
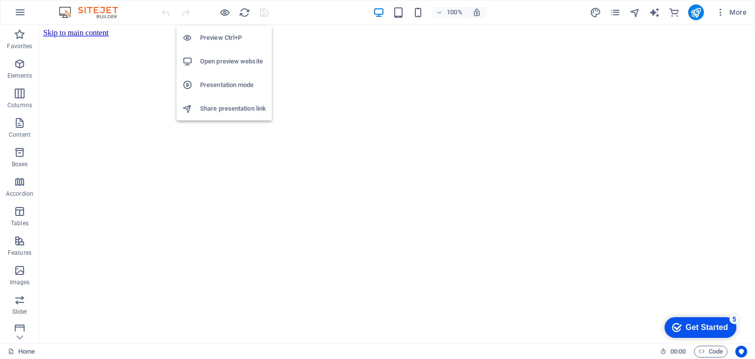
click at [213, 60] on h6 "Open preview website" at bounding box center [233, 62] width 66 height 12
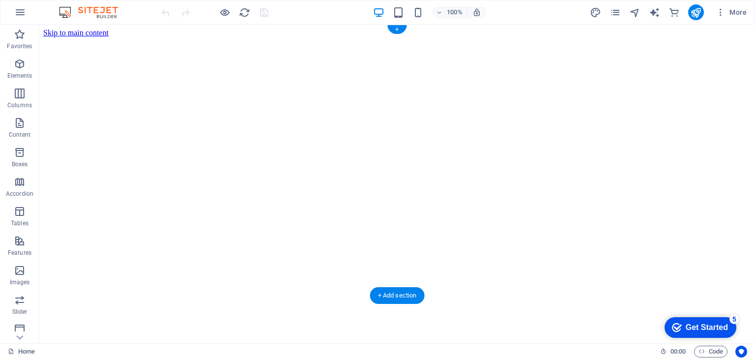
click at [325, 308] on figure at bounding box center [396, 308] width 707 height 0
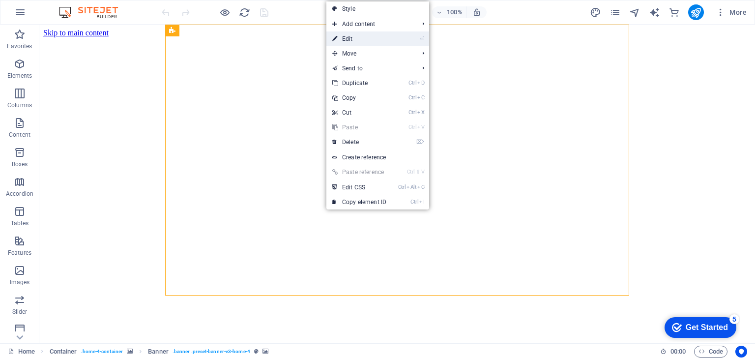
click at [369, 40] on link "⏎ Edit" at bounding box center [359, 38] width 66 height 15
select select "vh"
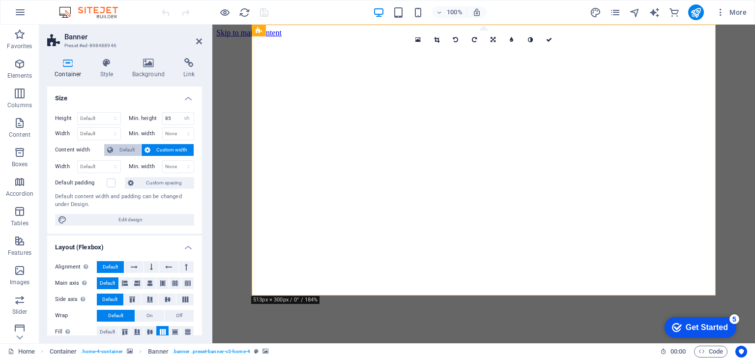
click at [125, 148] on span "Default" at bounding box center [127, 150] width 22 height 12
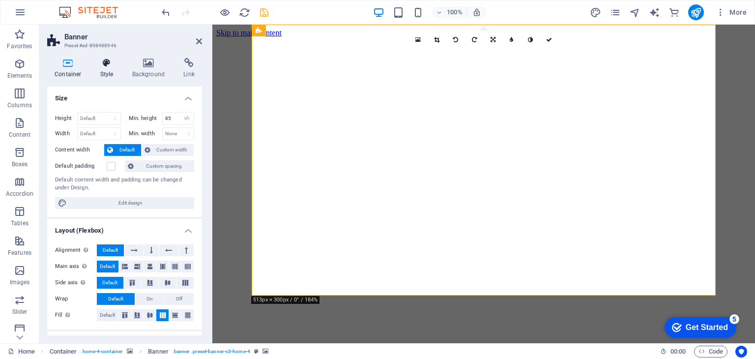
click at [108, 71] on h4 "Style" at bounding box center [109, 68] width 32 height 21
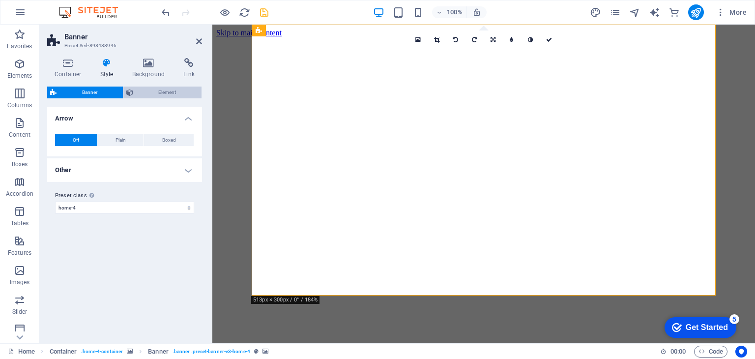
click at [157, 93] on span "Element" at bounding box center [167, 92] width 63 height 12
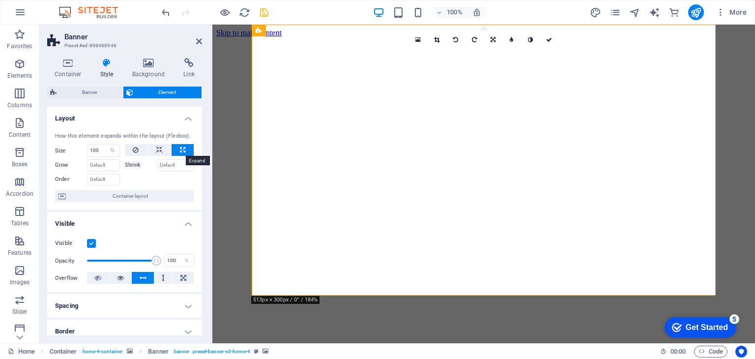
click at [184, 149] on button at bounding box center [182, 150] width 22 height 12
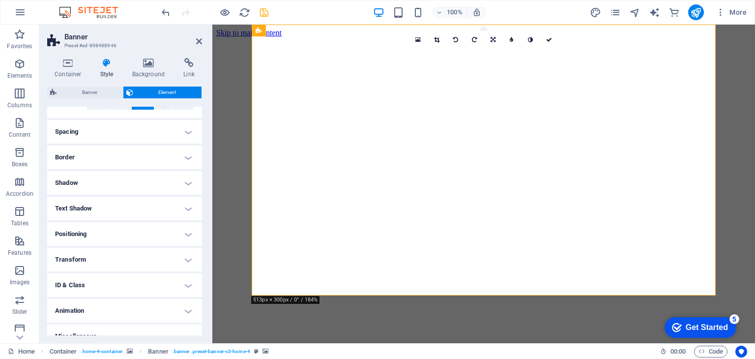
scroll to position [187, 0]
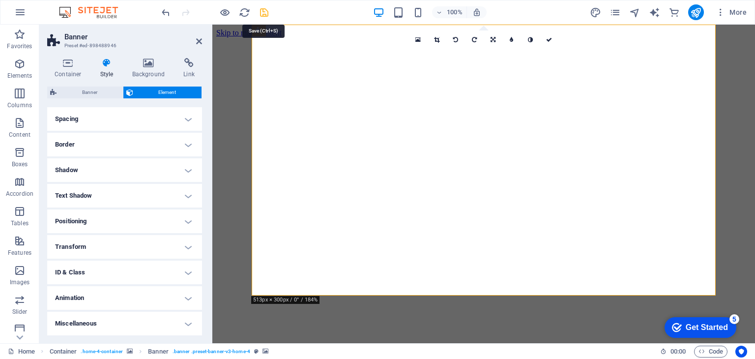
click at [263, 11] on icon "save" at bounding box center [263, 12] width 11 height 11
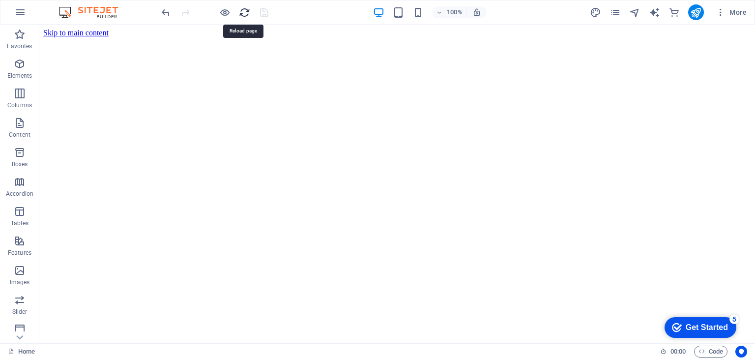
click at [245, 11] on icon "reload" at bounding box center [244, 12] width 11 height 11
click at [696, 14] on icon "publish" at bounding box center [695, 12] width 11 height 11
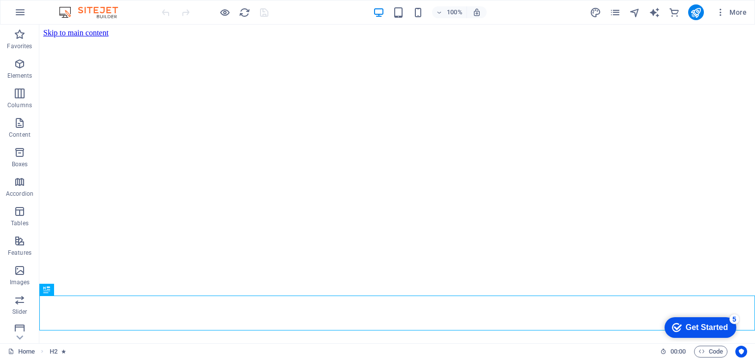
click at [382, 308] on figure at bounding box center [396, 308] width 707 height 0
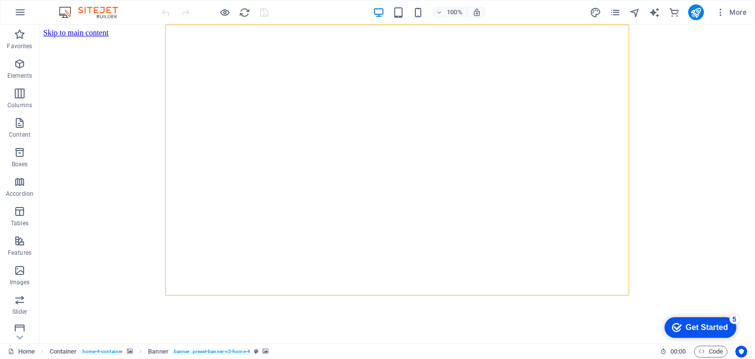
click at [382, 308] on figure at bounding box center [396, 308] width 707 height 0
select select "vh"
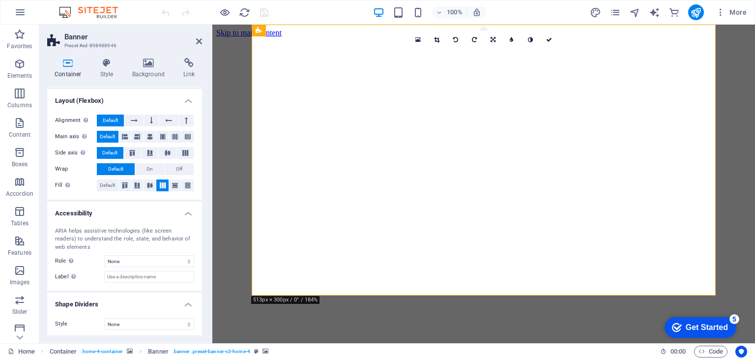
scroll to position [132, 0]
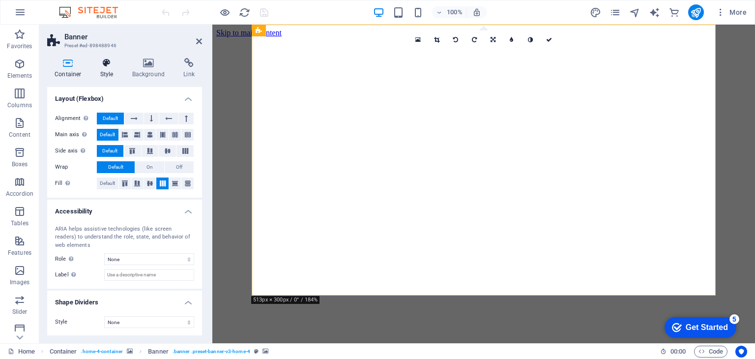
click at [108, 71] on h4 "Style" at bounding box center [109, 68] width 32 height 21
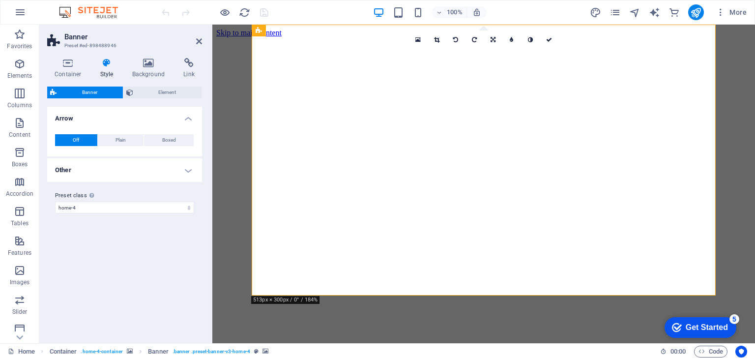
click at [173, 170] on h4 "Other" at bounding box center [124, 170] width 155 height 24
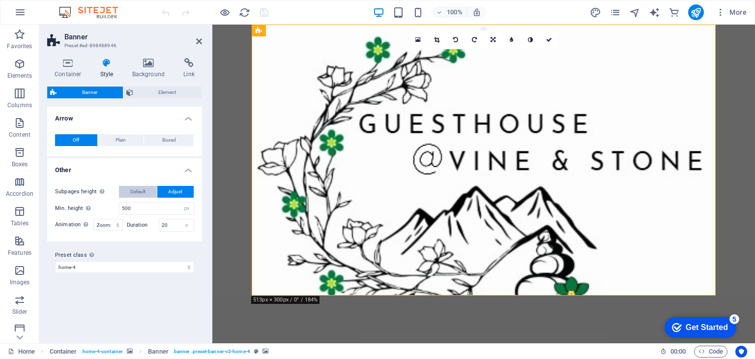
click at [143, 191] on span "Default" at bounding box center [137, 192] width 15 height 12
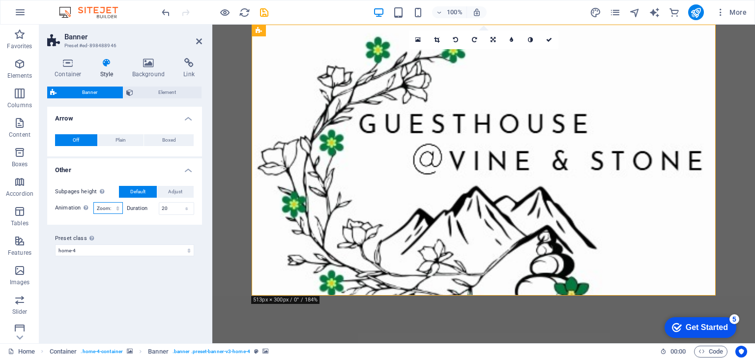
click at [112, 208] on select "Off Zoom: in & out Slide: left to right Slide: up to down" at bounding box center [107, 208] width 29 height 12
select select "none_default"
click at [93, 202] on select "Off Zoom: in & out Slide: left to right Slide: up to down" at bounding box center [107, 208] width 29 height 12
click at [261, 12] on icon "save" at bounding box center [263, 12] width 11 height 11
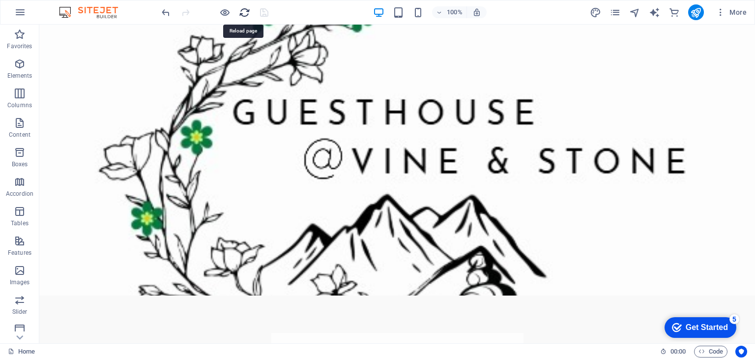
click at [242, 13] on icon "reload" at bounding box center [244, 12] width 11 height 11
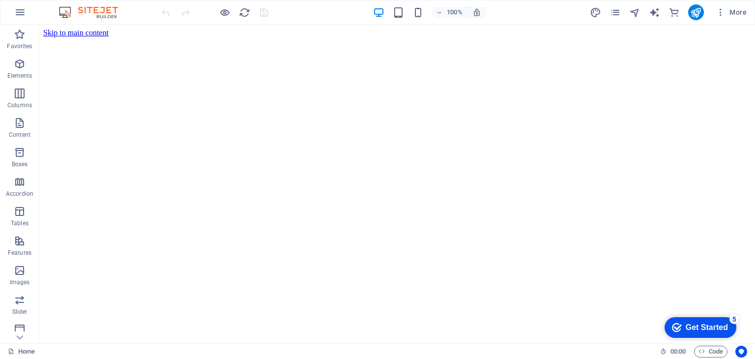
scroll to position [0, 0]
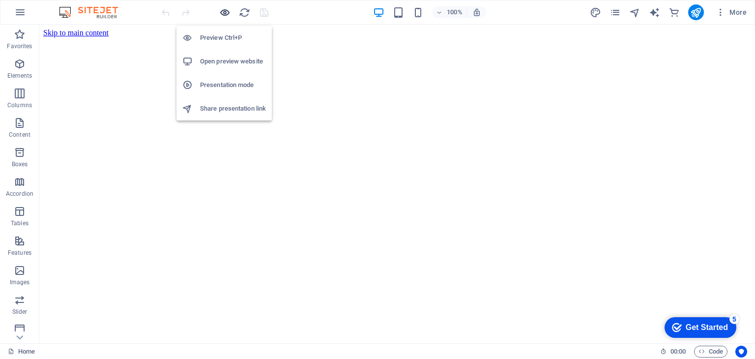
click at [222, 14] on icon "button" at bounding box center [224, 12] width 11 height 11
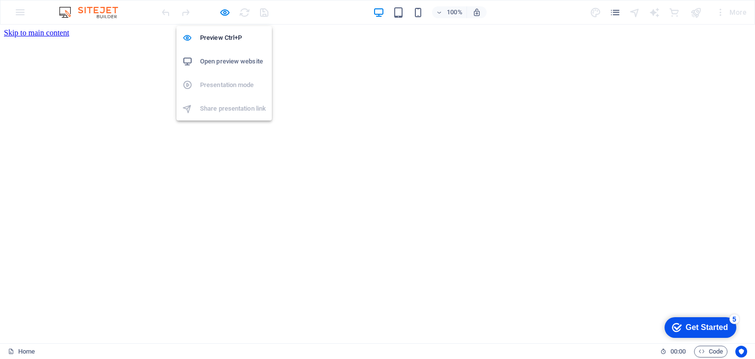
click at [219, 61] on h6 "Open preview website" at bounding box center [233, 62] width 66 height 12
drag, startPoint x: 291, startPoint y: 295, endPoint x: 327, endPoint y: 291, distance: 36.1
click at [327, 291] on div "Drop content here or Add elements Paste clipboard ​​​​ Opening Soon..." at bounding box center [377, 323] width 747 height 573
click at [225, 8] on icon "button" at bounding box center [224, 12] width 11 height 11
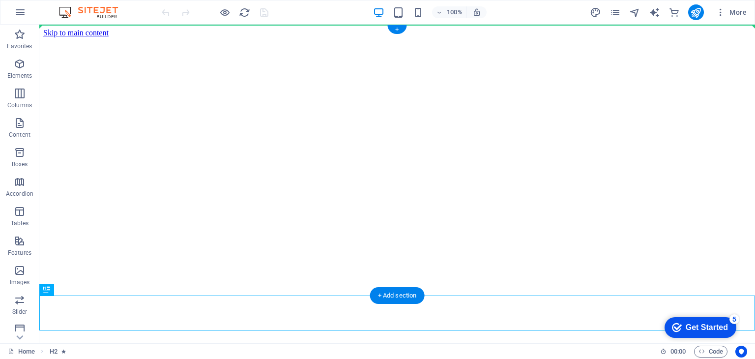
drag, startPoint x: 84, startPoint y: 313, endPoint x: 67, endPoint y: 79, distance: 235.5
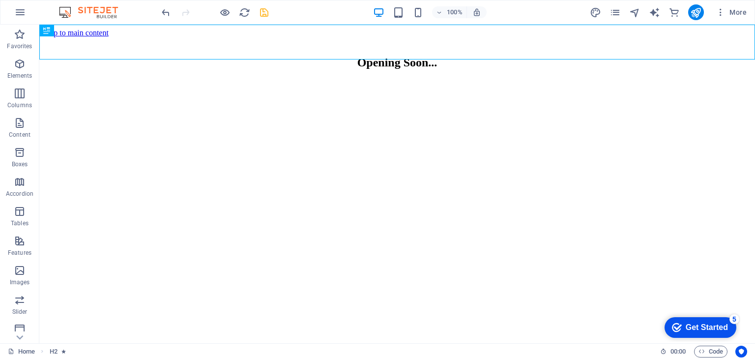
click at [348, 330] on html "Skip to main content ​​​​ Opening Soon... Drop content here or Add elements Pas…" at bounding box center [396, 360] width 715 height 670
drag, startPoint x: 323, startPoint y: 322, endPoint x: 338, endPoint y: 337, distance: 21.2
click at [338, 337] on html "Skip to main content ​​​​ Opening Soon... Drop content here or Add elements Pas…" at bounding box center [396, 360] width 715 height 670
click at [80, 334] on html "Skip to main content ​​​​ Opening Soon... Drop content here or Add elements Pas…" at bounding box center [396, 360] width 715 height 670
click at [173, 337] on html "Skip to main content ​​​​ Opening Soon... Drop content here or Add elements Pas…" at bounding box center [396, 360] width 715 height 670
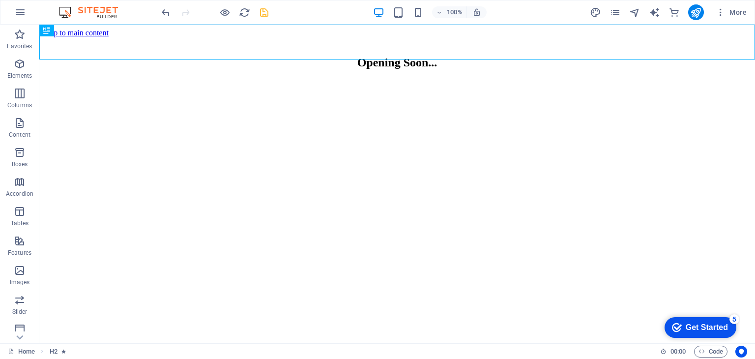
click at [173, 337] on html "Skip to main content ​​​​ Opening Soon... Drop content here or Add elements Pas…" at bounding box center [396, 360] width 715 height 670
click at [177, 350] on figure at bounding box center [396, 350] width 707 height 0
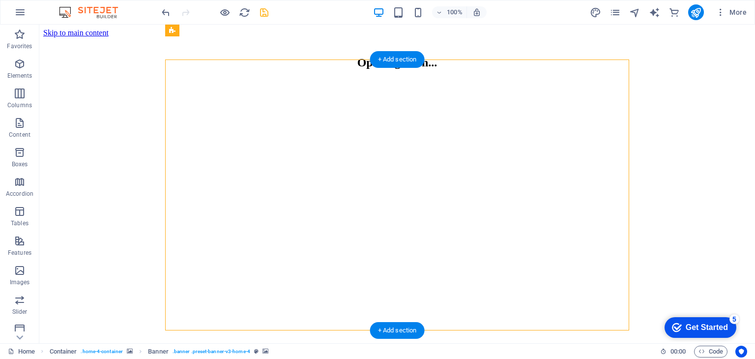
click at [178, 350] on figure at bounding box center [396, 350] width 707 height 0
select select "vh"
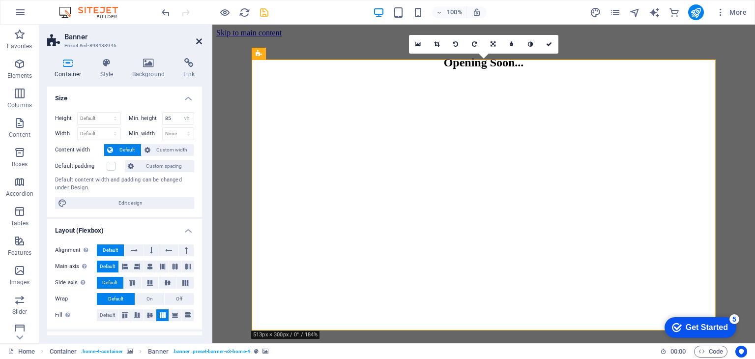
click at [196, 40] on icon at bounding box center [199, 41] width 6 height 8
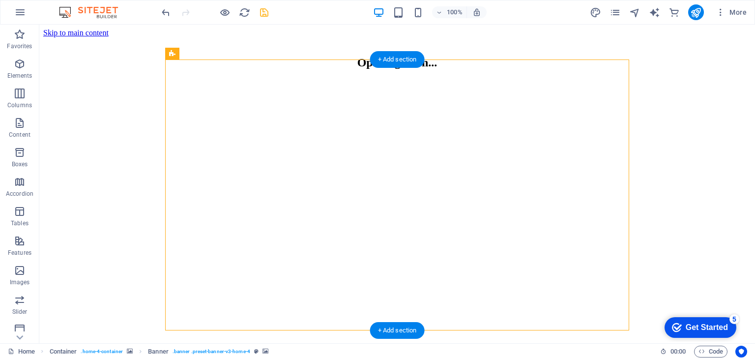
click at [122, 79] on figure at bounding box center [396, 79] width 707 height 0
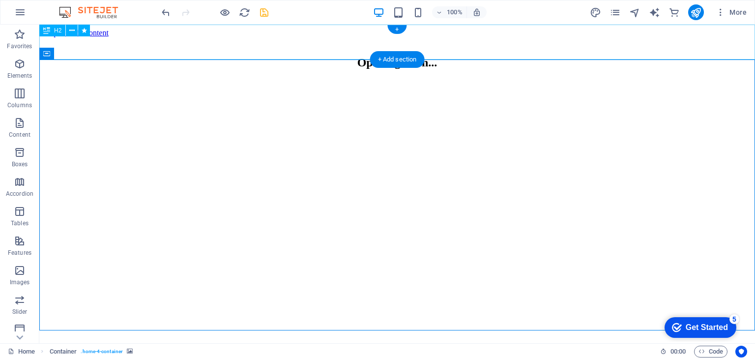
click at [266, 38] on div "​​​​ Opening Soon..." at bounding box center [396, 53] width 707 height 32
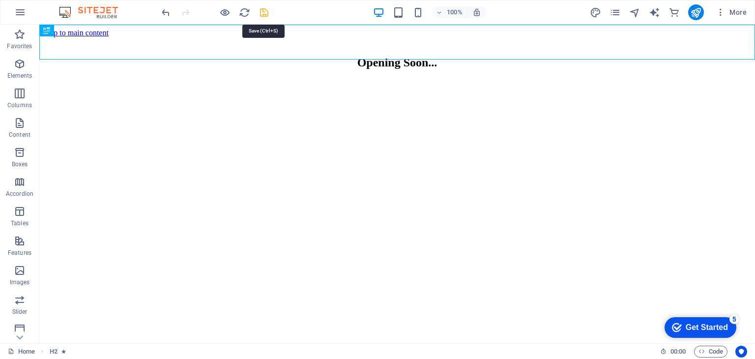
click at [265, 12] on icon "save" at bounding box center [263, 12] width 11 height 11
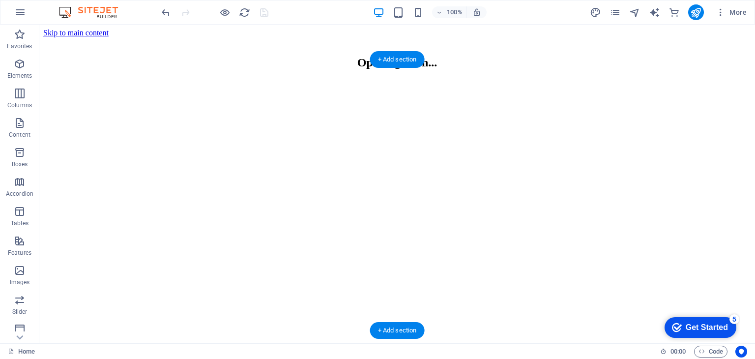
click at [659, 79] on figure at bounding box center [396, 79] width 707 height 0
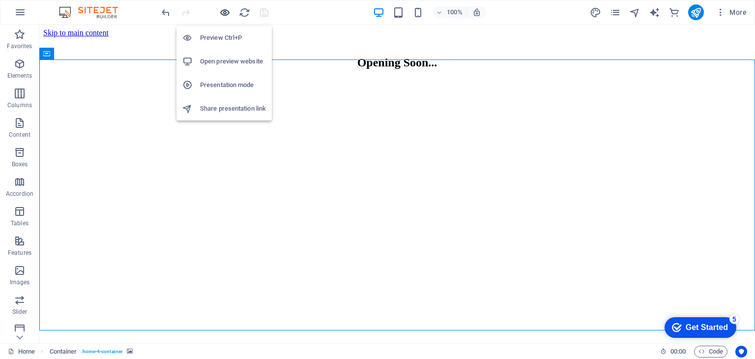
click at [224, 12] on icon "button" at bounding box center [224, 12] width 11 height 11
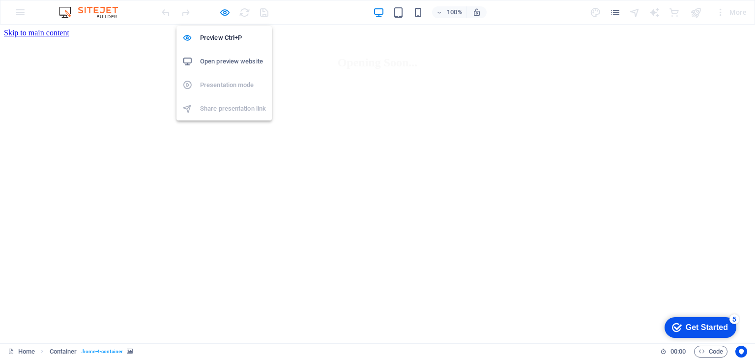
click at [223, 60] on h6 "Open preview website" at bounding box center [233, 62] width 66 height 12
click at [226, 10] on icon "button" at bounding box center [224, 12] width 11 height 11
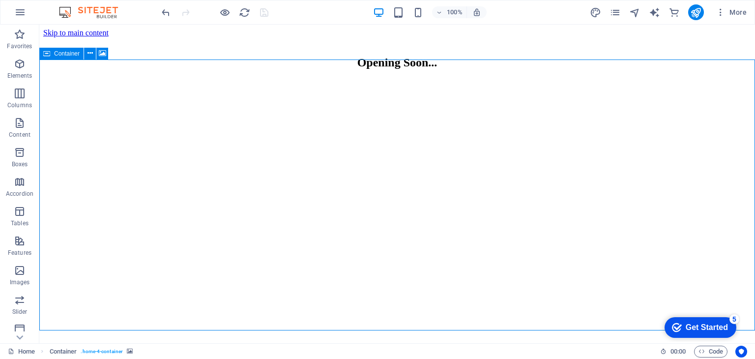
click at [64, 55] on span "Container" at bounding box center [67, 54] width 26 height 6
select select "header"
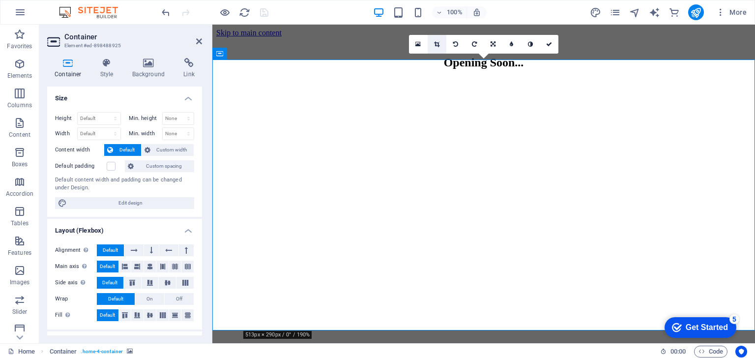
click at [441, 44] on link at bounding box center [436, 44] width 19 height 19
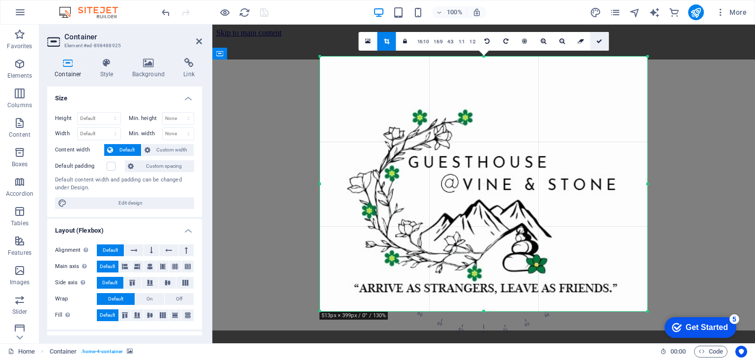
click at [600, 40] on icon at bounding box center [599, 41] width 6 height 6
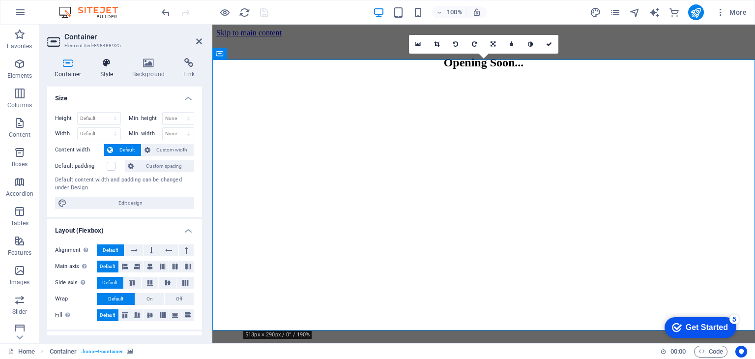
click at [108, 67] on icon at bounding box center [107, 63] width 28 height 10
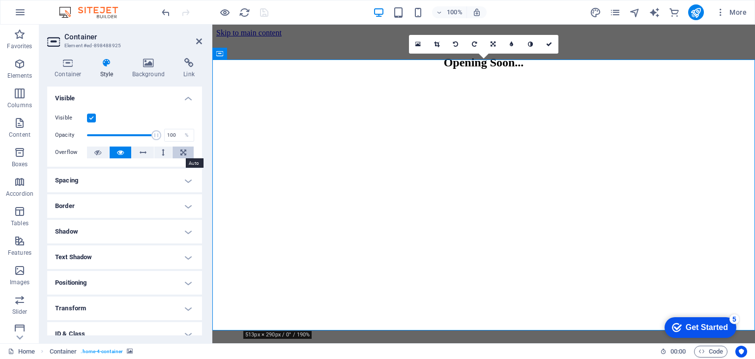
click at [183, 150] on icon at bounding box center [183, 152] width 6 height 12
click at [187, 182] on h4 "Spacing" at bounding box center [124, 181] width 155 height 24
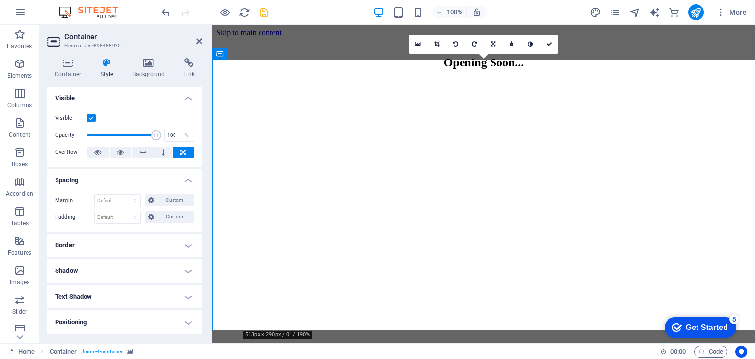
click at [187, 180] on h4 "Spacing" at bounding box center [124, 178] width 155 height 18
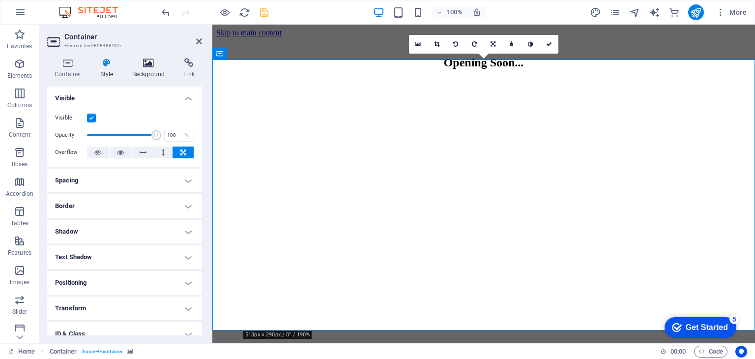
click at [149, 65] on icon at bounding box center [149, 63] width 48 height 10
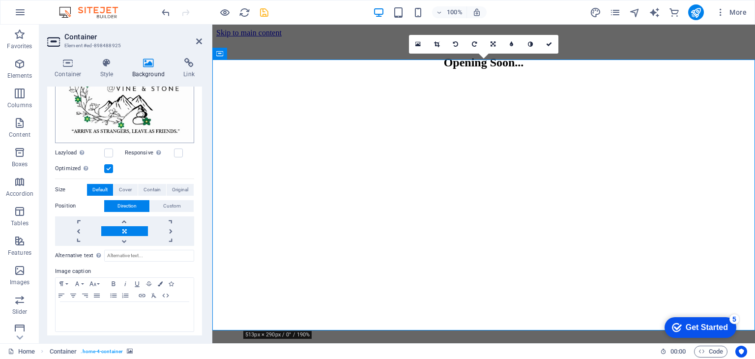
scroll to position [142, 0]
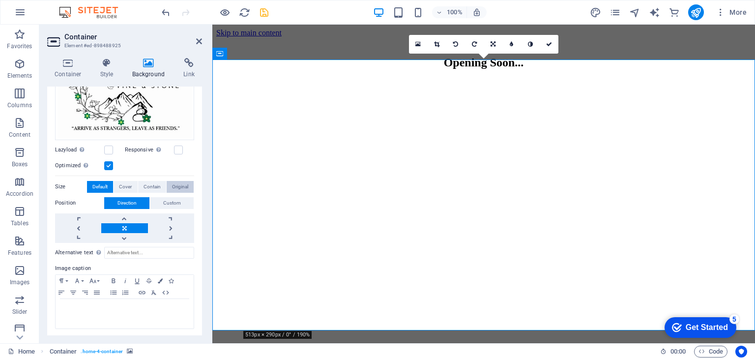
click at [179, 183] on span "Original" at bounding box center [180, 187] width 16 height 12
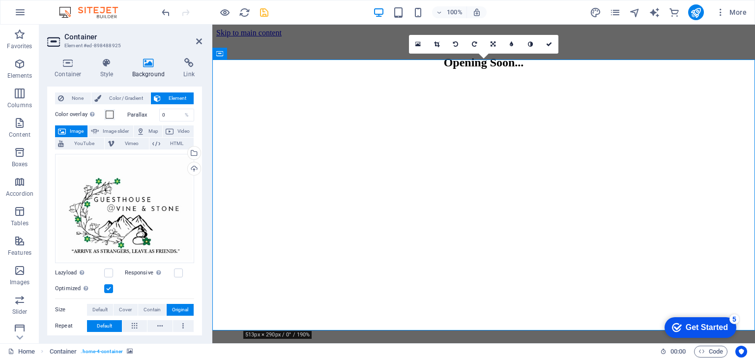
scroll to position [11, 0]
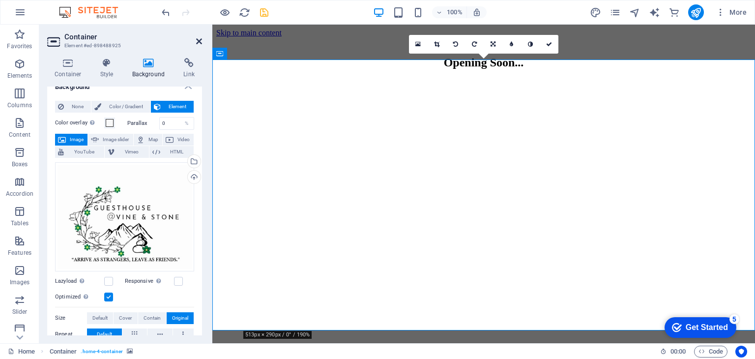
click at [199, 43] on icon at bounding box center [199, 41] width 6 height 8
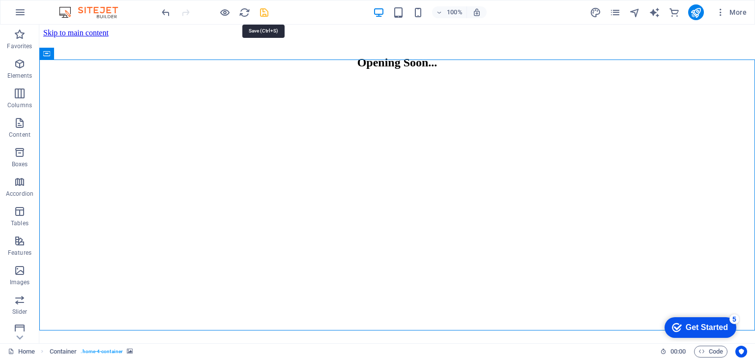
click at [263, 11] on icon "save" at bounding box center [263, 12] width 11 height 11
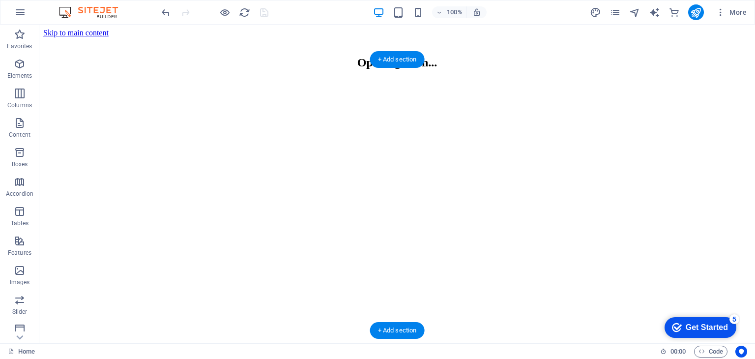
click at [303, 350] on figure at bounding box center [396, 350] width 707 height 0
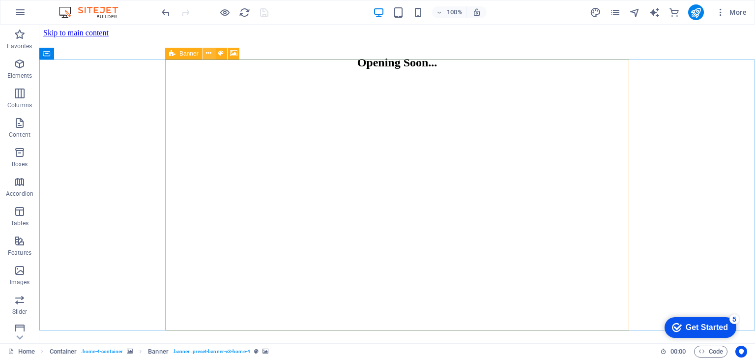
click at [208, 55] on icon at bounding box center [208, 53] width 5 height 10
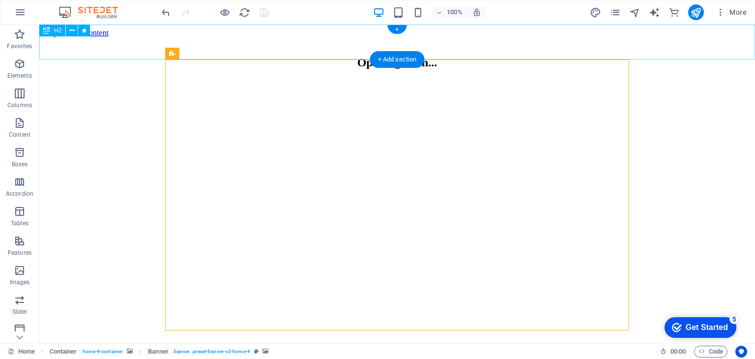
click at [437, 47] on div "​​​​ Opening Soon..." at bounding box center [396, 53] width 707 height 32
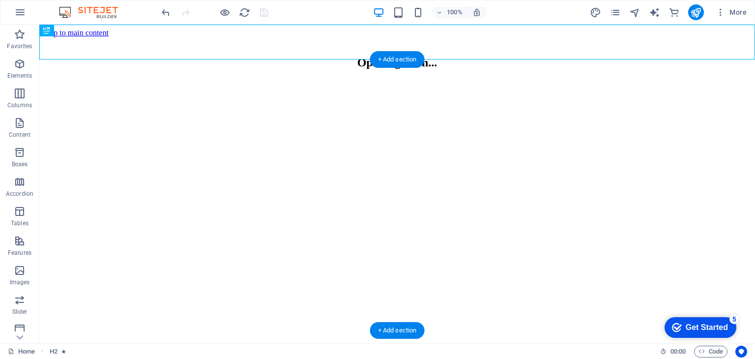
click at [152, 79] on figure at bounding box center [396, 79] width 707 height 0
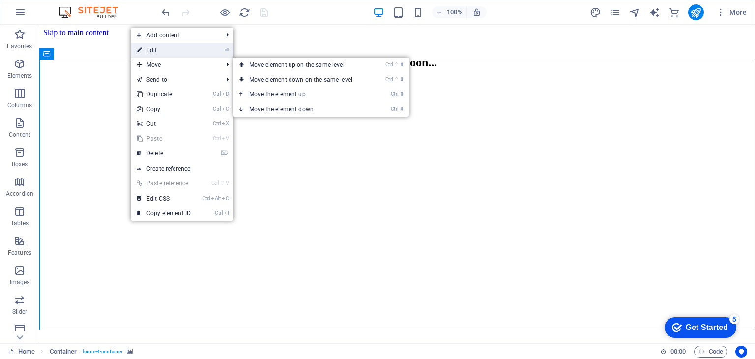
click at [161, 52] on link "⏎ Edit" at bounding box center [164, 50] width 66 height 15
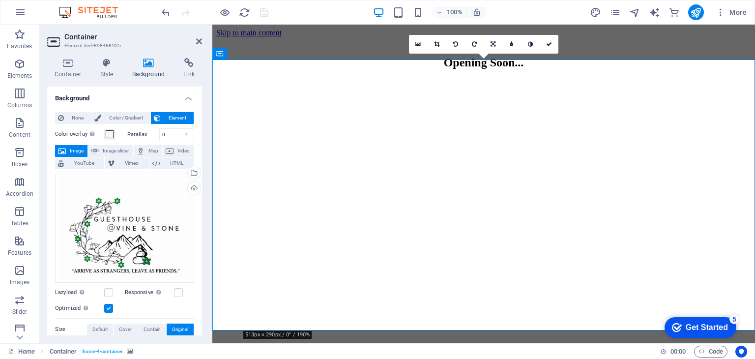
click at [271, 350] on figure at bounding box center [483, 350] width 535 height 0
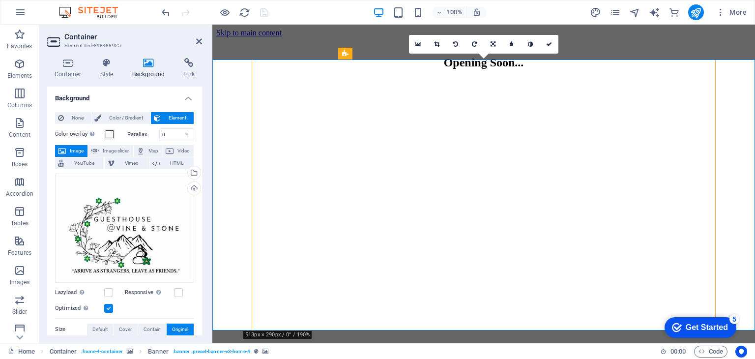
click at [235, 79] on figure at bounding box center [483, 79] width 535 height 0
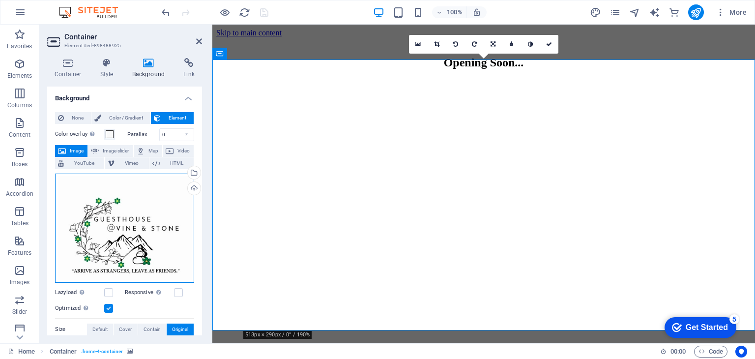
click at [132, 232] on div "Drag files here, click to choose files or select files from Files or our free s…" at bounding box center [124, 227] width 139 height 109
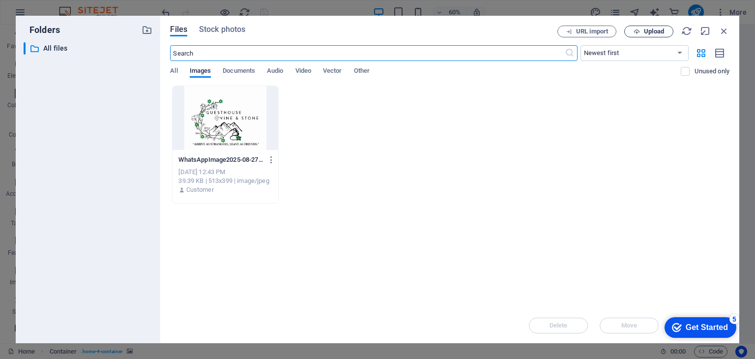
click at [656, 32] on span "Upload" at bounding box center [654, 31] width 20 height 6
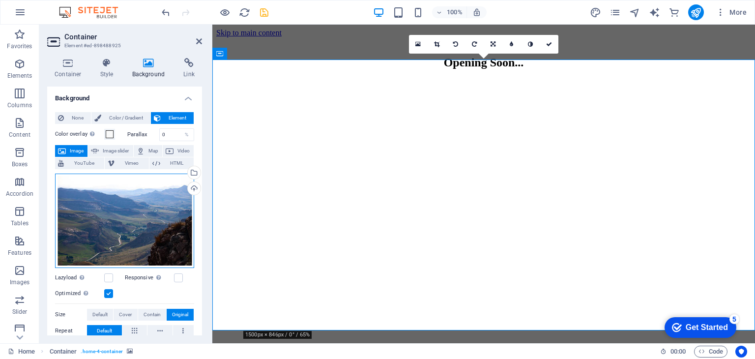
click at [150, 232] on div "Drag files here, click to choose files or select files from Files or our free s…" at bounding box center [124, 220] width 139 height 94
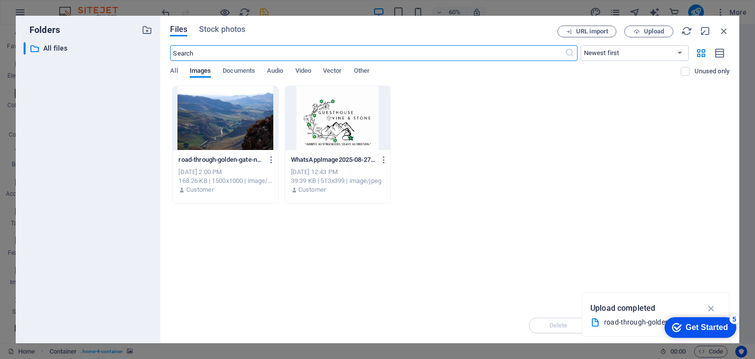
click at [194, 120] on div at bounding box center [224, 118] width 105 height 64
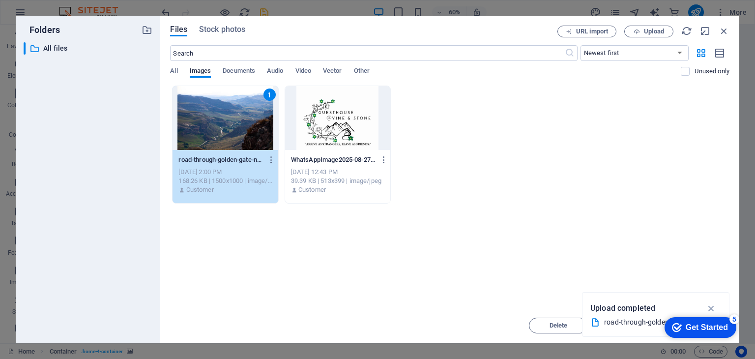
click at [194, 120] on div "1" at bounding box center [224, 118] width 105 height 64
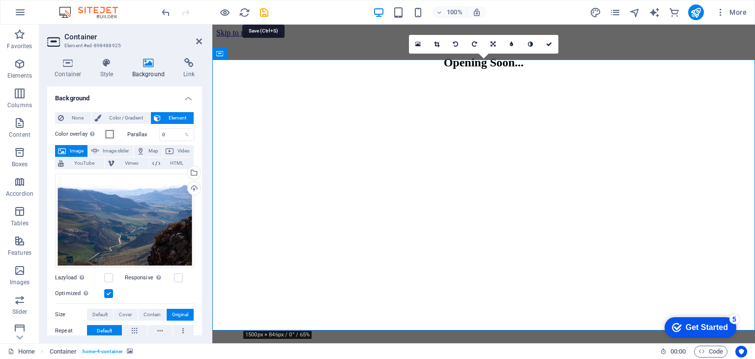
click at [262, 10] on icon "save" at bounding box center [263, 12] width 11 height 11
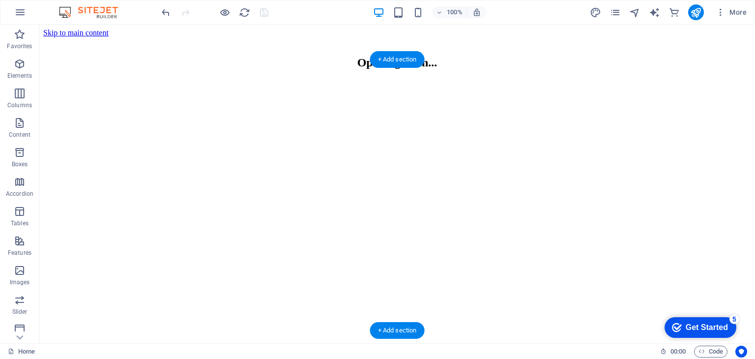
click at [180, 350] on figure at bounding box center [396, 350] width 707 height 0
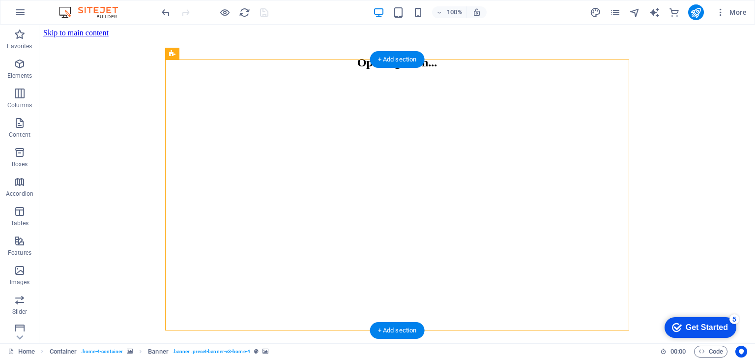
click at [180, 350] on figure at bounding box center [396, 350] width 707 height 0
select select "vh"
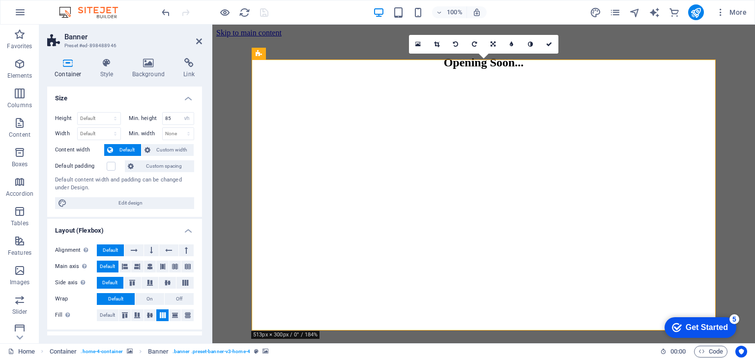
click at [289, 350] on figure at bounding box center [483, 350] width 535 height 0
click at [236, 79] on figure at bounding box center [483, 79] width 535 height 0
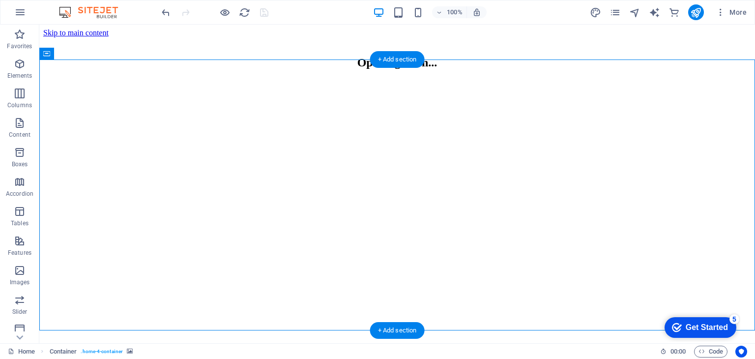
click at [62, 79] on figure at bounding box center [396, 79] width 707 height 0
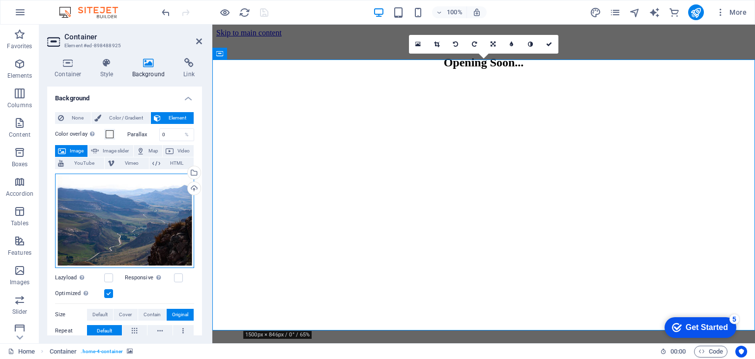
click at [121, 210] on div "Drag files here, click to choose files or select files from Files or our free s…" at bounding box center [124, 220] width 139 height 94
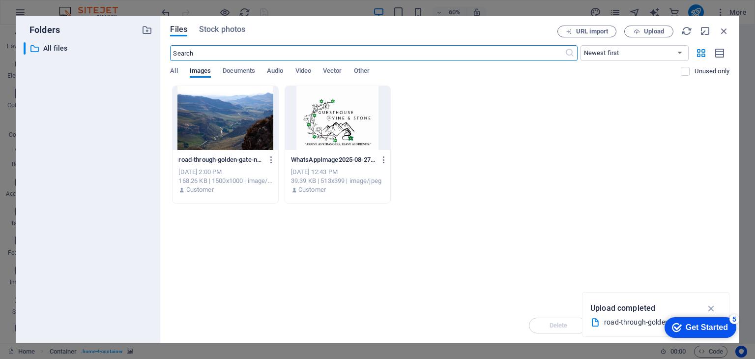
click at [206, 120] on div at bounding box center [224, 118] width 105 height 64
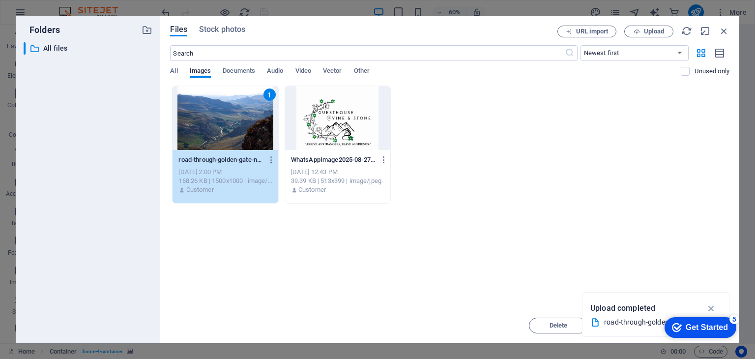
click at [206, 120] on div "1" at bounding box center [224, 118] width 105 height 64
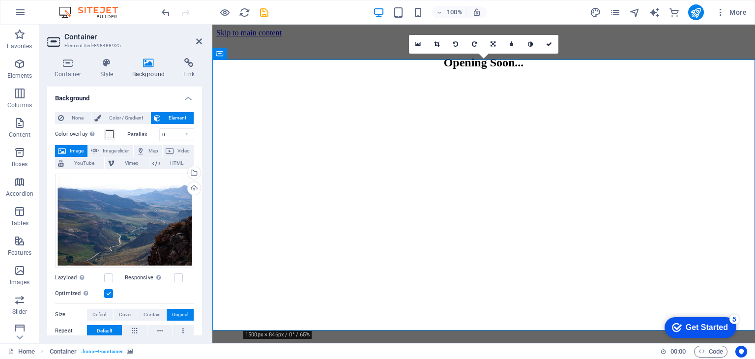
click at [320, 350] on figure at bounding box center [483, 350] width 535 height 0
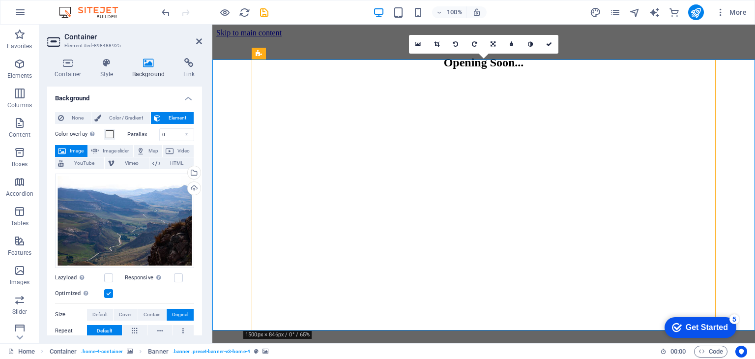
click at [235, 79] on figure at bounding box center [483, 79] width 535 height 0
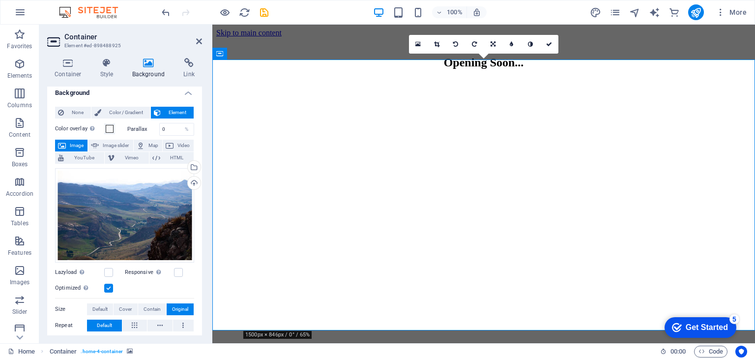
scroll to position [0, 0]
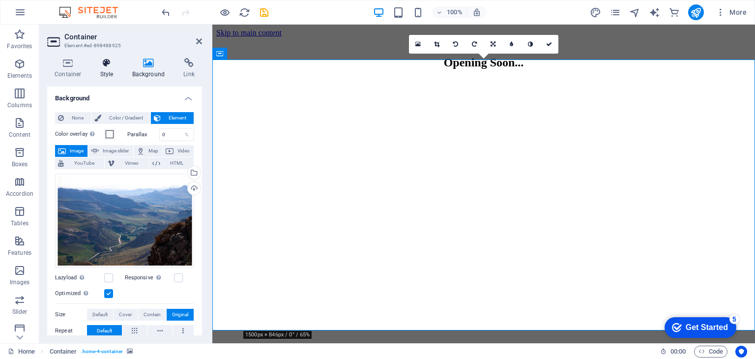
click at [108, 65] on icon at bounding box center [107, 63] width 28 height 10
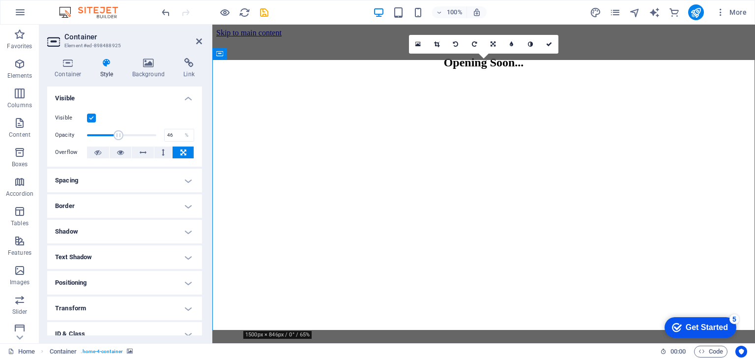
drag, startPoint x: 152, startPoint y: 135, endPoint x: 118, endPoint y: 131, distance: 34.6
click at [118, 131] on span at bounding box center [118, 135] width 10 height 10
type input "100"
drag, startPoint x: 116, startPoint y: 133, endPoint x: 166, endPoint y: 135, distance: 49.7
click at [166, 135] on div "Opacity 100 %" at bounding box center [124, 135] width 139 height 15
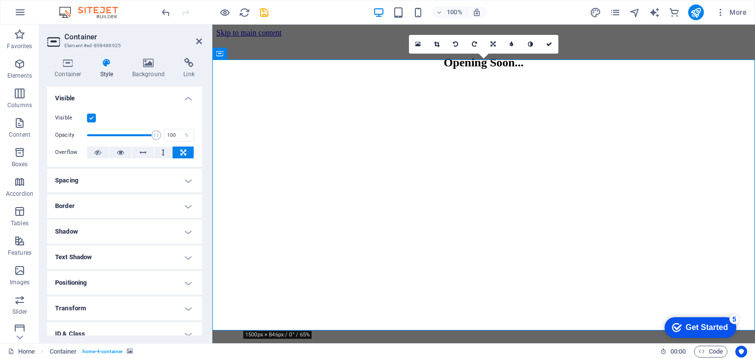
click at [271, 350] on figure at bounding box center [483, 350] width 535 height 0
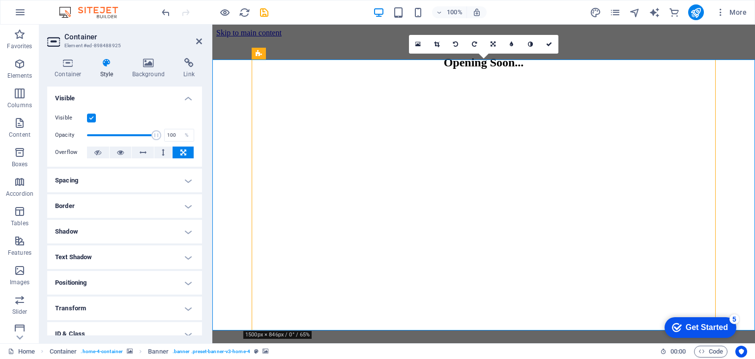
click at [232, 79] on figure at bounding box center [483, 79] width 535 height 0
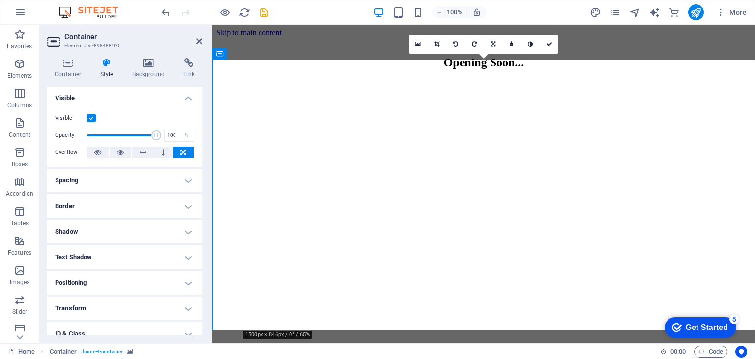
click at [232, 79] on figure at bounding box center [483, 79] width 535 height 0
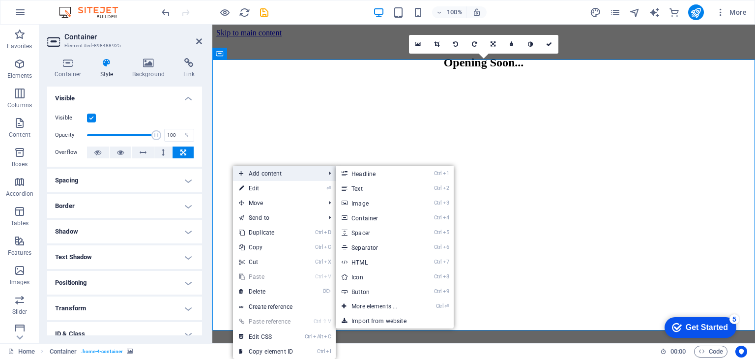
click at [258, 173] on span "Add content" at bounding box center [277, 173] width 88 height 15
click at [375, 203] on link "Ctrl 3 Image" at bounding box center [376, 203] width 81 height 15
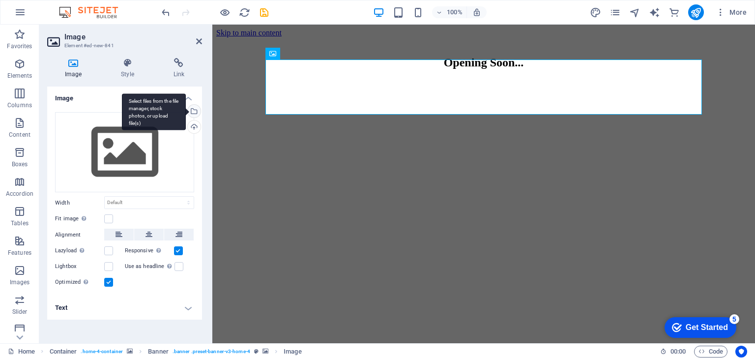
click at [194, 109] on div "Select files from the file manager, stock photos, or upload file(s)" at bounding box center [193, 112] width 15 height 15
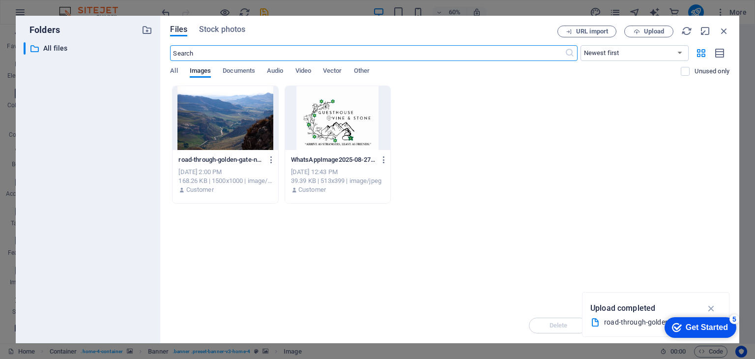
click at [248, 125] on div at bounding box center [224, 118] width 105 height 64
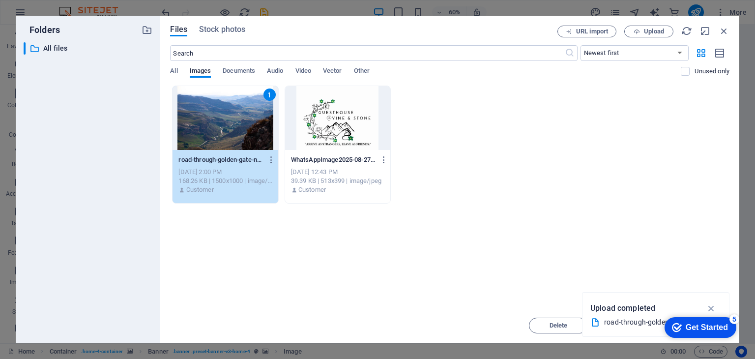
click at [248, 125] on div "1" at bounding box center [224, 118] width 105 height 64
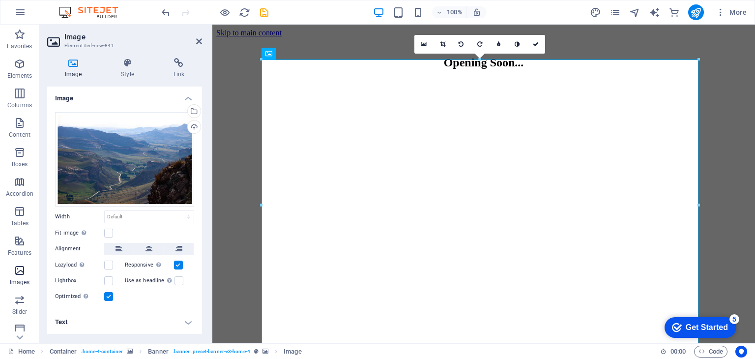
click at [18, 273] on icon "button" at bounding box center [20, 270] width 12 height 12
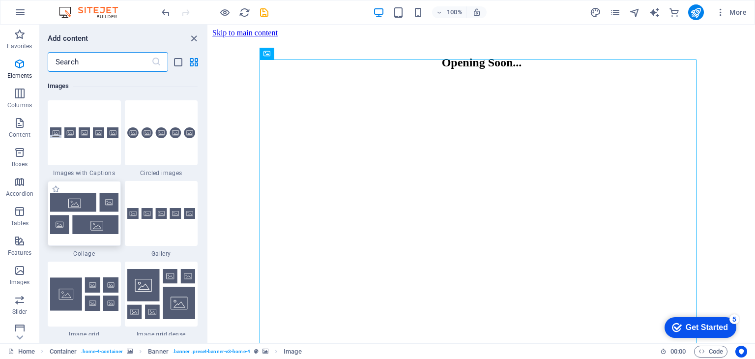
scroll to position [4982, 0]
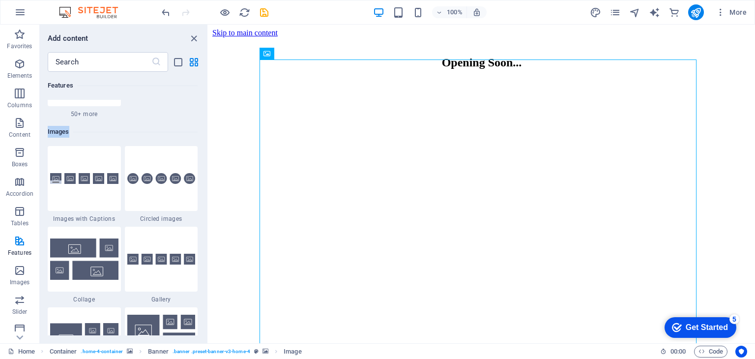
drag, startPoint x: 205, startPoint y: 207, endPoint x: 201, endPoint y: 77, distance: 129.7
click at [201, 77] on div "Favorites 1 Star Headline 1 Star Container Elements 1 Star Headline 1 Star Text…" at bounding box center [124, 203] width 168 height 263
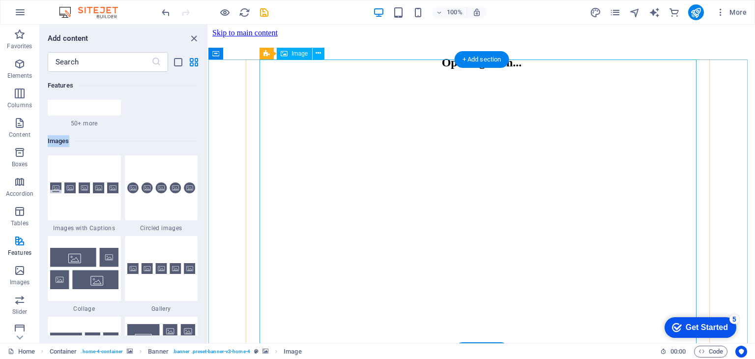
drag, startPoint x: 380, startPoint y: 161, endPoint x: 458, endPoint y: 185, distance: 81.7
drag, startPoint x: 423, startPoint y: 183, endPoint x: 688, endPoint y: 203, distance: 265.1
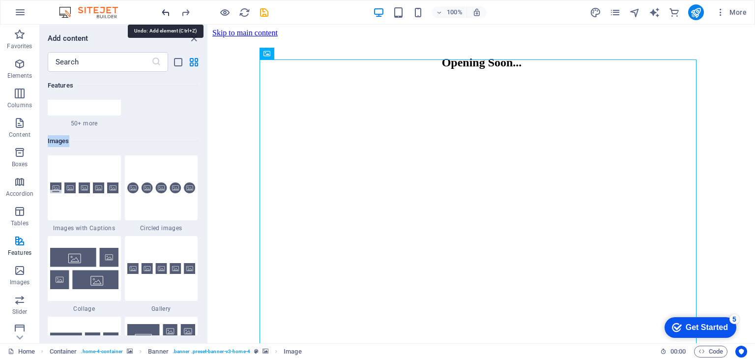
click at [162, 10] on icon "undo" at bounding box center [165, 12] width 11 height 11
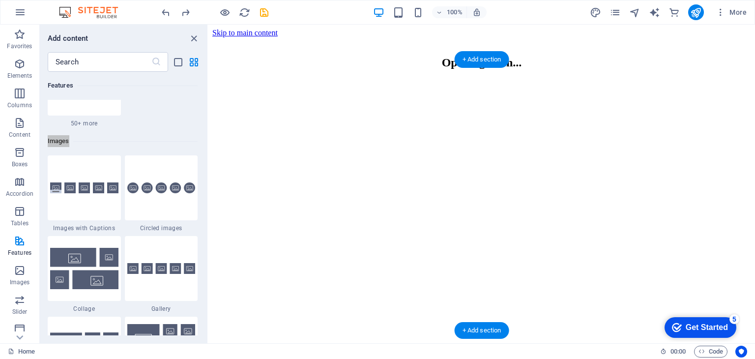
click at [276, 350] on figure at bounding box center [481, 350] width 538 height 0
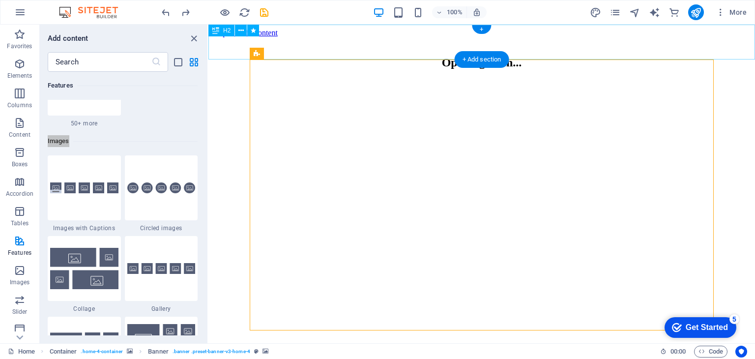
click at [442, 48] on div "​​​​ Opening Soon..." at bounding box center [481, 53] width 538 height 32
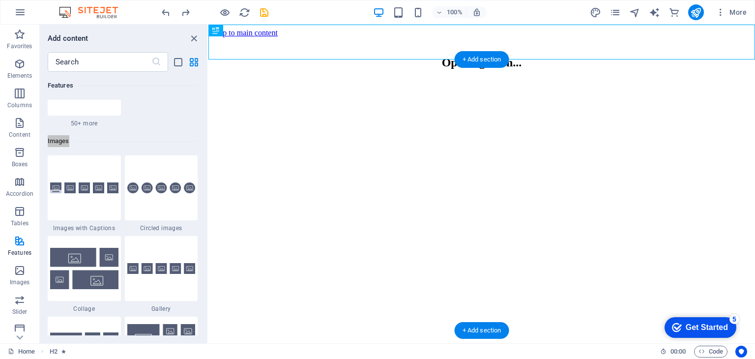
click at [241, 79] on figure at bounding box center [481, 79] width 538 height 0
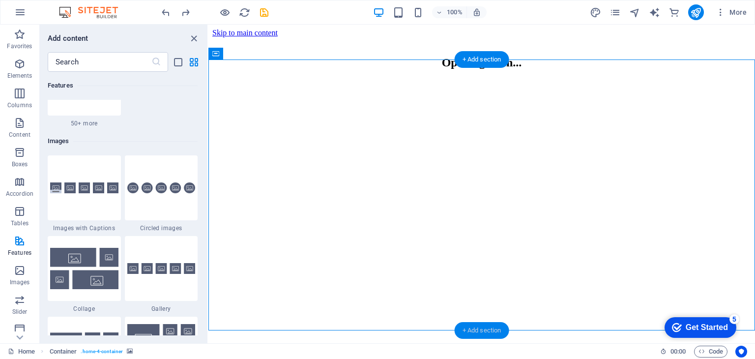
click at [481, 328] on div "+ Add section" at bounding box center [481, 330] width 55 height 17
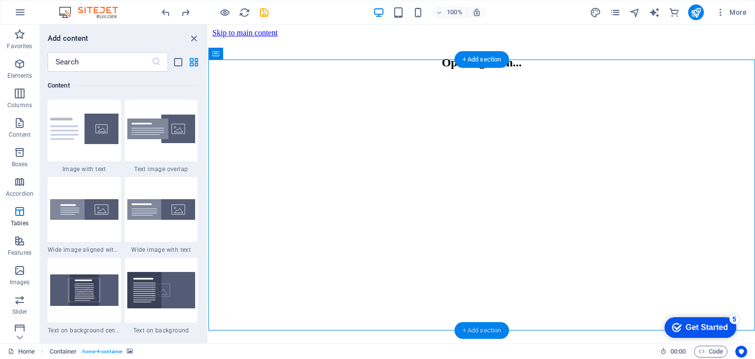
scroll to position [1719, 0]
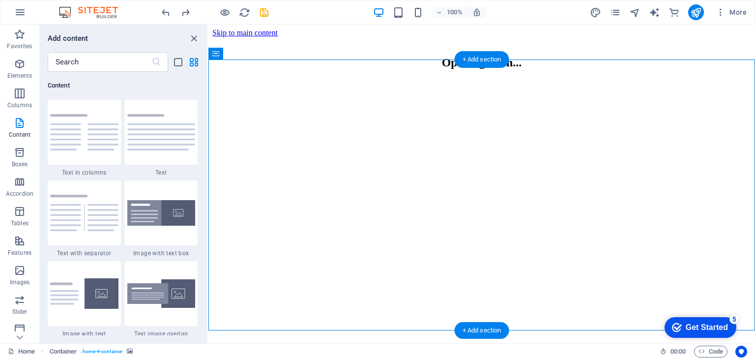
click at [297, 350] on figure at bounding box center [481, 350] width 538 height 0
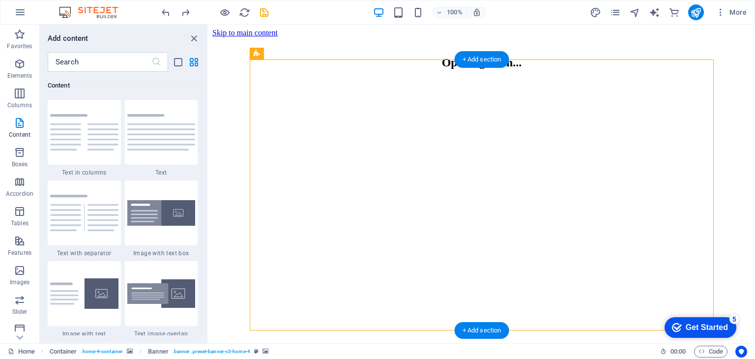
click at [222, 79] on figure at bounding box center [481, 79] width 538 height 0
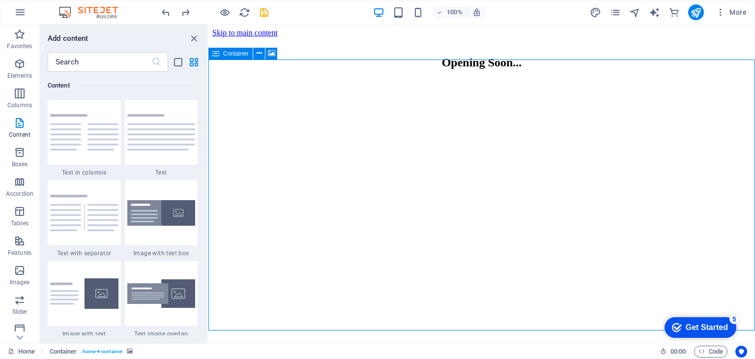
click at [243, 57] on div "Container" at bounding box center [230, 54] width 44 height 12
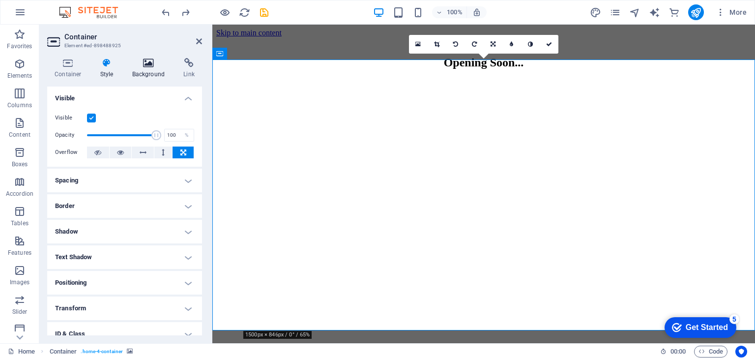
click at [146, 69] on h4 "Background" at bounding box center [151, 68] width 52 height 21
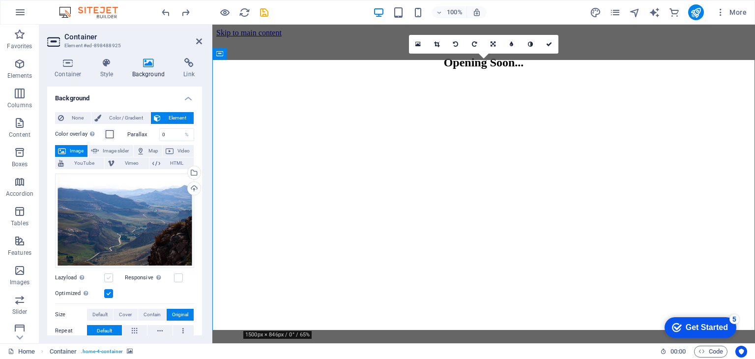
click at [109, 277] on label at bounding box center [108, 277] width 9 height 9
click at [0, 0] on input "Lazyload Loading images after the page loads improves page speed." at bounding box center [0, 0] width 0 height 0
drag, startPoint x: 119, startPoint y: 227, endPoint x: 91, endPoint y: 225, distance: 28.1
click at [91, 225] on div "Drag files here, click to choose files or select files from Files or our free s…" at bounding box center [124, 220] width 139 height 94
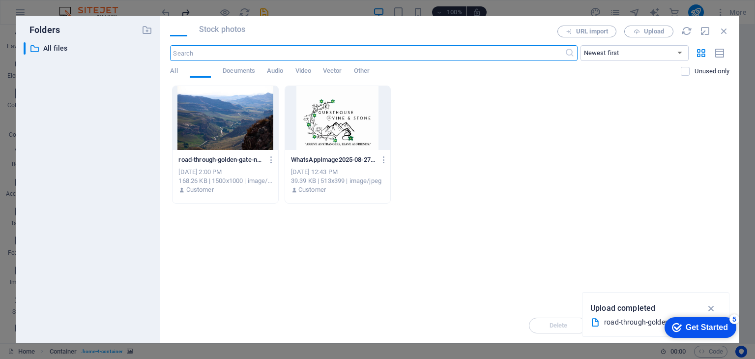
click at [91, 225] on div "​ All files All files" at bounding box center [88, 188] width 129 height 293
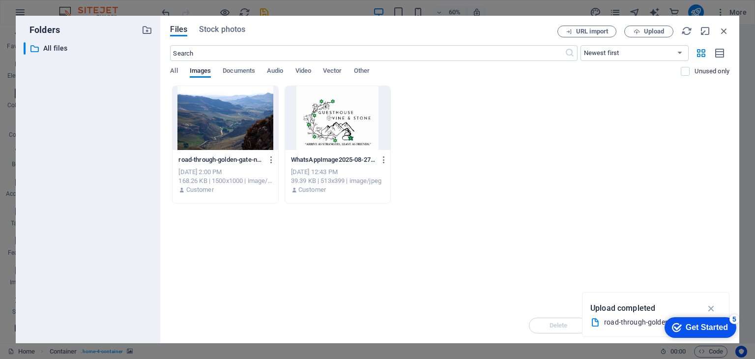
click at [214, 138] on div at bounding box center [224, 118] width 105 height 64
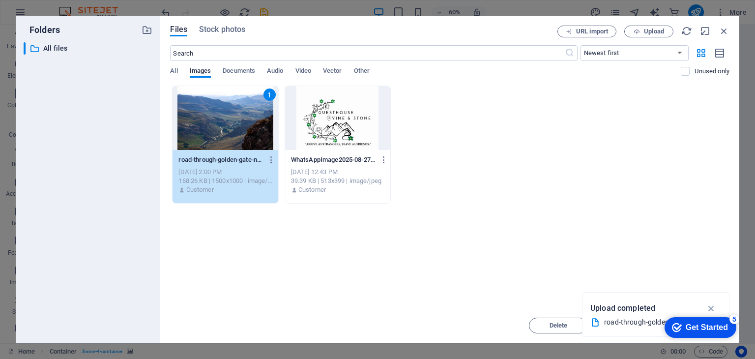
click at [214, 138] on div "1" at bounding box center [224, 118] width 105 height 64
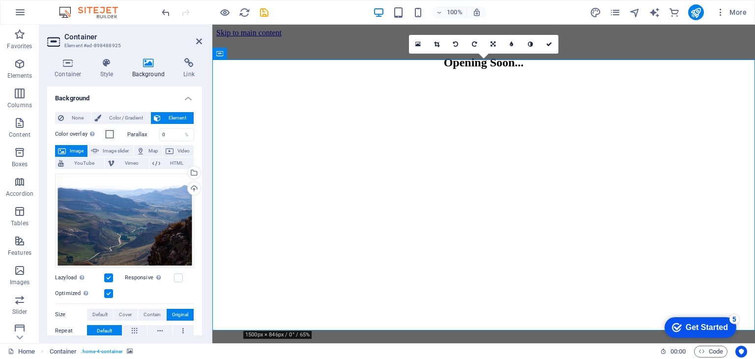
click at [229, 79] on figure at bounding box center [483, 79] width 535 height 0
click at [265, 12] on icon "save" at bounding box center [263, 12] width 11 height 11
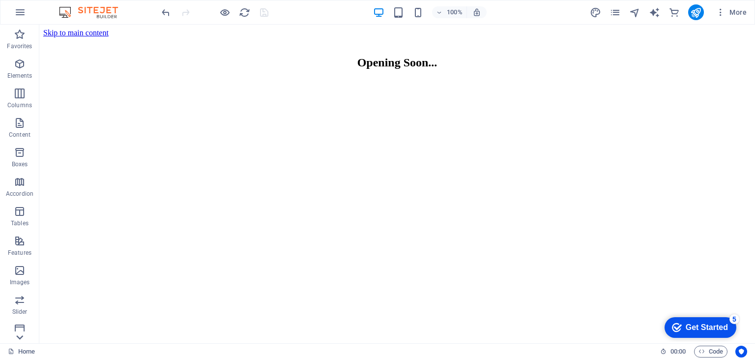
click at [18, 37] on icon at bounding box center [20, 31] width 14 height 14
click at [19, 247] on span "Features" at bounding box center [19, 247] width 39 height 24
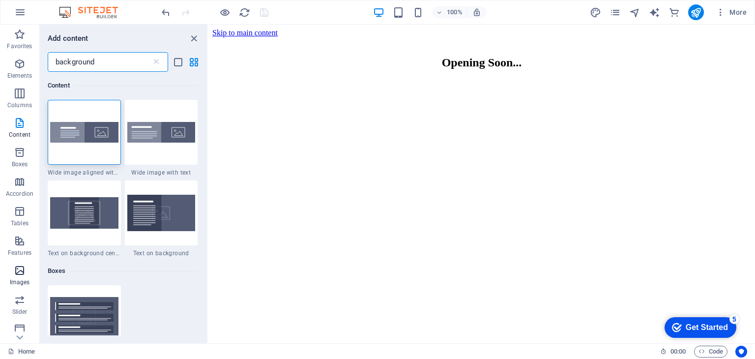
type input "background"
click at [18, 278] on p "Images" at bounding box center [20, 282] width 20 height 8
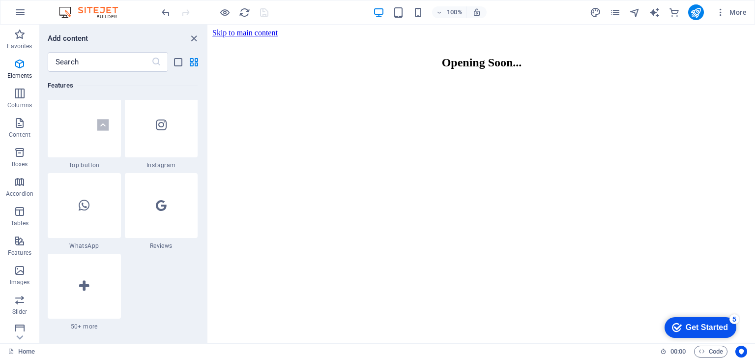
scroll to position [4982, 0]
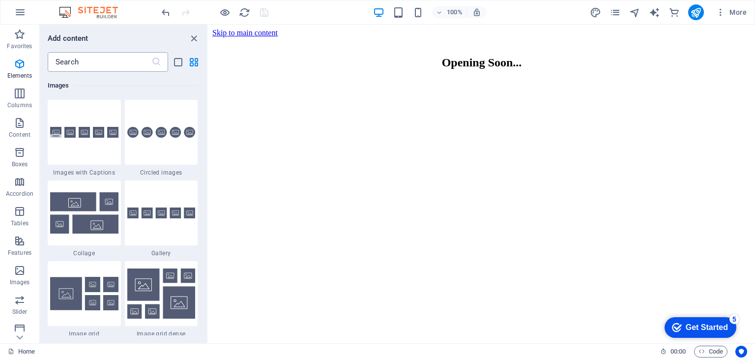
click at [86, 63] on input "text" at bounding box center [100, 62] width 104 height 20
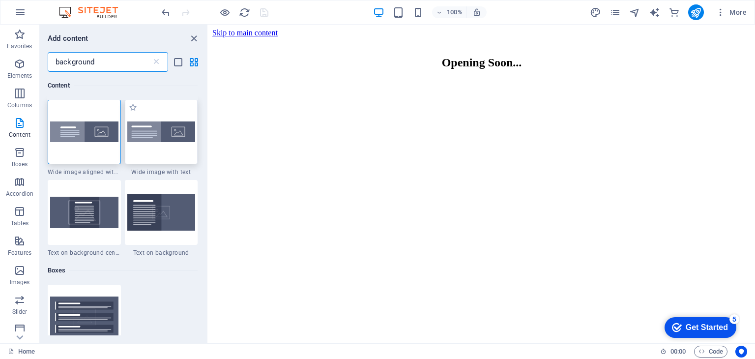
scroll to position [0, 0]
type input "background"
click at [159, 132] on img at bounding box center [161, 132] width 68 height 21
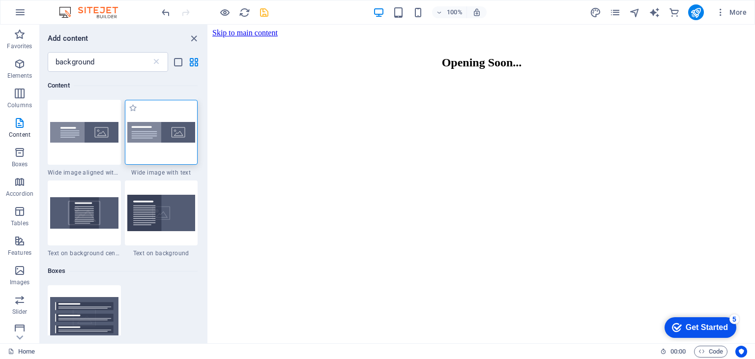
click at [155, 141] on div at bounding box center [161, 132] width 73 height 65
click at [160, 121] on div at bounding box center [161, 132] width 73 height 65
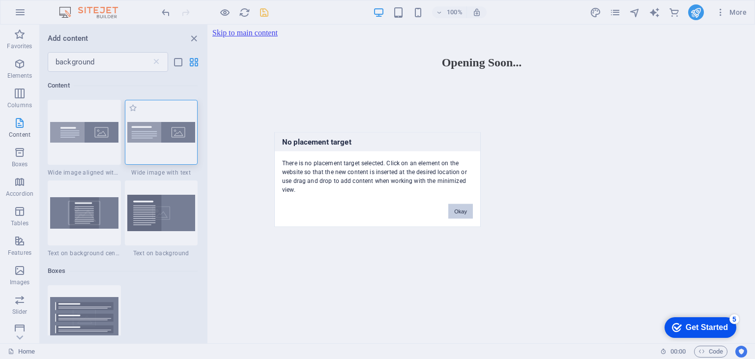
click button "Okay" at bounding box center [460, 211] width 25 height 15
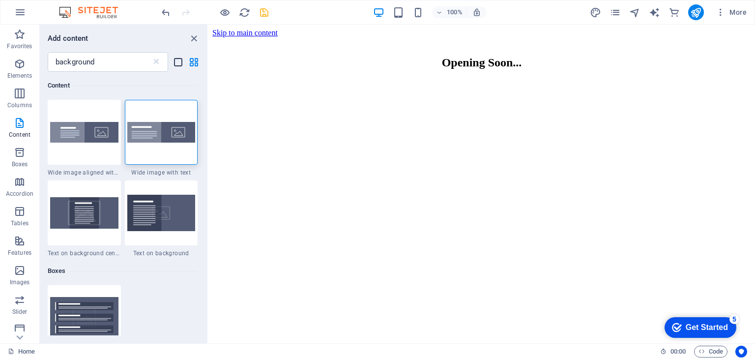
click at [177, 62] on icon "list-view" at bounding box center [177, 61] width 11 height 11
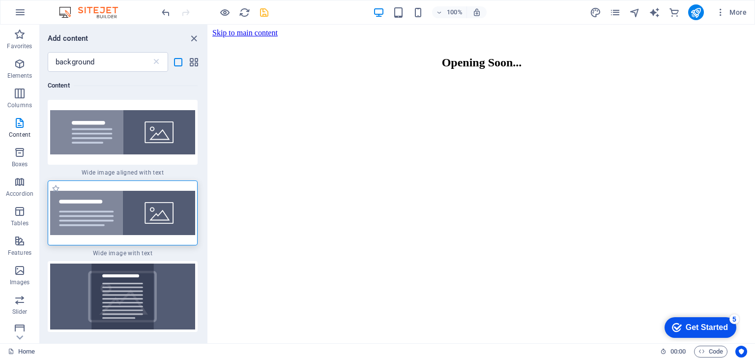
click at [81, 215] on img at bounding box center [122, 213] width 145 height 44
drag, startPoint x: 81, startPoint y: 215, endPoint x: 104, endPoint y: 223, distance: 24.9
click at [104, 223] on div at bounding box center [123, 212] width 150 height 65
click at [270, 350] on figure at bounding box center [481, 350] width 538 height 0
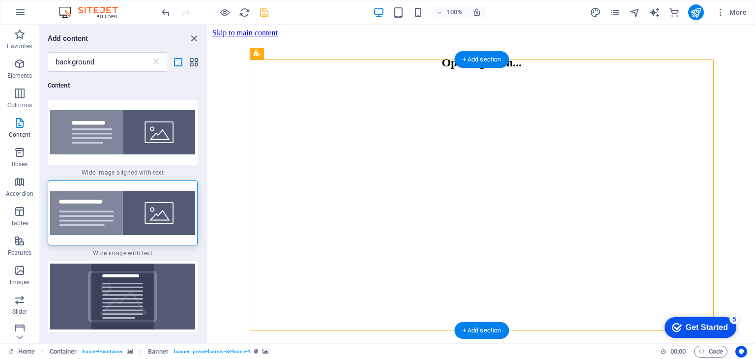
drag, startPoint x: 225, startPoint y: 87, endPoint x: 407, endPoint y: 78, distance: 182.0
click at [225, 79] on figure at bounding box center [481, 79] width 538 height 0
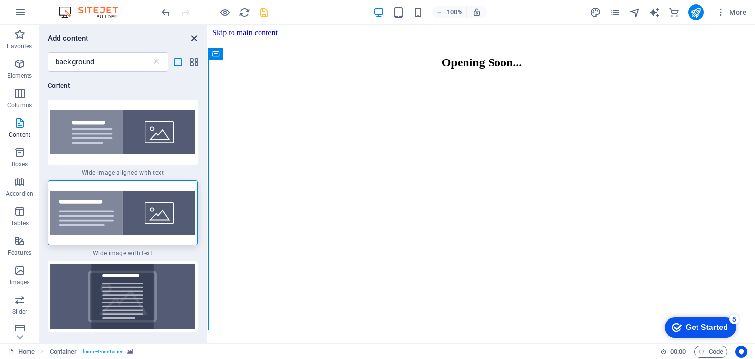
click at [193, 36] on icon "close panel" at bounding box center [193, 38] width 11 height 11
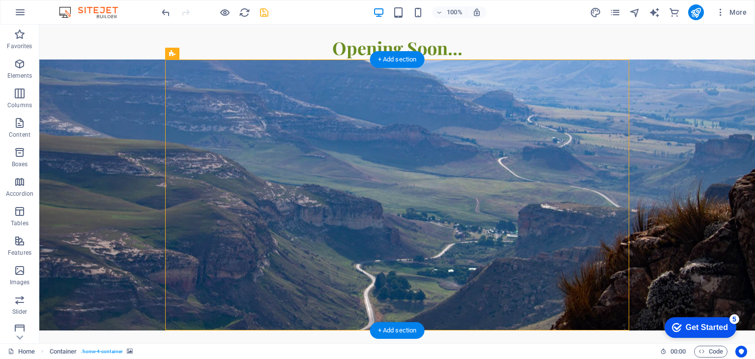
select select "vh"
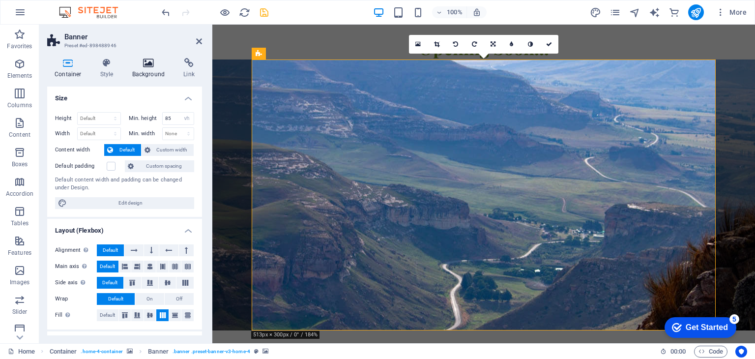
click at [151, 73] on h4 "Background" at bounding box center [151, 68] width 52 height 21
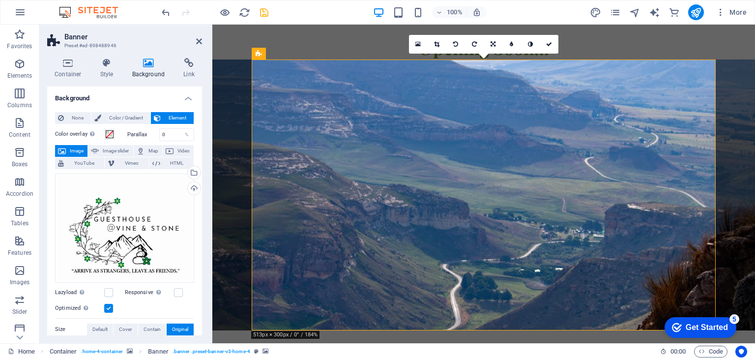
click at [240, 120] on figure at bounding box center [483, 194] width 542 height 271
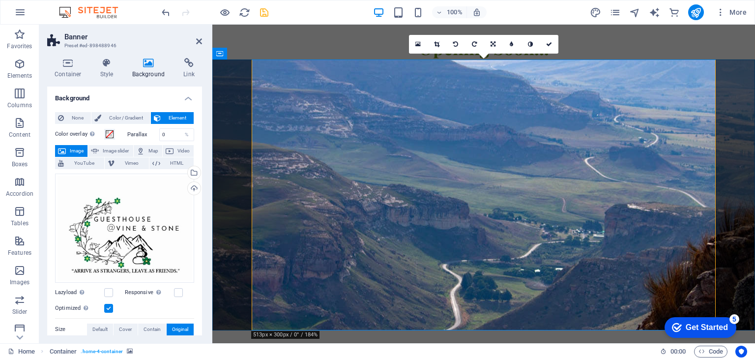
click at [240, 120] on figure at bounding box center [483, 194] width 542 height 271
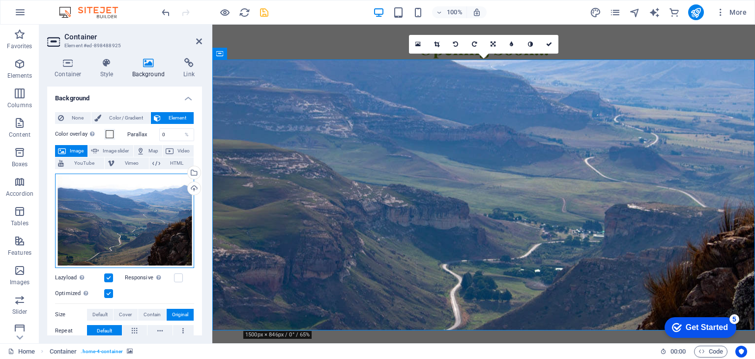
click at [140, 207] on div "Drag files here, click to choose files or select files from Files or our free s…" at bounding box center [124, 220] width 139 height 94
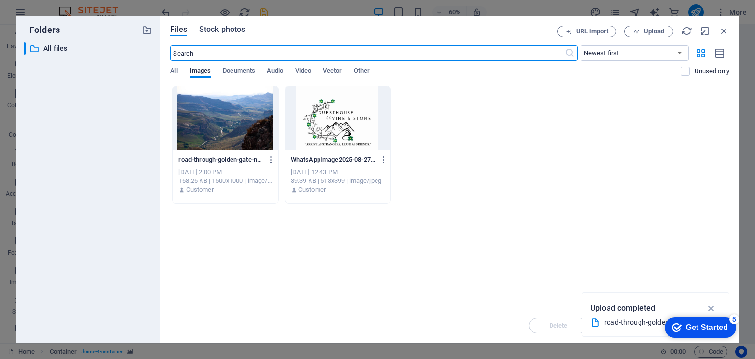
click at [218, 26] on span "Stock photos" at bounding box center [222, 30] width 46 height 12
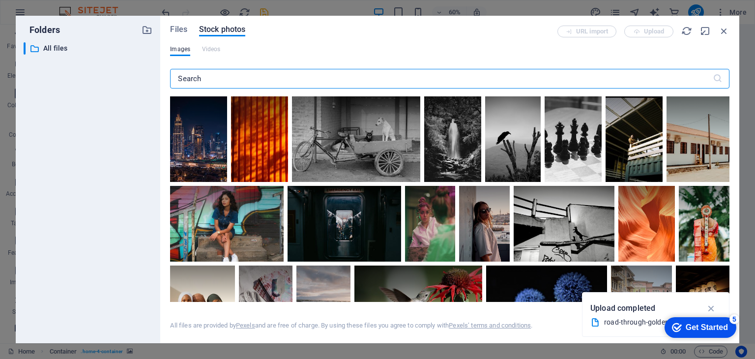
click at [245, 79] on input "text" at bounding box center [441, 79] width 542 height 20
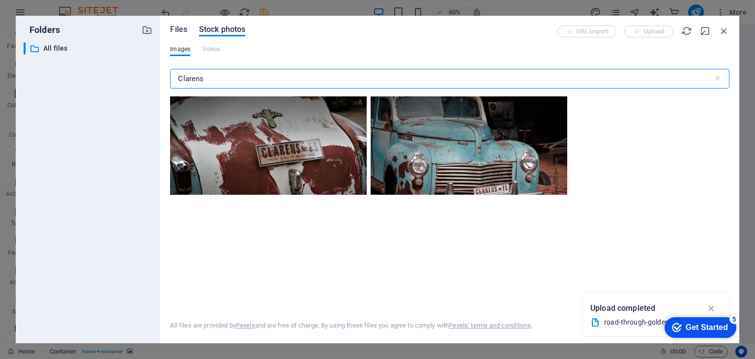
type input "Clarens"
click at [177, 29] on span "Files" at bounding box center [178, 30] width 17 height 12
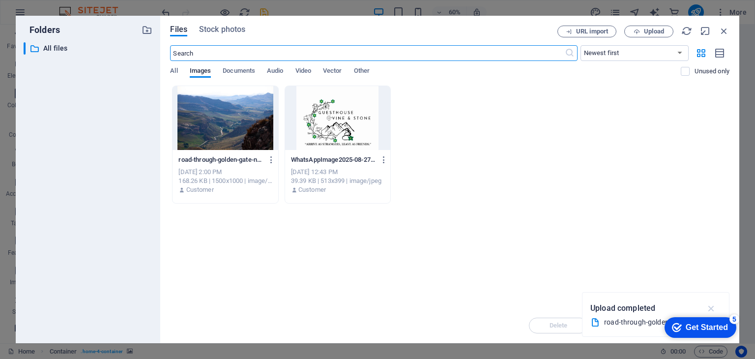
click at [710, 307] on icon "button" at bounding box center [710, 308] width 11 height 11
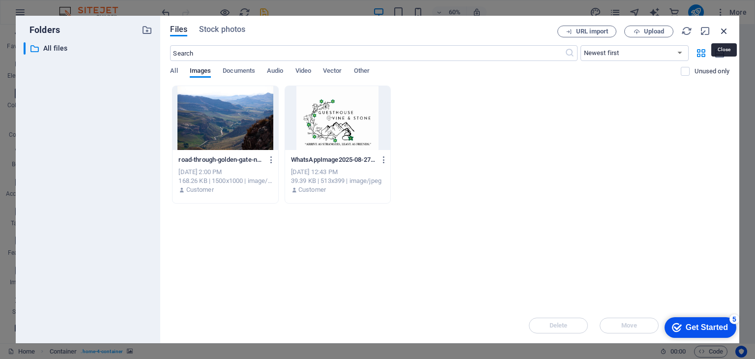
click at [723, 30] on icon "button" at bounding box center [723, 31] width 11 height 11
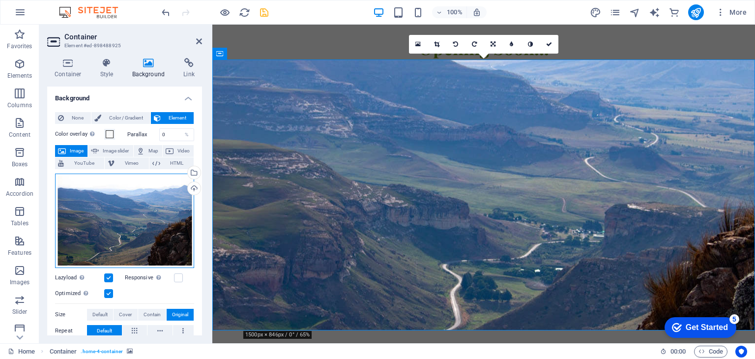
drag, startPoint x: 113, startPoint y: 233, endPoint x: 94, endPoint y: 234, distance: 18.2
click at [94, 234] on div "Drag files here, click to choose files or select files from Files or our free s…" at bounding box center [124, 220] width 139 height 94
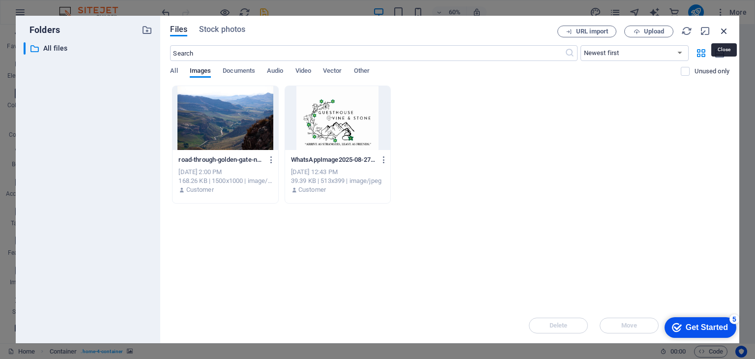
click at [726, 30] on icon "button" at bounding box center [723, 31] width 11 height 11
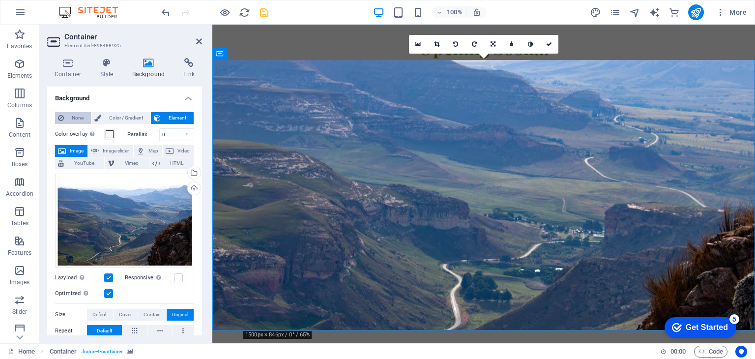
click at [74, 118] on span "None" at bounding box center [77, 118] width 21 height 12
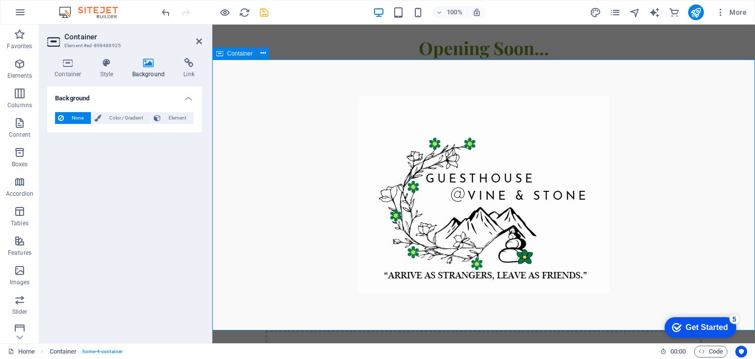
click at [249, 243] on div "Drop content here or Add elements Paste clipboard" at bounding box center [483, 229] width 542 height 340
click at [262, 11] on icon "save" at bounding box center [263, 12] width 11 height 11
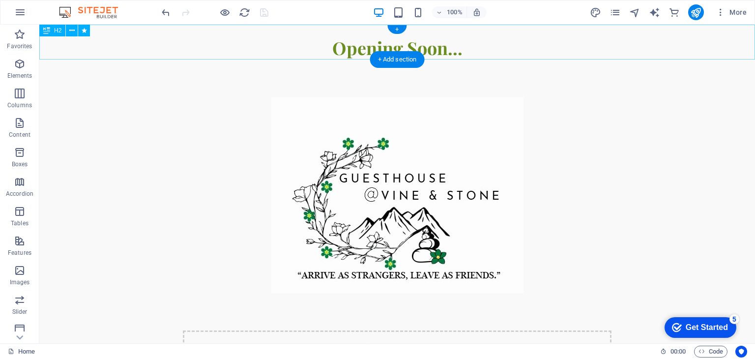
click at [445, 50] on div "​​​​ Opening Soon..." at bounding box center [396, 42] width 715 height 35
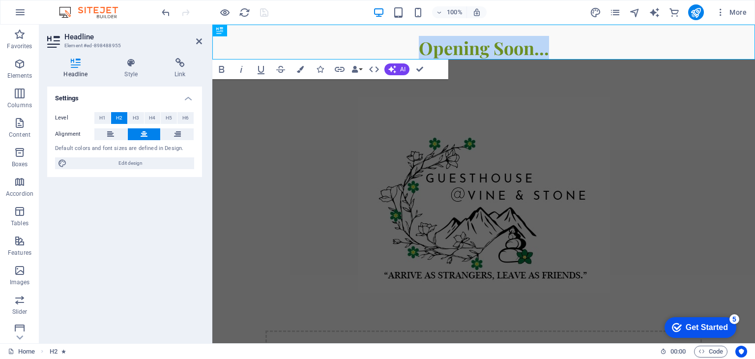
click at [432, 179] on figure at bounding box center [484, 194] width 464 height 271
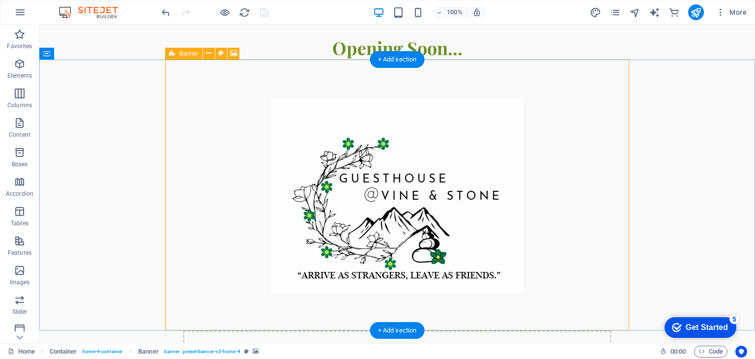
click at [458, 330] on div "Drop content here or Add elements Paste clipboard" at bounding box center [397, 365] width 428 height 70
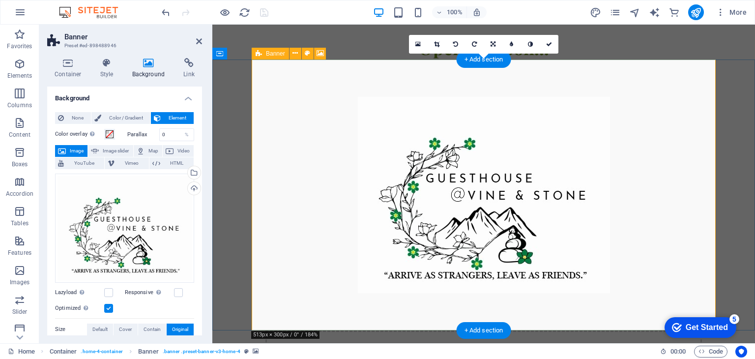
click at [478, 330] on div "Drop content here or Add elements Paste clipboard" at bounding box center [483, 365] width 437 height 70
click at [293, 52] on icon at bounding box center [294, 53] width 5 height 10
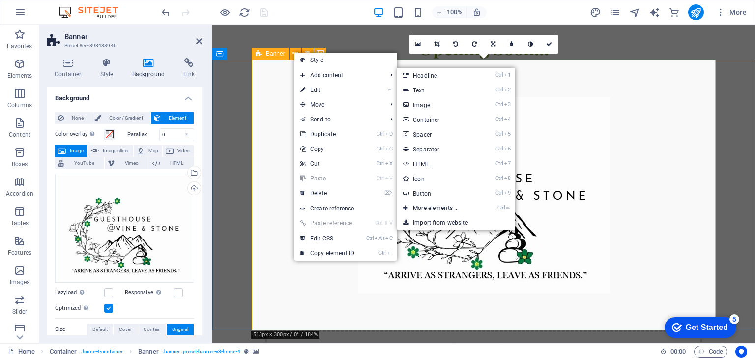
click at [623, 330] on div "Drop content here or Add elements Paste clipboard" at bounding box center [483, 365] width 437 height 70
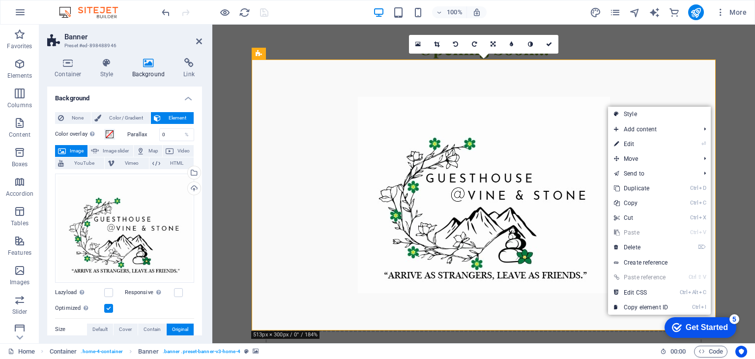
click at [307, 170] on figure at bounding box center [484, 194] width 464 height 271
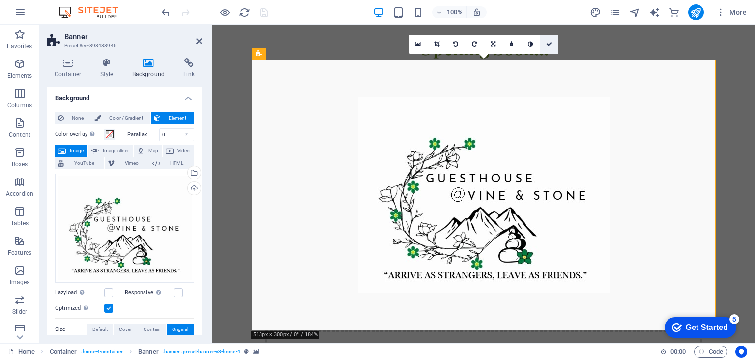
click at [550, 44] on icon at bounding box center [549, 44] width 6 height 6
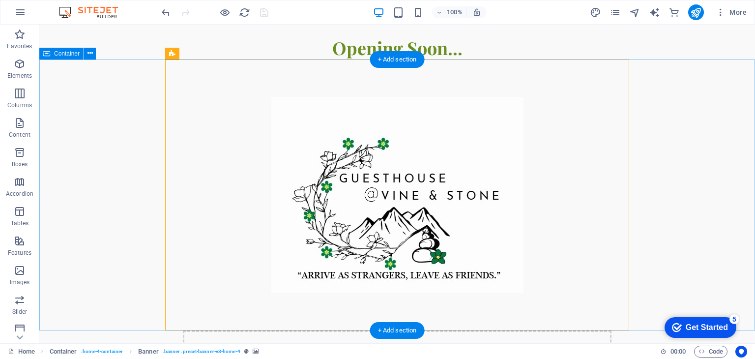
click at [681, 105] on div "Drop content here or Add elements Paste clipboard" at bounding box center [396, 229] width 715 height 340
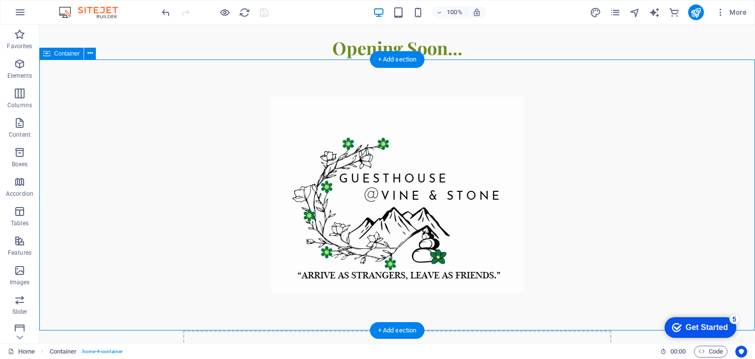
click at [693, 198] on div "Drop content here or Add elements Paste clipboard" at bounding box center [396, 229] width 715 height 340
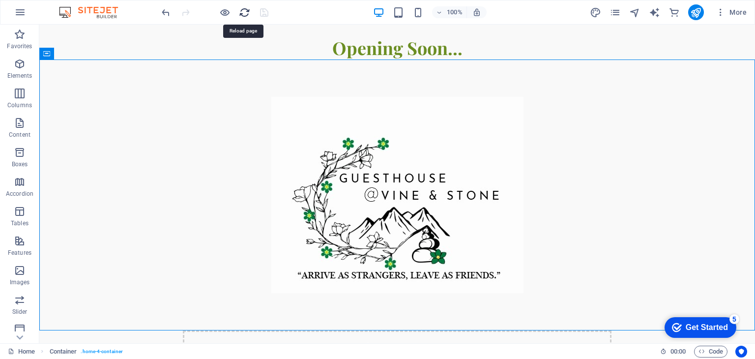
click at [243, 12] on icon "reload" at bounding box center [244, 12] width 11 height 11
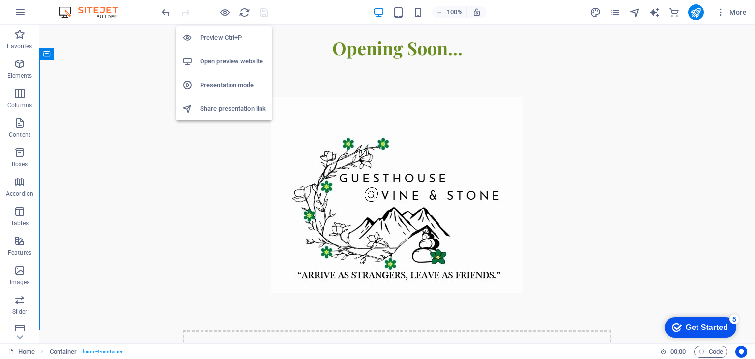
click at [216, 61] on h6 "Open preview website" at bounding box center [233, 62] width 66 height 12
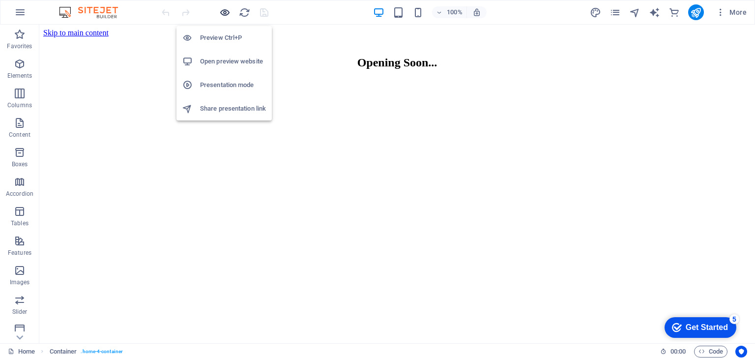
click at [224, 12] on icon "button" at bounding box center [224, 12] width 11 height 11
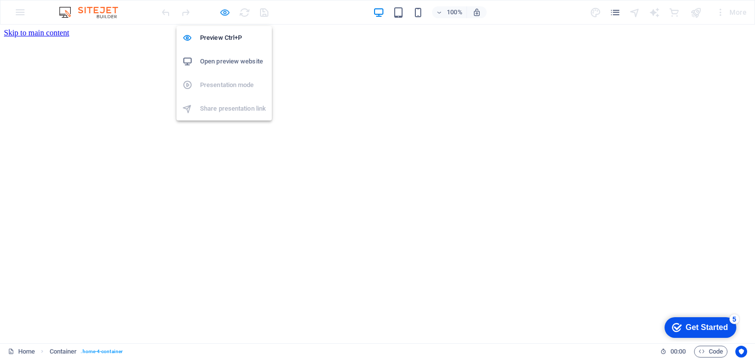
click at [224, 12] on icon "button" at bounding box center [224, 12] width 11 height 11
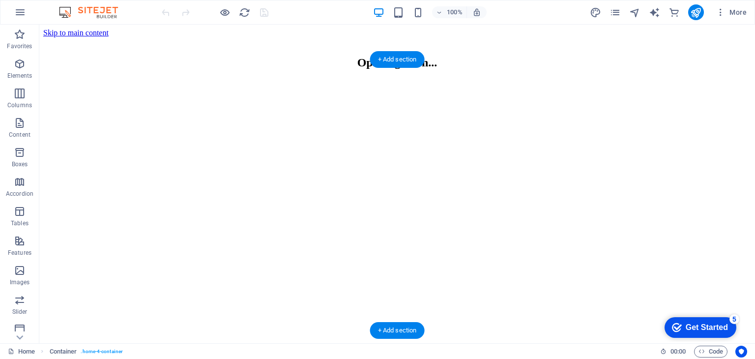
click at [282, 79] on figure at bounding box center [396, 79] width 707 height 0
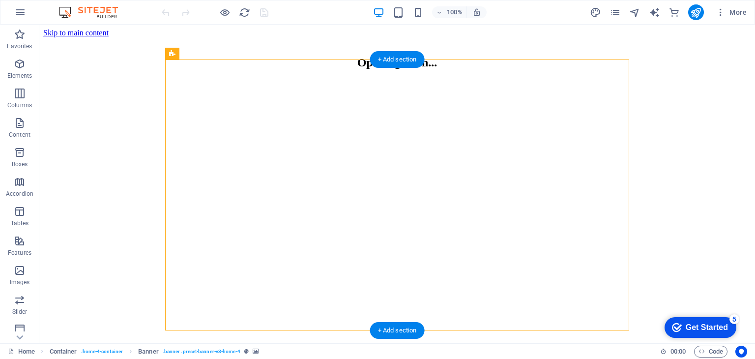
click at [282, 79] on figure at bounding box center [396, 79] width 707 height 0
select select "vh"
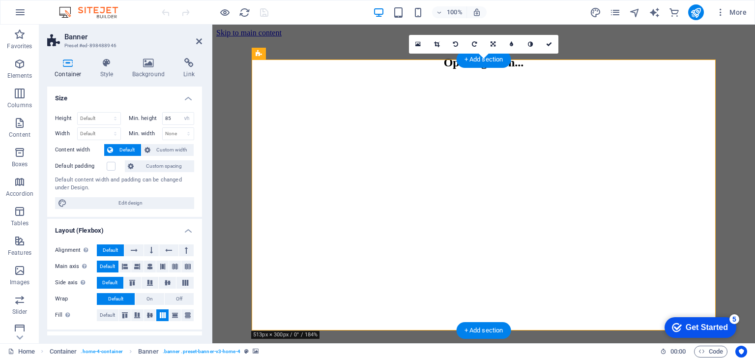
click at [388, 79] on figure at bounding box center [483, 79] width 535 height 0
click at [421, 79] on figure at bounding box center [483, 79] width 535 height 0
click at [151, 69] on h4 "Background" at bounding box center [151, 68] width 52 height 21
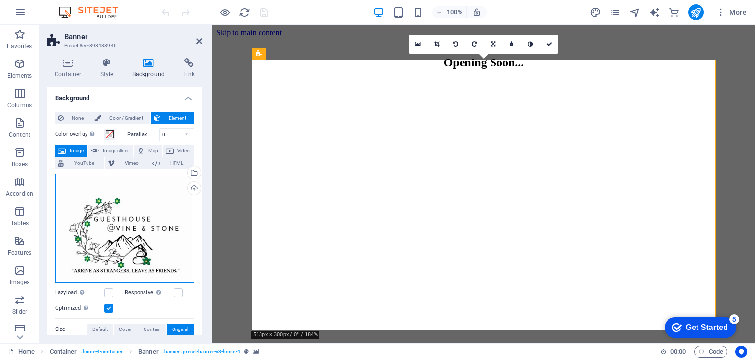
click at [131, 219] on div "Drag files here, click to choose files or select files from Files or our free s…" at bounding box center [124, 227] width 139 height 109
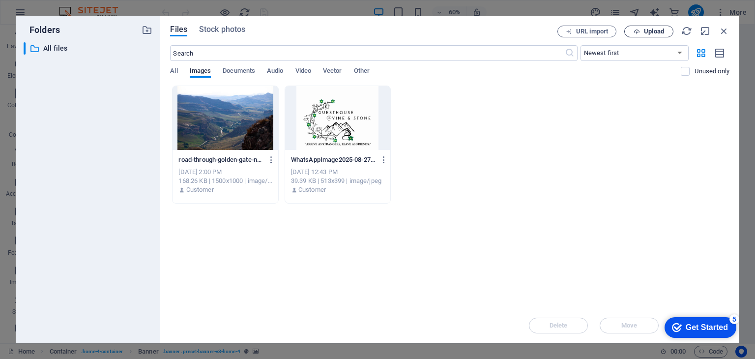
click at [656, 31] on span "Upload" at bounding box center [654, 31] width 20 height 6
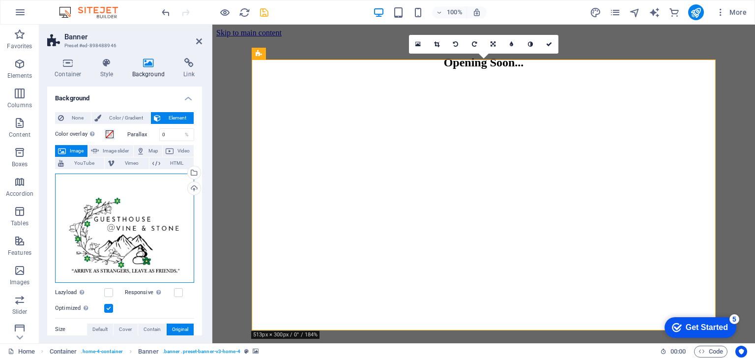
click at [142, 244] on div "Drag files here, click to choose files or select files from Files or our free s…" at bounding box center [124, 227] width 139 height 109
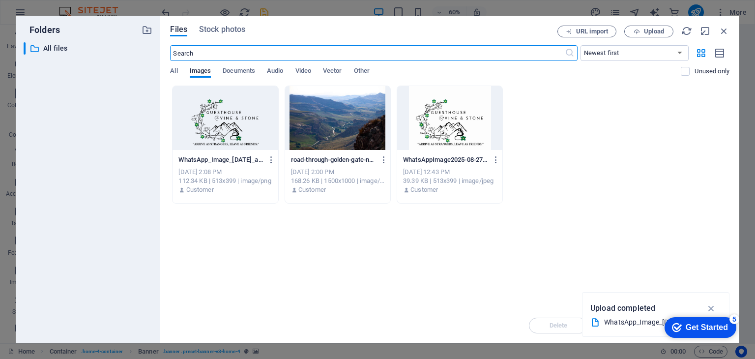
click at [222, 139] on div at bounding box center [224, 118] width 105 height 64
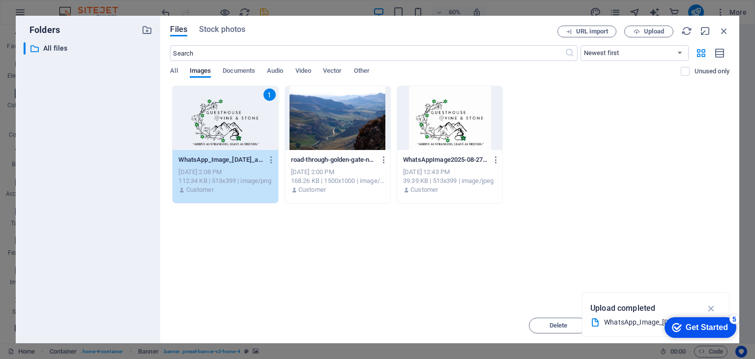
click at [222, 139] on div "1" at bounding box center [224, 118] width 105 height 64
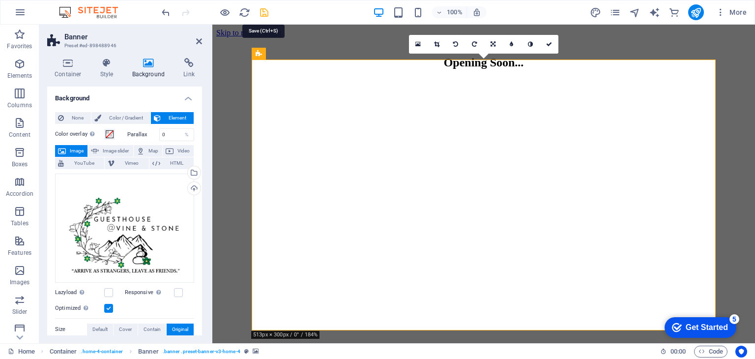
click at [261, 12] on icon "save" at bounding box center [263, 12] width 11 height 11
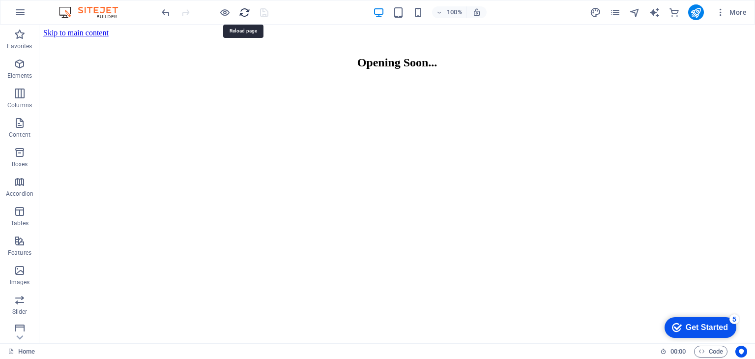
click at [242, 14] on icon "reload" at bounding box center [244, 12] width 11 height 11
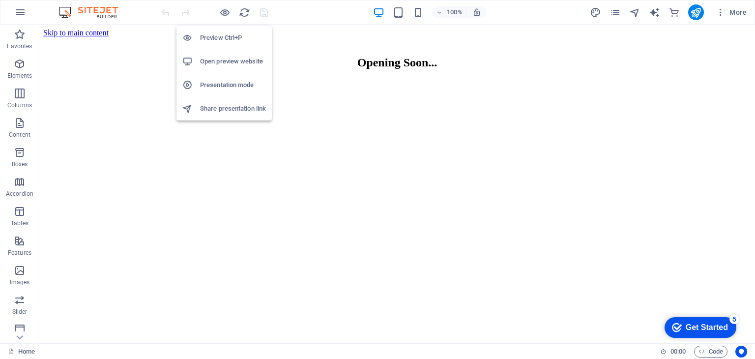
click at [218, 58] on h6 "Open preview website" at bounding box center [233, 62] width 66 height 12
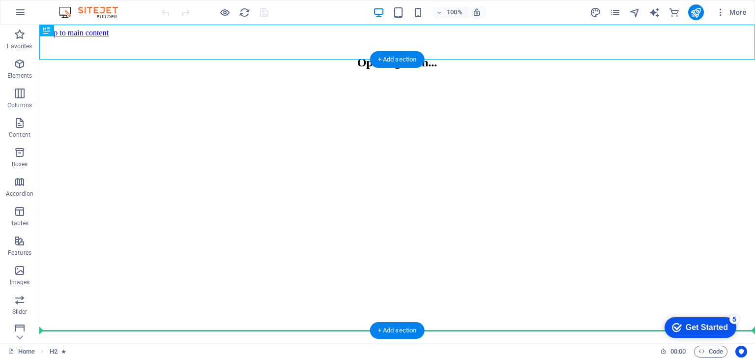
drag, startPoint x: 87, startPoint y: 56, endPoint x: 60, endPoint y: 282, distance: 228.6
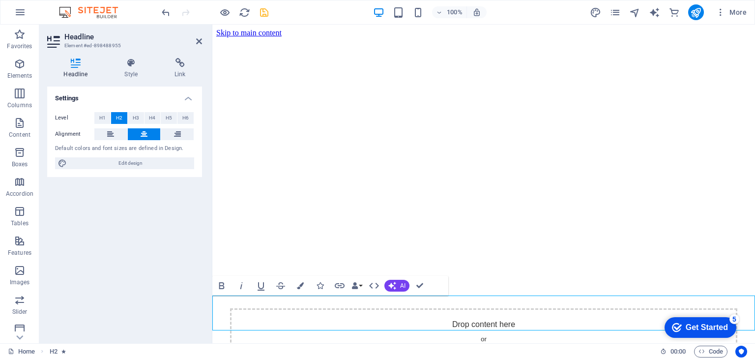
click at [649, 37] on figure at bounding box center [483, 37] width 535 height 0
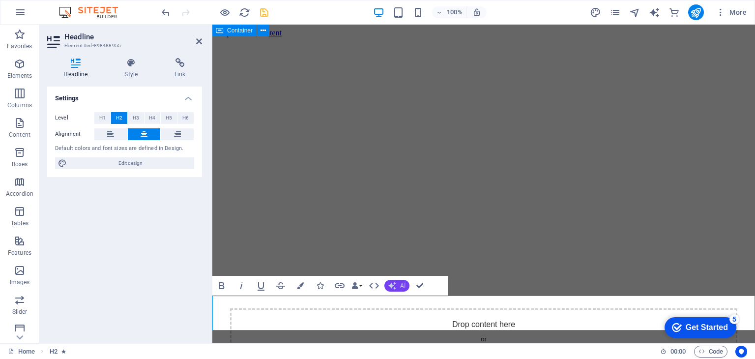
click at [394, 285] on icon "button" at bounding box center [392, 286] width 8 height 8
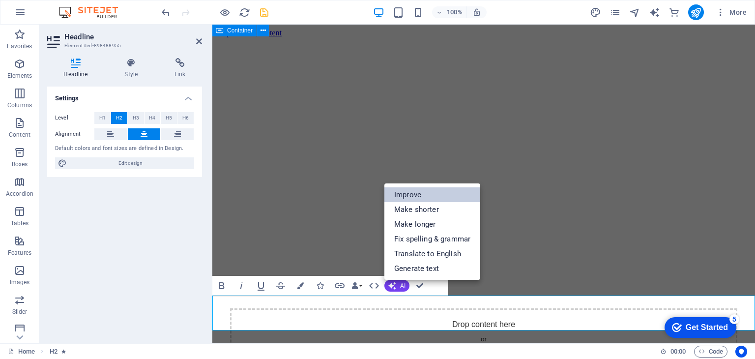
click at [421, 194] on link "Improve" at bounding box center [432, 194] width 96 height 15
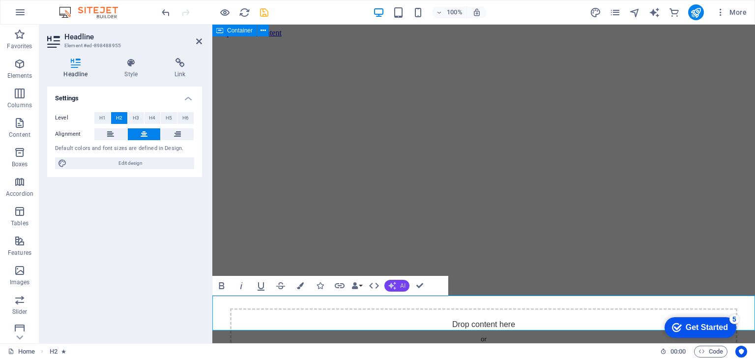
click at [401, 285] on span "AI" at bounding box center [402, 285] width 5 height 6
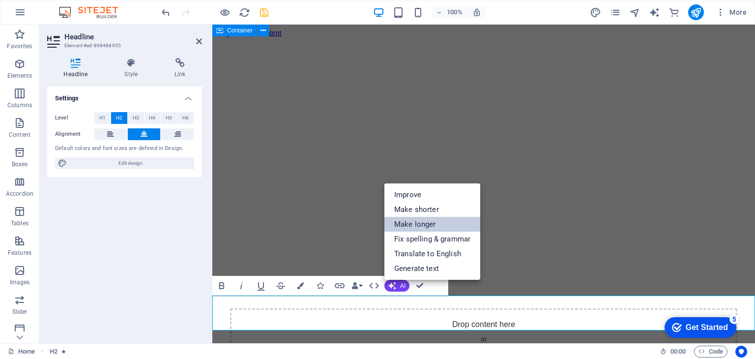
click at [435, 225] on link "Make longer" at bounding box center [432, 224] width 96 height 15
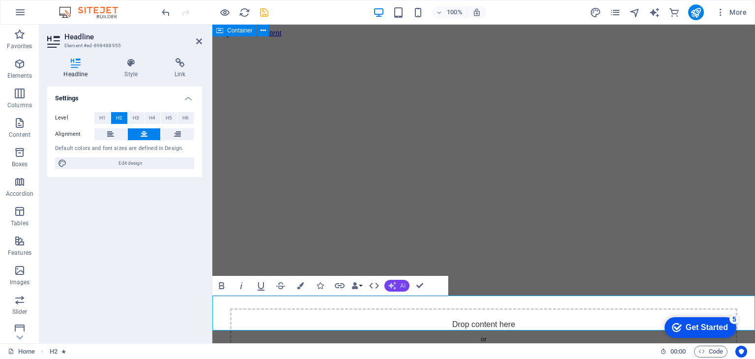
click at [397, 283] on button "AI" at bounding box center [396, 286] width 25 height 12
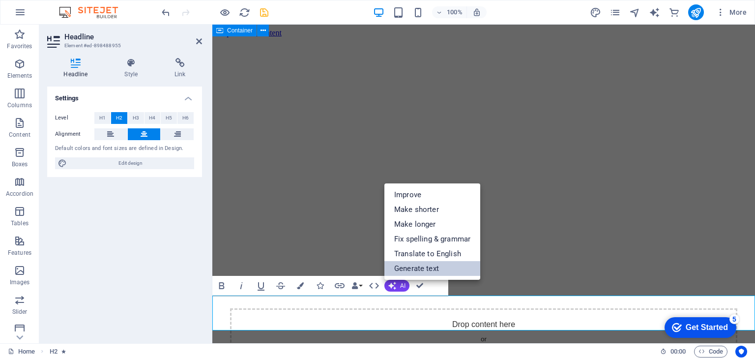
click at [426, 269] on link "Generate text" at bounding box center [432, 268] width 96 height 15
select select "English"
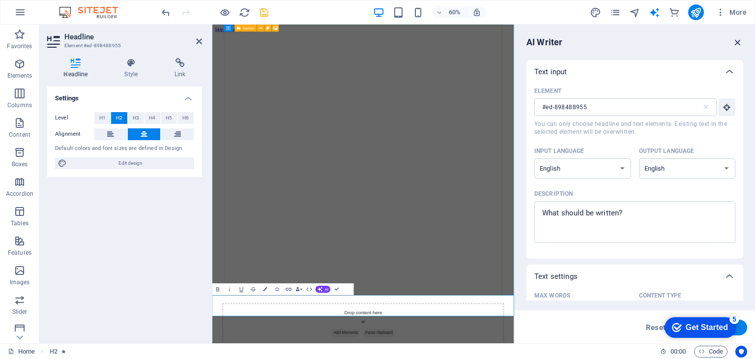
click at [739, 40] on icon "button" at bounding box center [737, 42] width 11 height 11
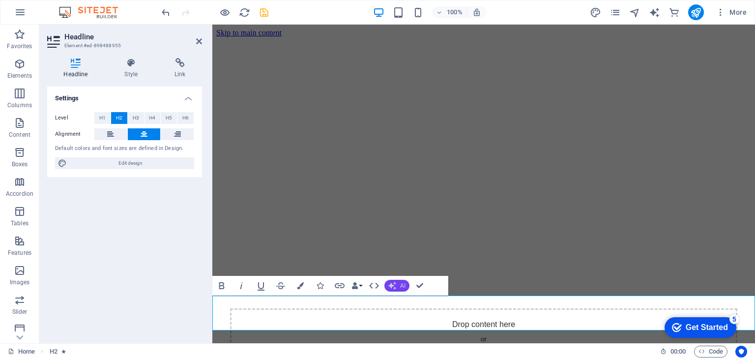
click at [400, 285] on span "AI" at bounding box center [402, 285] width 5 height 6
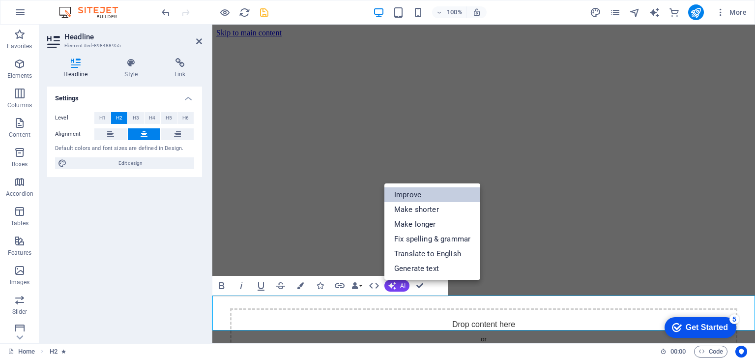
click at [430, 193] on link "Improve" at bounding box center [432, 194] width 96 height 15
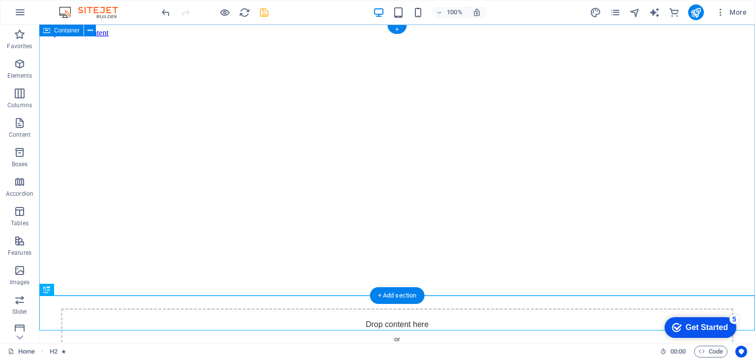
click at [666, 241] on div "Drop content here or Add elements Paste clipboard" at bounding box center [396, 207] width 707 height 340
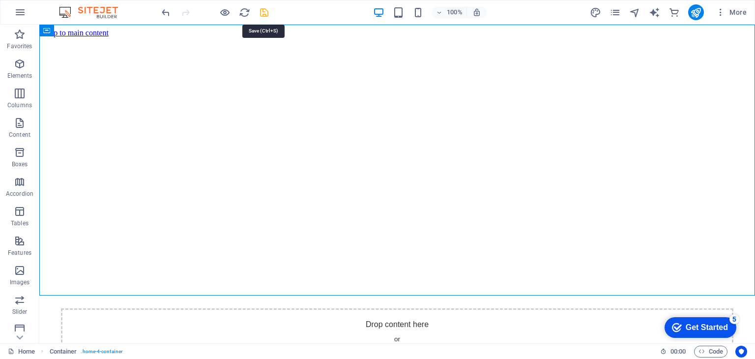
click at [267, 13] on icon "save" at bounding box center [263, 12] width 11 height 11
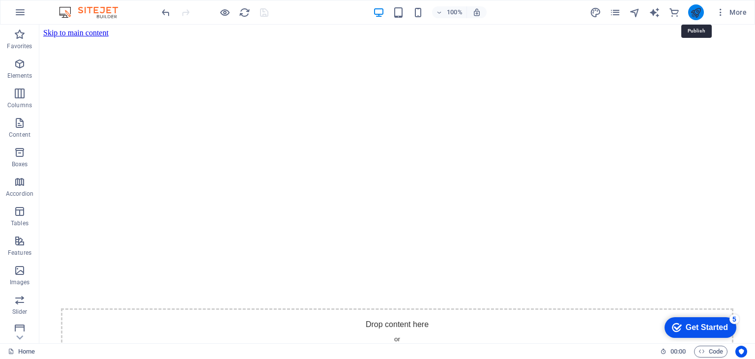
click at [697, 12] on icon "publish" at bounding box center [695, 12] width 11 height 11
